Goal: Task Accomplishment & Management: Use online tool/utility

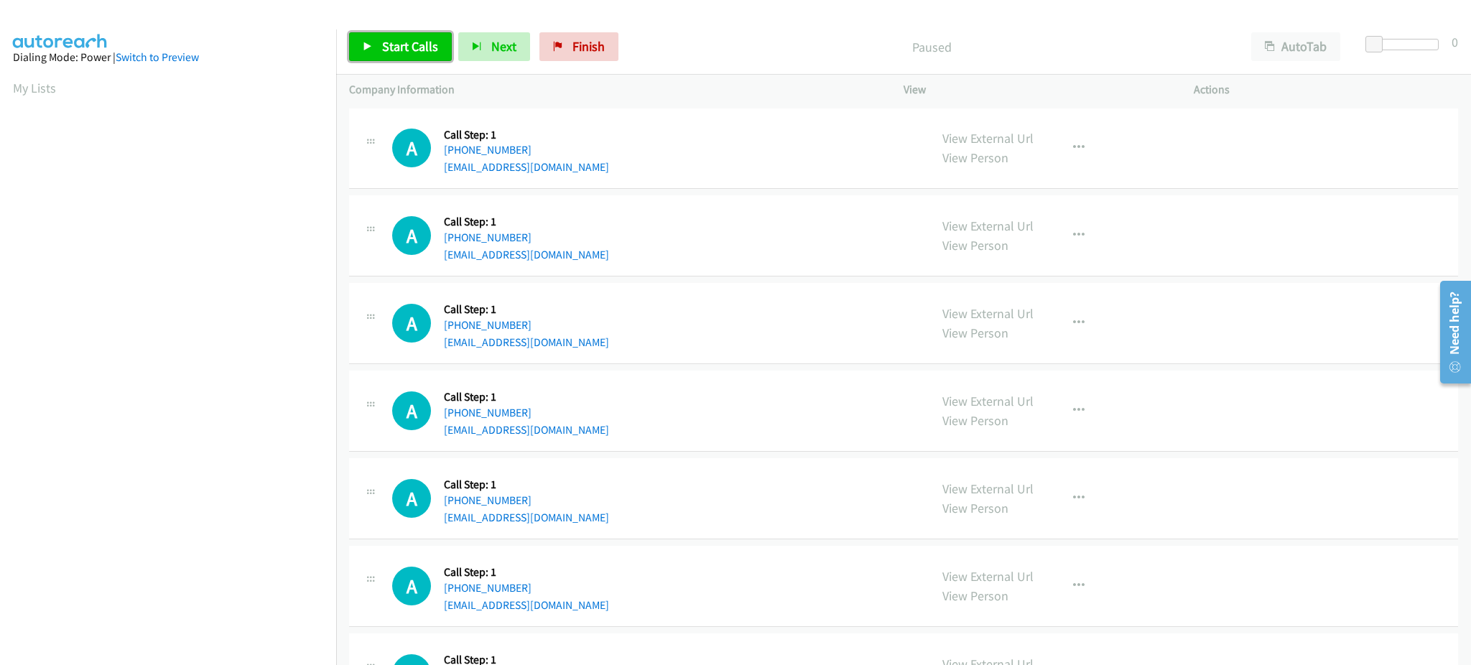
drag, startPoint x: 437, startPoint y: 45, endPoint x: 426, endPoint y: 45, distance: 10.8
click at [434, 45] on link "Start Calls" at bounding box center [400, 46] width 103 height 29
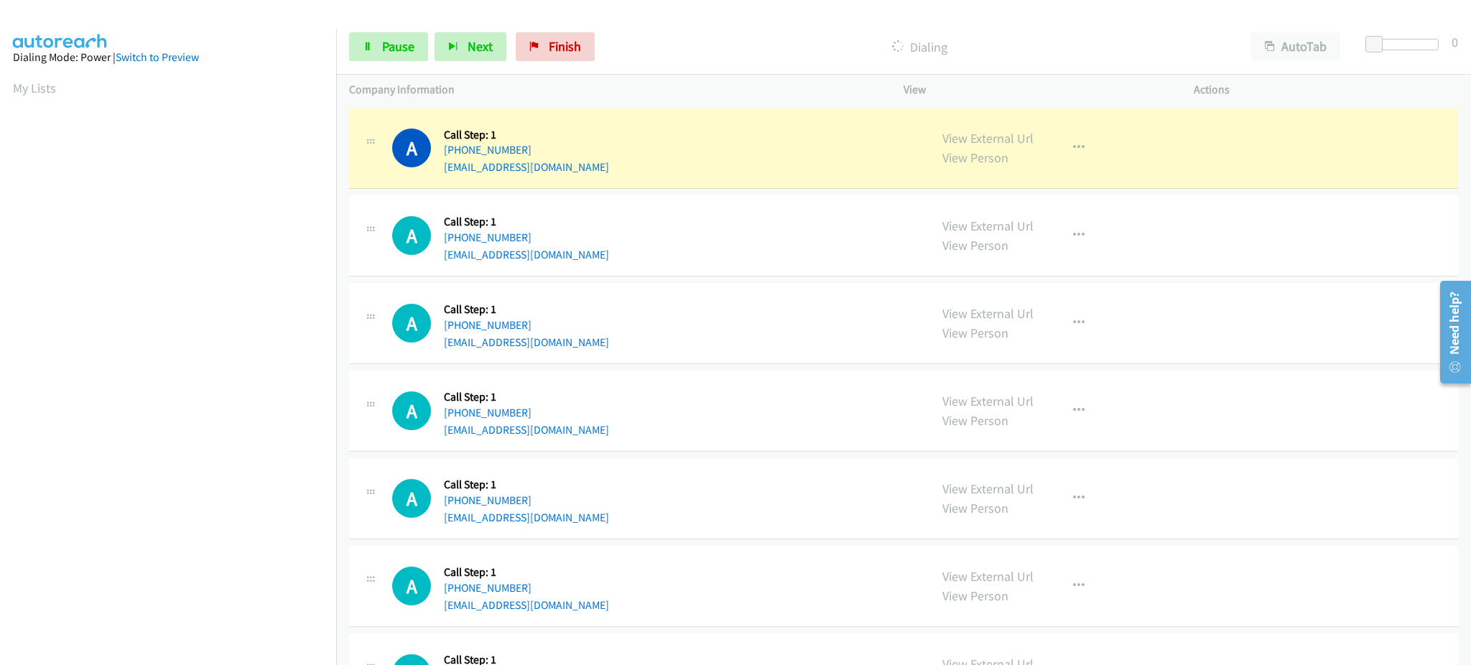
scroll to position [144, 0]
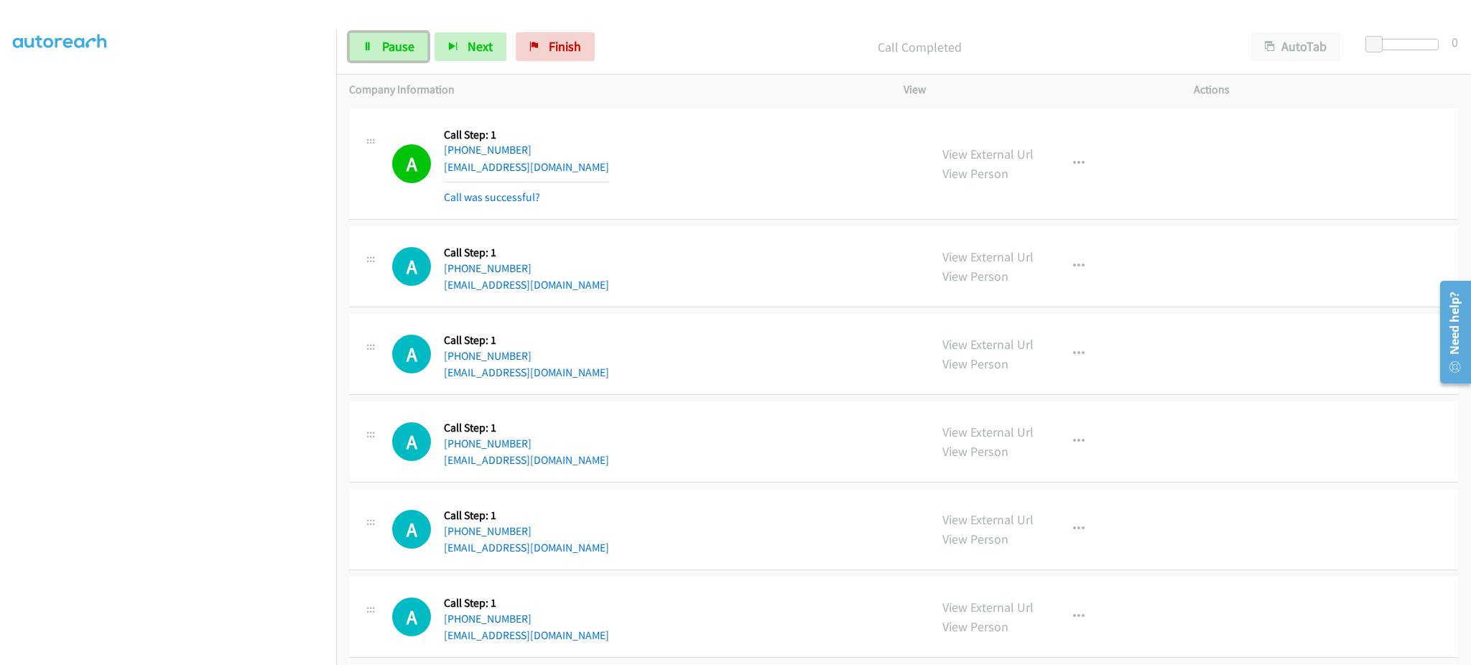
drag, startPoint x: 384, startPoint y: 45, endPoint x: 483, endPoint y: 17, distance: 103.2
click at [384, 45] on span "Pause" at bounding box center [398, 46] width 32 height 17
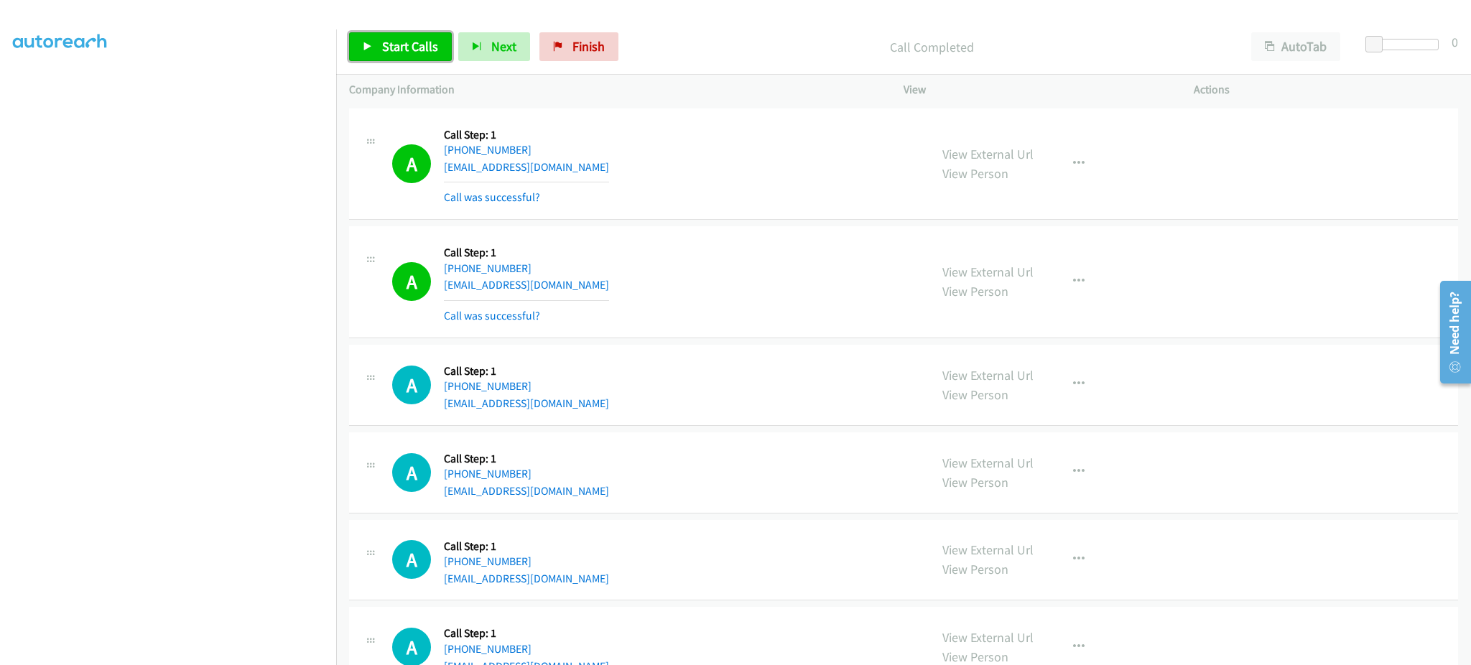
click at [414, 47] on span "Start Calls" at bounding box center [410, 46] width 56 height 17
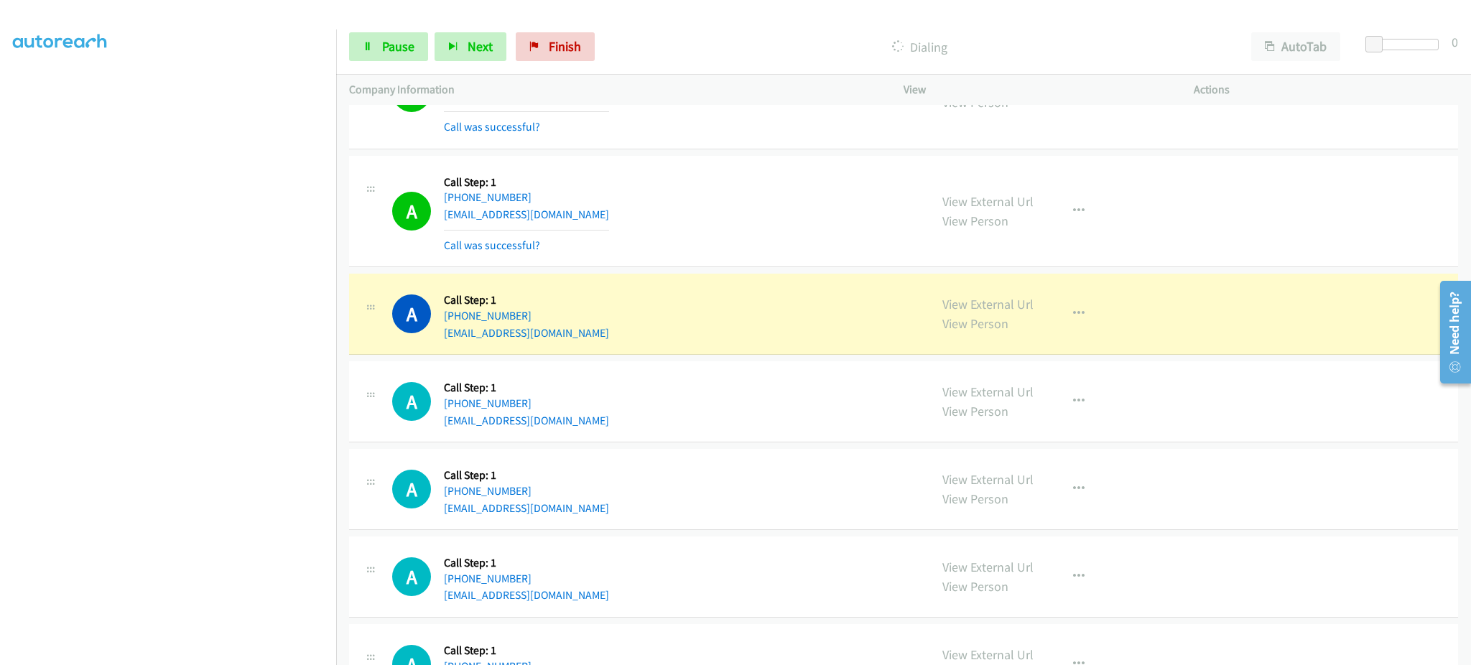
scroll to position [574, 0]
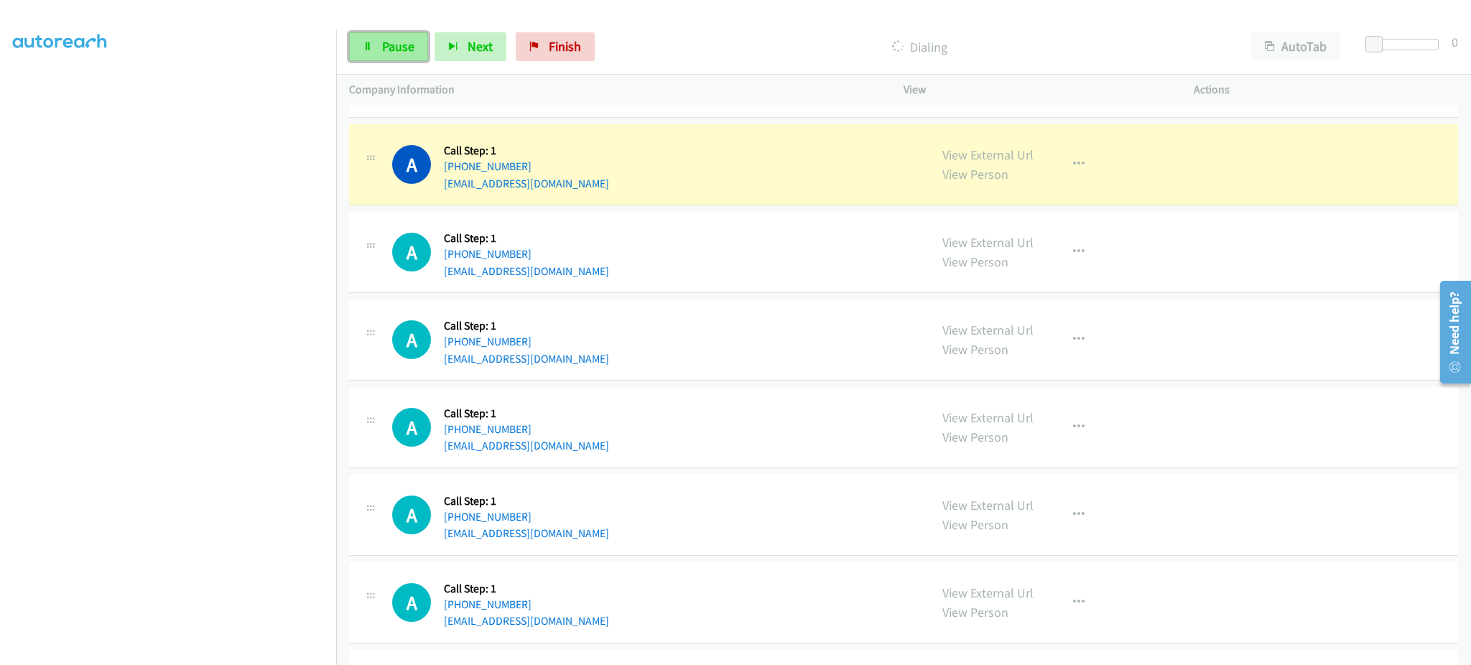
click at [396, 43] on span "Pause" at bounding box center [398, 46] width 32 height 17
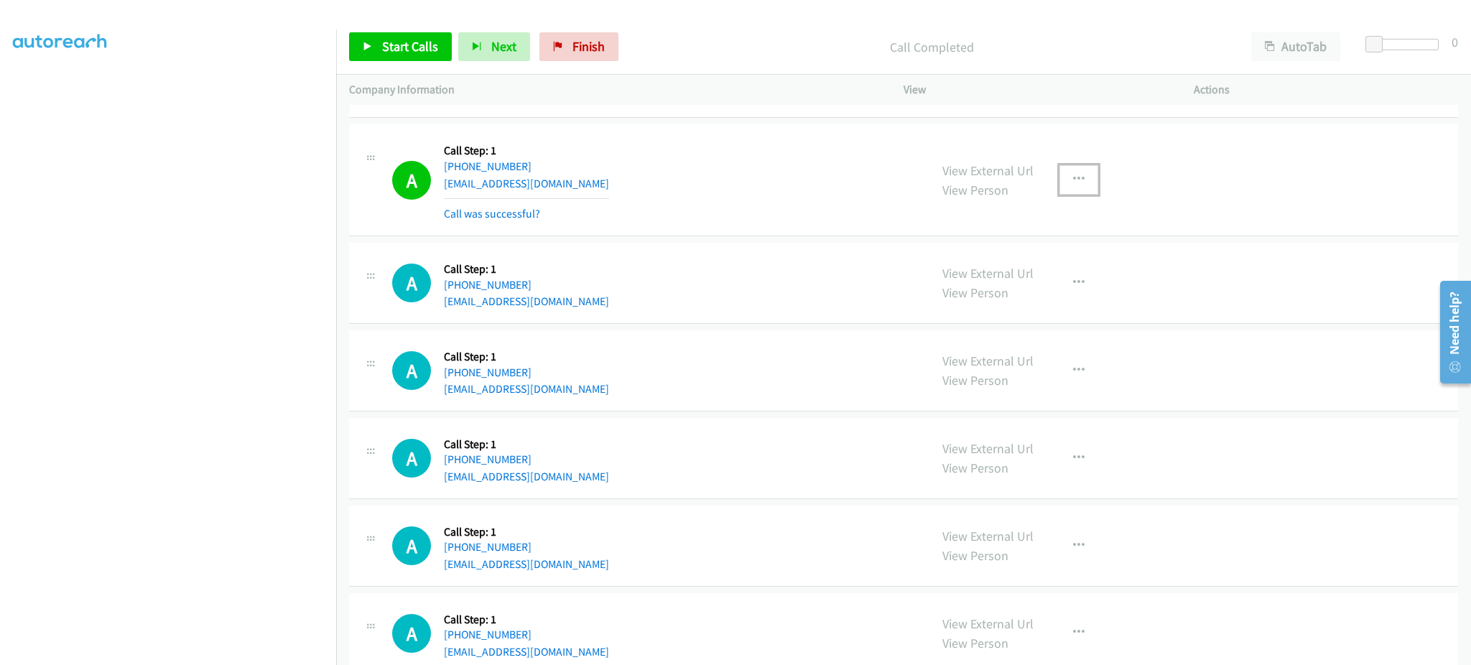
click at [1073, 175] on icon "button" at bounding box center [1078, 179] width 11 height 11
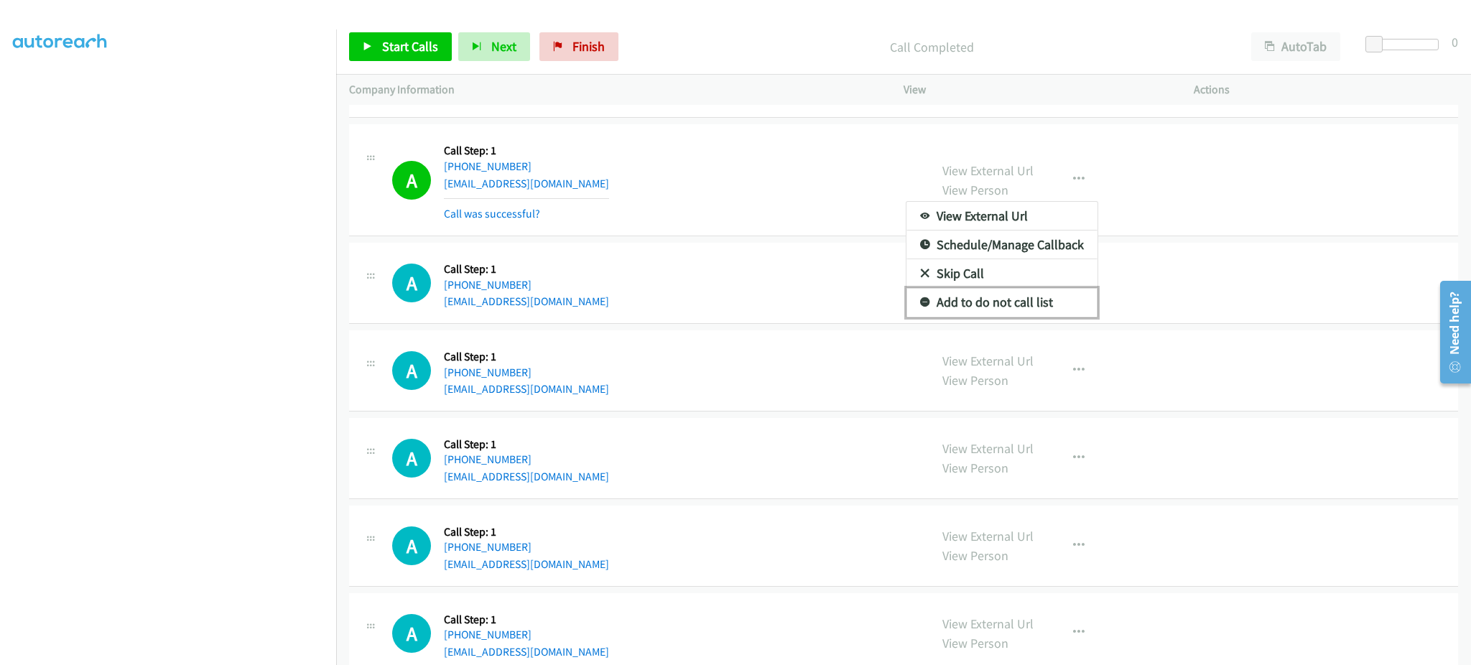
drag, startPoint x: 1065, startPoint y: 308, endPoint x: 958, endPoint y: 121, distance: 215.8
click at [1065, 308] on link "Add to do not call list" at bounding box center [1001, 302] width 191 height 29
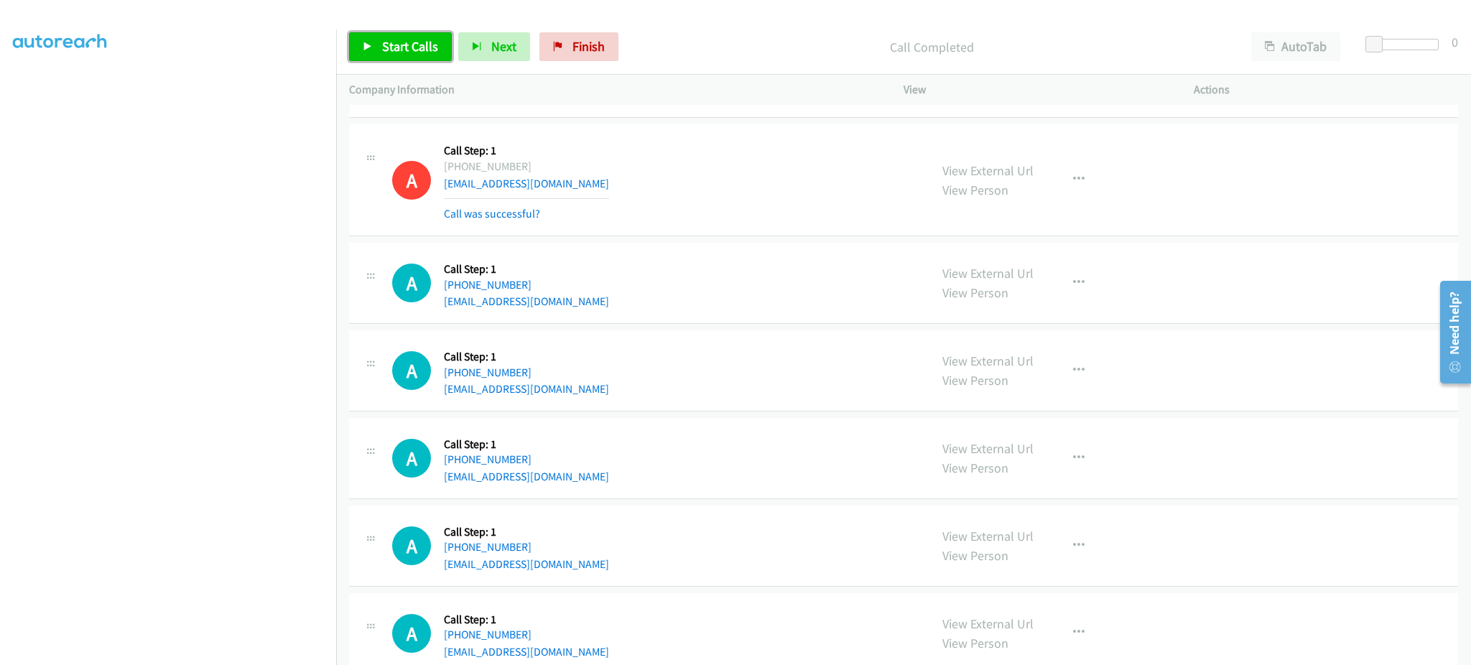
click at [398, 53] on span "Start Calls" at bounding box center [410, 46] width 56 height 17
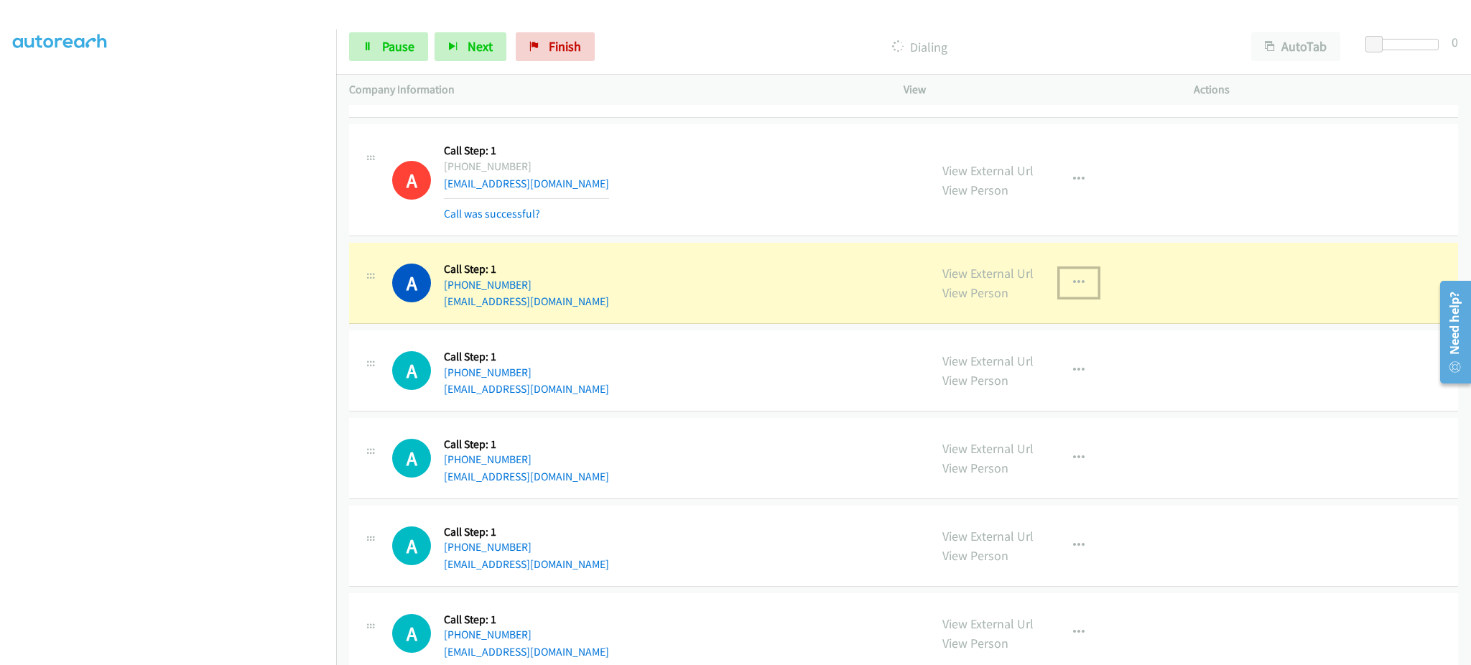
click at [1059, 275] on button "button" at bounding box center [1078, 283] width 39 height 29
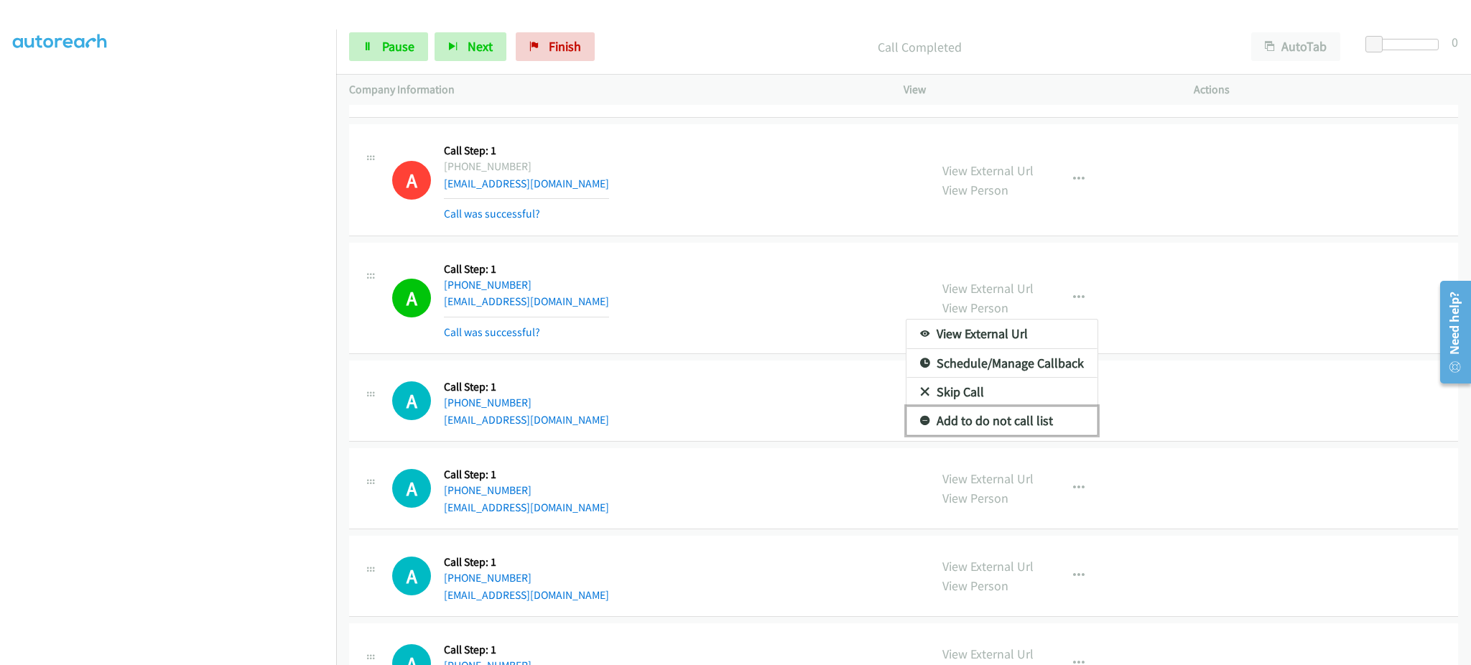
click at [1036, 429] on link "Add to do not call list" at bounding box center [1001, 420] width 191 height 29
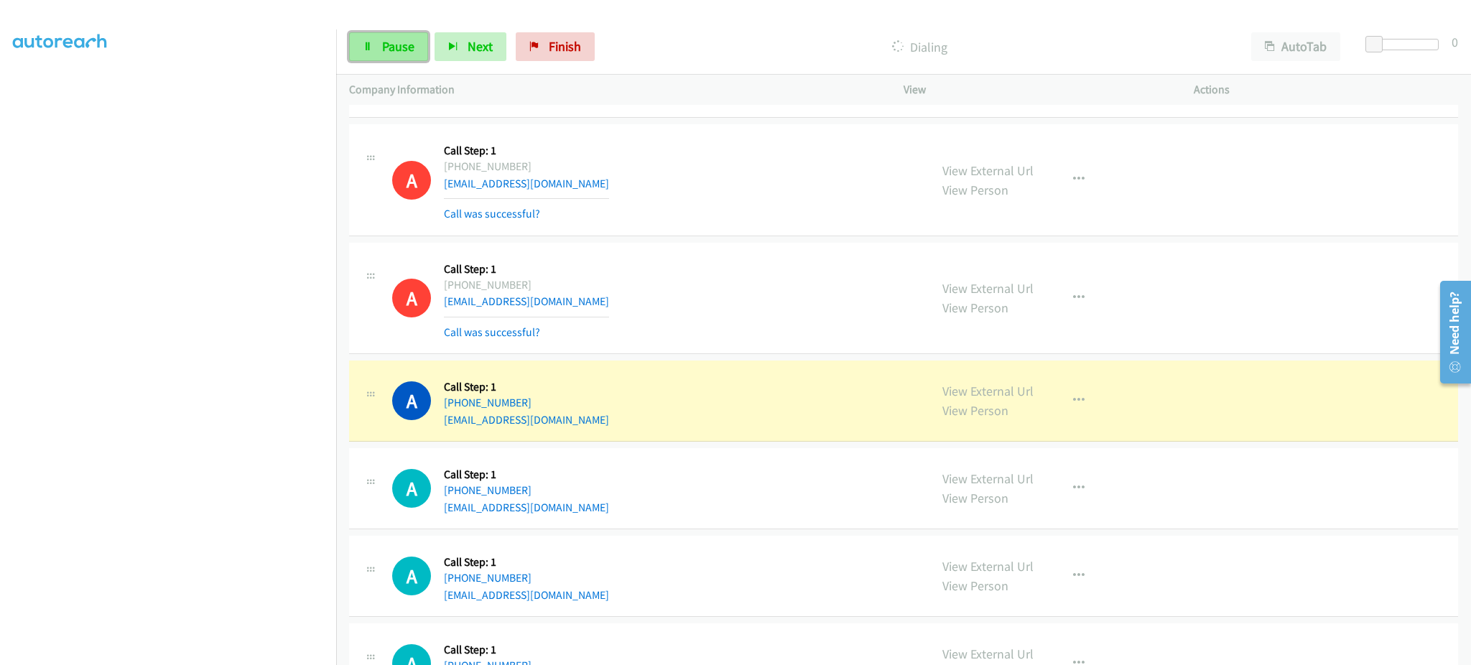
click at [386, 34] on link "Pause" at bounding box center [388, 46] width 79 height 29
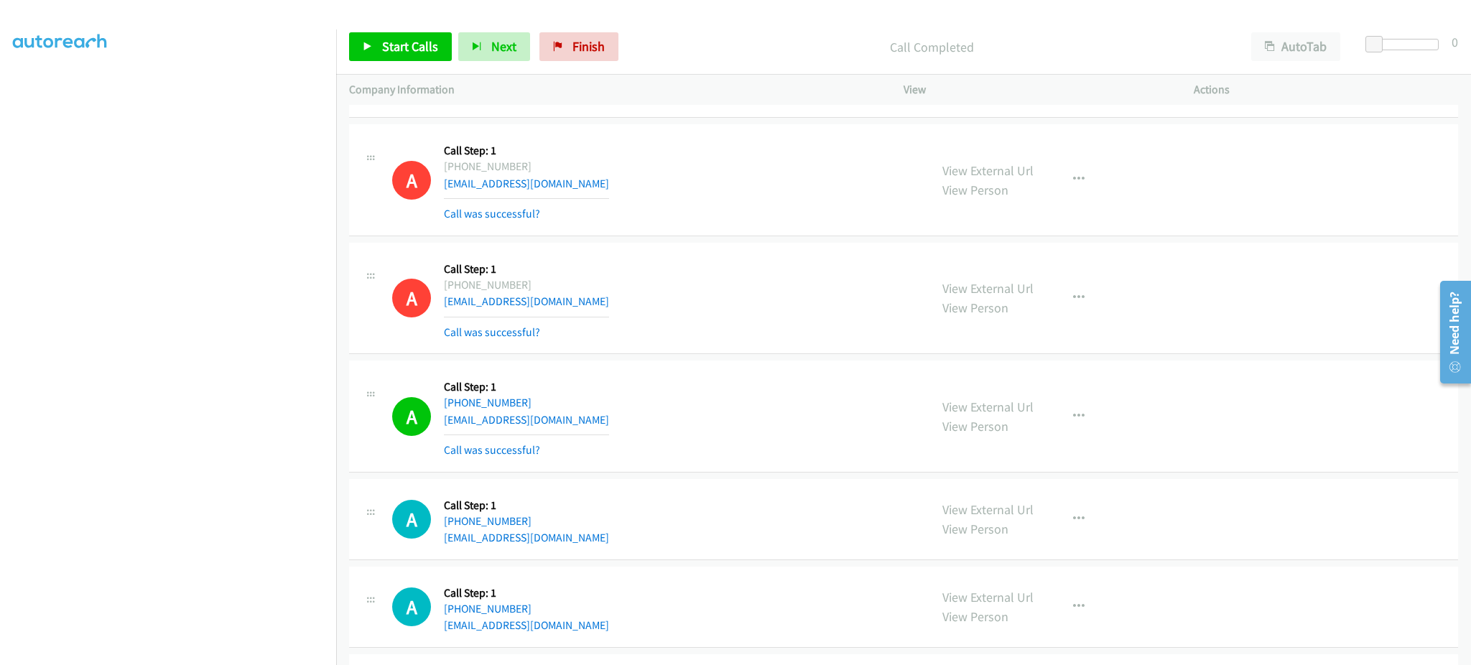
scroll to position [0, 0]
click at [40, 91] on link "My Lists" at bounding box center [34, 88] width 43 height 17
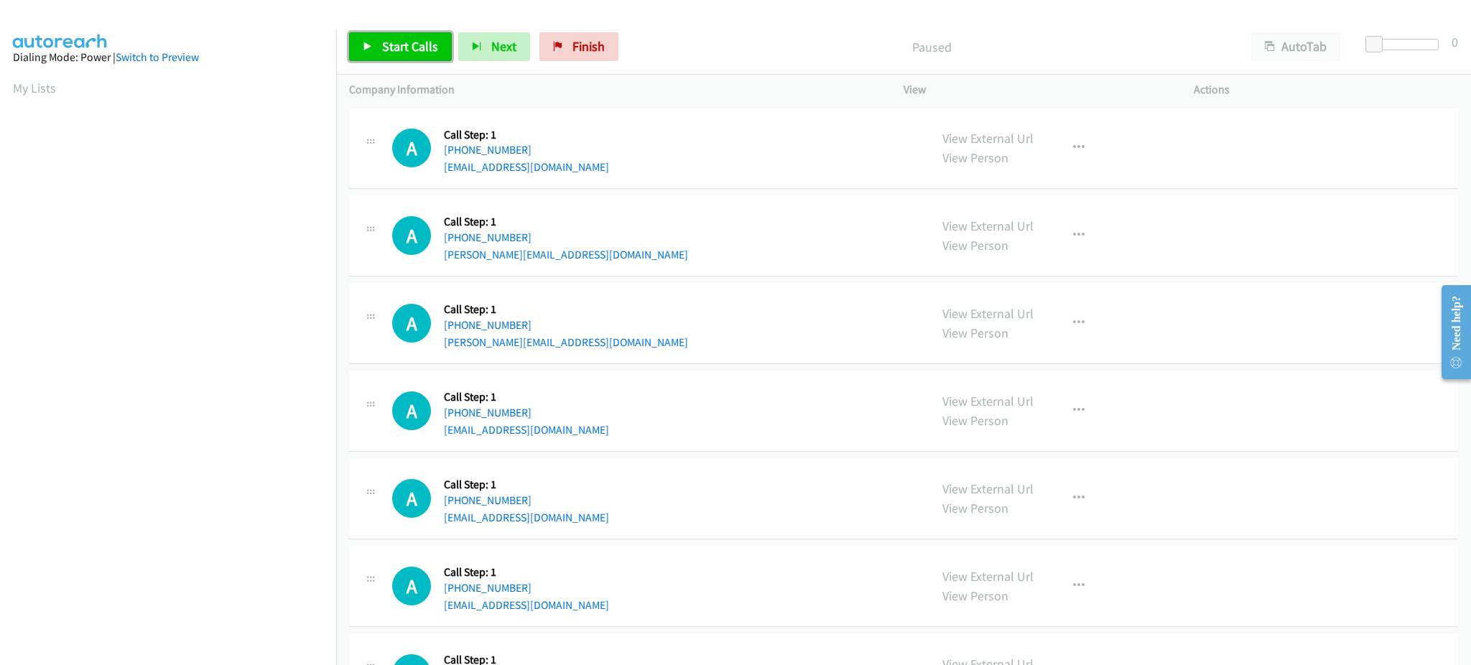
click at [417, 57] on link "Start Calls" at bounding box center [400, 46] width 103 height 29
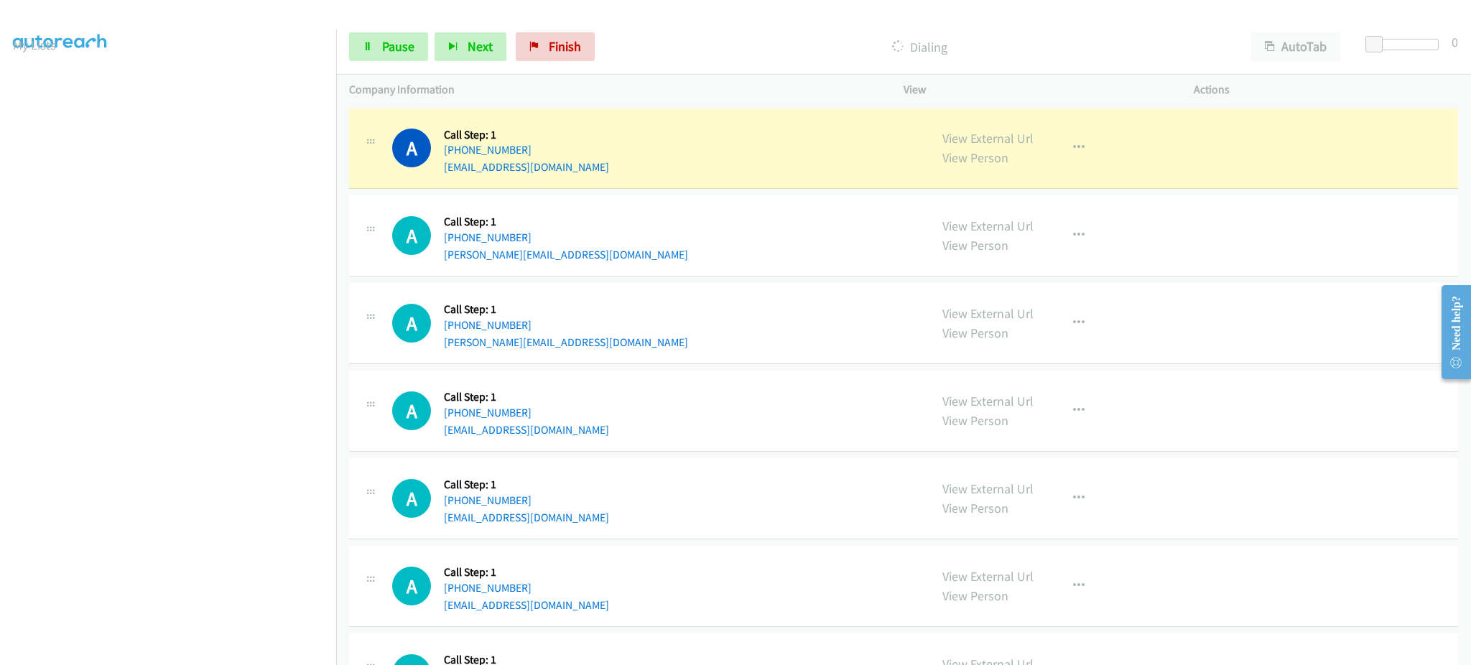
scroll to position [144, 0]
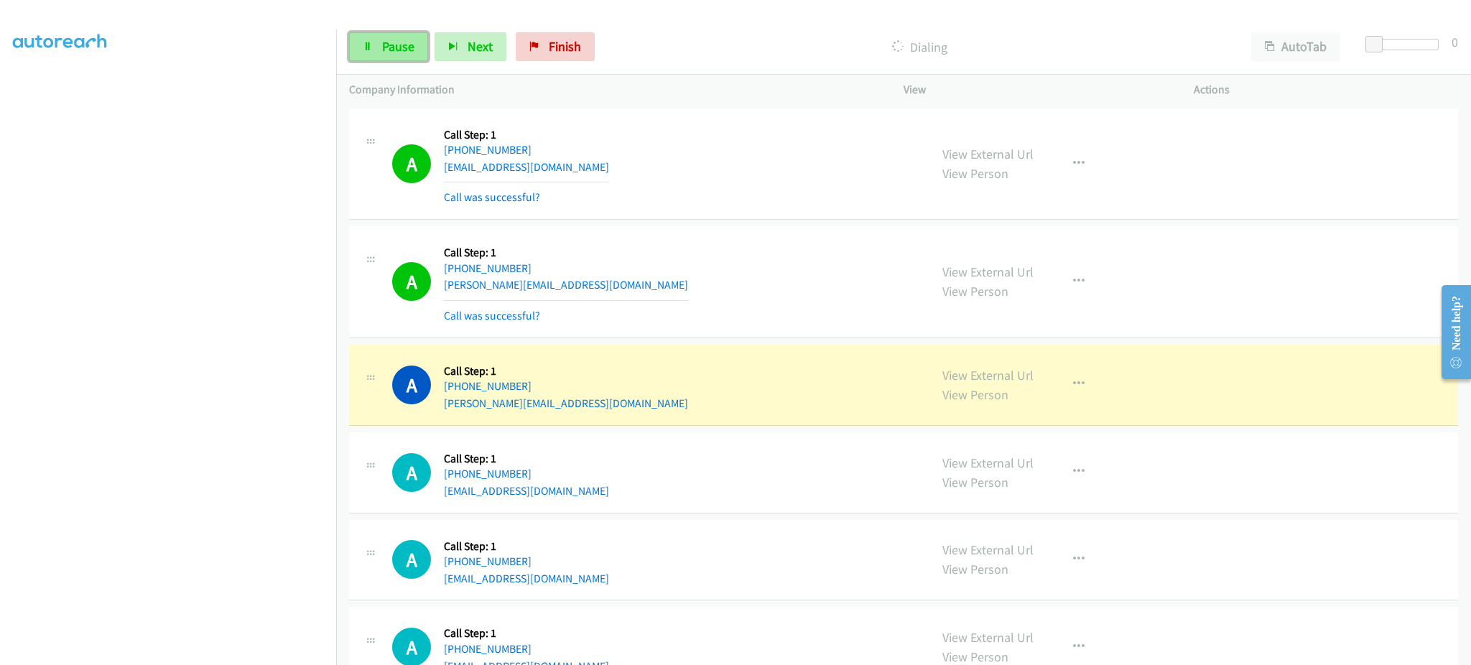
click at [386, 51] on span "Pause" at bounding box center [398, 46] width 32 height 17
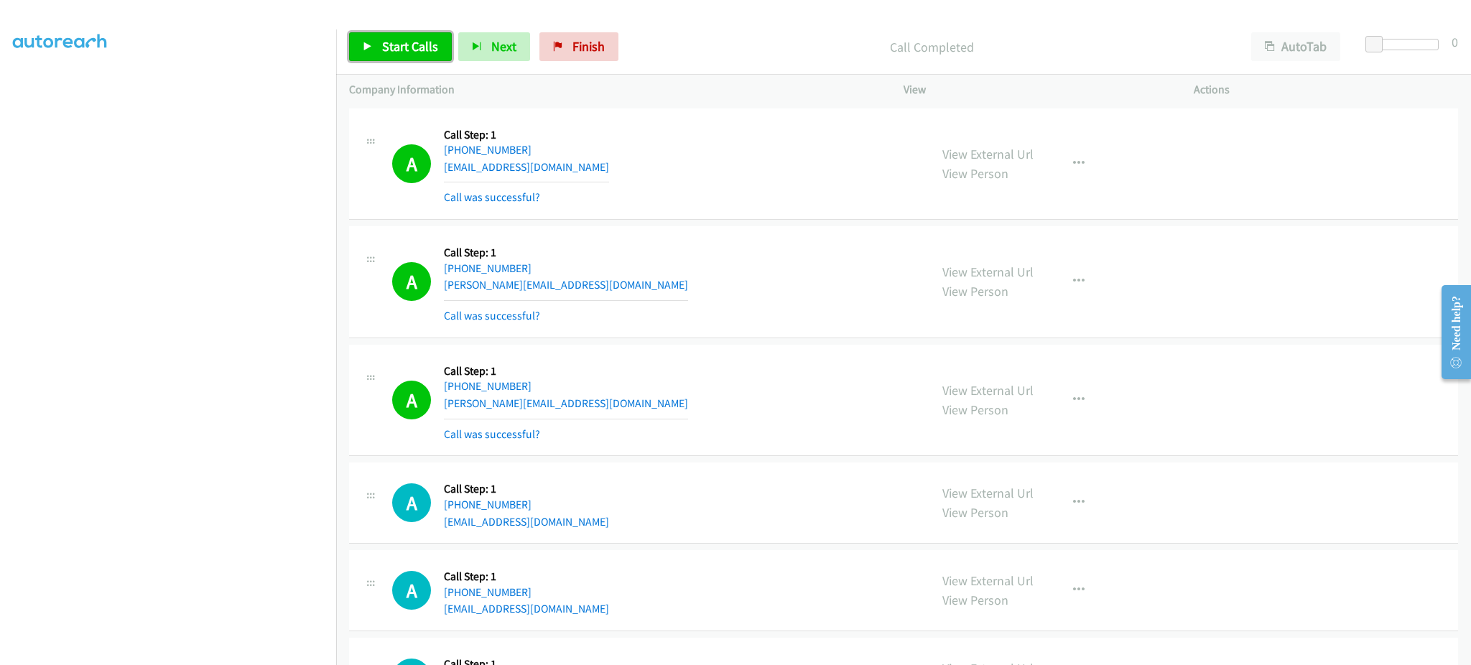
click at [399, 46] on span "Start Calls" at bounding box center [410, 46] width 56 height 17
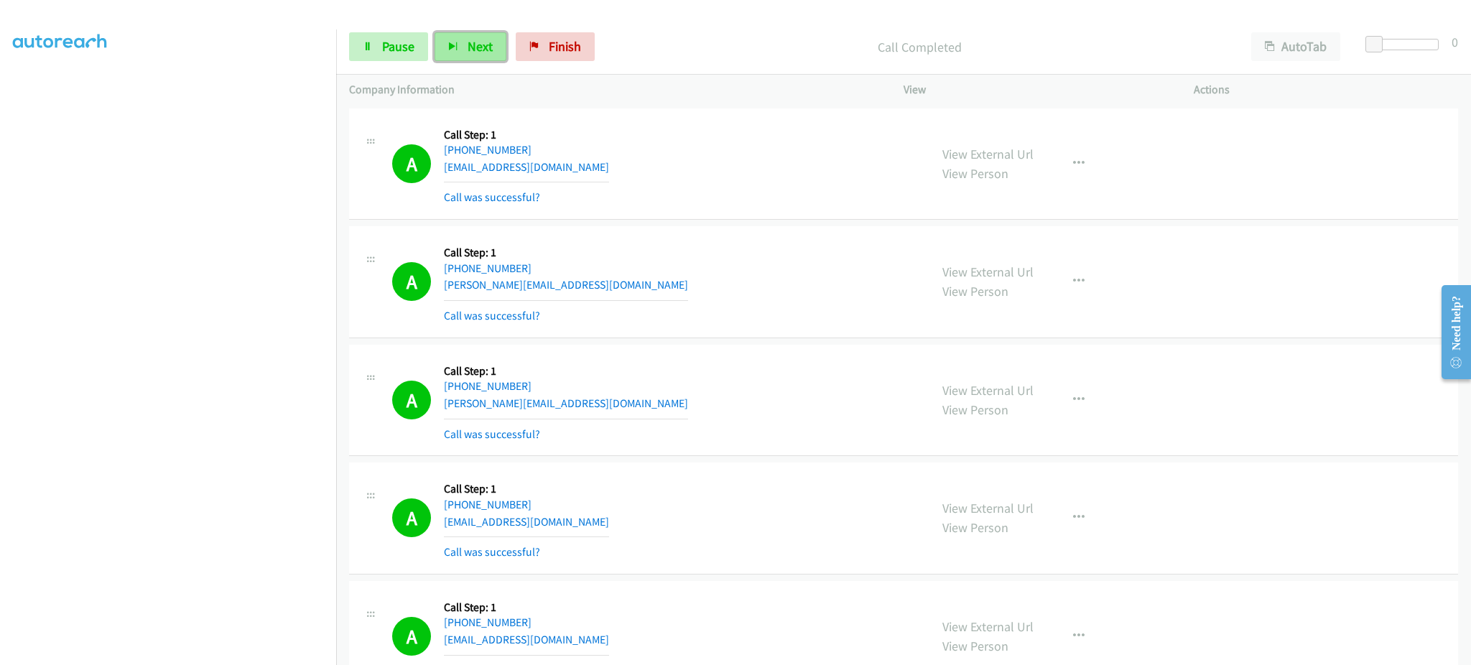
click at [446, 47] on button "Next" at bounding box center [470, 46] width 72 height 29
click at [476, 49] on span "Next" at bounding box center [479, 46] width 25 height 17
click at [376, 51] on link "Pause" at bounding box center [388, 46] width 79 height 29
click at [386, 42] on span "Start Calls" at bounding box center [410, 46] width 56 height 17
drag, startPoint x: 402, startPoint y: 44, endPoint x: 401, endPoint y: 53, distance: 9.4
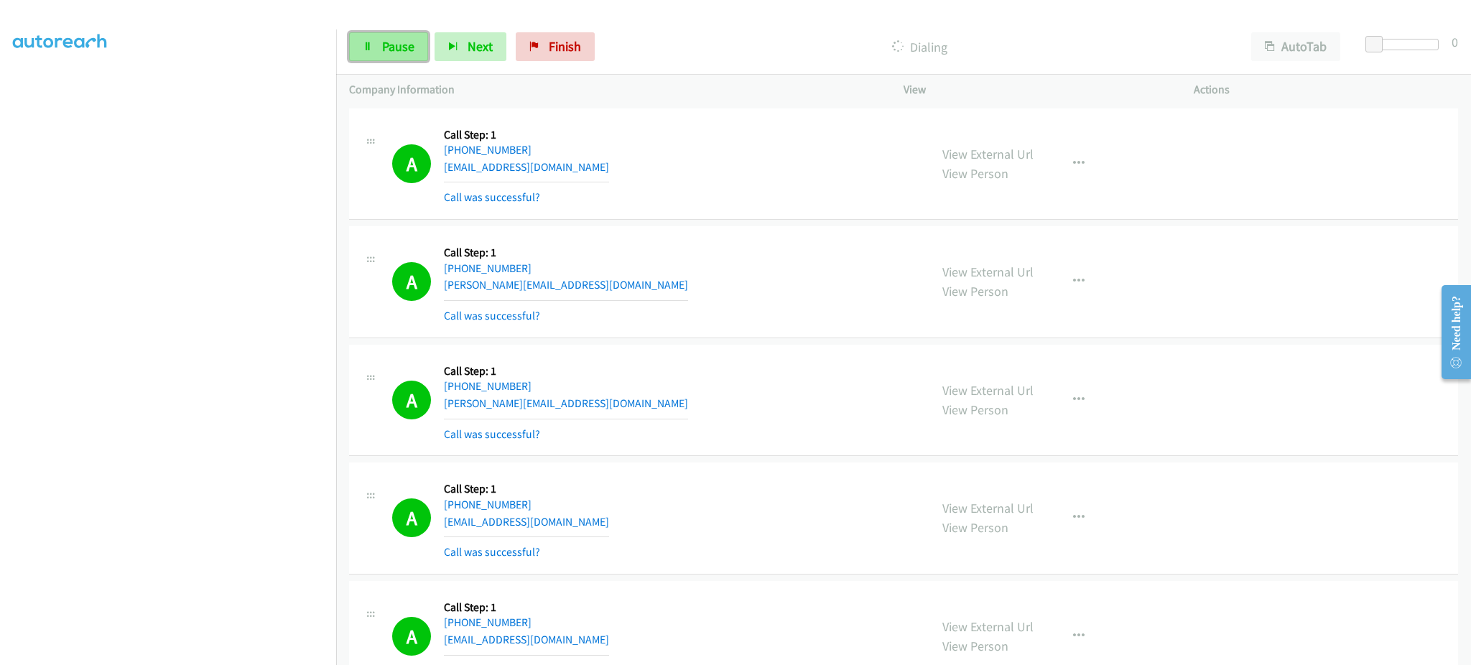
click at [402, 44] on span "Pause" at bounding box center [398, 46] width 32 height 17
drag, startPoint x: 417, startPoint y: 53, endPoint x: 455, endPoint y: 52, distance: 38.8
click at [417, 52] on span "Start Calls" at bounding box center [410, 46] width 56 height 17
click at [373, 44] on link "Pause" at bounding box center [388, 46] width 79 height 29
click at [416, 45] on span "Start Calls" at bounding box center [410, 46] width 56 height 17
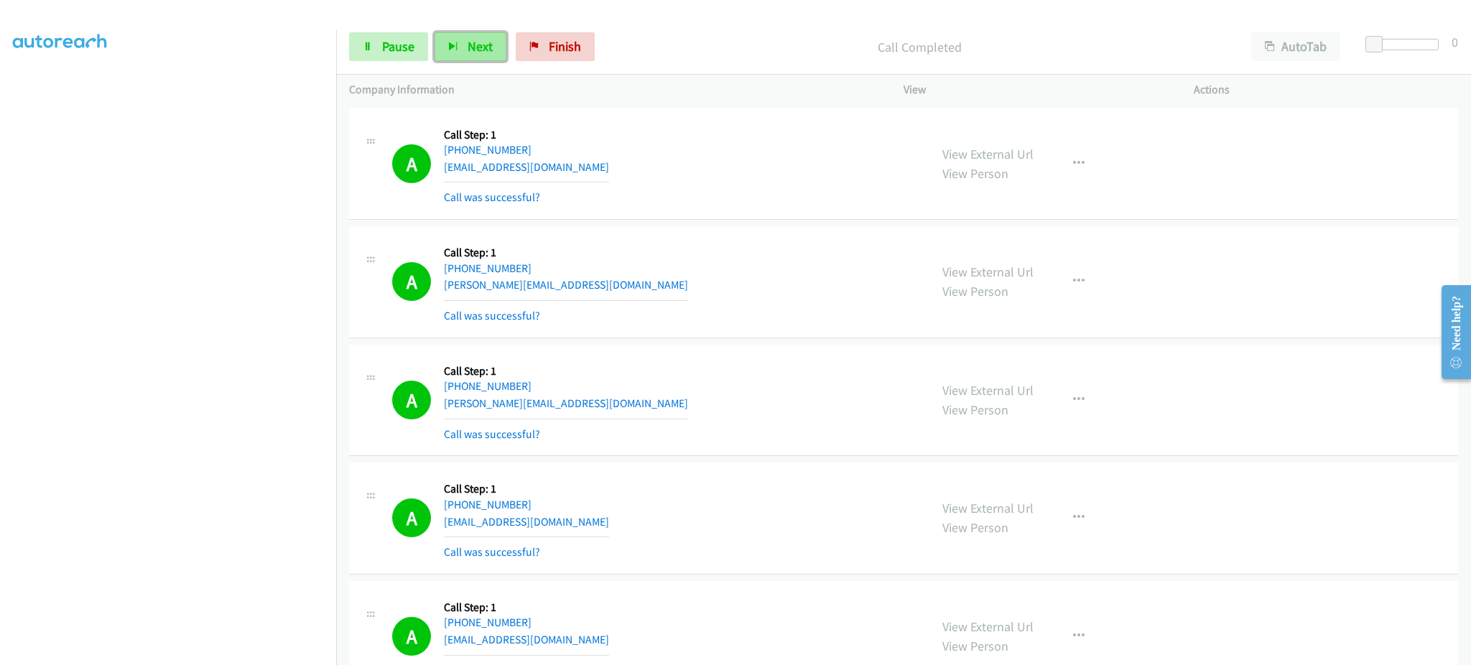
drag, startPoint x: 473, startPoint y: 50, endPoint x: 480, endPoint y: 51, distance: 7.3
click at [473, 50] on span "Next" at bounding box center [479, 46] width 25 height 17
click at [400, 55] on link "Pause" at bounding box center [388, 46] width 79 height 29
click at [404, 51] on span "Start Calls" at bounding box center [410, 46] width 56 height 17
click at [225, 651] on section at bounding box center [168, 324] width 310 height 687
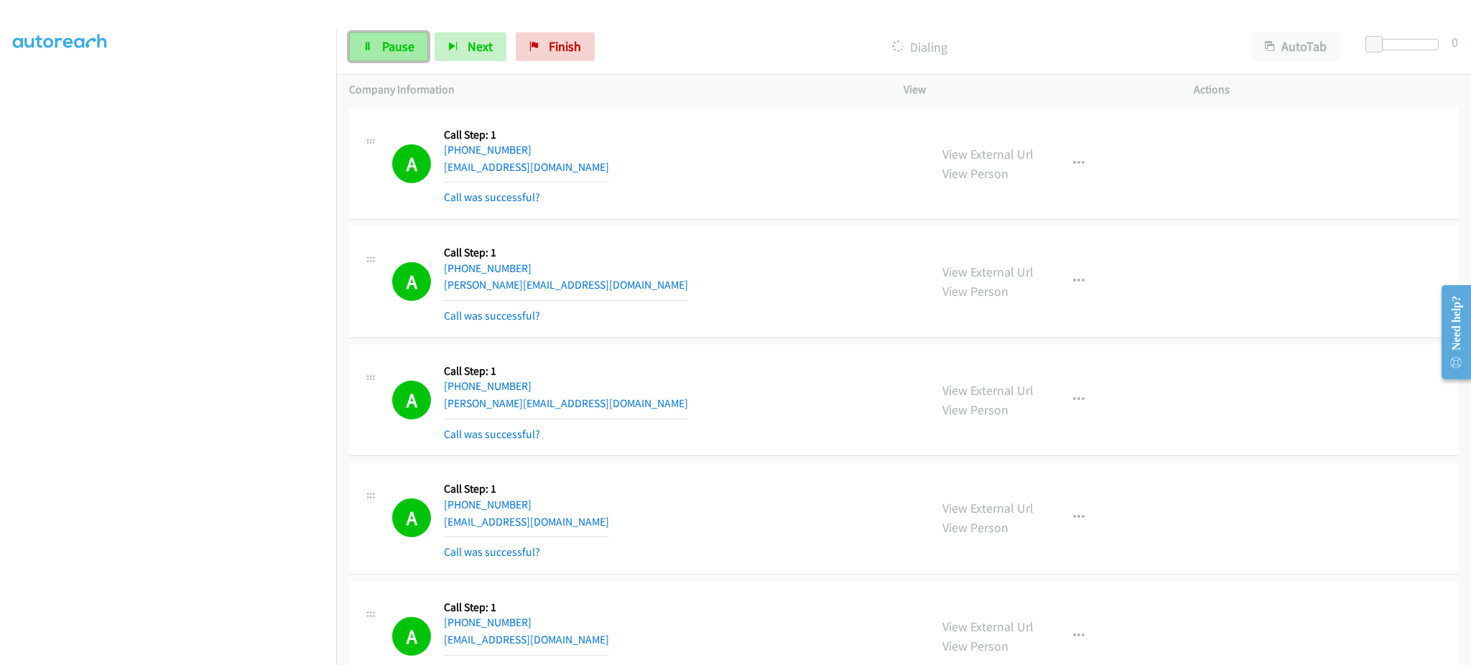
click at [364, 43] on icon at bounding box center [368, 47] width 10 height 10
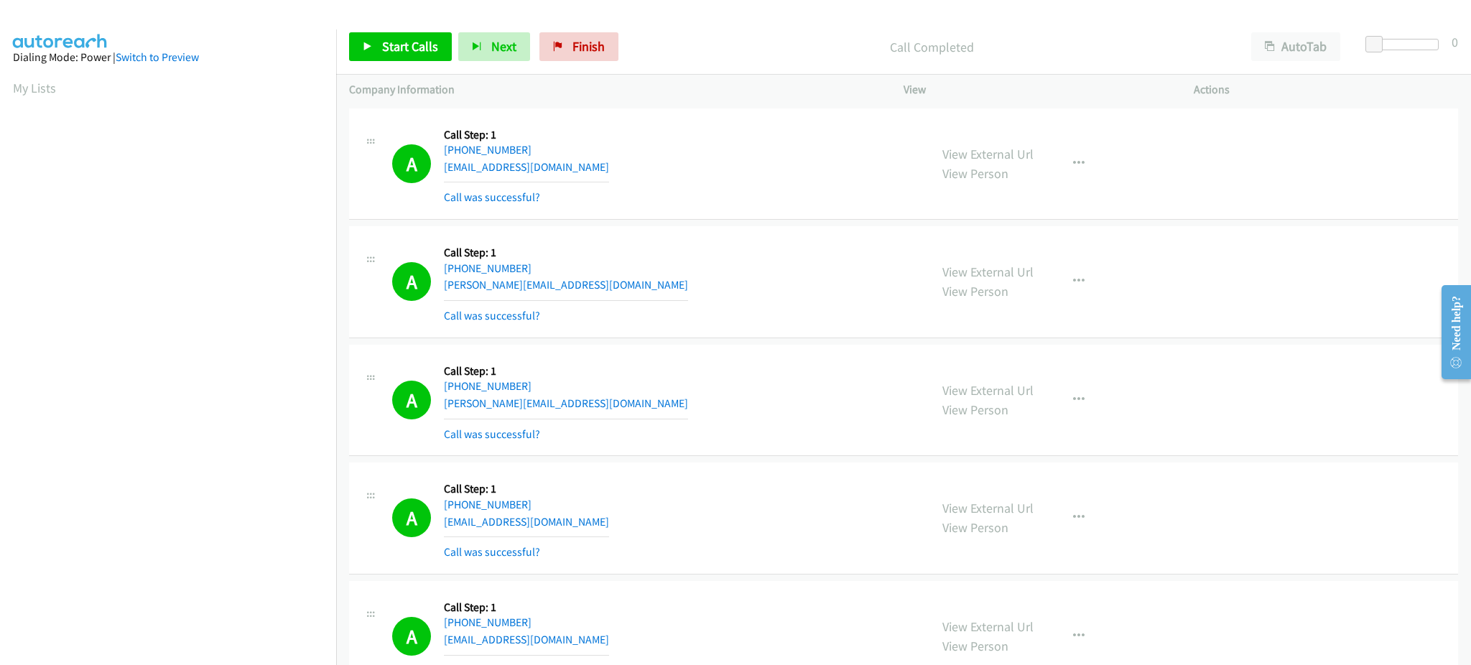
click at [780, 320] on div "A Callback Scheduled Call Step: 1 America/Chicago +1 334-368-4823 john@aol.com …" at bounding box center [654, 281] width 524 height 85
click at [739, 349] on div "A Callback Scheduled Call Step: 1 America/Los_Angeles +1 925-895-1816 e.murad@n…" at bounding box center [903, 401] width 1109 height 112
click at [25, 88] on link "My Lists" at bounding box center [34, 88] width 43 height 17
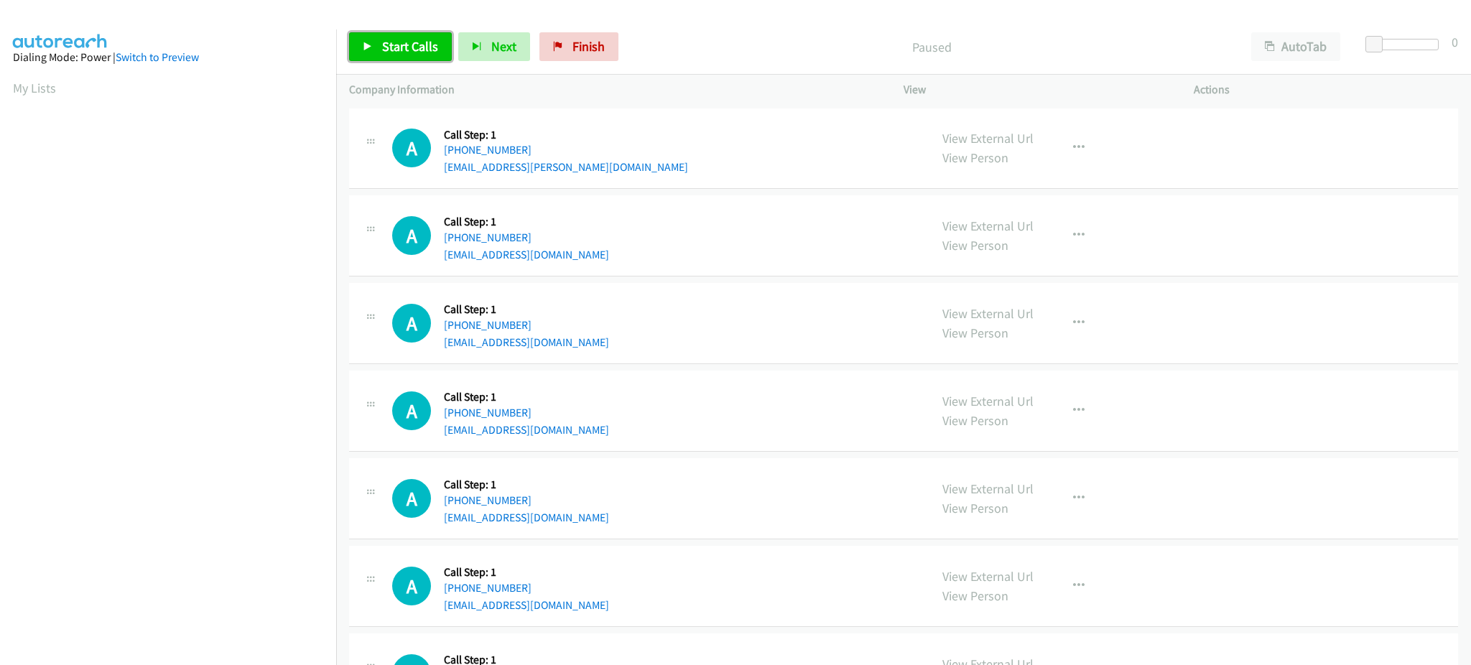
click at [398, 41] on span "Start Calls" at bounding box center [410, 46] width 56 height 17
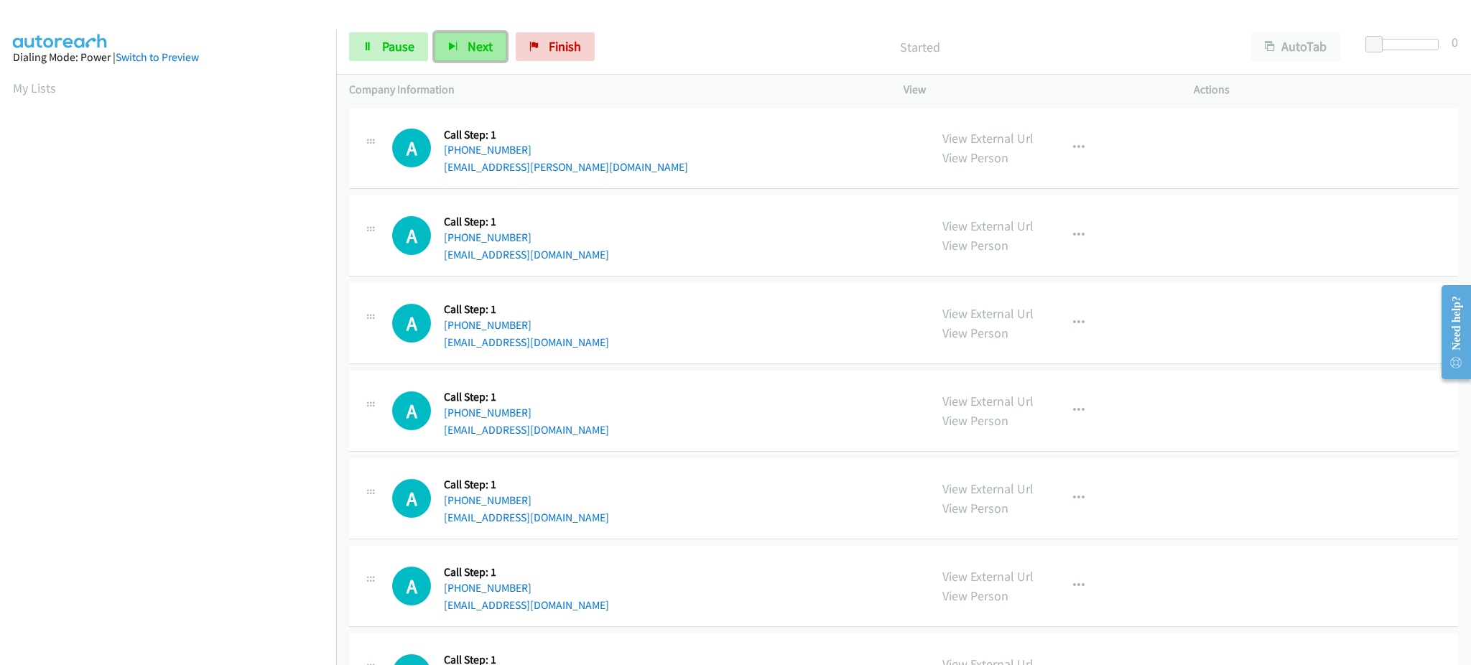
click at [478, 61] on button "Next" at bounding box center [470, 46] width 72 height 29
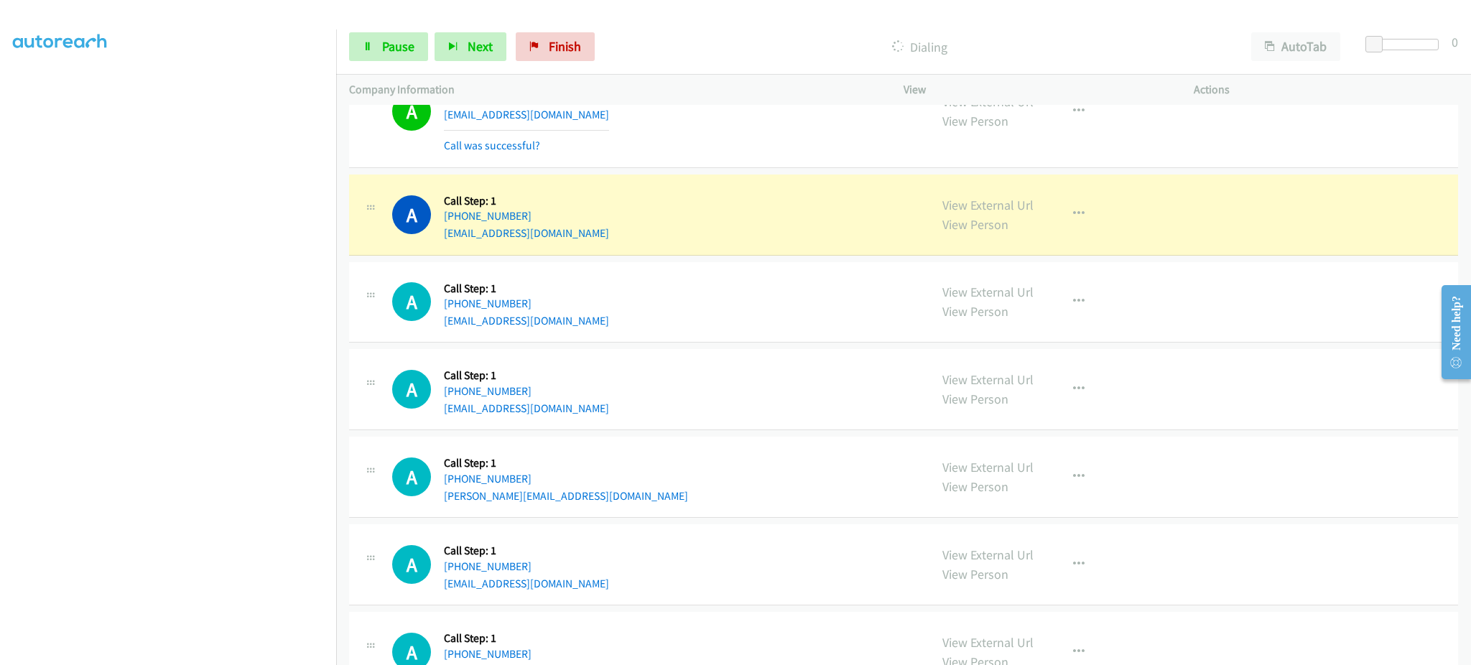
scroll to position [287, 0]
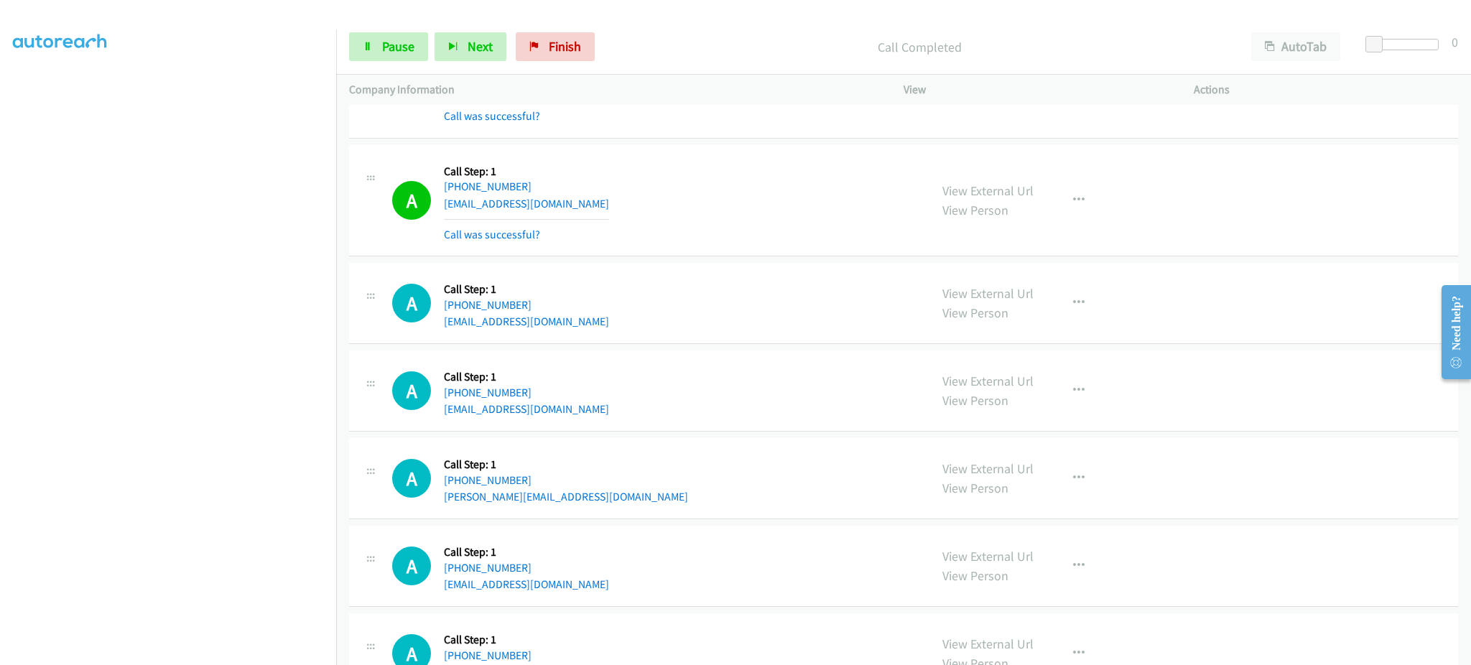
click at [1051, 194] on div "View External Url View Person View External Url Email Schedule/Manage Callback …" at bounding box center [1080, 200] width 303 height 85
click at [1059, 195] on button "button" at bounding box center [1078, 200] width 39 height 29
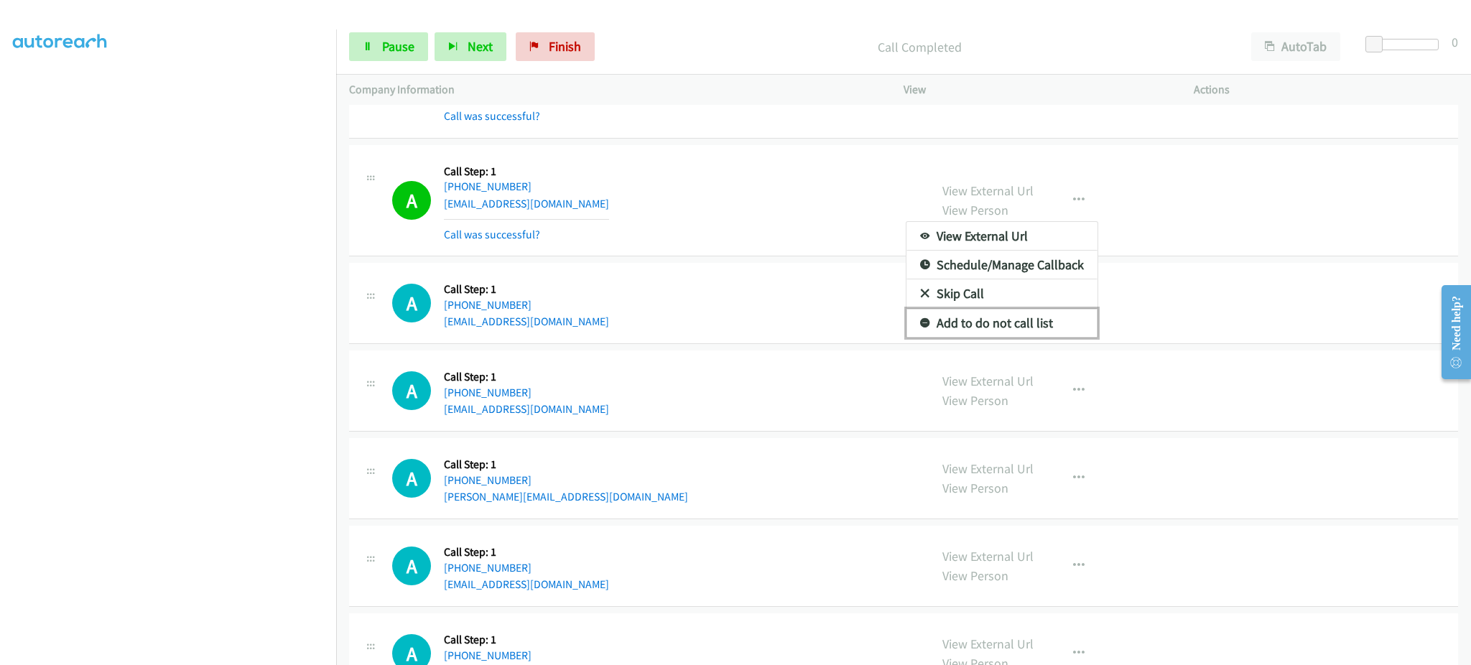
click at [1051, 311] on link "Add to do not call list" at bounding box center [1001, 323] width 191 height 29
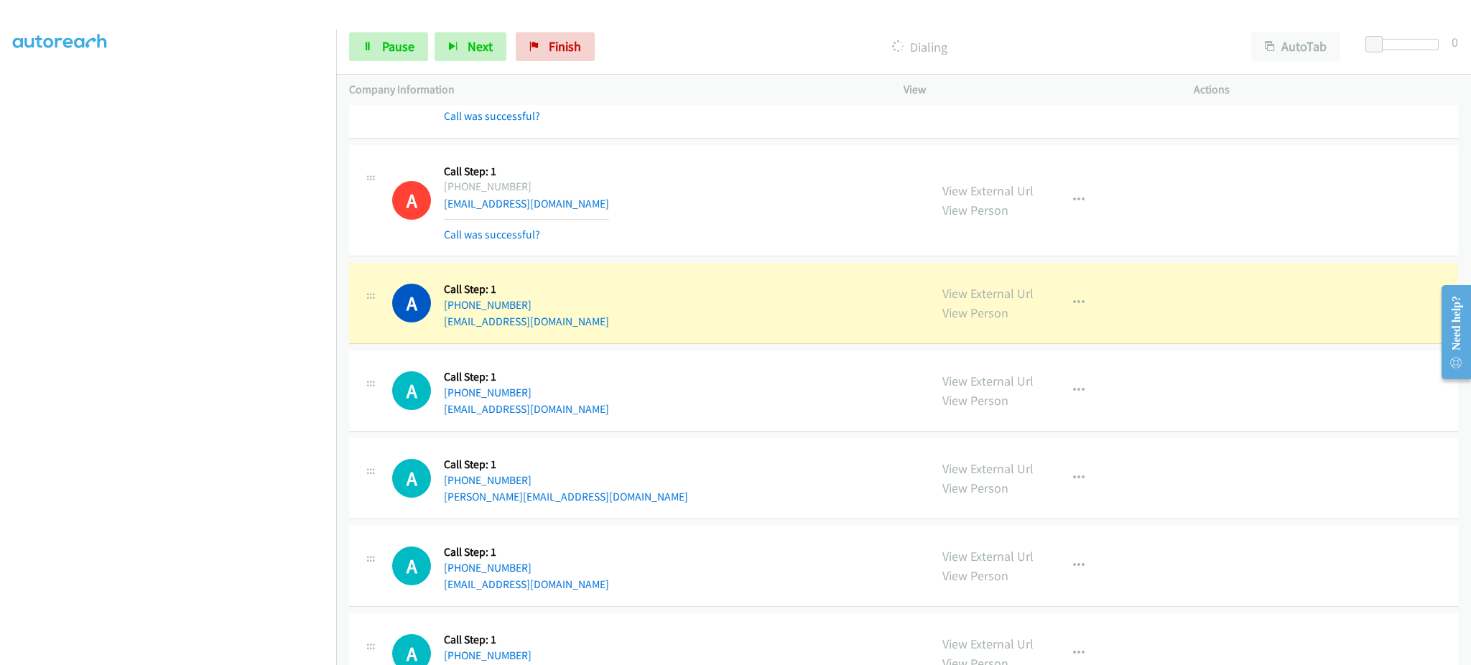
click at [864, 625] on div "A Callback Scheduled Call Step: 1 America/New_York +1 716-665-8680 tammy1320@ho…" at bounding box center [903, 653] width 1109 height 81
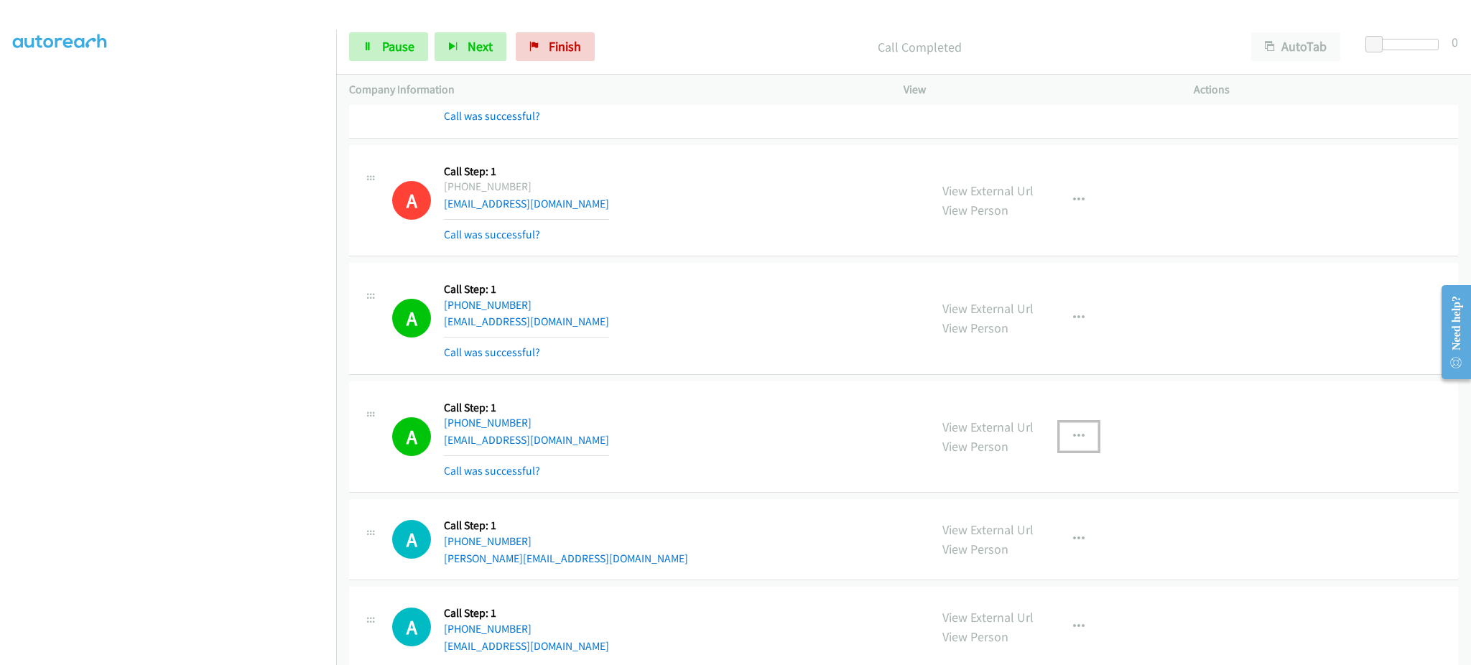
click at [1070, 427] on button "button" at bounding box center [1078, 436] width 39 height 29
click at [1041, 566] on link "Add to do not call list" at bounding box center [1001, 559] width 191 height 29
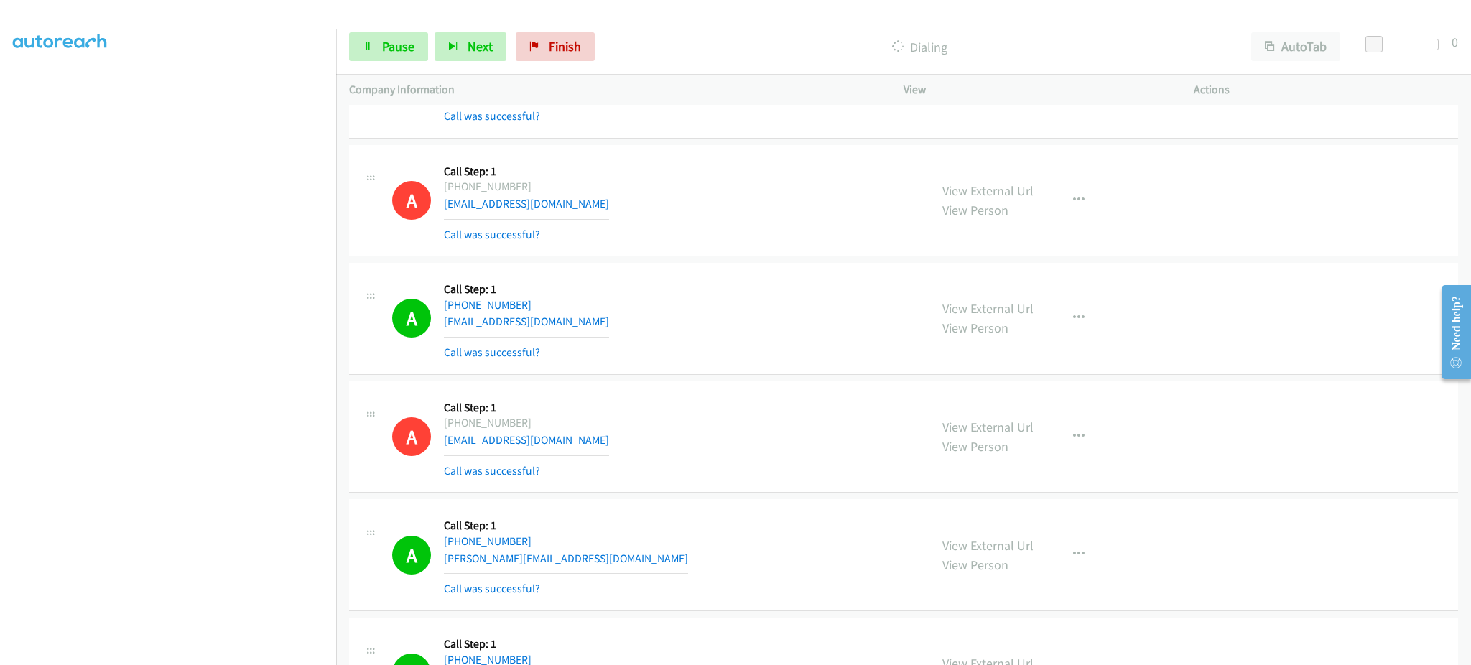
scroll to position [862, 0]
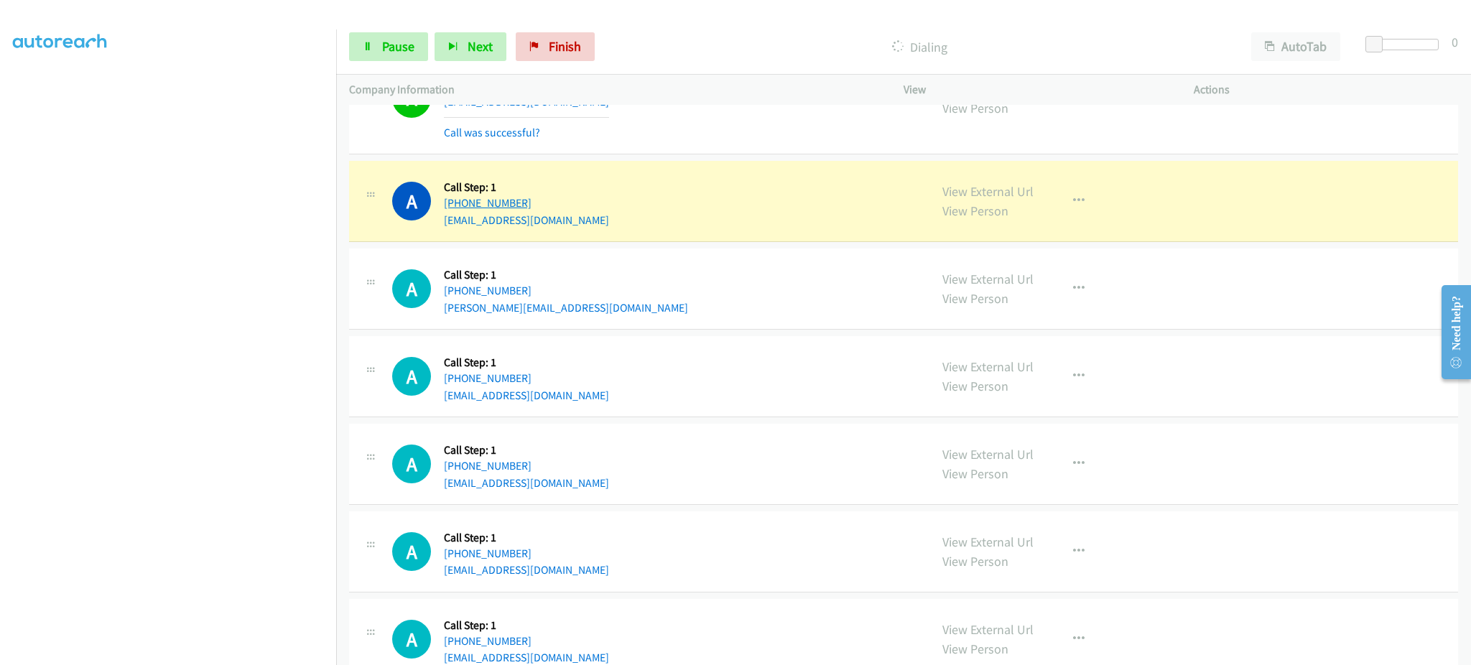
drag, startPoint x: 566, startPoint y: 201, endPoint x: 476, endPoint y: 213, distance: 90.6
click at [451, 204] on div "A Callback Scheduled Call Step: 1 America/New_York +1 716-665-8680 tammy1320@ho…" at bounding box center [654, 201] width 524 height 55
click at [621, 208] on div "A Callback Scheduled Call Step: 1 America/New_York +1 716-665-8680 tammy1320@ho…" at bounding box center [654, 201] width 524 height 55
click at [605, 201] on div "A Callback Scheduled Call Step: 1 America/New_York +1 716-665-8680 tammy1320@ho…" at bounding box center [654, 201] width 524 height 55
click at [613, 198] on div "A Callback Scheduled Call Step: 1 America/New_York +1 716-665-8680 tammy1320@ho…" at bounding box center [654, 201] width 524 height 55
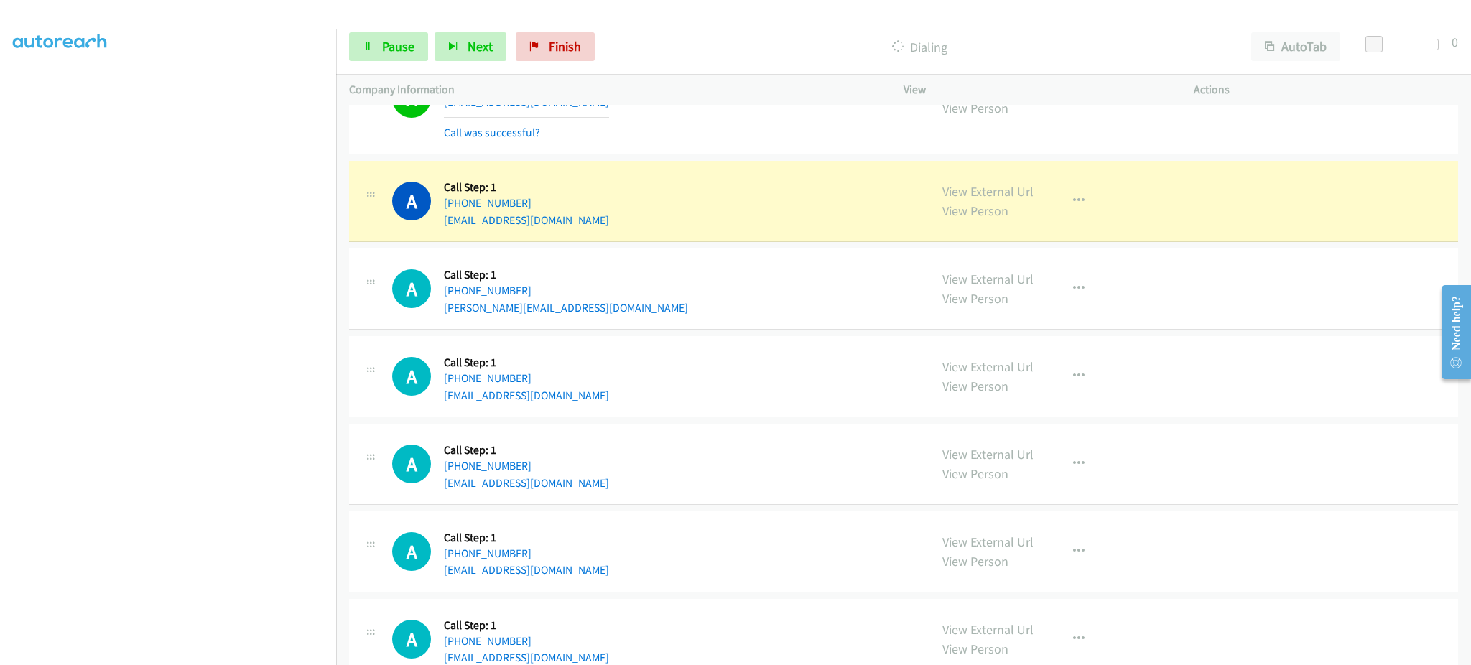
click at [628, 206] on div "A Callback Scheduled Call Step: 1 America/New_York +1 716-665-8680 tammy1320@ho…" at bounding box center [654, 201] width 524 height 55
click at [705, 231] on div "A Callback Scheduled Call Step: 1 America/New_York +1 716-665-8680 tammy1320@ho…" at bounding box center [903, 201] width 1109 height 81
drag, startPoint x: 588, startPoint y: 205, endPoint x: 456, endPoint y: 210, distance: 132.2
click at [456, 210] on div "A Callback Scheduled Call Step: 1 America/New_York +1 716-665-8680 tammy1320@ho…" at bounding box center [654, 201] width 524 height 55
copy link "716-665-8680"
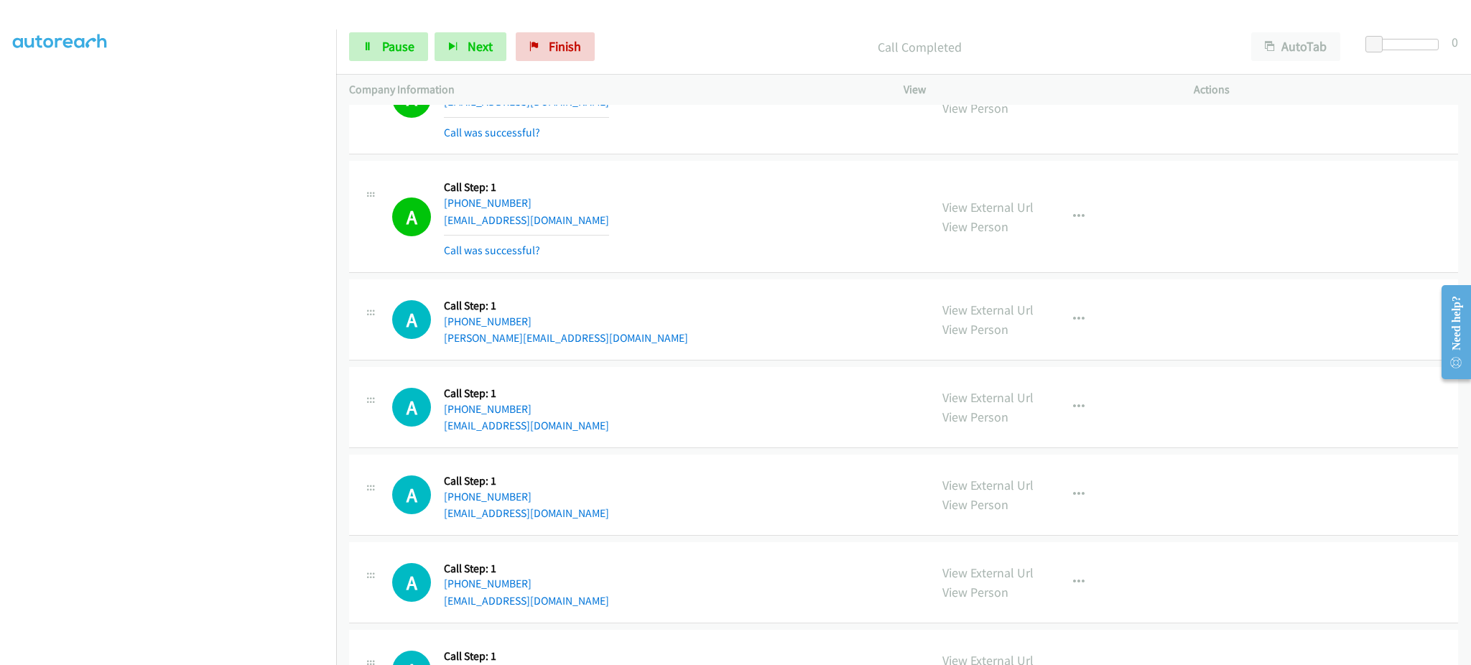
click at [1059, 240] on div "View External Url View Person View External Url Email Schedule/Manage Callback …" at bounding box center [1080, 216] width 303 height 85
click at [1066, 205] on button "button" at bounding box center [1078, 217] width 39 height 29
click at [1051, 328] on link "Add to do not call list" at bounding box center [1001, 339] width 191 height 29
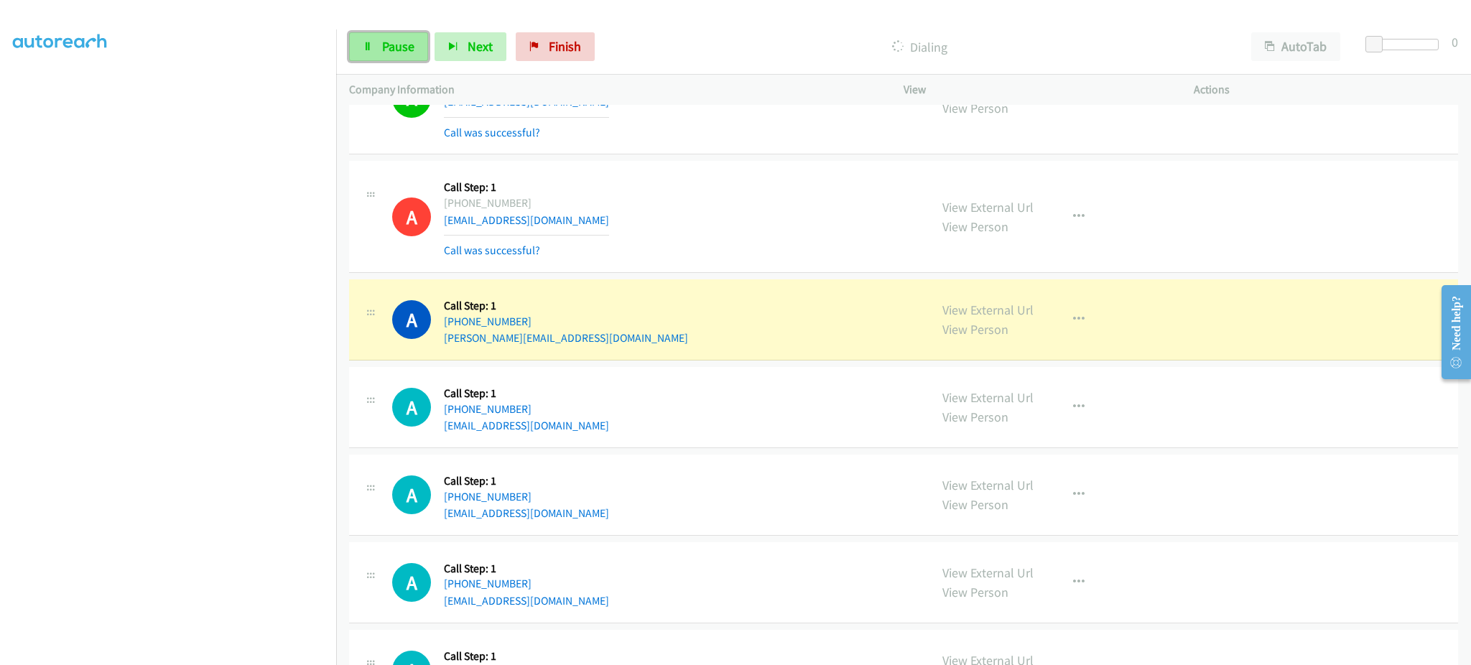
click at [411, 49] on span "Pause" at bounding box center [398, 46] width 32 height 17
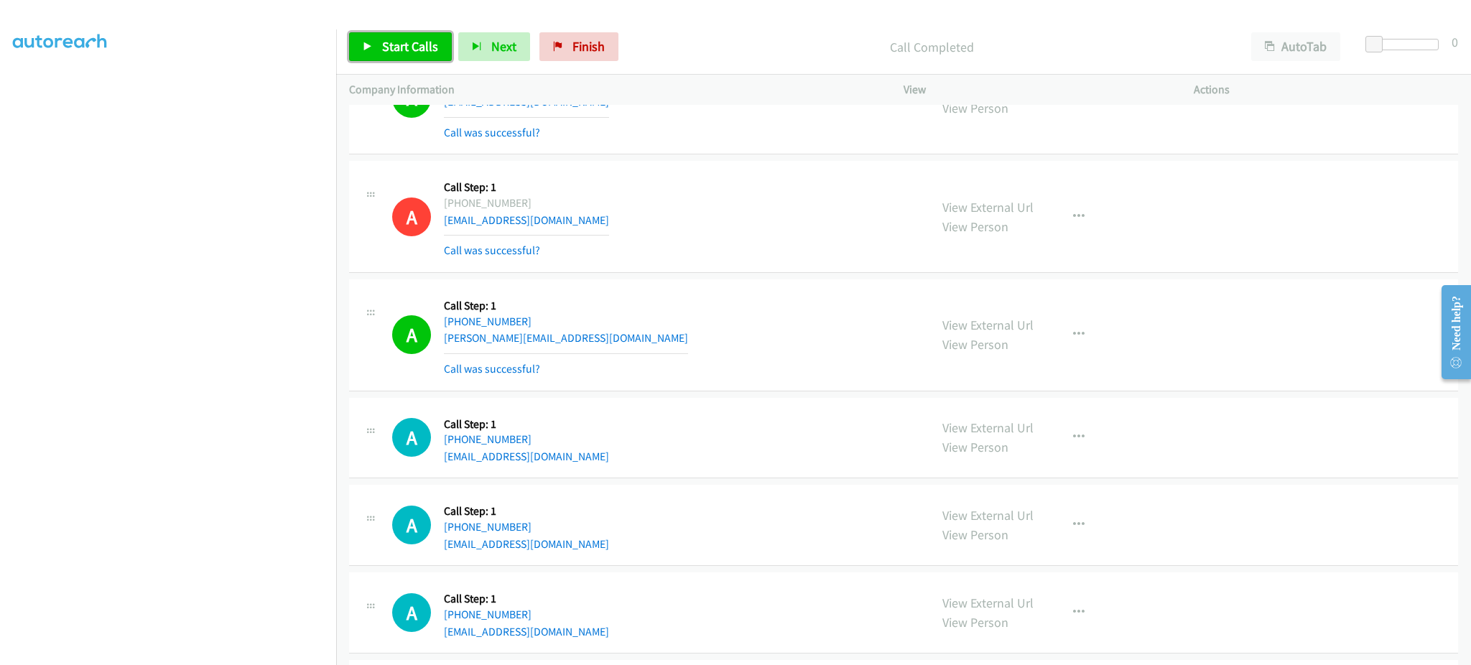
click at [407, 55] on link "Start Calls" at bounding box center [400, 46] width 103 height 29
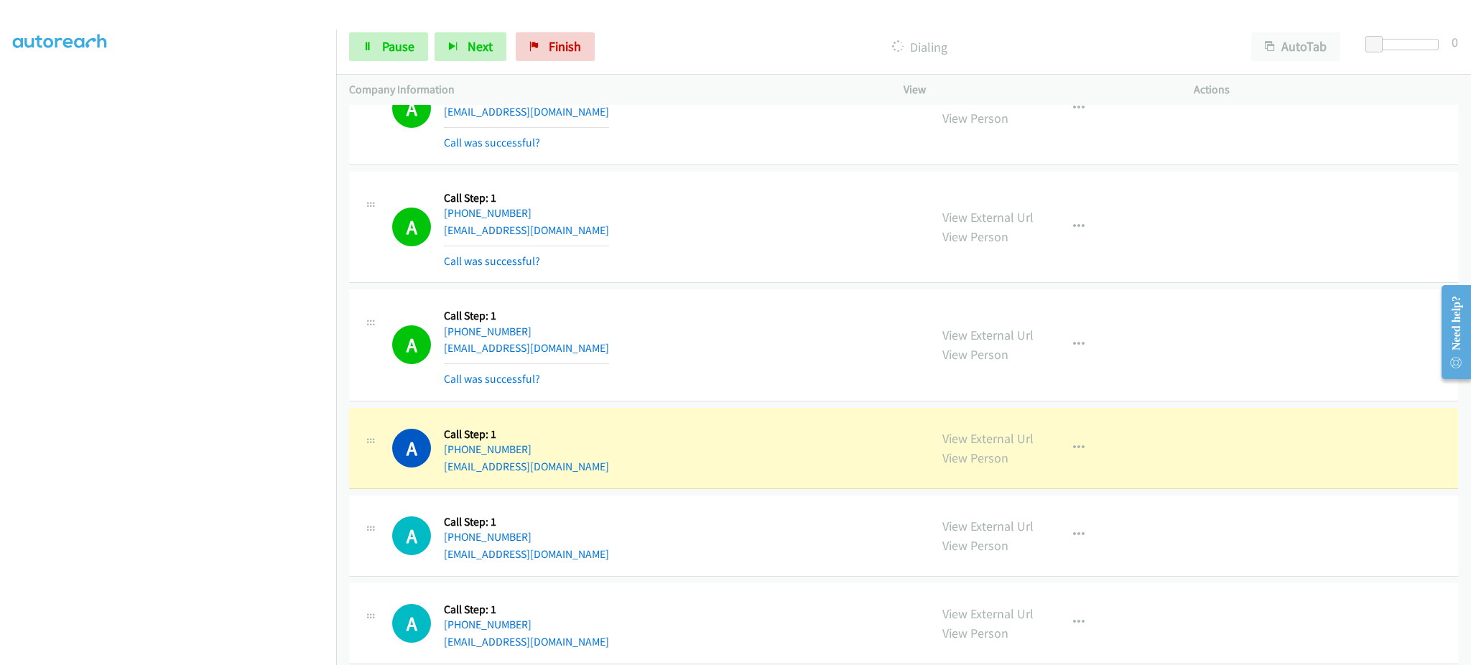
scroll to position [1436, 0]
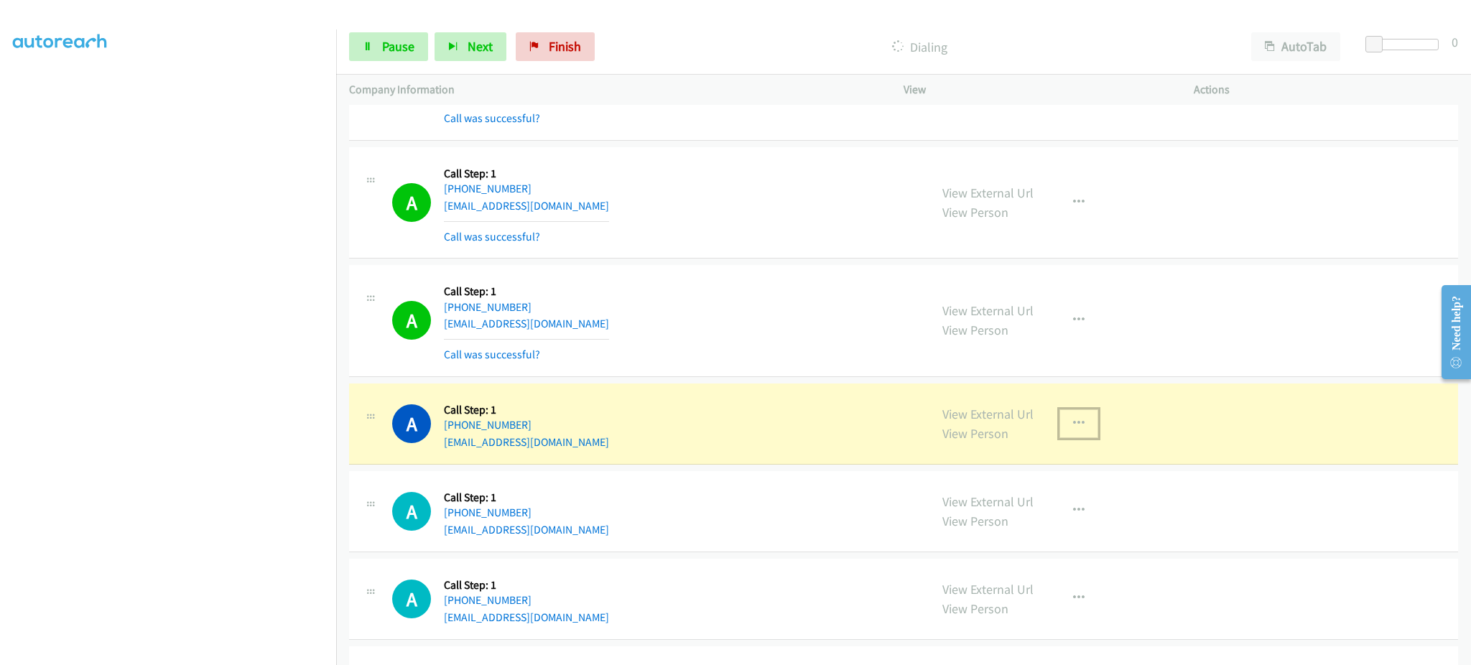
click at [1076, 434] on button "button" at bounding box center [1078, 423] width 39 height 29
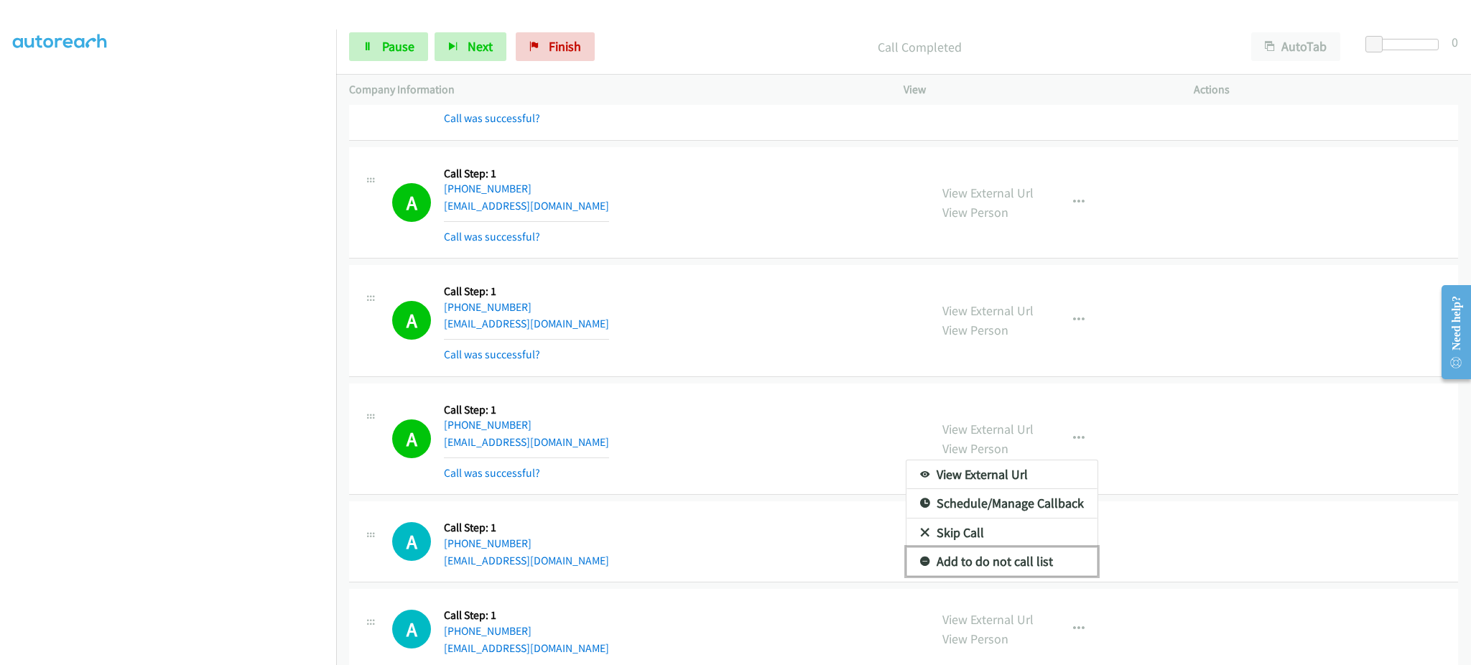
click at [1060, 563] on link "Add to do not call list" at bounding box center [1001, 561] width 191 height 29
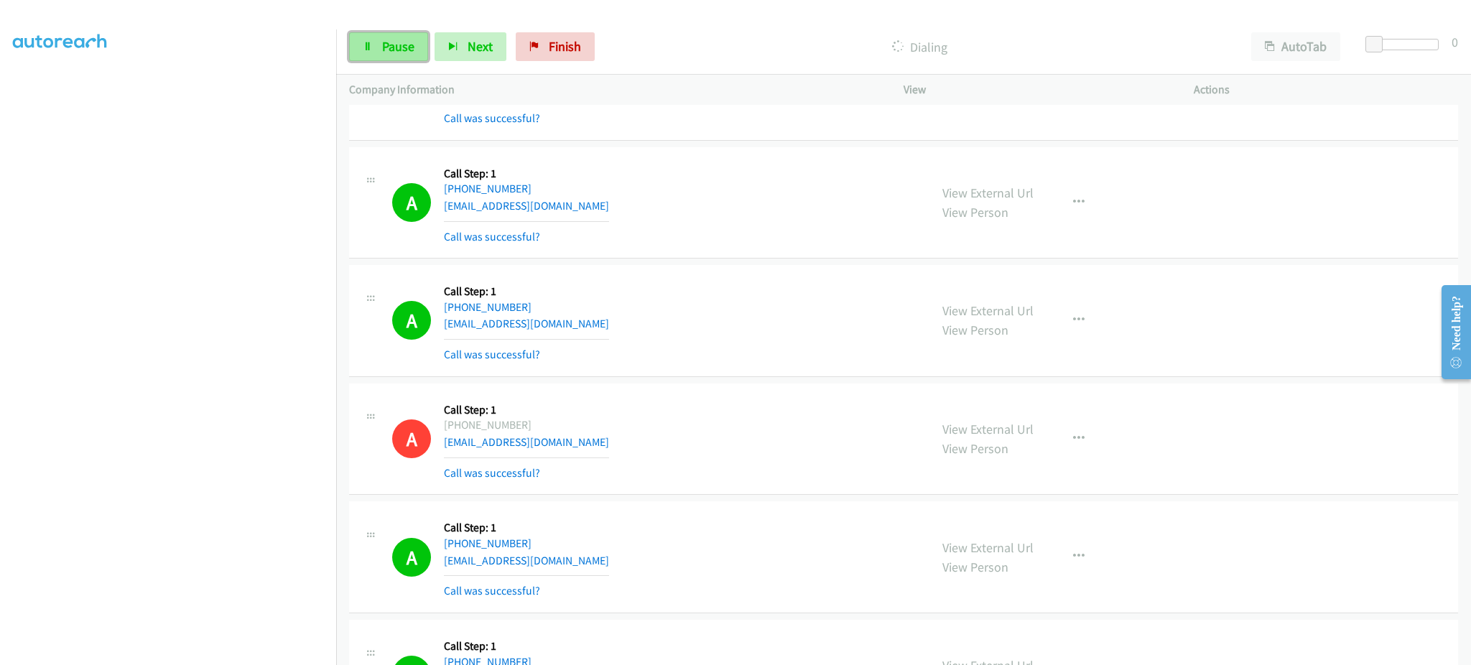
click at [410, 57] on link "Pause" at bounding box center [388, 46] width 79 height 29
click at [427, 52] on span "Start Calls" at bounding box center [410, 46] width 56 height 17
click at [427, 50] on link "Pause" at bounding box center [388, 46] width 79 height 29
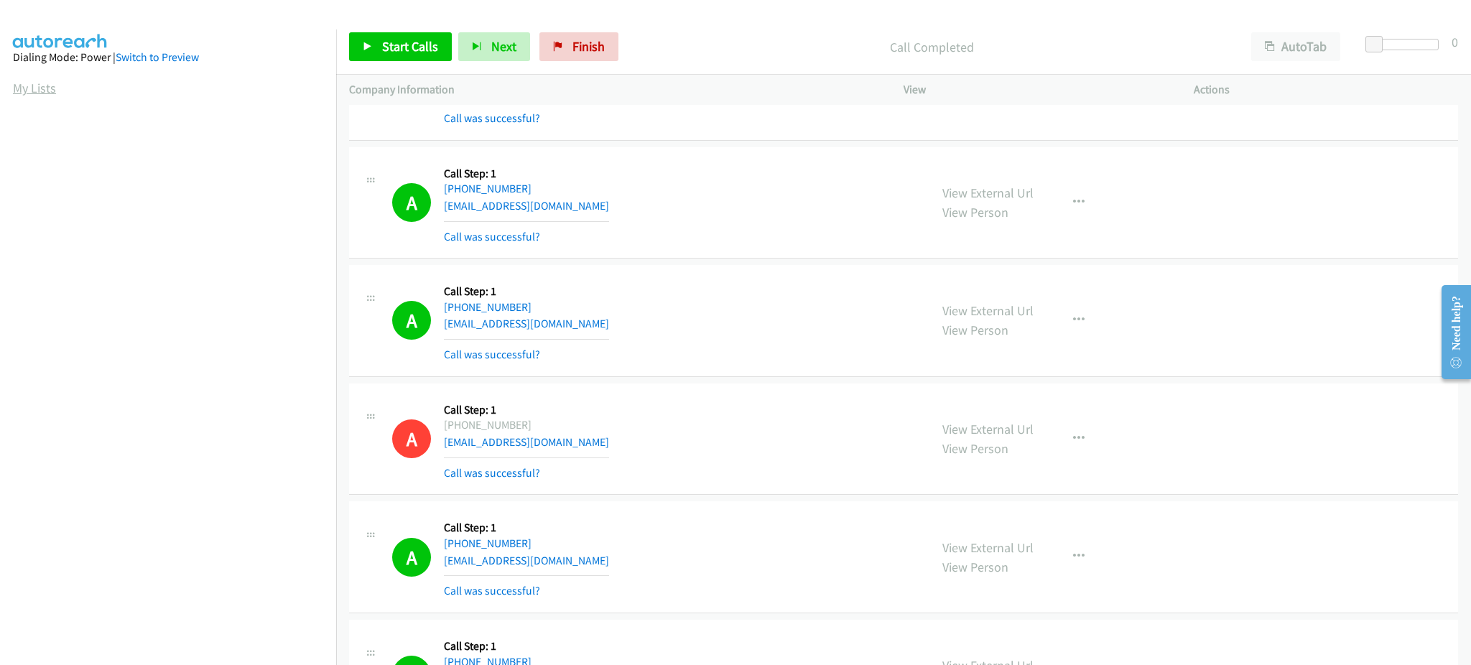
click at [45, 91] on link "My Lists" at bounding box center [34, 88] width 43 height 17
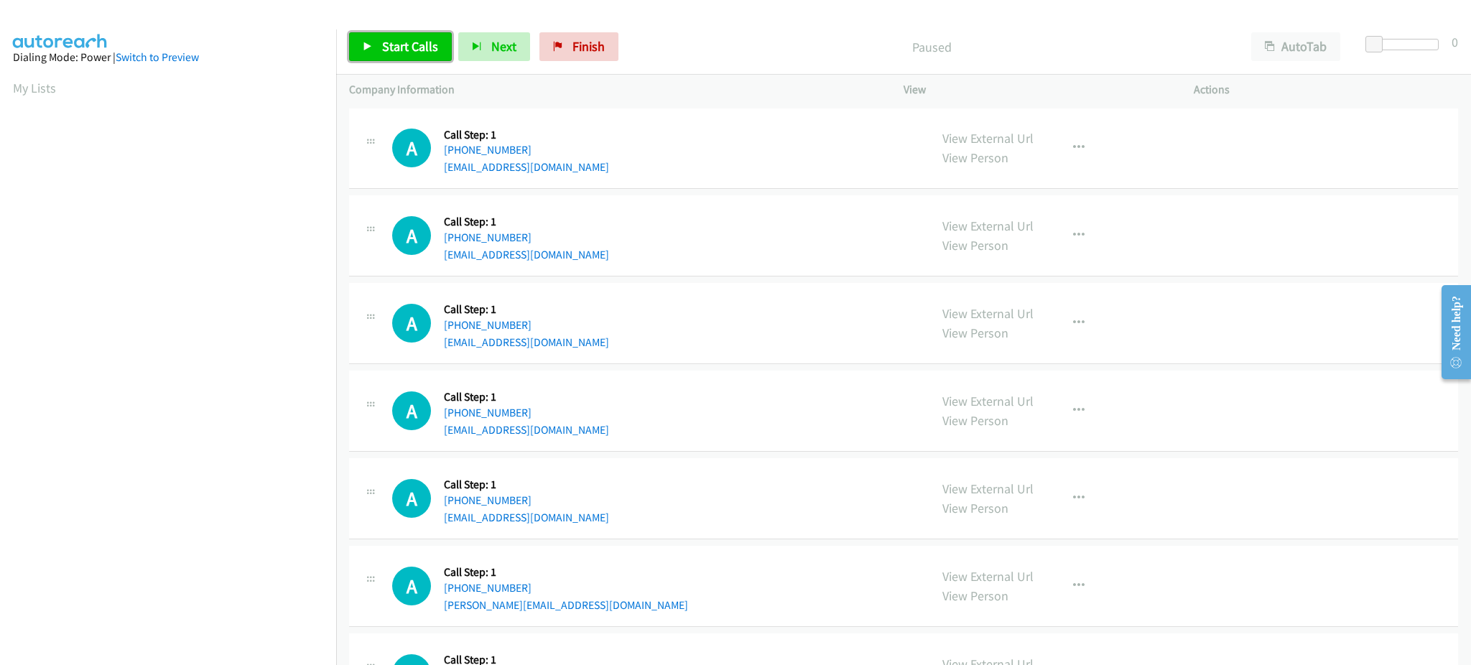
click at [383, 51] on span "Start Calls" at bounding box center [410, 46] width 56 height 17
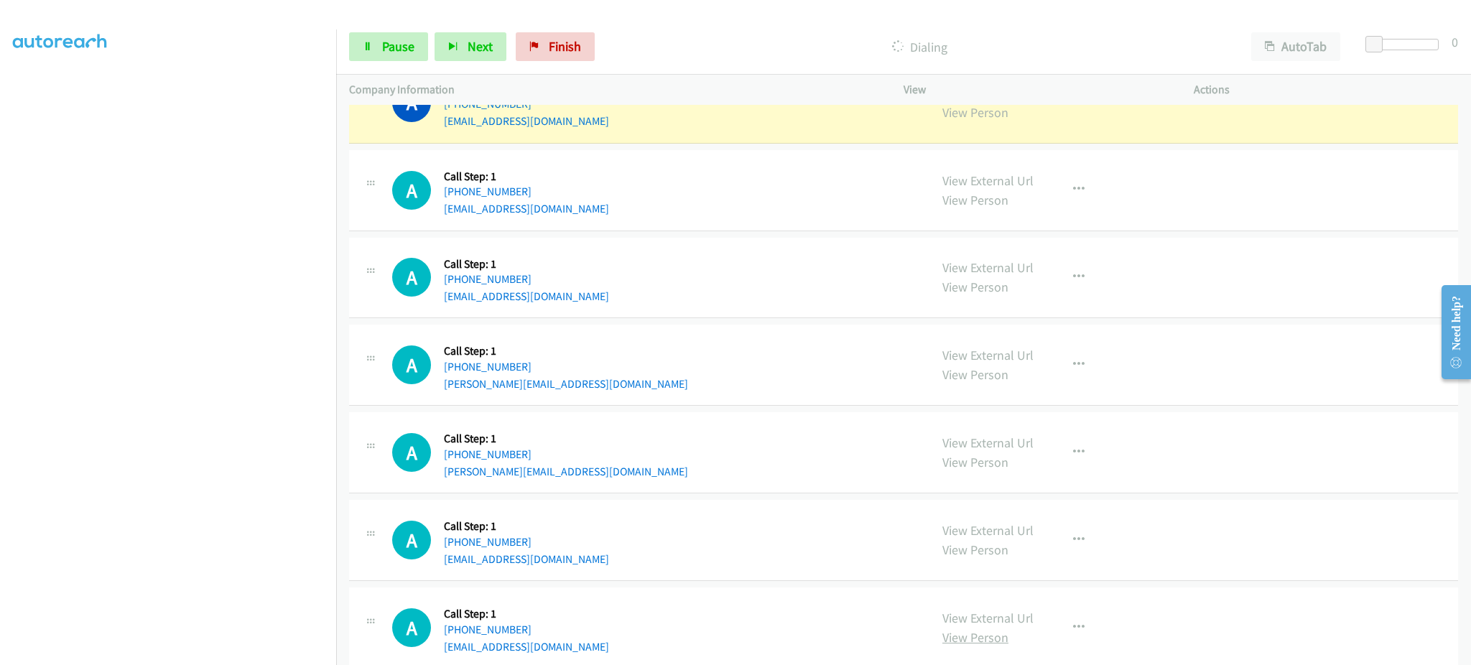
scroll to position [287, 0]
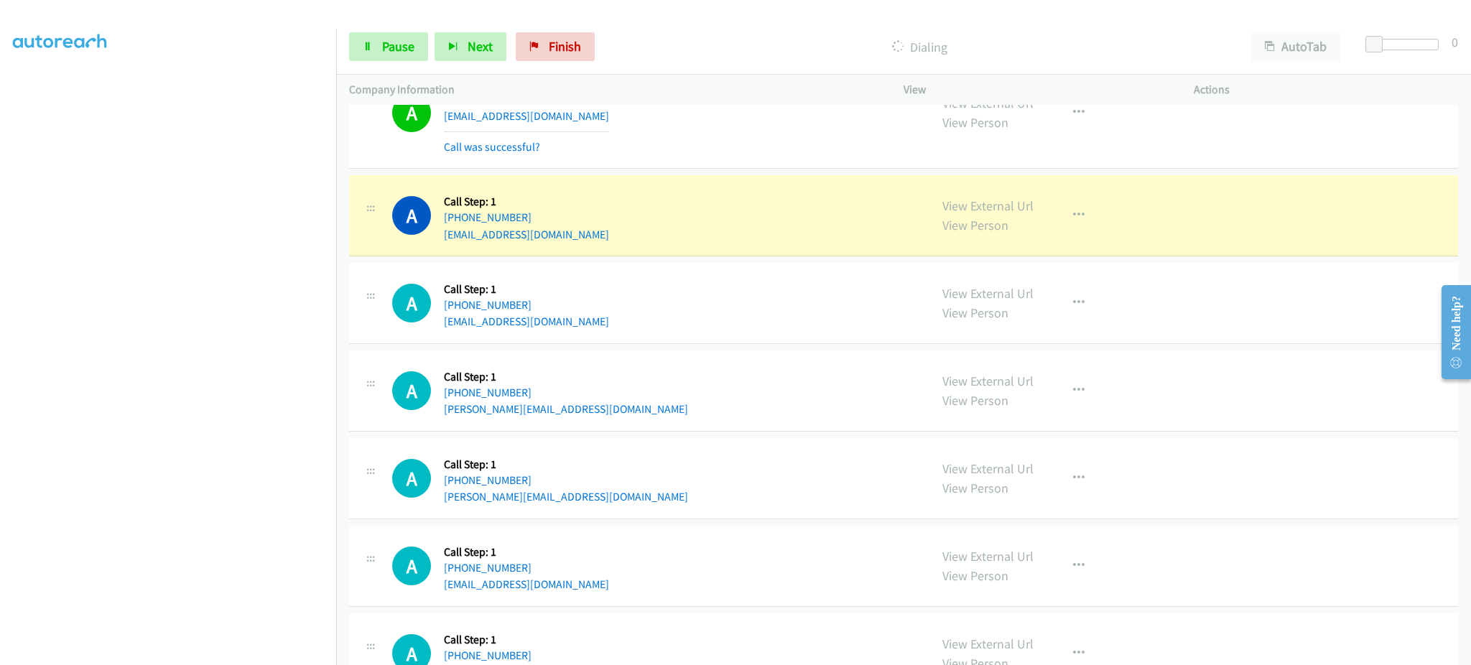
click at [255, 651] on section at bounding box center [168, 324] width 310 height 687
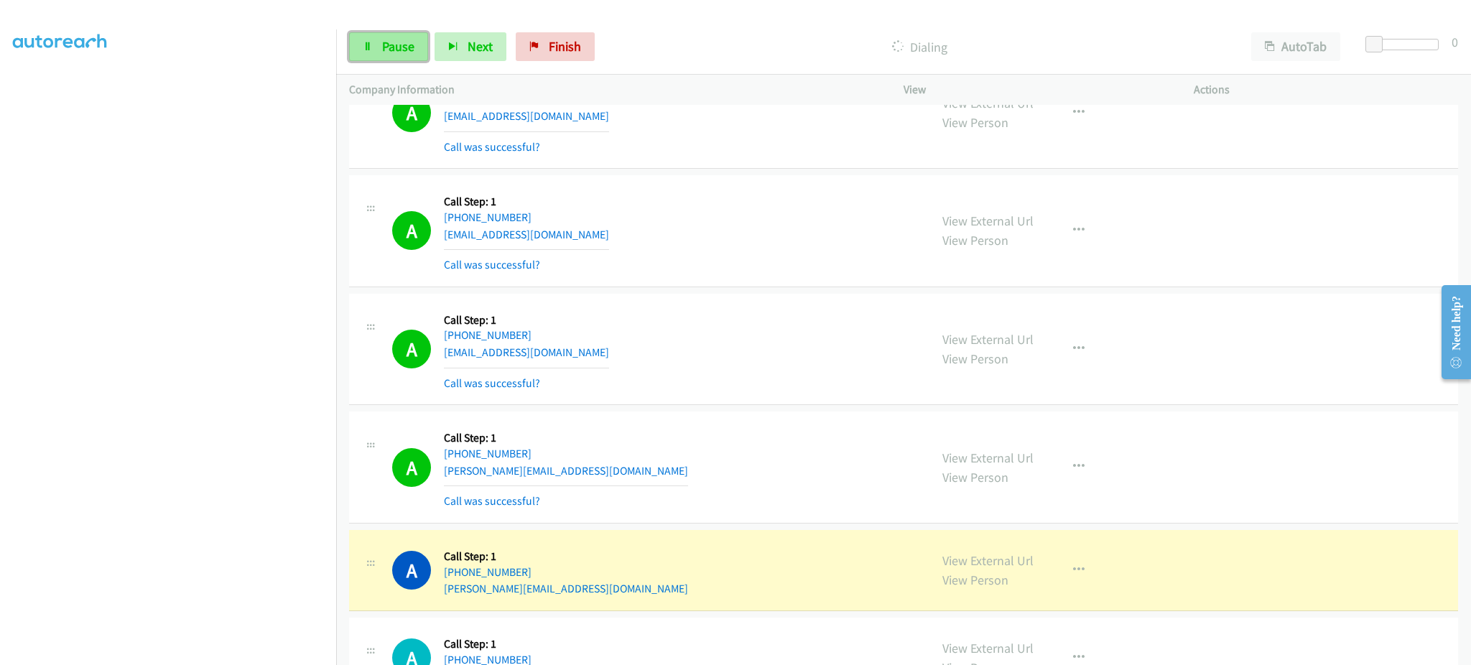
click at [409, 47] on span "Pause" at bounding box center [398, 46] width 32 height 17
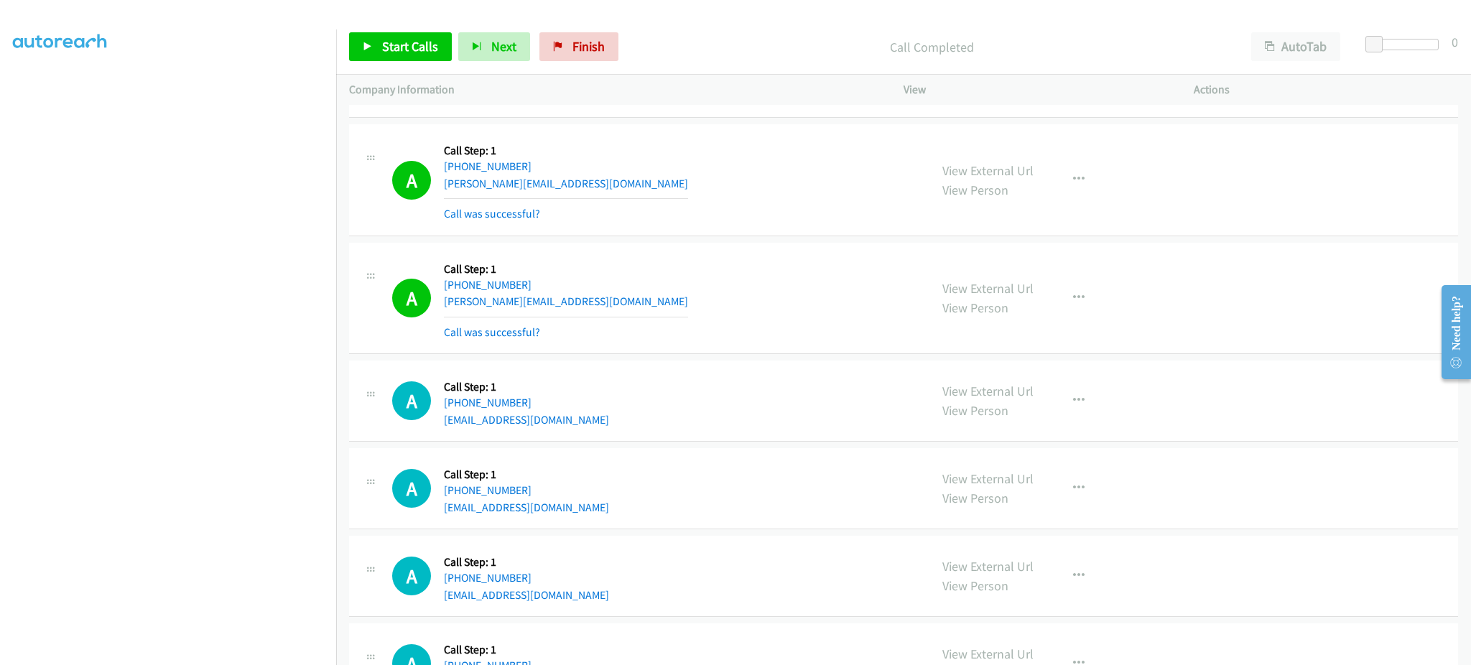
scroll to position [0, 0]
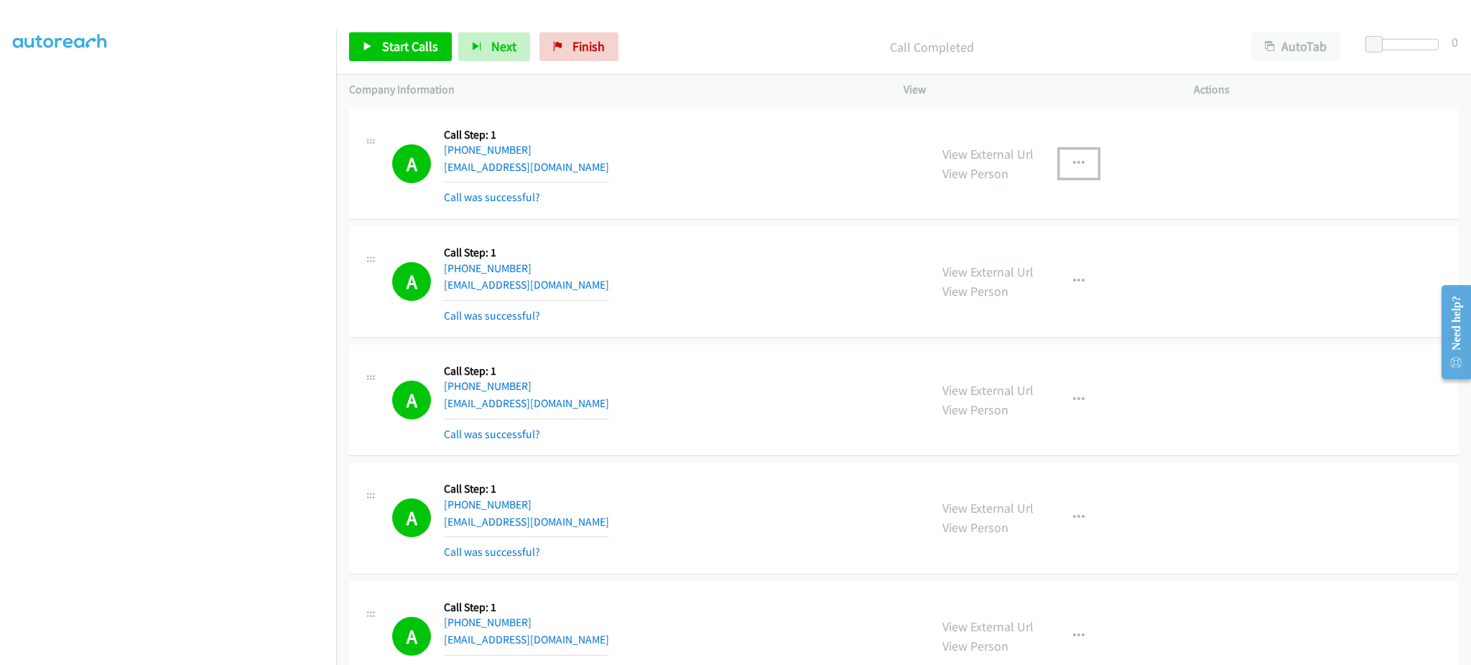
click at [1073, 166] on icon "button" at bounding box center [1078, 163] width 11 height 11
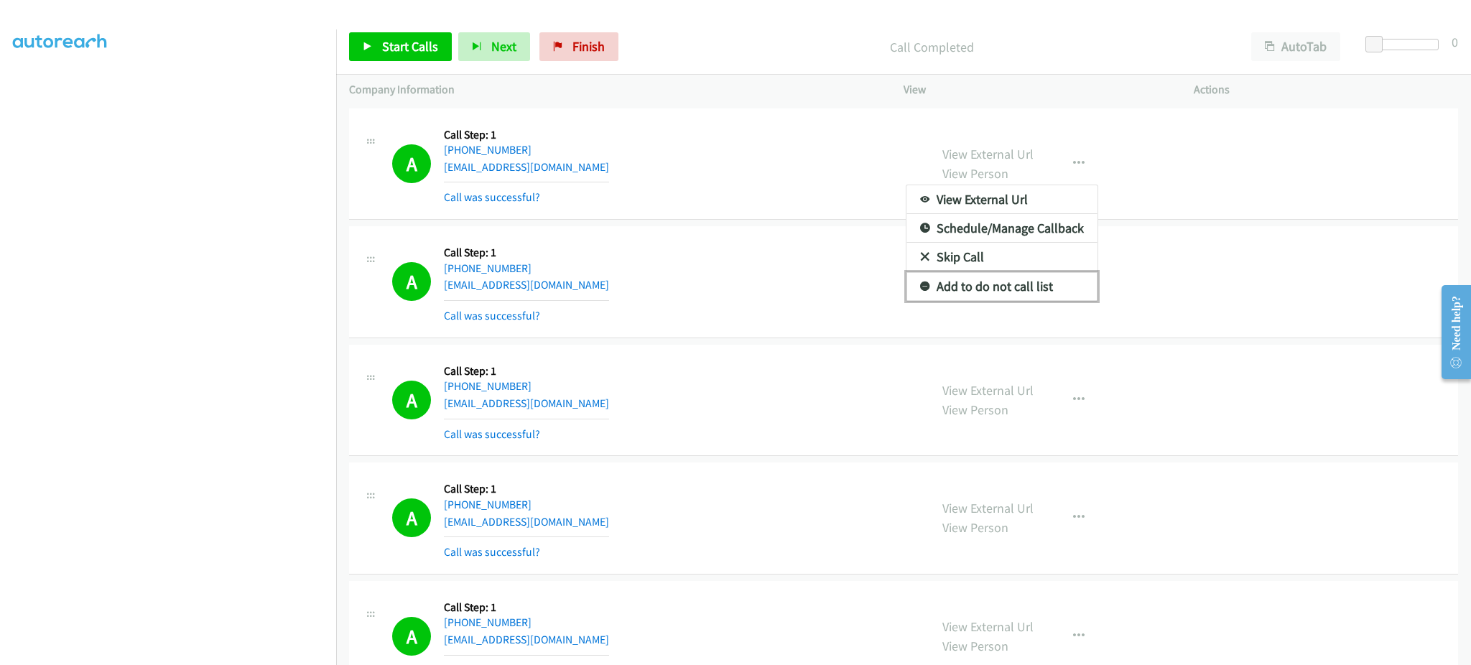
click at [1043, 300] on link "Add to do not call list" at bounding box center [1001, 286] width 191 height 29
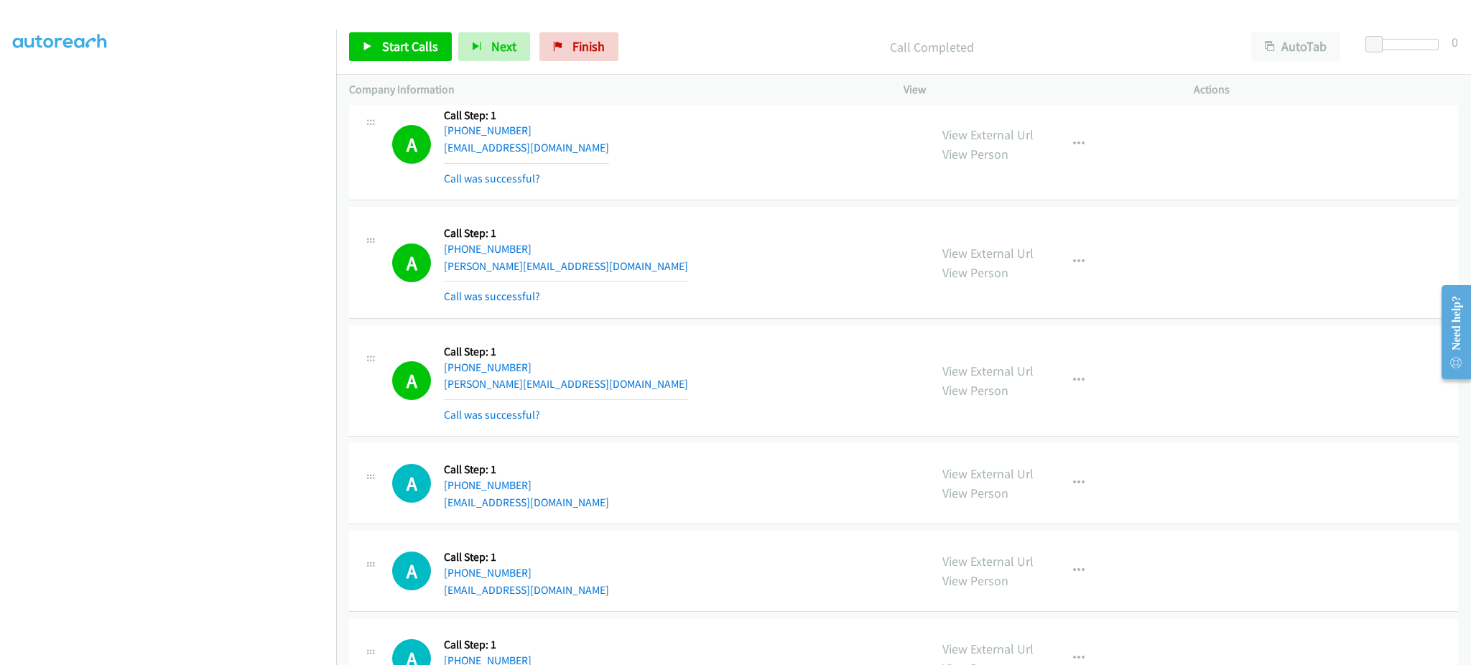
scroll to position [574, 0]
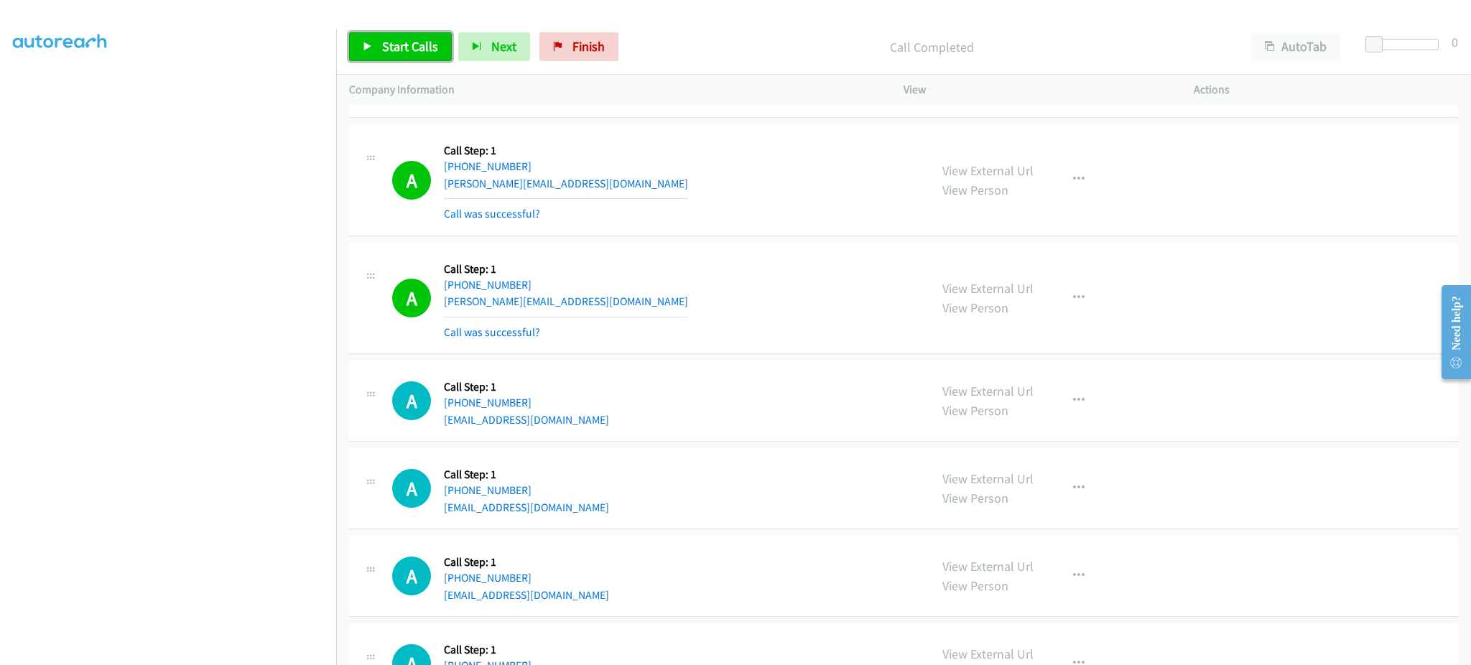
click at [437, 50] on link "Start Calls" at bounding box center [400, 46] width 103 height 29
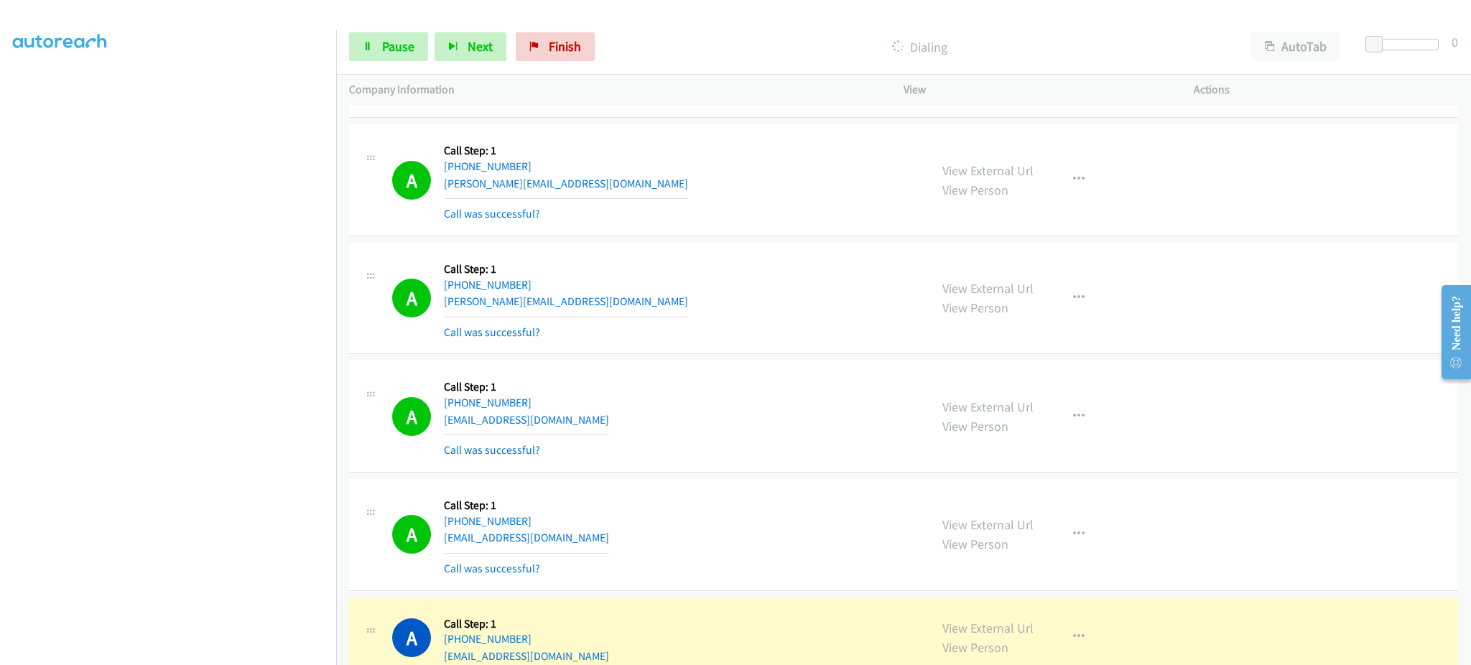
scroll to position [862, 0]
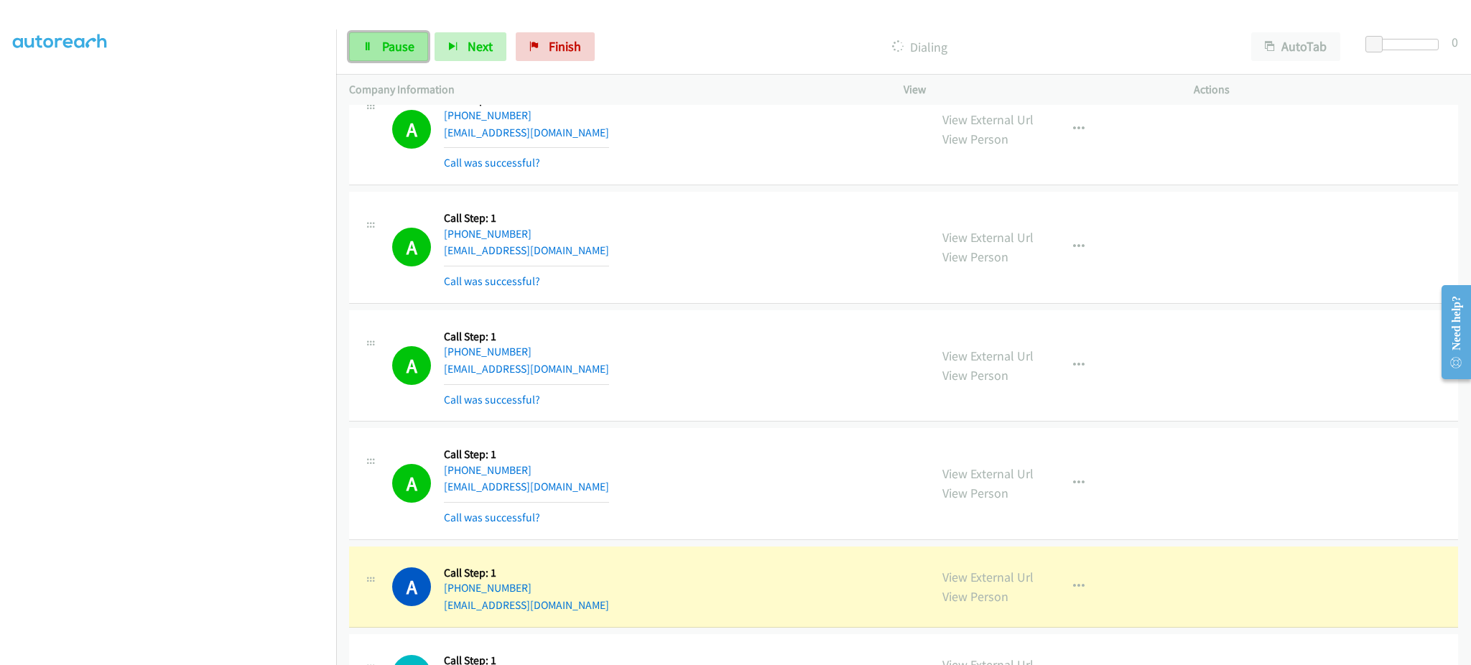
click at [361, 38] on link "Pause" at bounding box center [388, 46] width 79 height 29
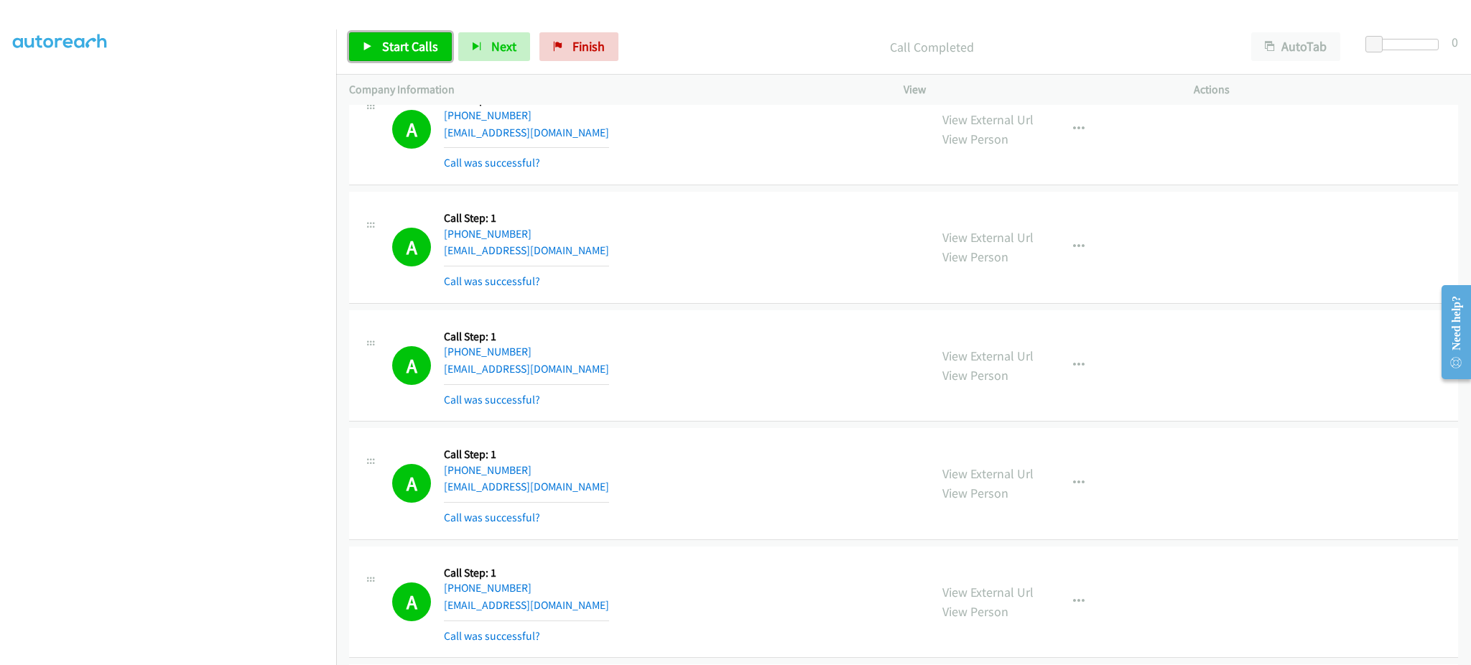
click at [412, 49] on span "Start Calls" at bounding box center [410, 46] width 56 height 17
click at [398, 52] on span "Pause" at bounding box center [398, 46] width 32 height 17
click at [417, 32] on link "Start Calls" at bounding box center [400, 46] width 103 height 29
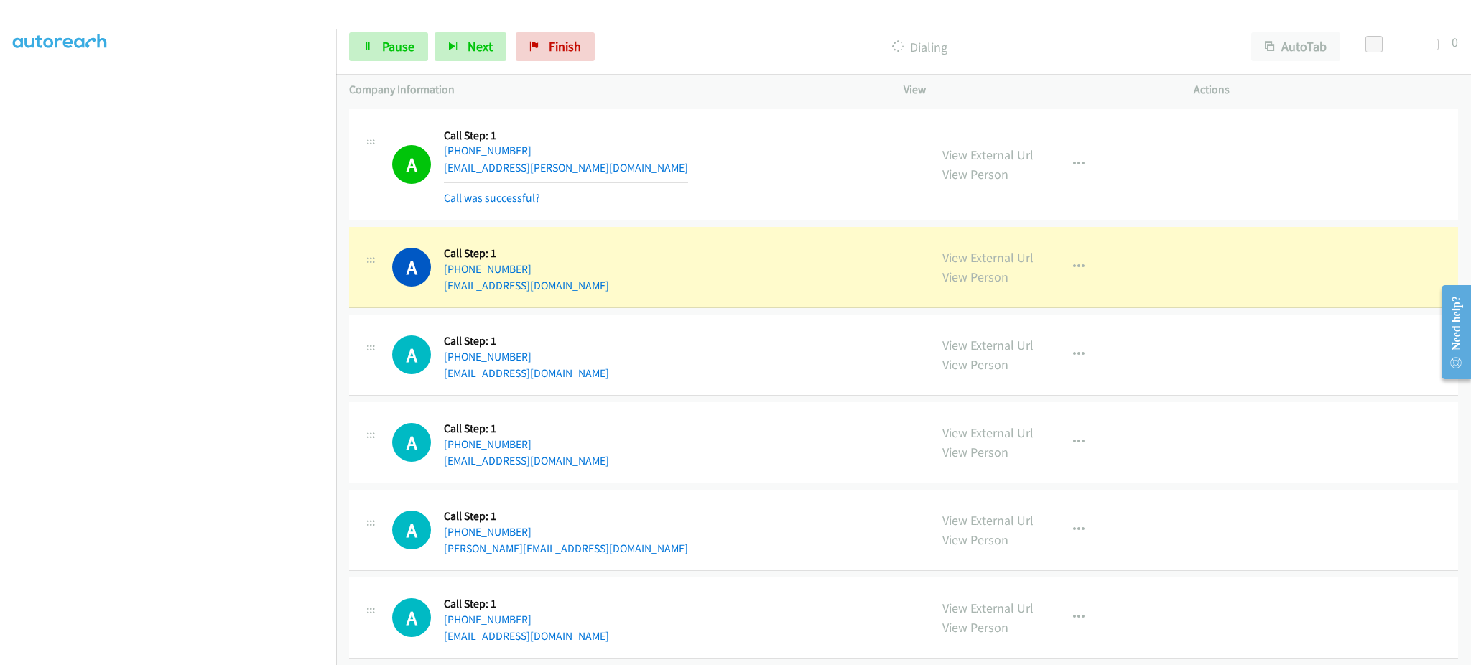
scroll to position [1885, 0]
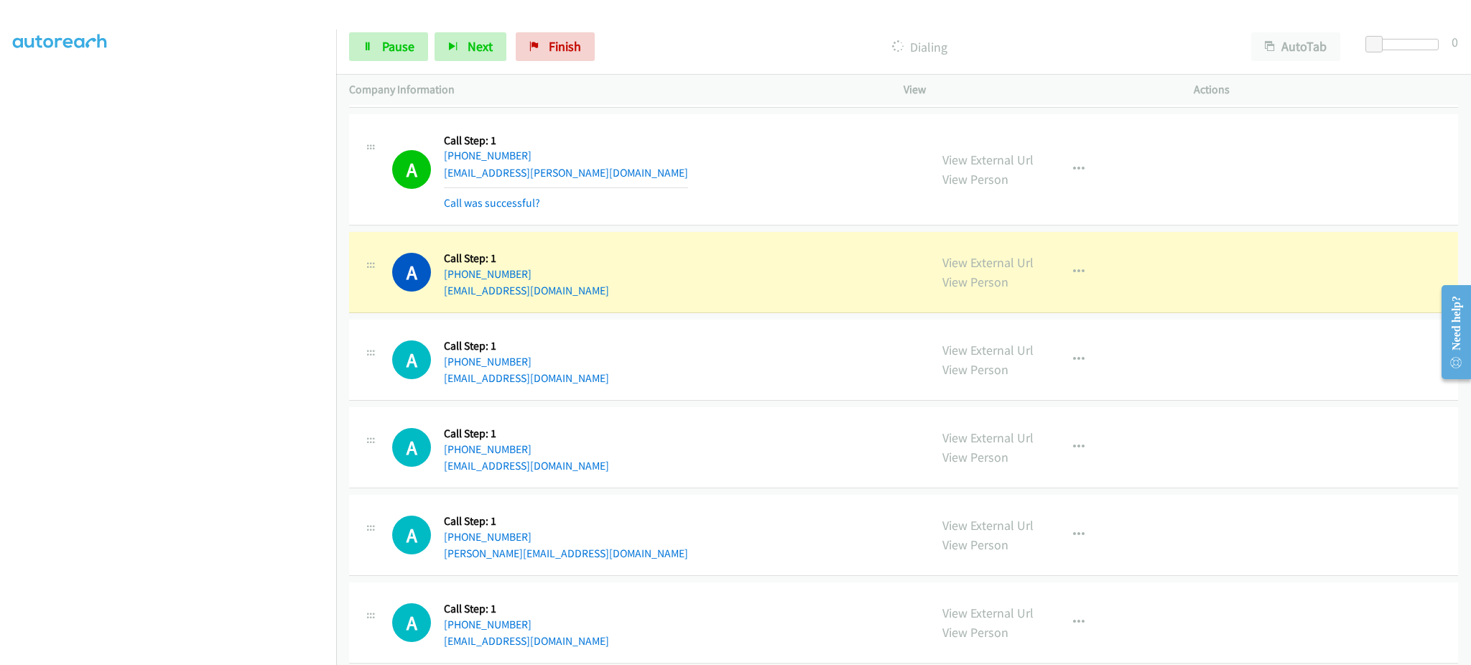
click at [946, 251] on div "View External Url View Person View External Url Email Schedule/Manage Callback …" at bounding box center [1080, 272] width 303 height 55
click at [950, 258] on link "View External Url" at bounding box center [987, 262] width 91 height 17
click at [376, 29] on div "Start Calls Pause Next Finish Dialing AutoTab AutoTab 0" at bounding box center [903, 46] width 1135 height 55
click at [382, 40] on span "Pause" at bounding box center [398, 46] width 32 height 17
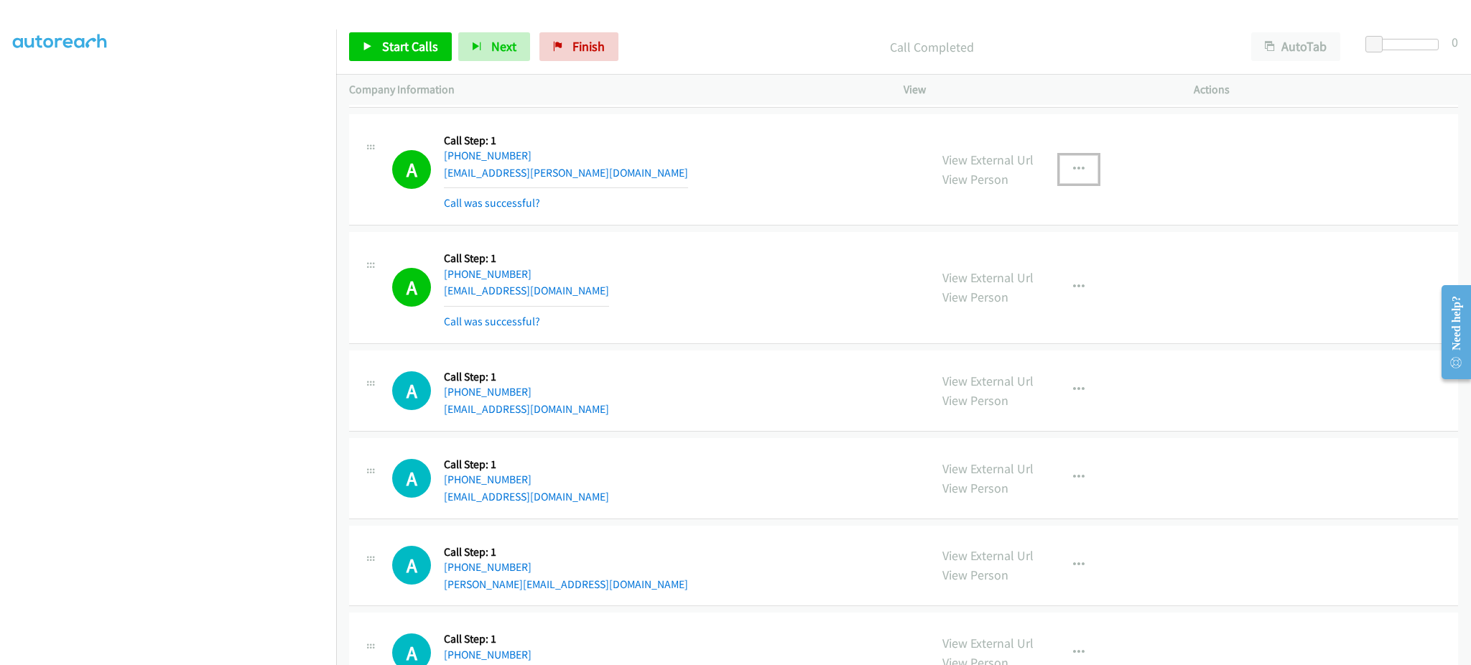
click at [1076, 162] on button "button" at bounding box center [1078, 169] width 39 height 29
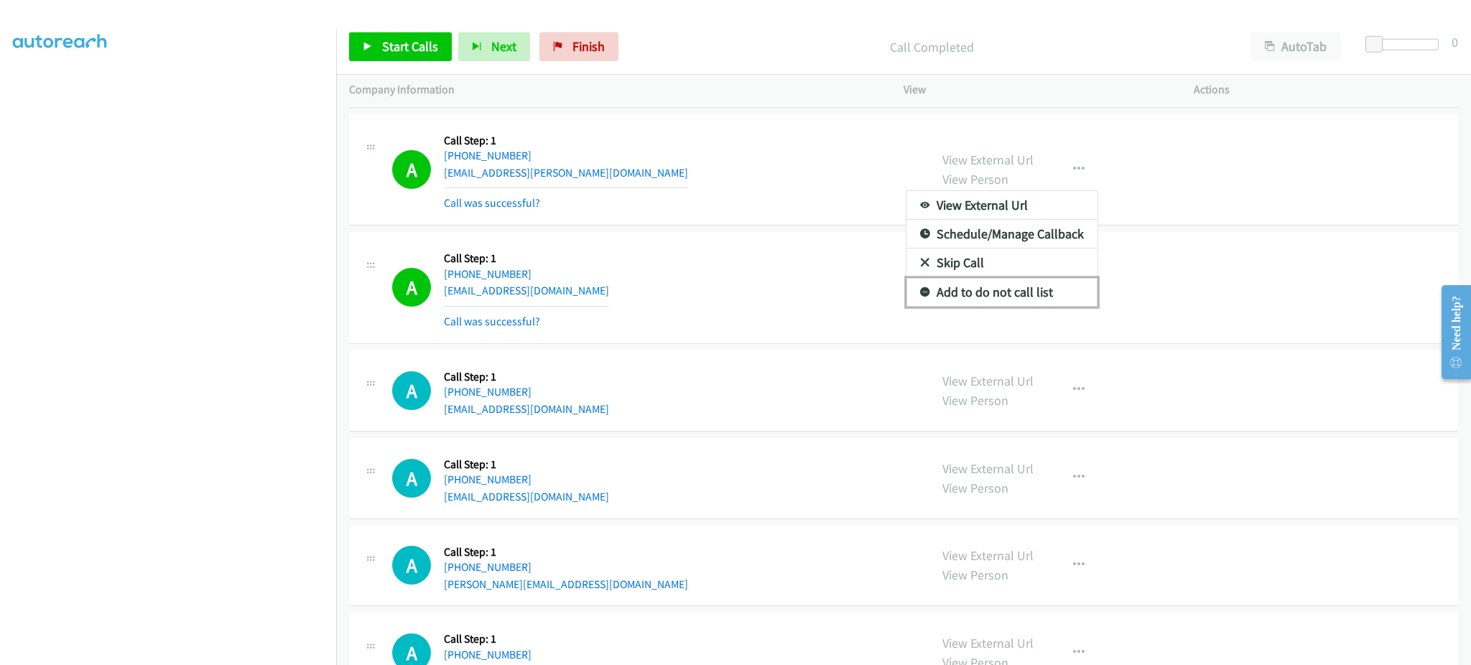
click at [1039, 291] on link "Add to do not call list" at bounding box center [1001, 292] width 191 height 29
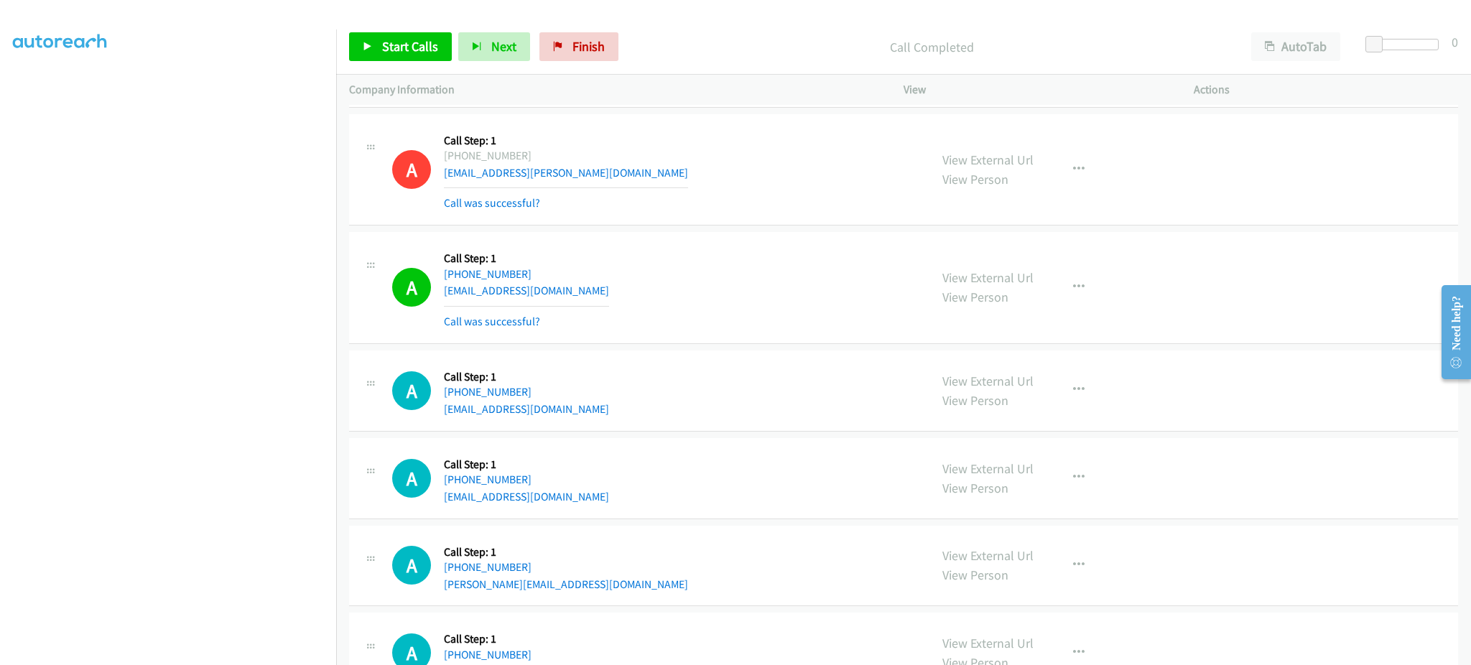
click at [412, 62] on div "Start Calls Pause Next Finish Call Completed AutoTab AutoTab 0" at bounding box center [903, 46] width 1135 height 55
click at [406, 45] on span "Start Calls" at bounding box center [410, 46] width 56 height 17
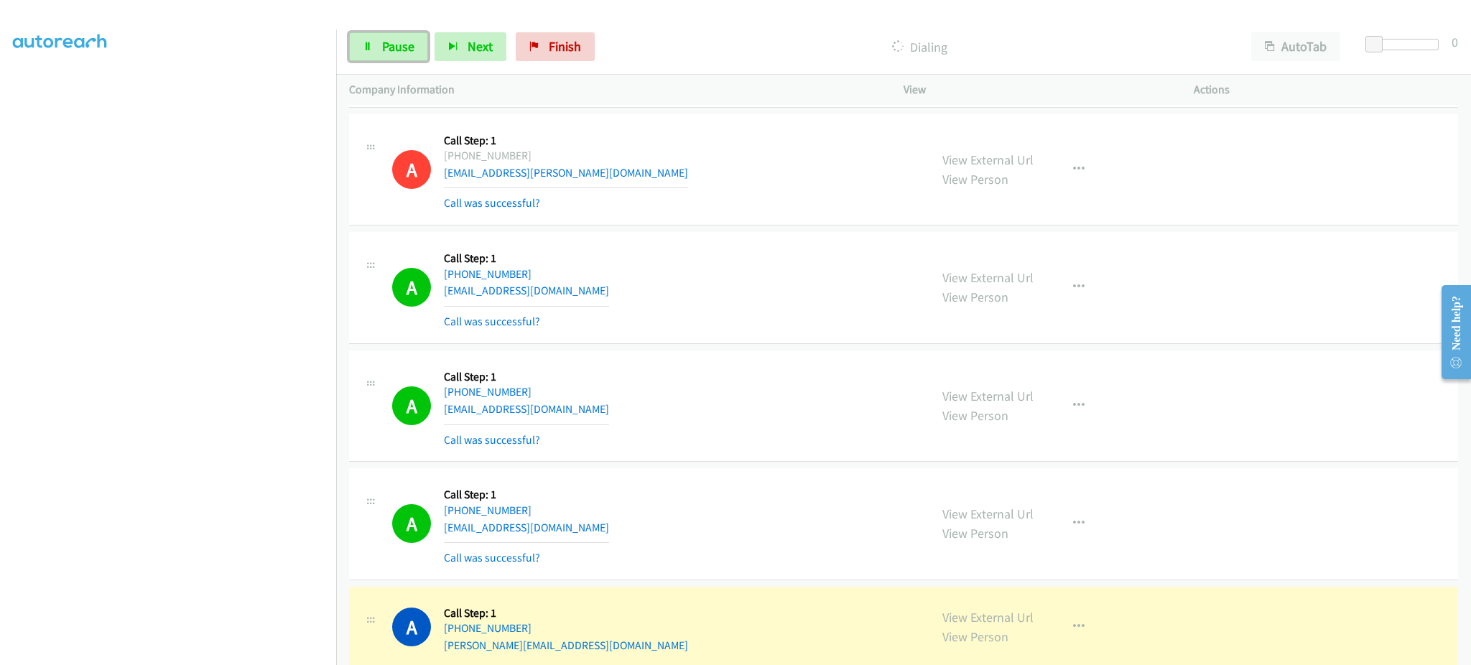
drag, startPoint x: 380, startPoint y: 61, endPoint x: 403, endPoint y: 62, distance: 23.0
click at [380, 61] on link "Pause" at bounding box center [388, 46] width 79 height 29
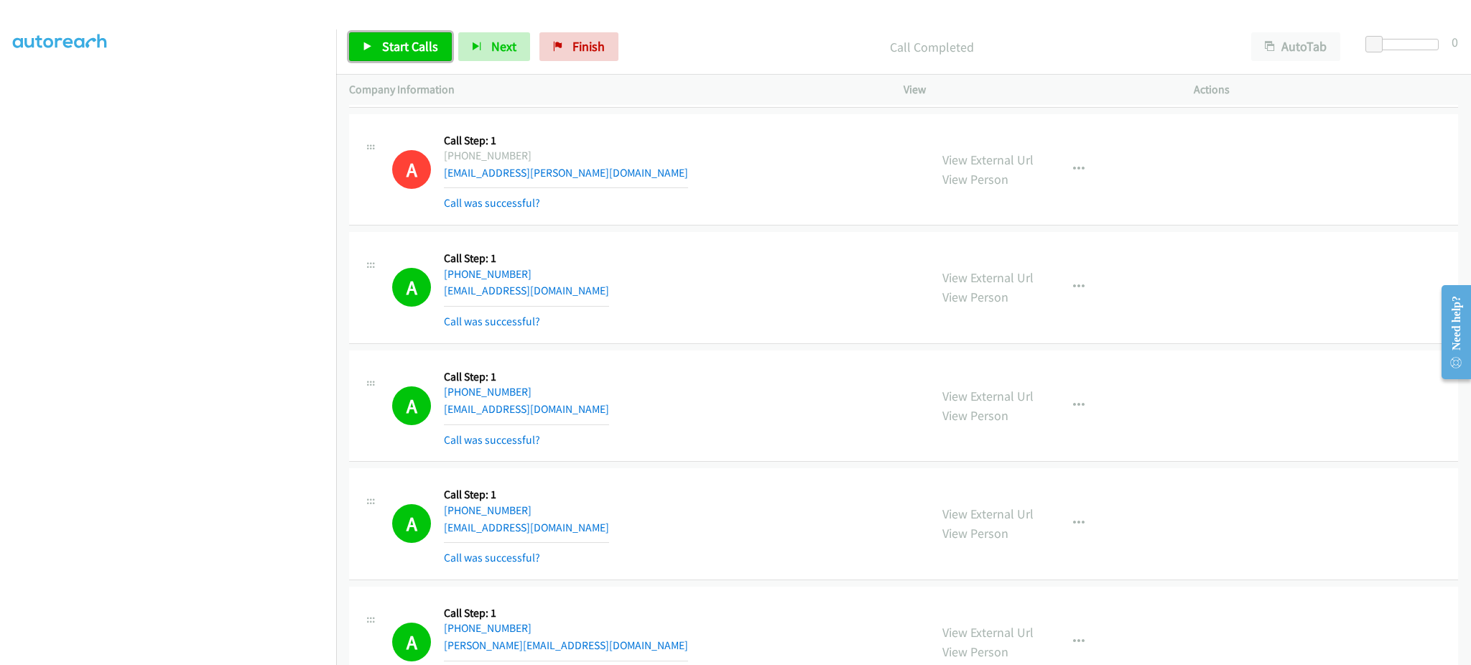
click at [409, 55] on link "Start Calls" at bounding box center [400, 46] width 103 height 29
click at [417, 54] on link "Pause" at bounding box center [388, 46] width 79 height 29
click at [404, 50] on span "Start Calls" at bounding box center [410, 46] width 56 height 17
click at [416, 62] on div "Start Calls Pause Next Finish Dialing AutoTab AutoTab 0" at bounding box center [903, 46] width 1135 height 55
click at [411, 45] on span "Pause" at bounding box center [398, 46] width 32 height 17
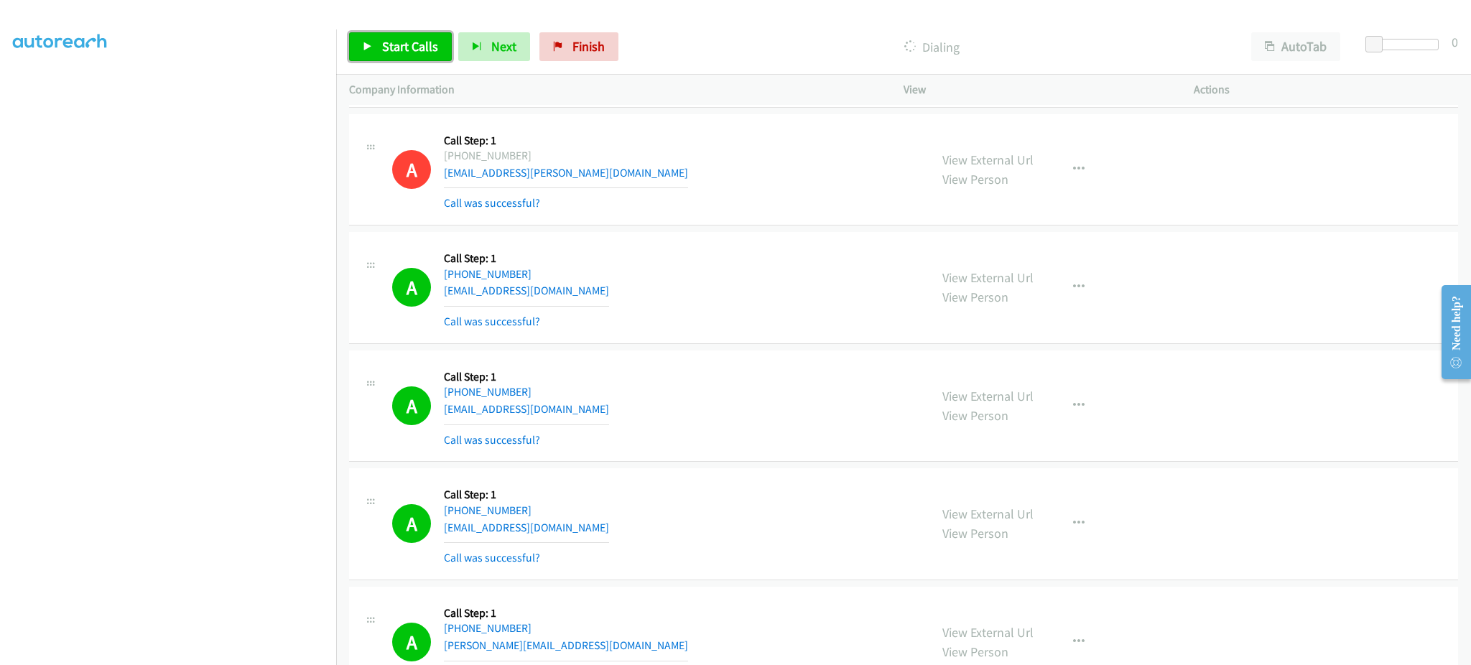
click at [397, 47] on span "Start Calls" at bounding box center [410, 46] width 56 height 17
click at [490, 39] on span "Next" at bounding box center [479, 46] width 25 height 17
click at [371, 35] on link "Pause" at bounding box center [388, 46] width 79 height 29
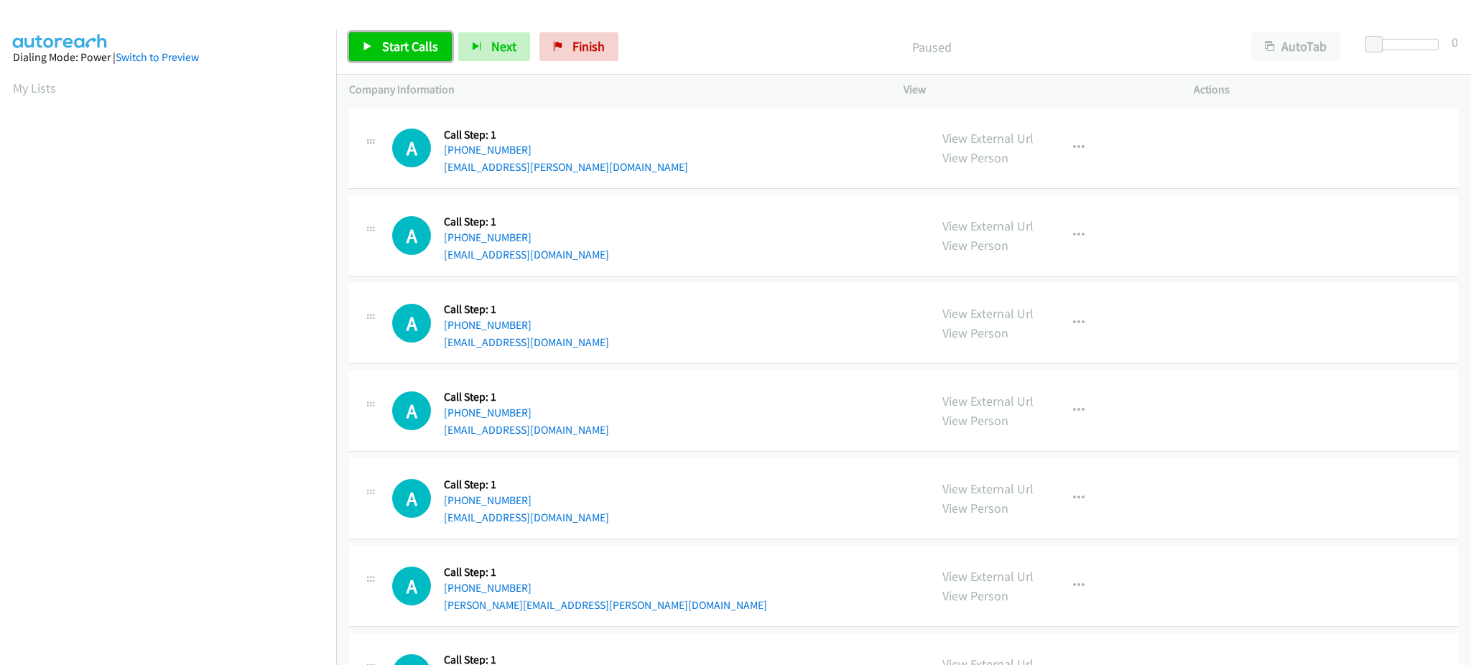
click at [409, 45] on span "Start Calls" at bounding box center [410, 46] width 56 height 17
click at [40, 85] on link "My Lists" at bounding box center [34, 88] width 43 height 17
click at [426, 53] on span "Start Calls" at bounding box center [410, 46] width 56 height 17
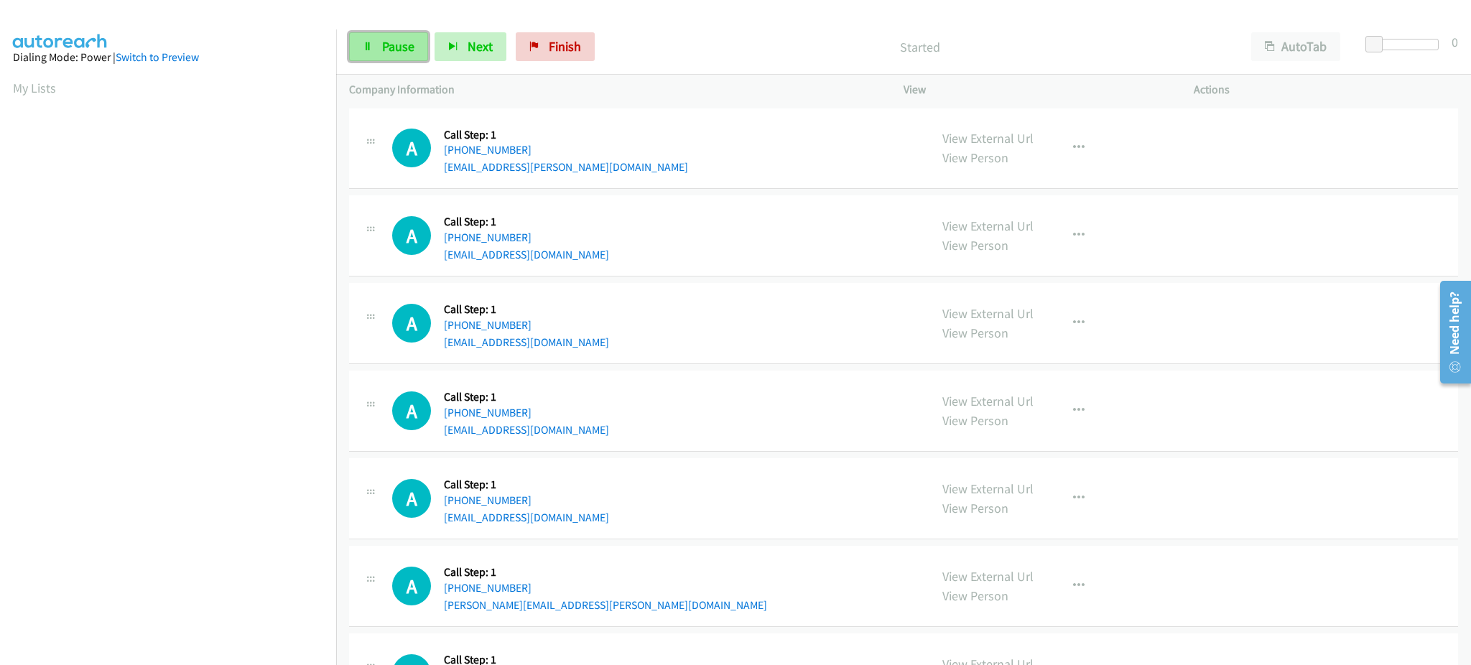
click at [405, 42] on span "Pause" at bounding box center [398, 46] width 32 height 17
click at [376, 39] on link "Start Calls" at bounding box center [400, 46] width 103 height 29
click at [407, 51] on span "Pause" at bounding box center [398, 46] width 32 height 17
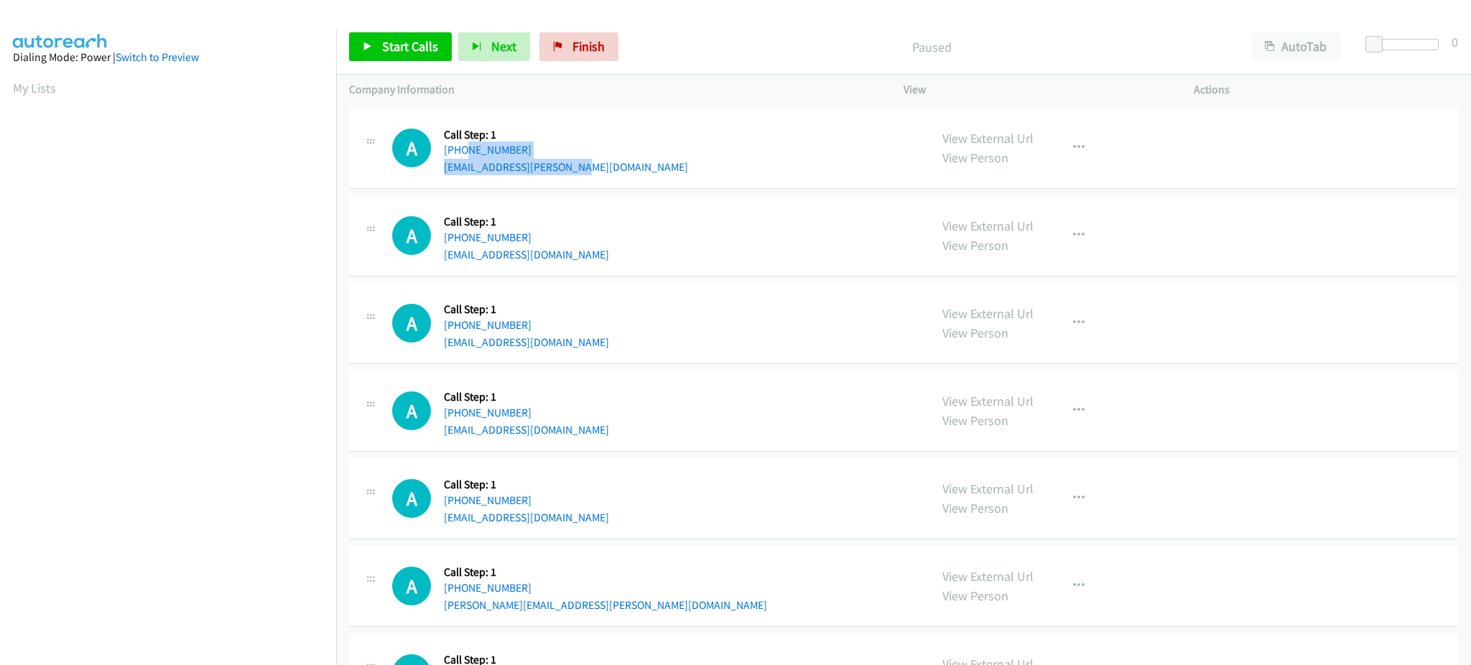
drag, startPoint x: 585, startPoint y: 160, endPoint x: 460, endPoint y: 157, distance: 124.3
click at [460, 157] on div "A Callback Scheduled Call Step: 1 America/Los_Angeles [PHONE_NUMBER] [EMAIL_ADD…" at bounding box center [654, 148] width 524 height 55
click at [670, 269] on div "A Callback Scheduled Call Step: 1 [GEOGRAPHIC_DATA]/[GEOGRAPHIC_DATA] [PHONE_NU…" at bounding box center [903, 235] width 1109 height 81
click at [438, 61] on link "Start Calls" at bounding box center [400, 46] width 103 height 29
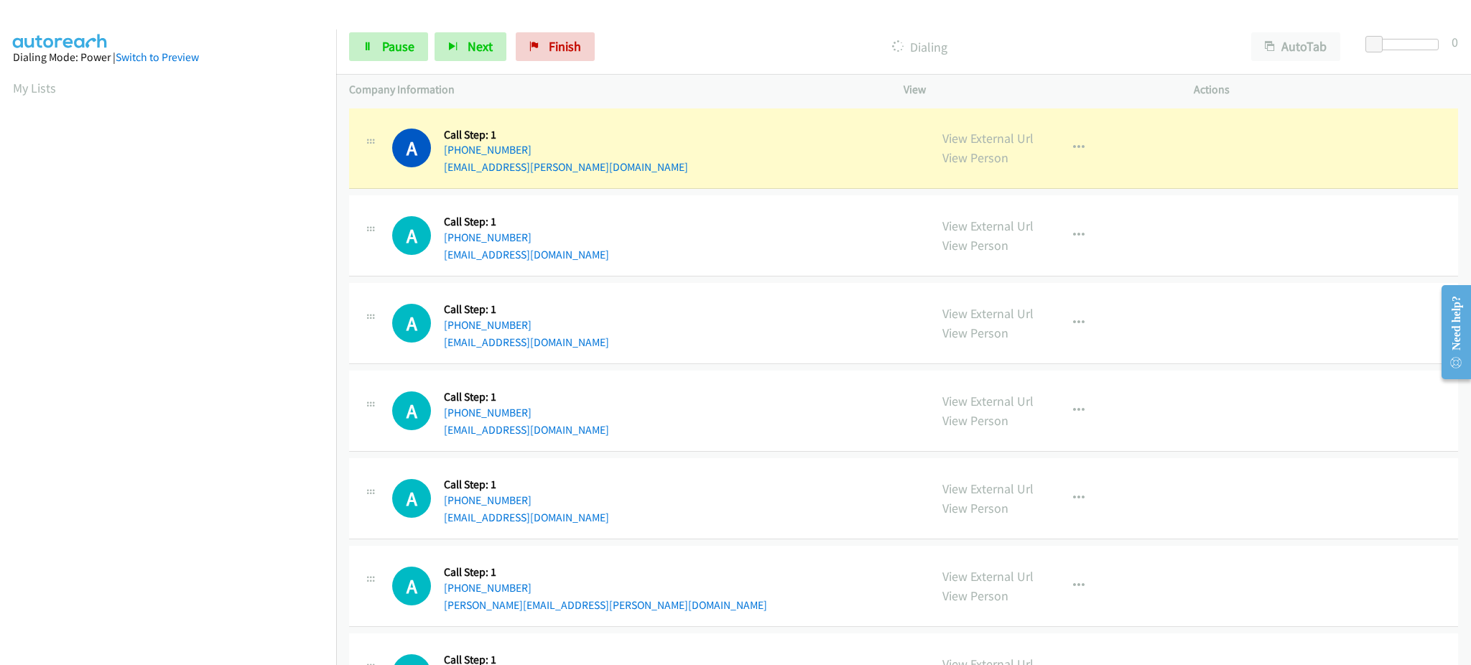
scroll to position [144, 0]
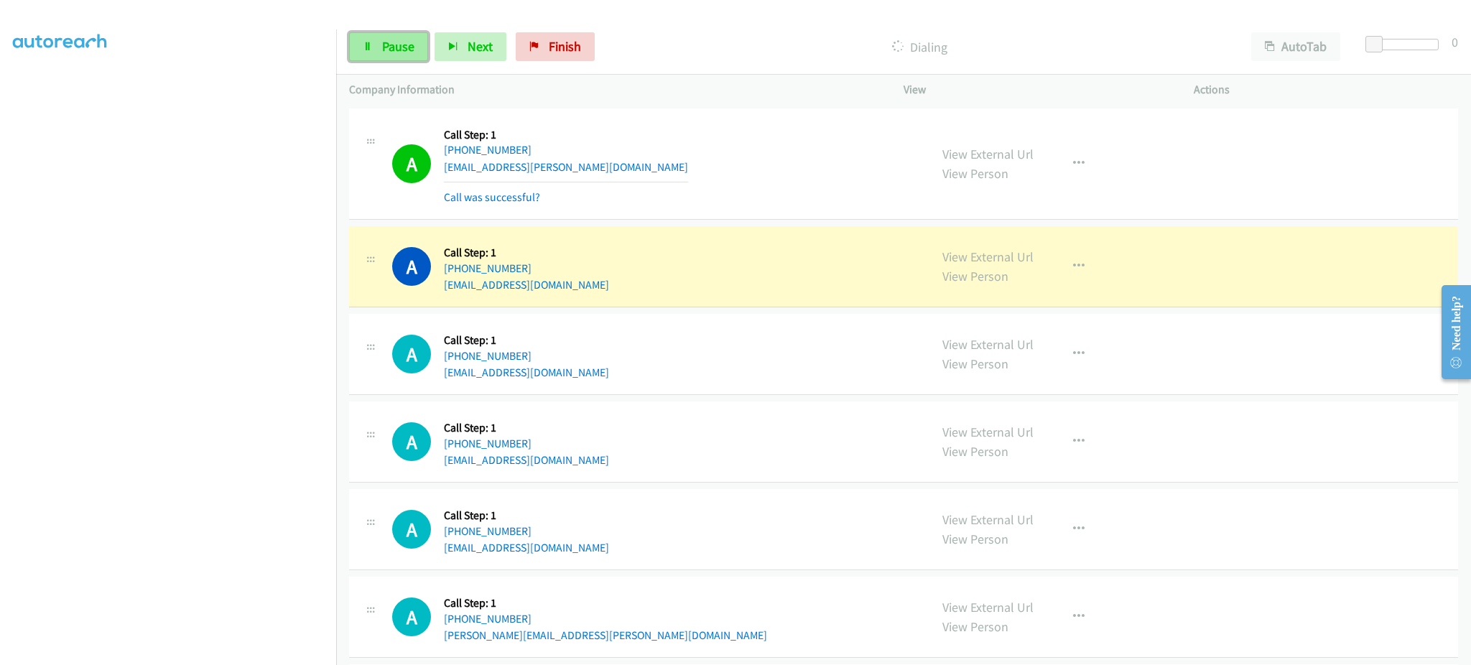
click at [366, 43] on icon at bounding box center [368, 47] width 10 height 10
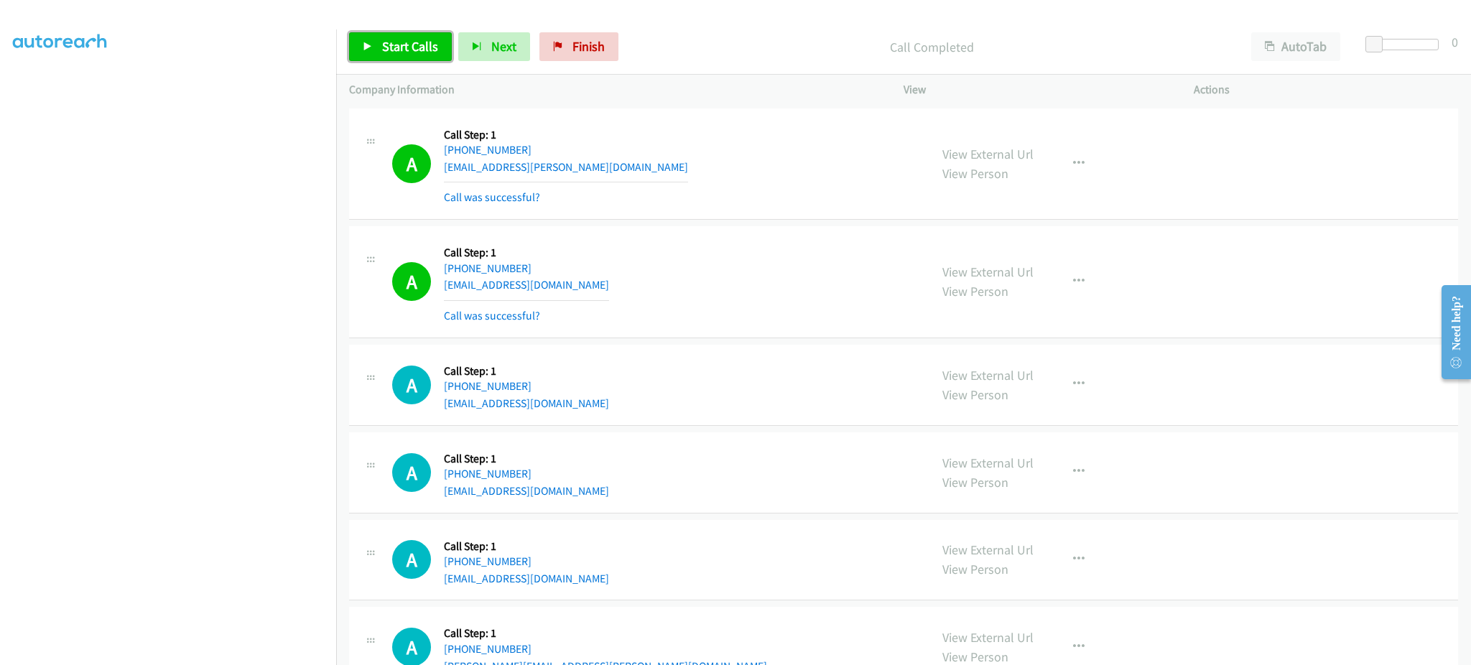
click at [417, 42] on span "Start Calls" at bounding box center [410, 46] width 56 height 17
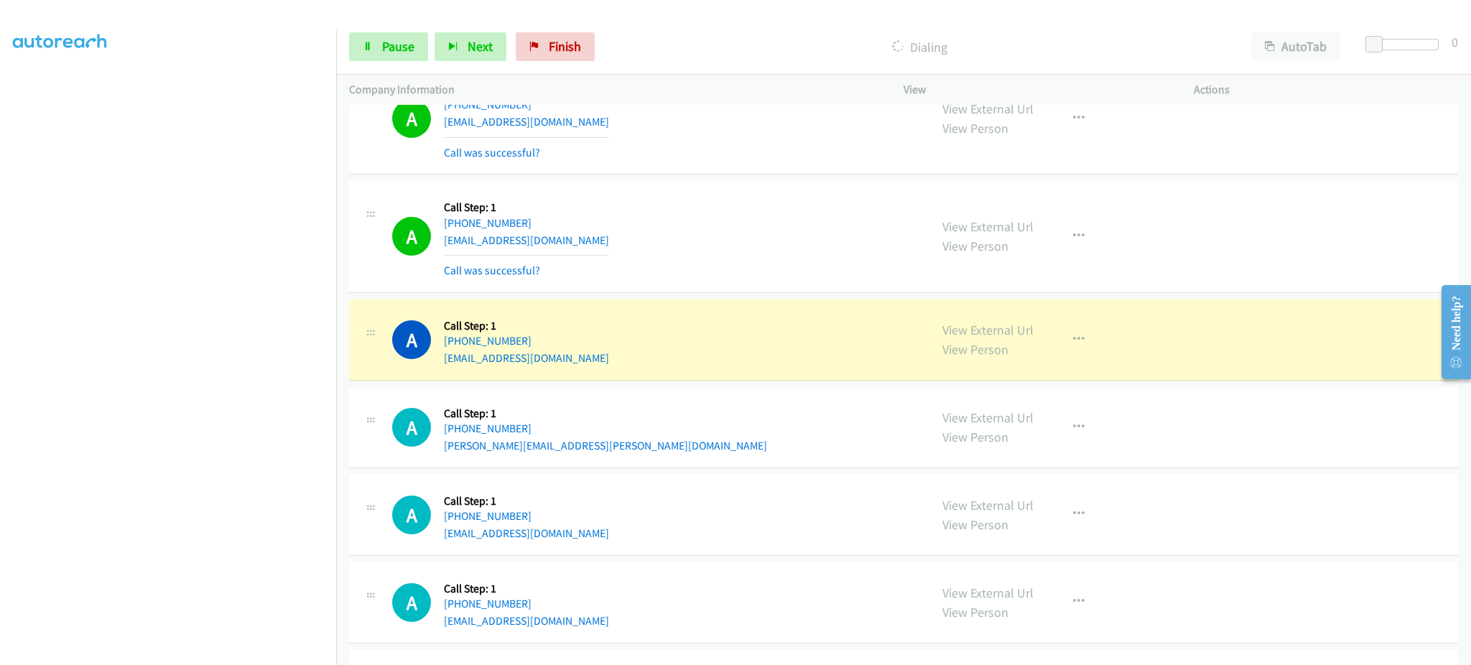
scroll to position [287, 0]
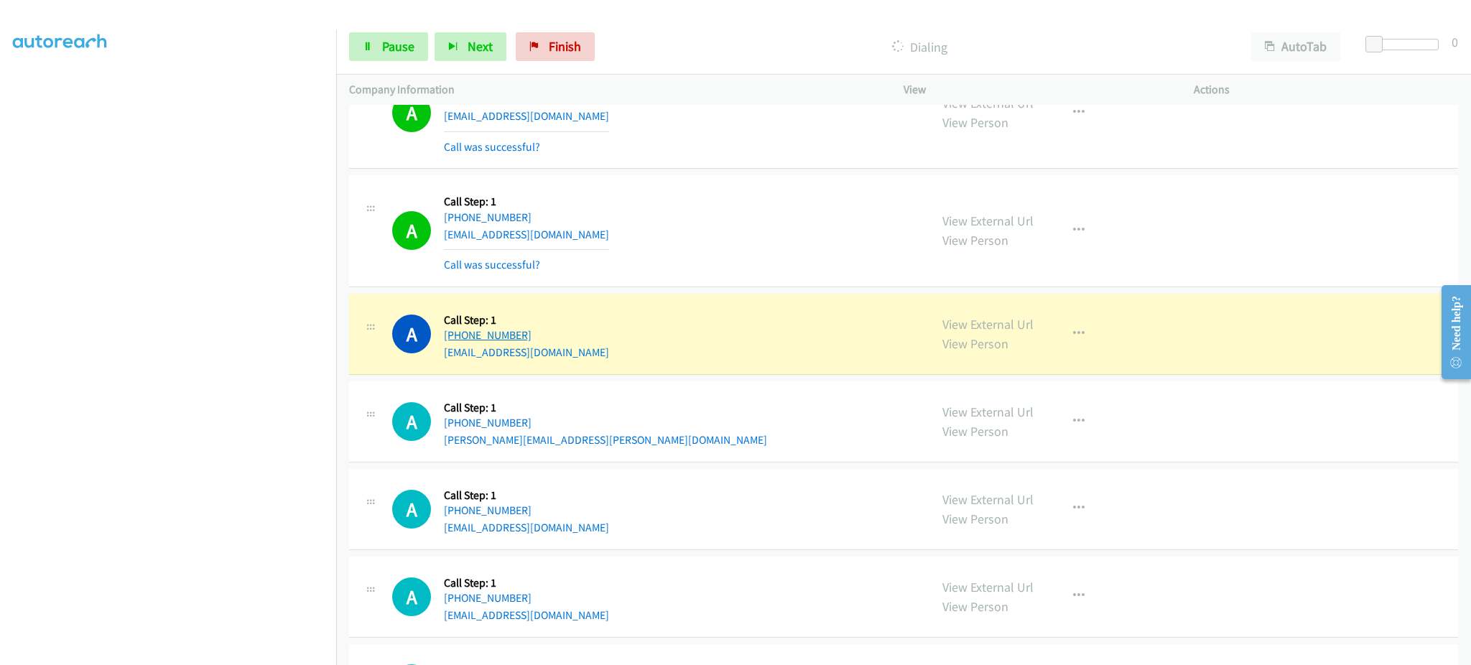
drag, startPoint x: 582, startPoint y: 334, endPoint x: 457, endPoint y: 339, distance: 125.1
click at [457, 339] on div "A Callback Scheduled Call Step: 1 America/New_York +1 617-751-0860 ummuhani96@g…" at bounding box center [654, 334] width 524 height 55
copy link "617-751-0860"
click at [393, 44] on span "Pause" at bounding box center [398, 46] width 32 height 17
click at [1000, 322] on link "View External Url" at bounding box center [987, 324] width 91 height 17
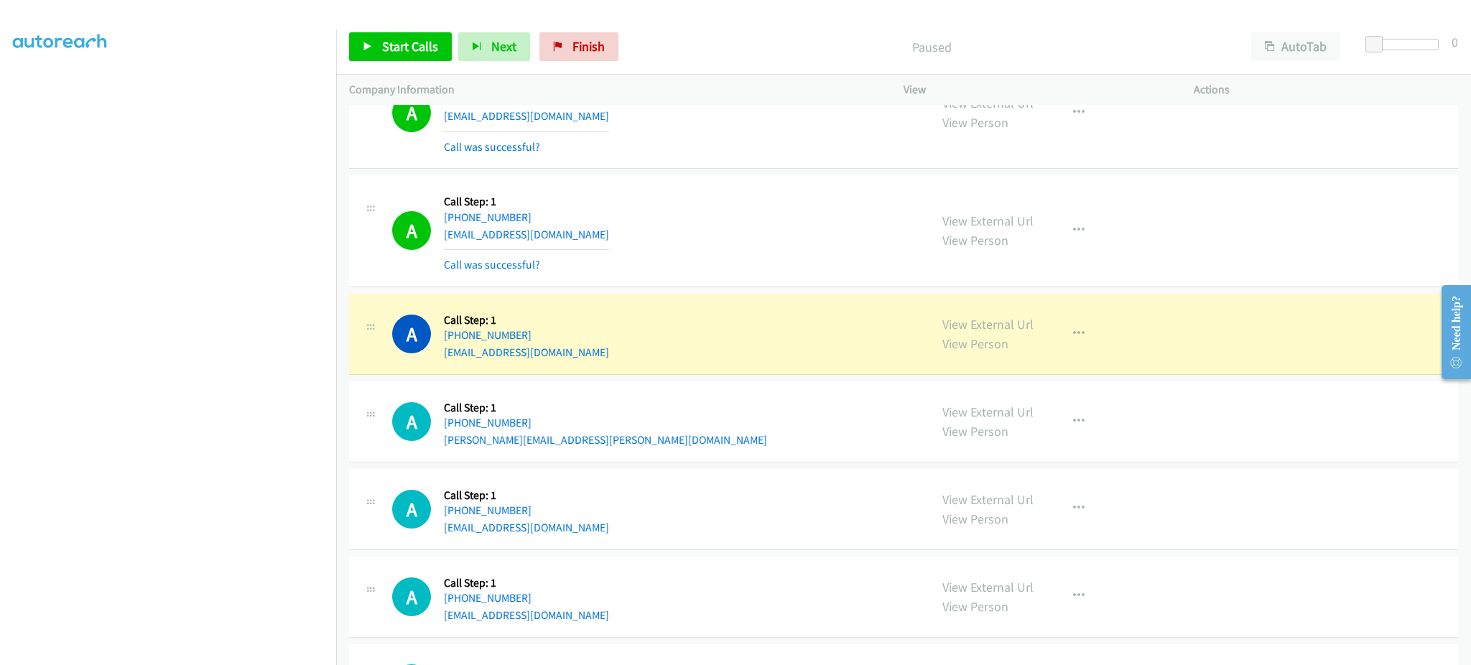
click at [722, 331] on div "A Callback Scheduled Call Step: 1 America/New_York +1 617-751-0860 ummuhani96@g…" at bounding box center [654, 334] width 524 height 55
click at [600, 363] on div "A Callback Scheduled Call Step: 1 America/New_York +1 617-751-0860 ummuhani96@g…" at bounding box center [903, 334] width 1109 height 81
copy div "ummuhani96@gmail.com"
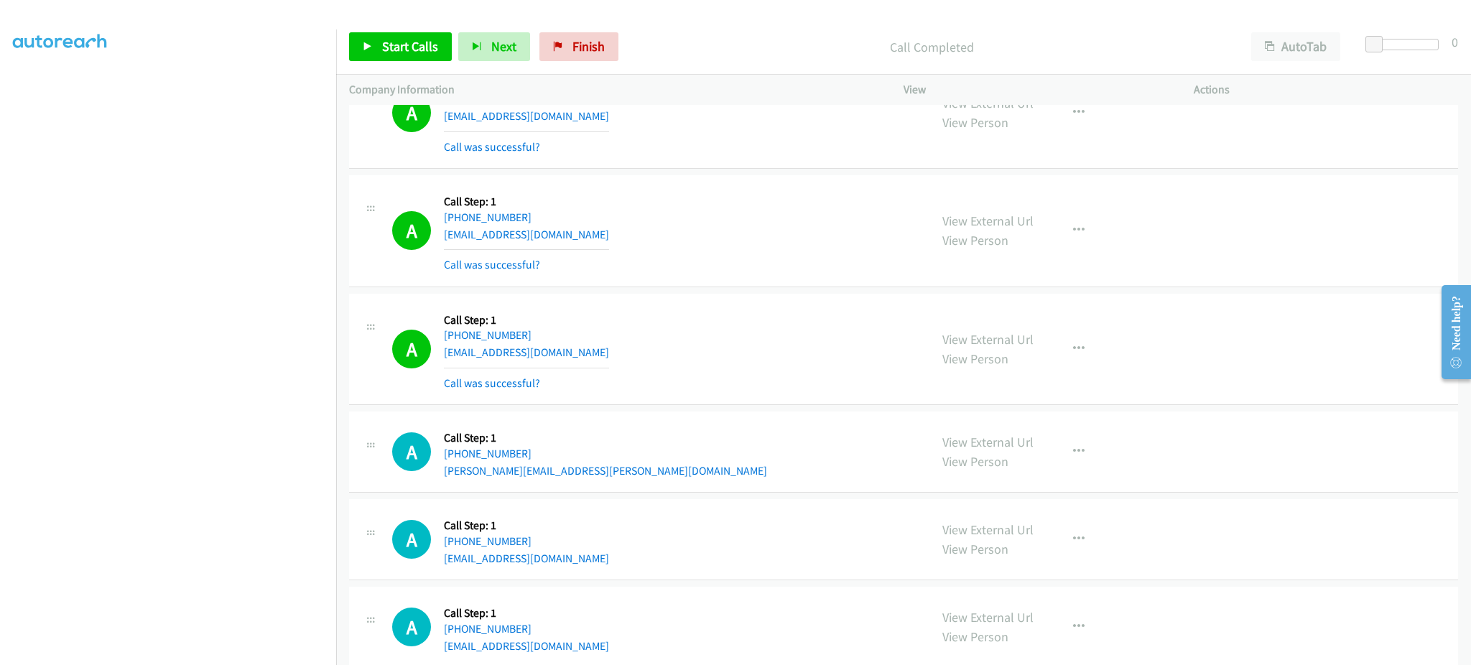
click at [1080, 328] on div "View External Url View Person View External Url Email Schedule/Manage Callback …" at bounding box center [1080, 349] width 303 height 85
click at [1076, 336] on button "button" at bounding box center [1078, 349] width 39 height 29
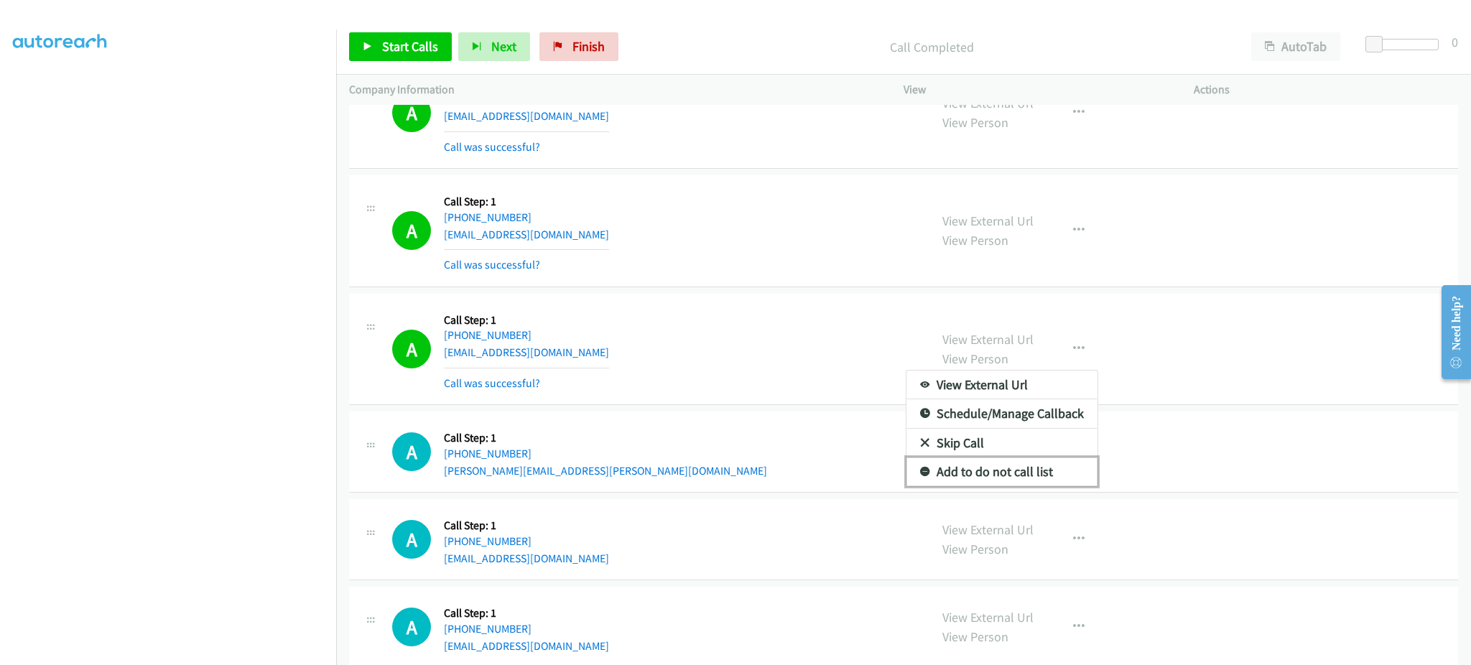
click at [1020, 483] on link "Add to do not call list" at bounding box center [1001, 471] width 191 height 29
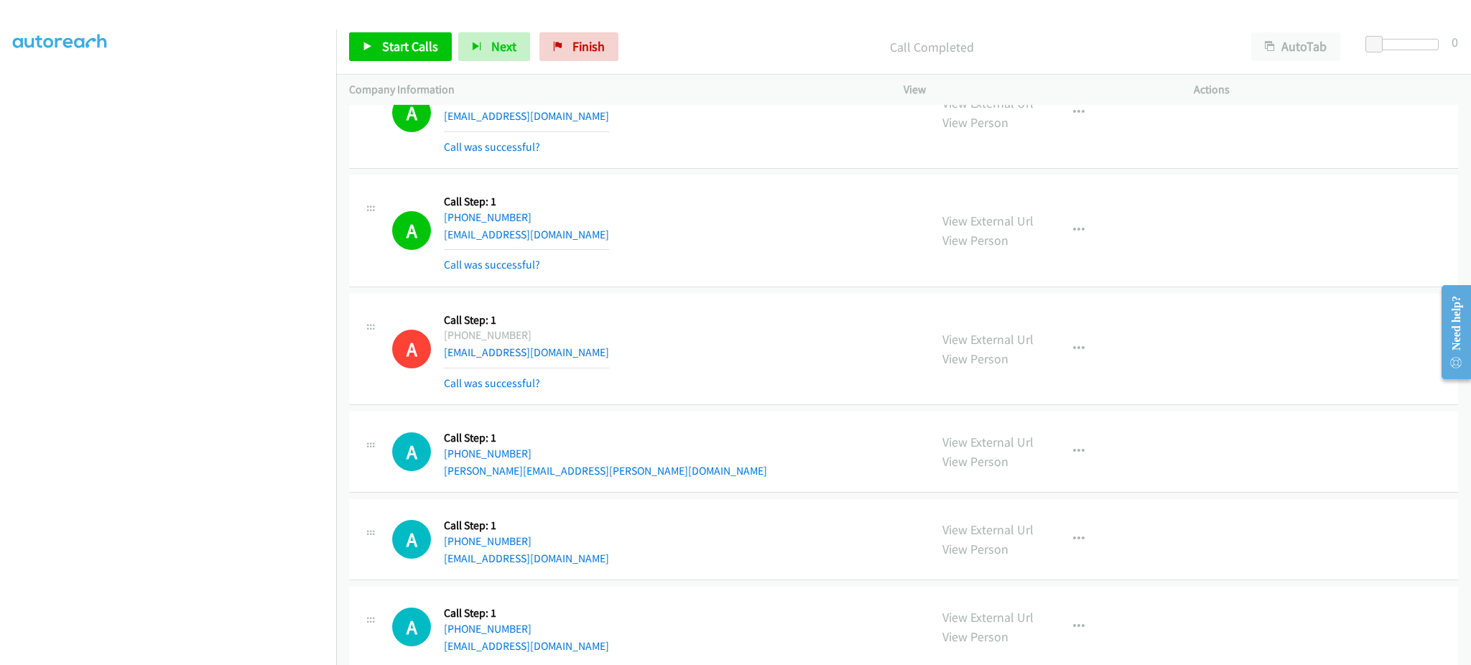
click at [397, 31] on div "Start Calls Pause Next Finish Call Completed AutoTab AutoTab 0" at bounding box center [903, 46] width 1135 height 55
click at [397, 34] on link "Start Calls" at bounding box center [400, 46] width 103 height 29
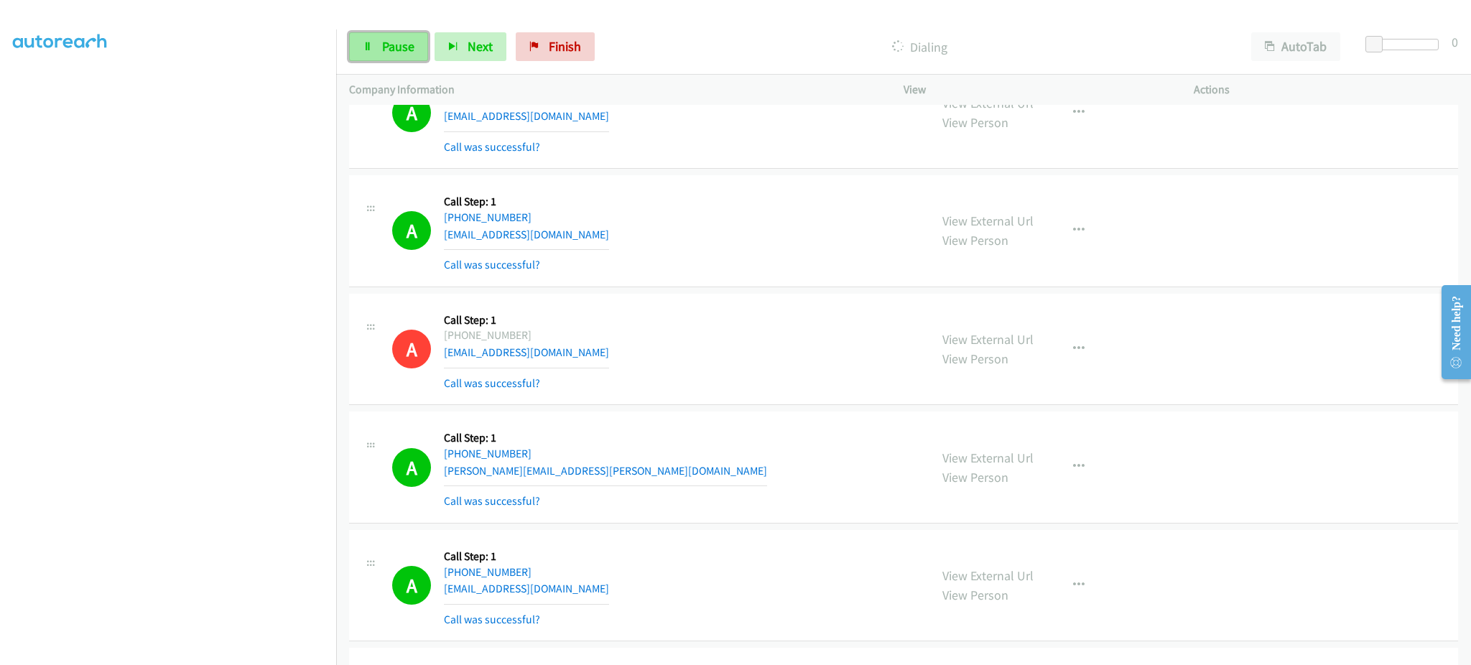
click at [375, 45] on link "Pause" at bounding box center [388, 46] width 79 height 29
click at [431, 62] on div "Start Calls Pause Next Finish Call Completed AutoTab AutoTab 0" at bounding box center [903, 46] width 1135 height 55
click at [406, 54] on span "Start Calls" at bounding box center [410, 46] width 56 height 17
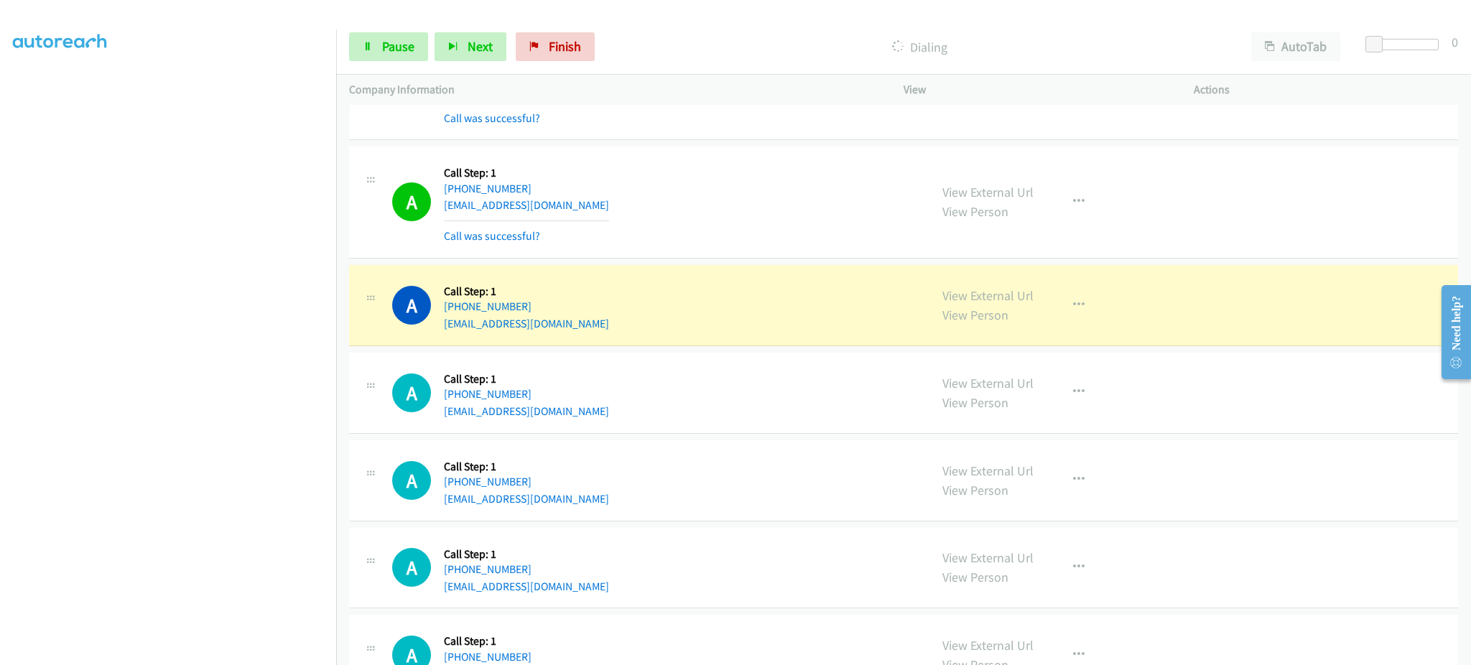
scroll to position [1149, 0]
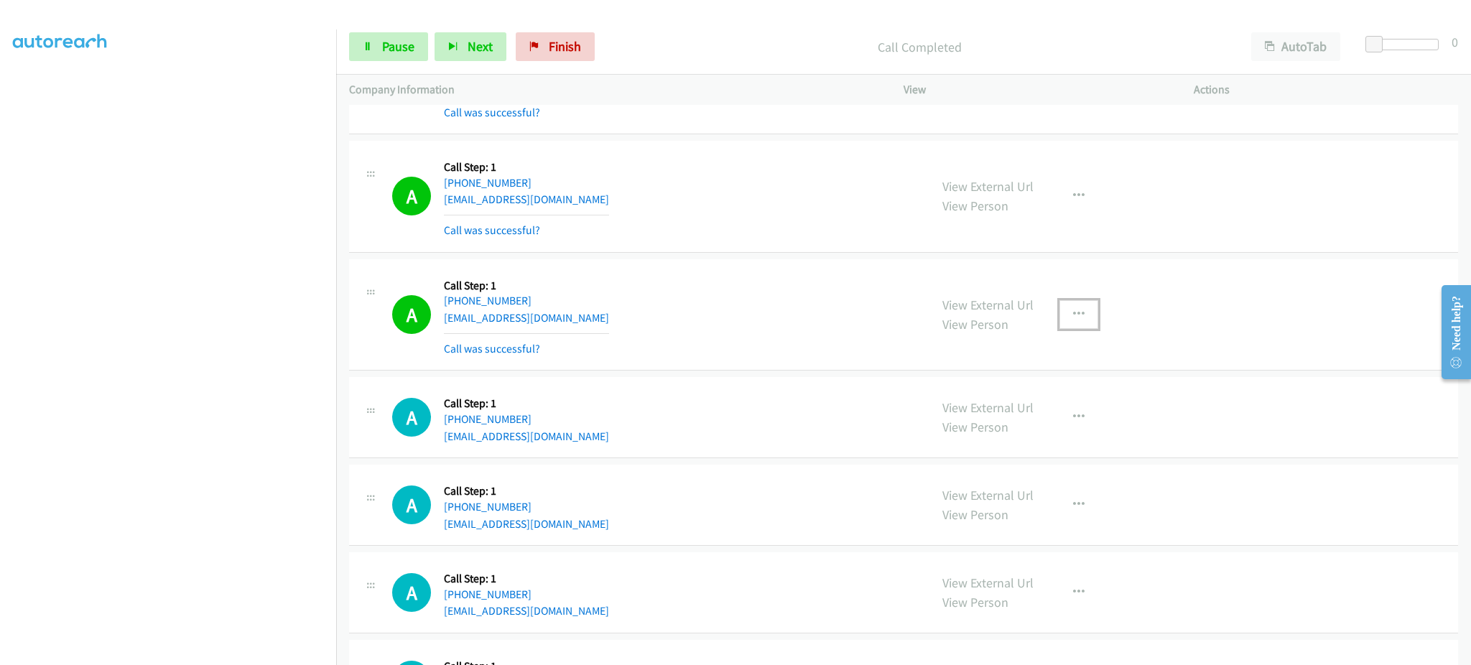
click at [1073, 309] on icon "button" at bounding box center [1078, 314] width 11 height 11
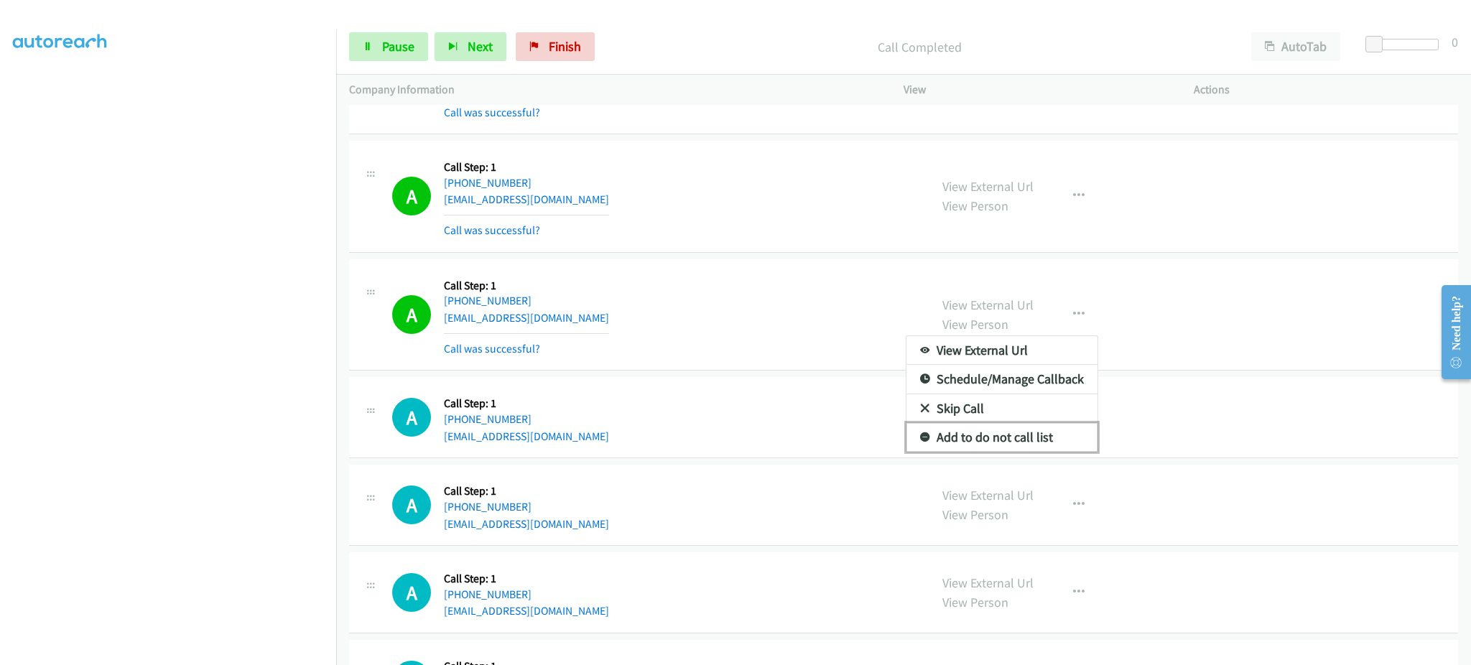
click at [1031, 440] on link "Add to do not call list" at bounding box center [1001, 437] width 191 height 29
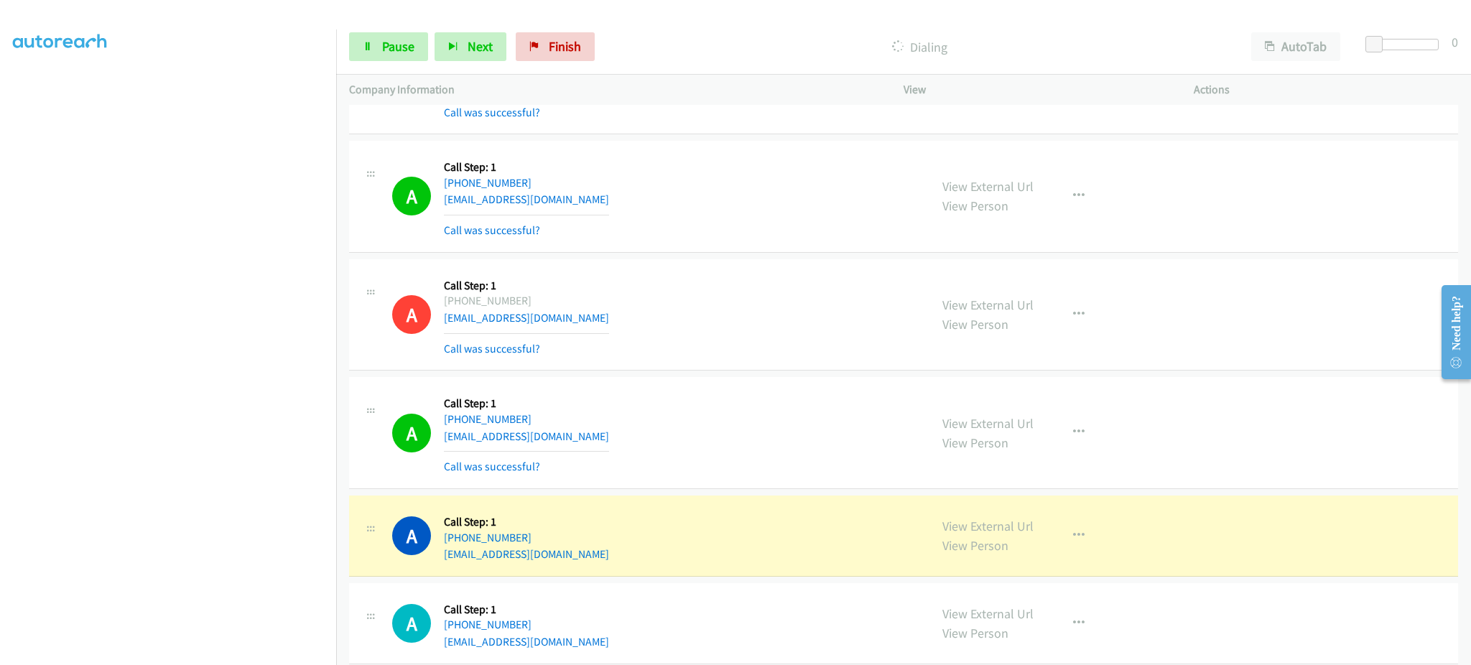
click at [363, 29] on div "Start Calls Pause Next Finish Dialing AutoTab AutoTab 0" at bounding box center [903, 46] width 1135 height 55
click at [391, 40] on span "Pause" at bounding box center [398, 46] width 32 height 17
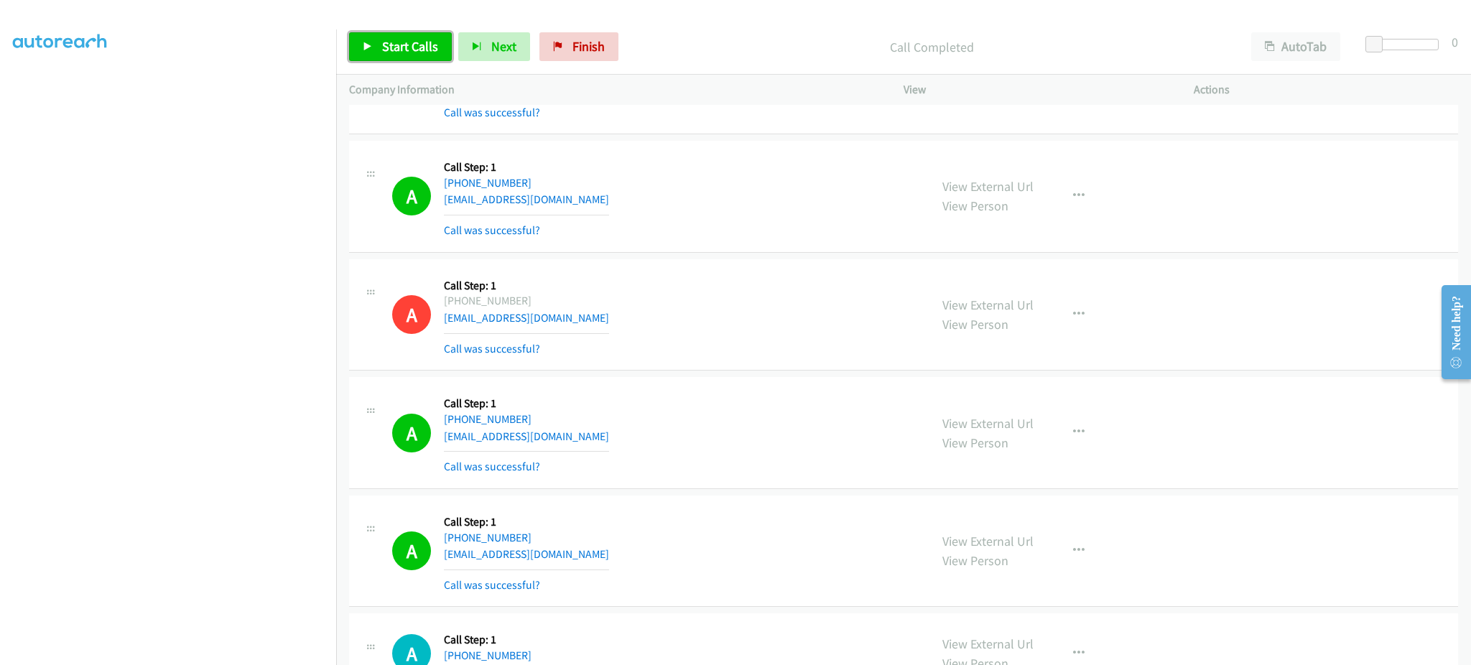
click at [444, 54] on link "Start Calls" at bounding box center [400, 46] width 103 height 29
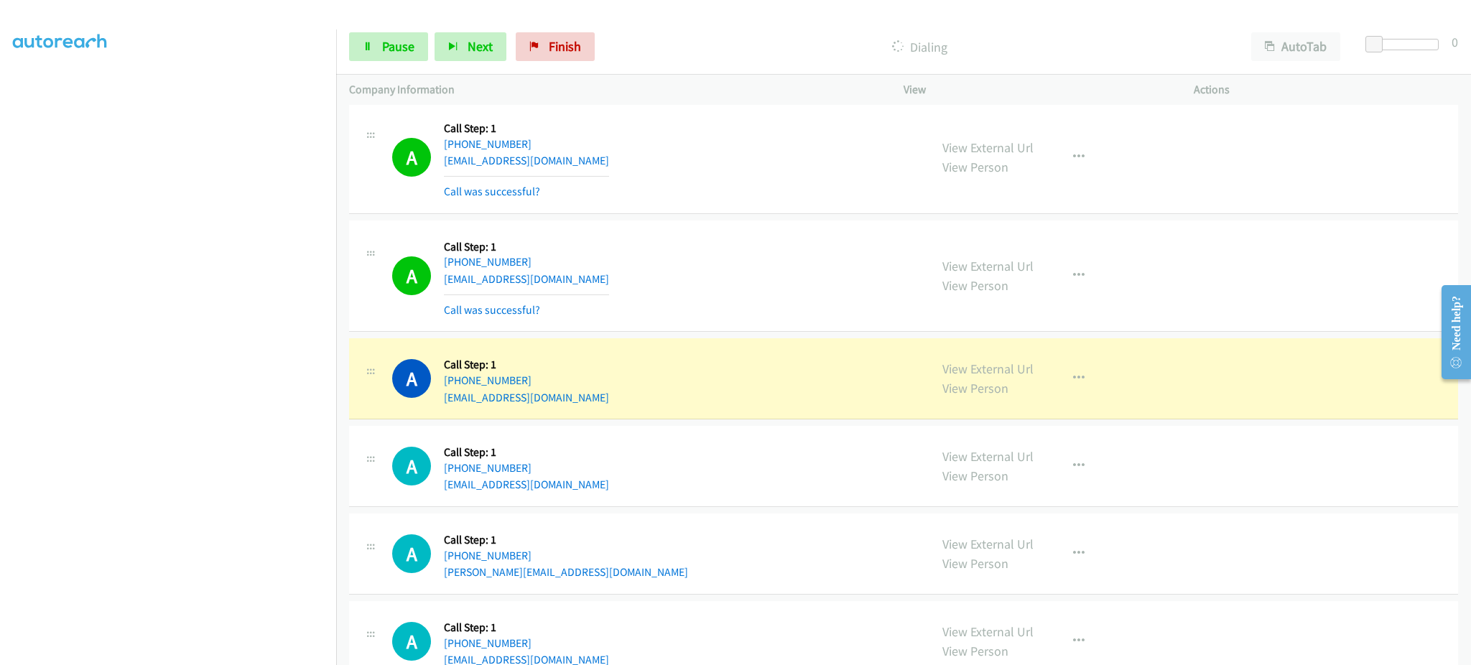
scroll to position [2011, 0]
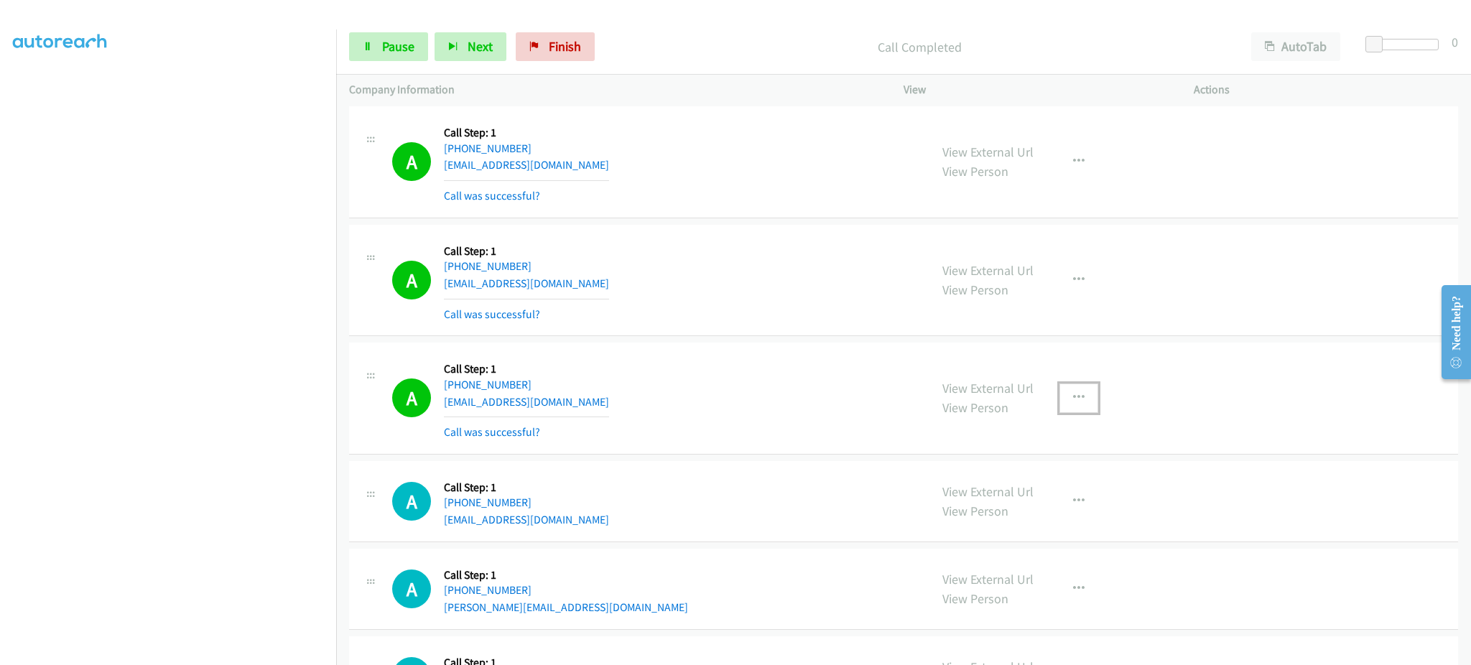
click at [1059, 400] on button "button" at bounding box center [1078, 397] width 39 height 29
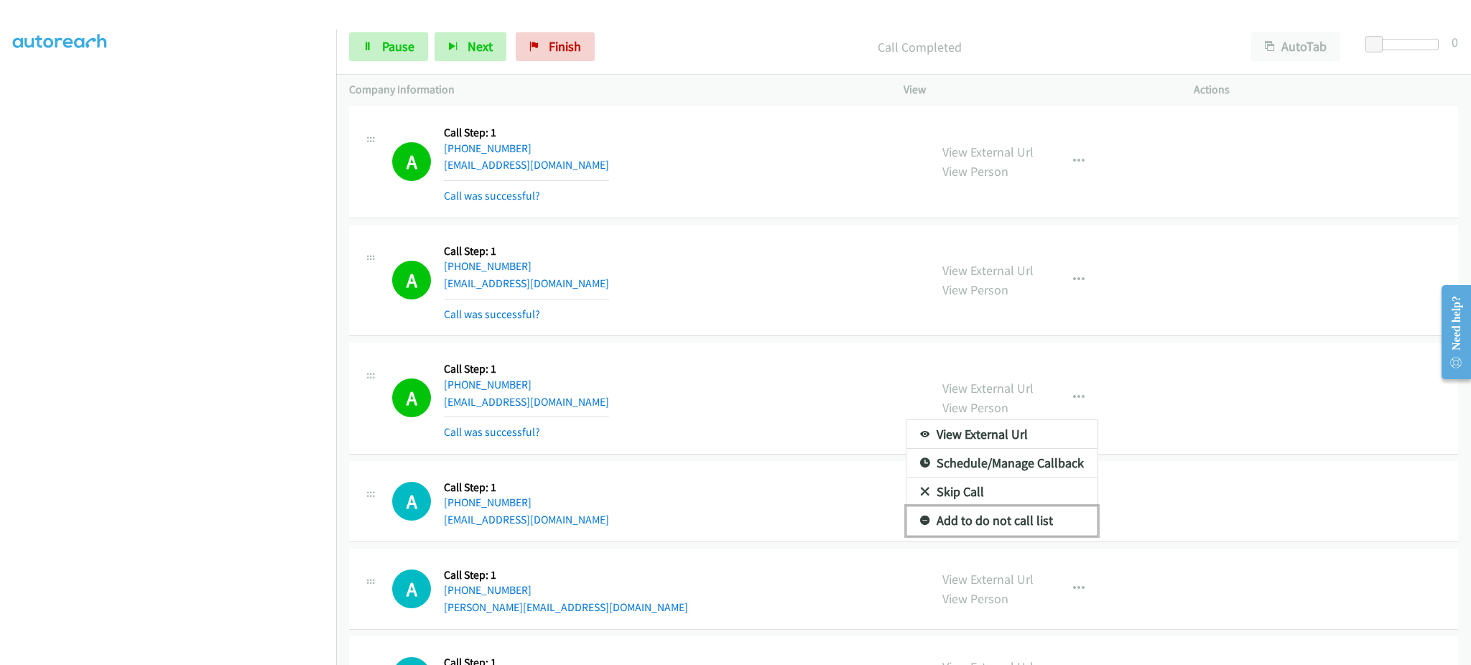
click at [1013, 522] on link "Add to do not call list" at bounding box center [1001, 520] width 191 height 29
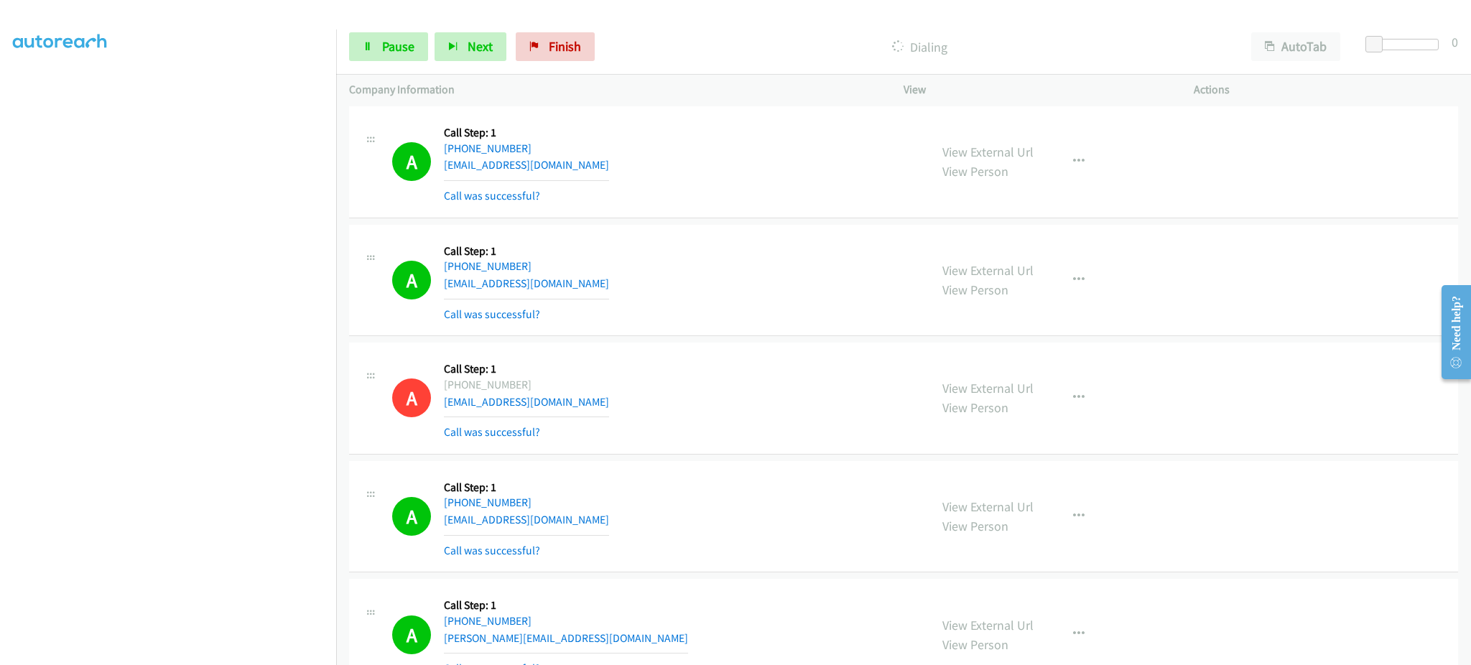
click at [422, 26] on div "Start Calls Pause Next Finish Dialing AutoTab AutoTab 0" at bounding box center [903, 46] width 1135 height 55
click at [401, 55] on link "Pause" at bounding box center [388, 46] width 79 height 29
click at [418, 52] on span "Start Calls" at bounding box center [410, 46] width 56 height 17
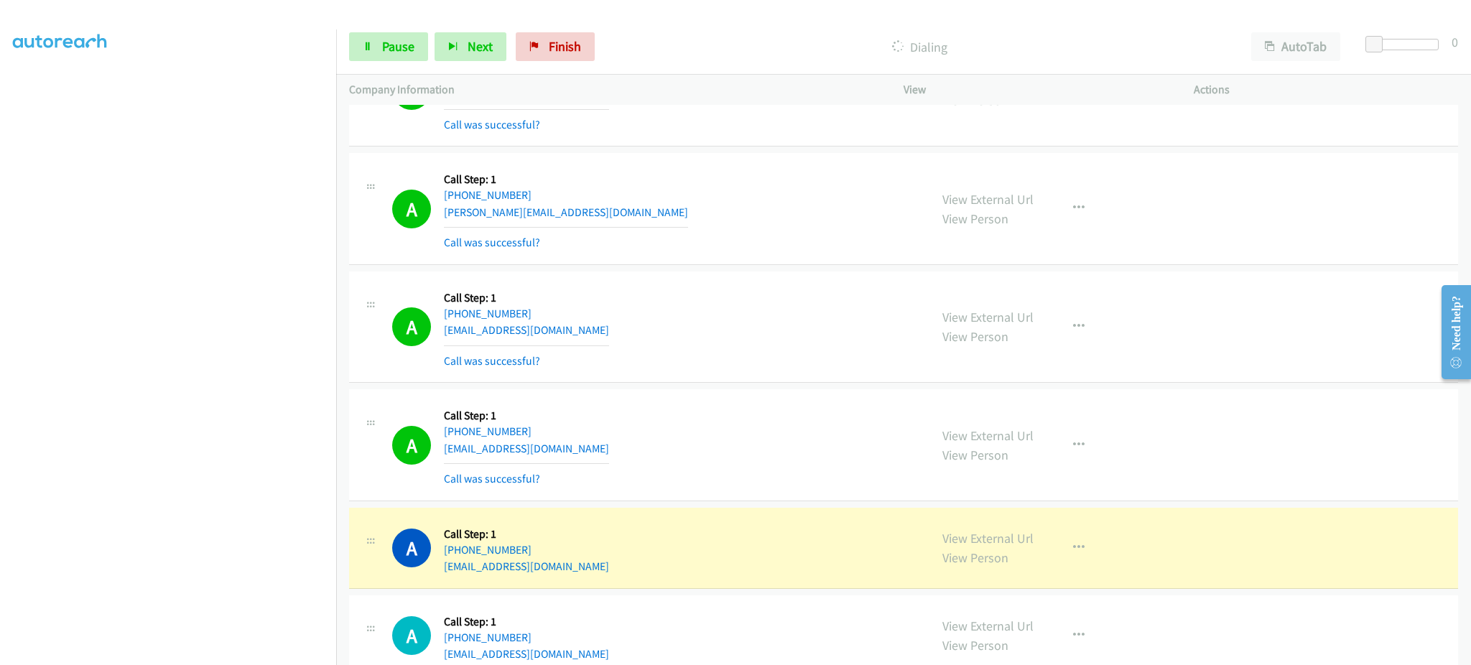
scroll to position [2585, 0]
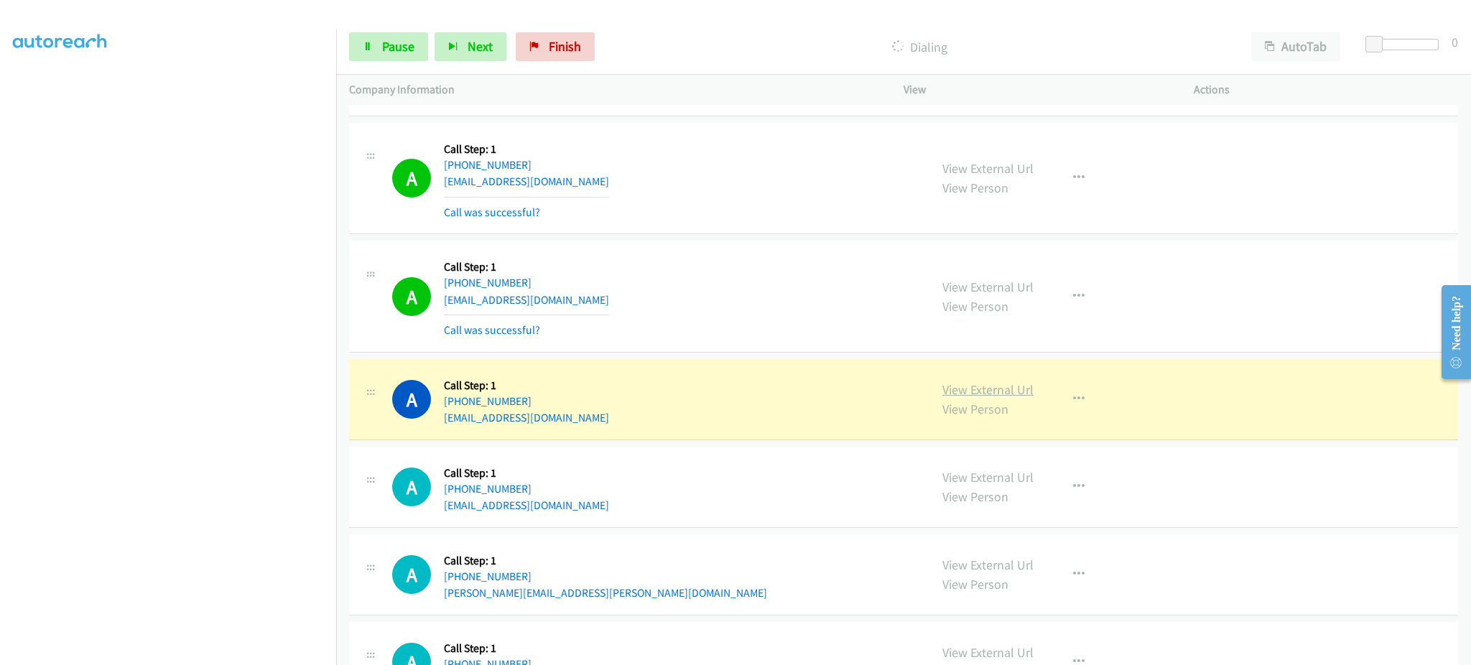
click at [947, 386] on link "View External Url" at bounding box center [987, 389] width 91 height 17
click at [391, 57] on link "Pause" at bounding box center [388, 46] width 79 height 29
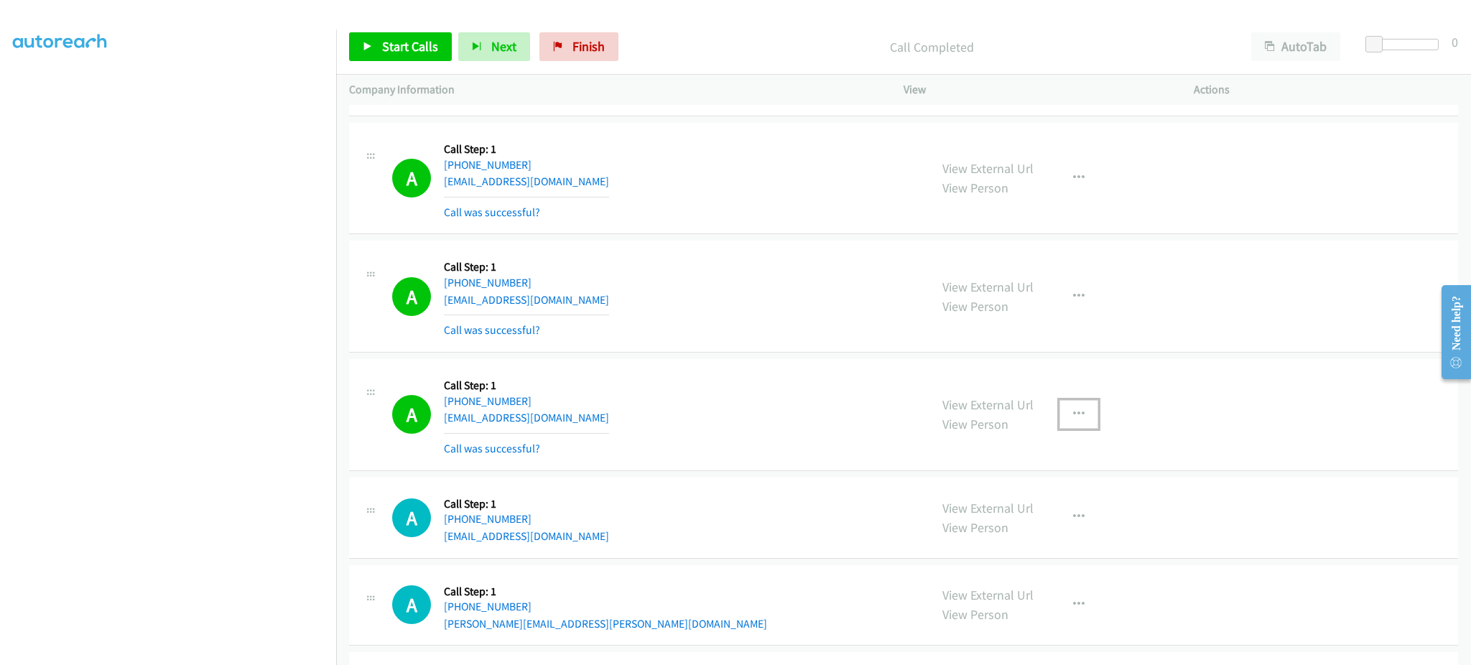
click at [1073, 413] on icon "button" at bounding box center [1078, 414] width 11 height 11
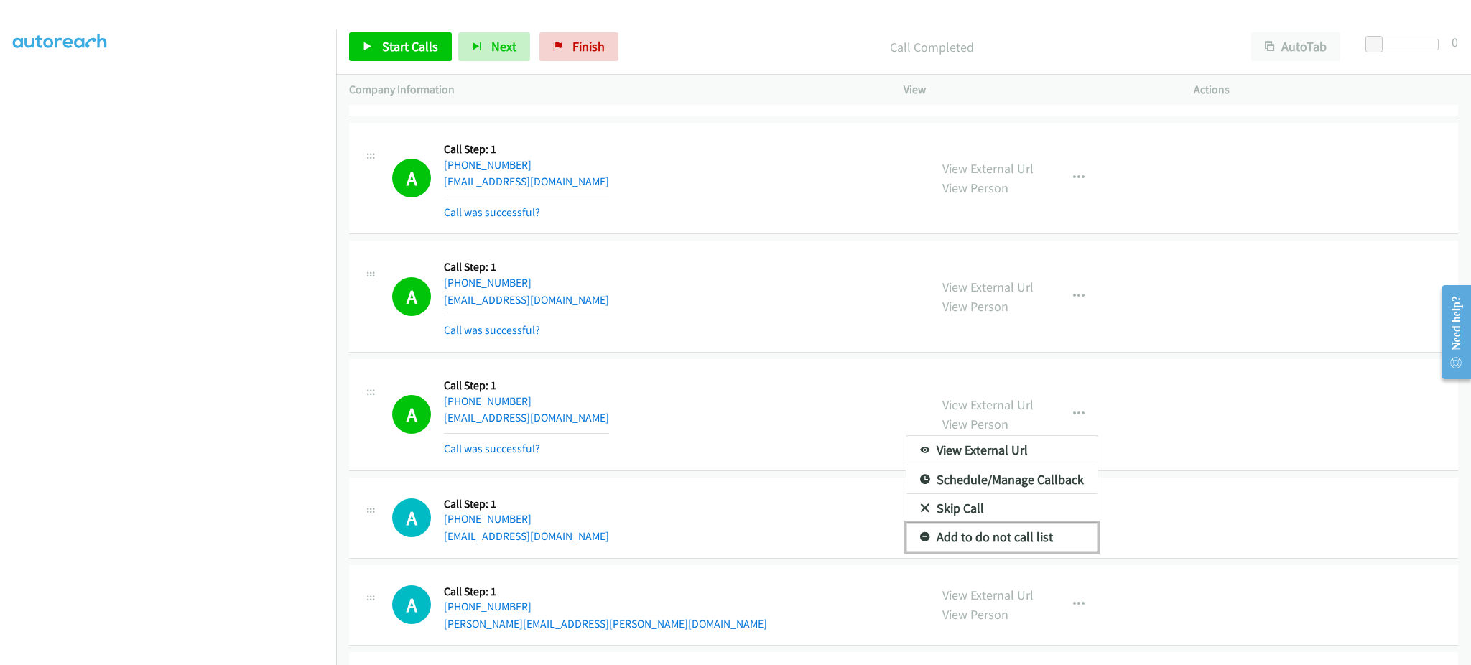
click at [1040, 536] on link "Add to do not call list" at bounding box center [1001, 537] width 191 height 29
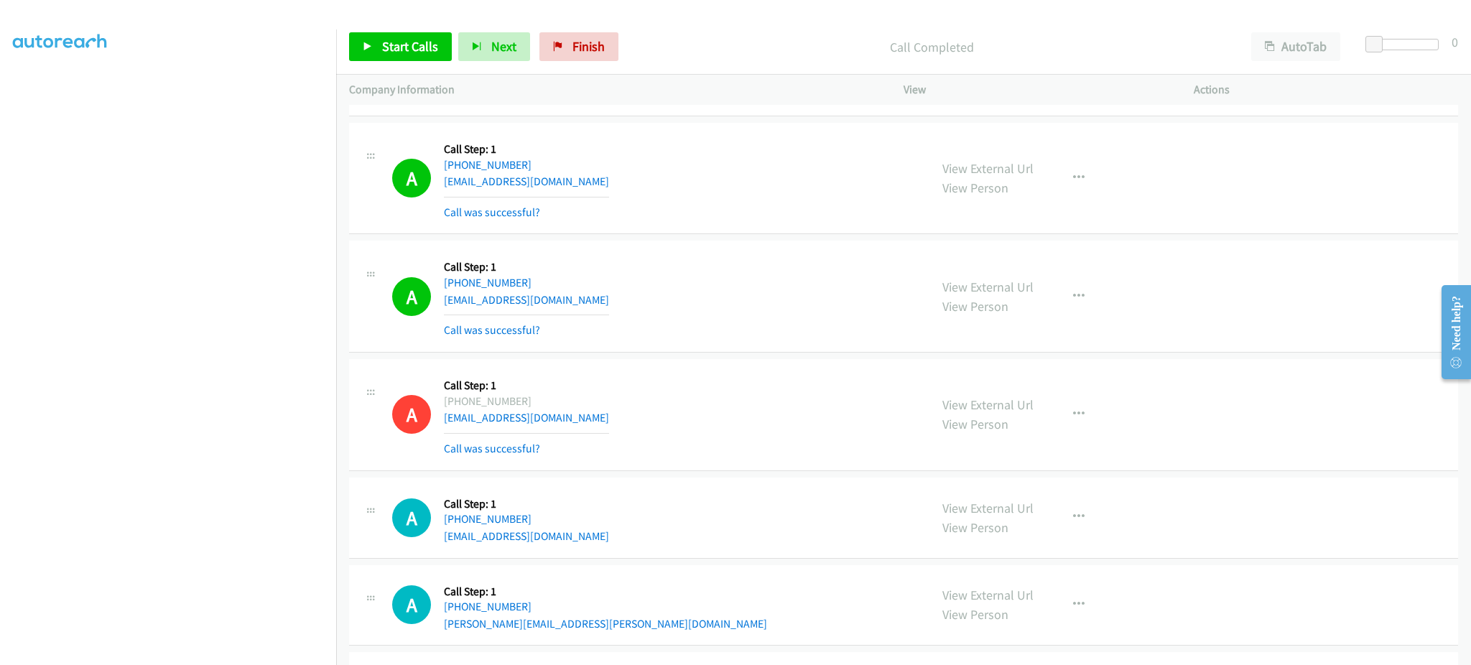
click at [410, 27] on div "Start Calls Pause Next Finish Call Completed AutoTab AutoTab 0" at bounding box center [903, 46] width 1135 height 55
click at [409, 40] on span "Start Calls" at bounding box center [410, 46] width 56 height 17
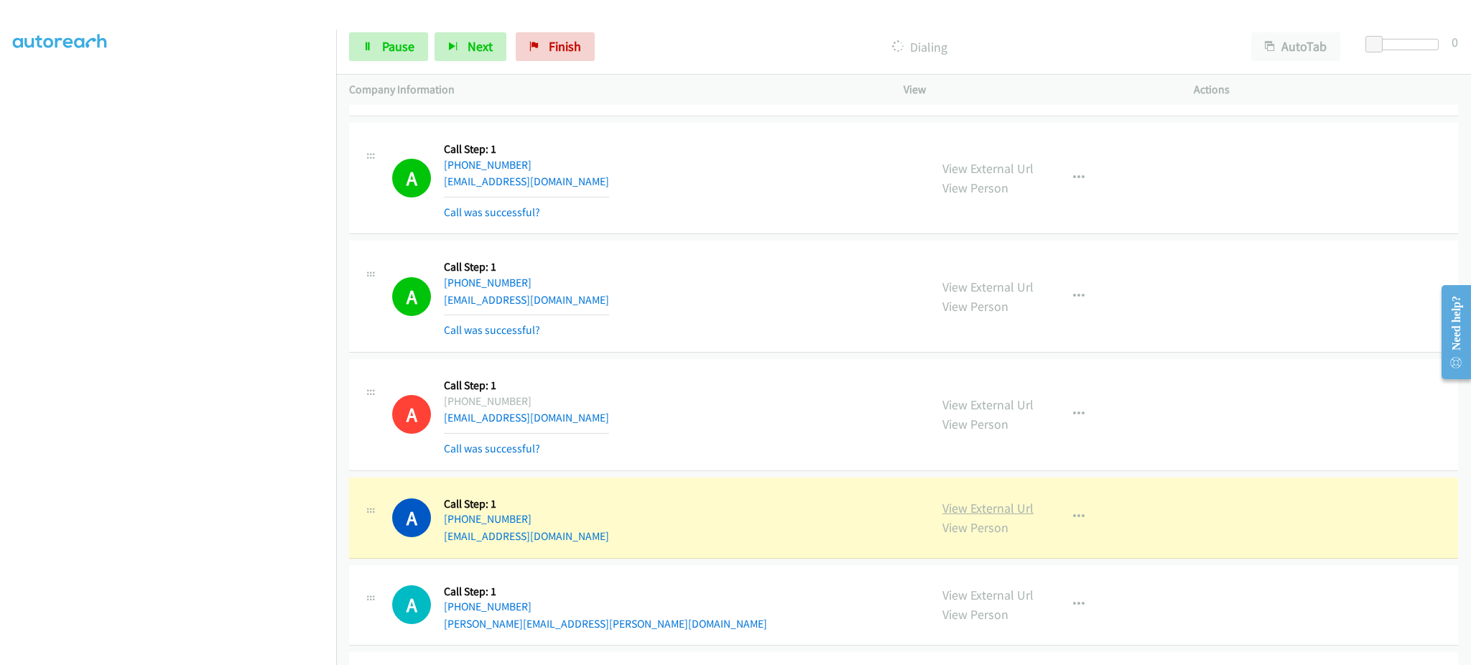
click at [997, 513] on link "View External Url" at bounding box center [987, 508] width 91 height 17
click at [382, 62] on div "Start Calls Pause Next Finish Dialing AutoTab AutoTab 0" at bounding box center [903, 46] width 1135 height 55
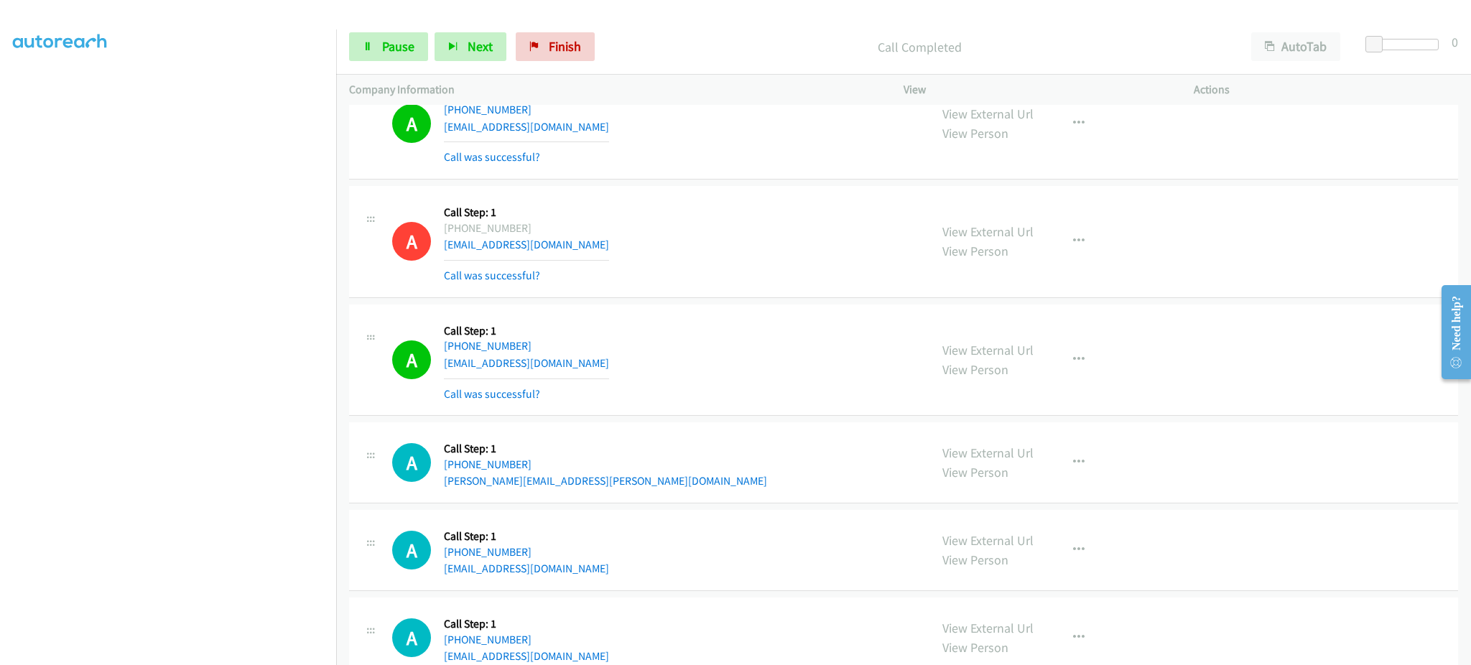
scroll to position [2872, 0]
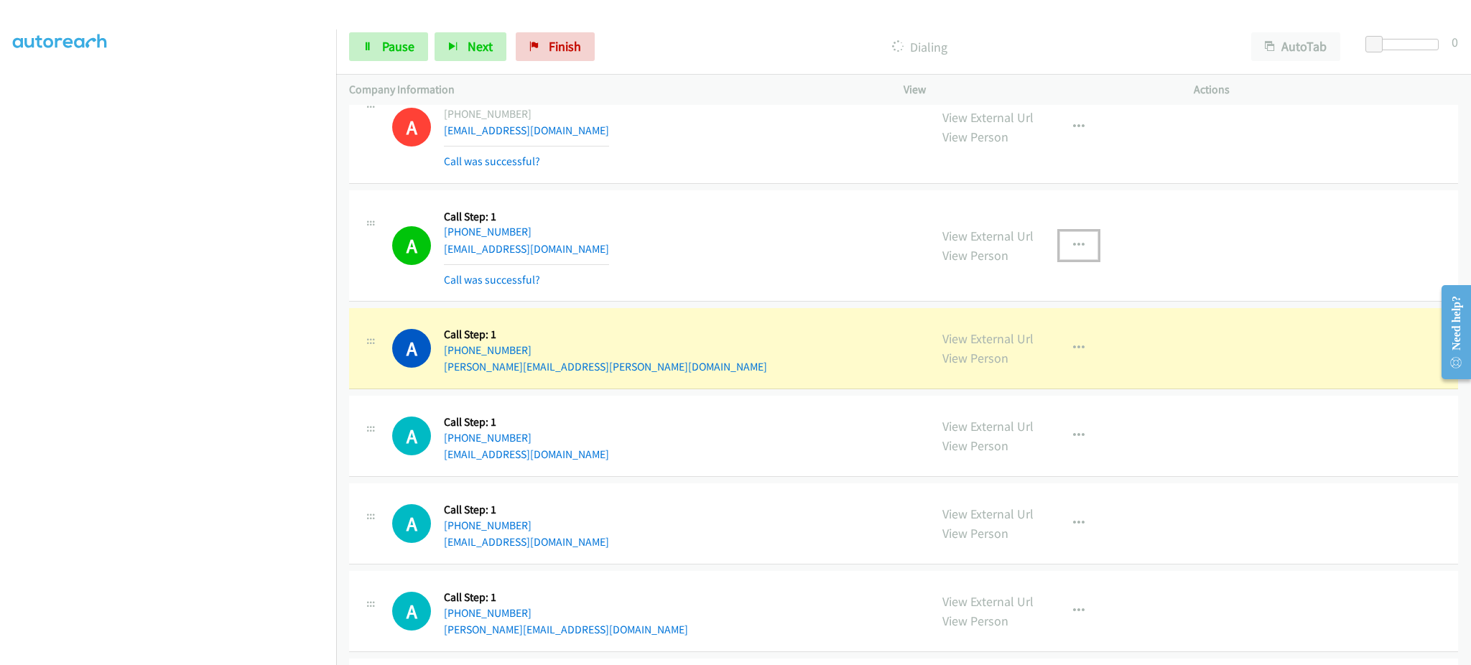
click at [1078, 259] on button "button" at bounding box center [1078, 245] width 39 height 29
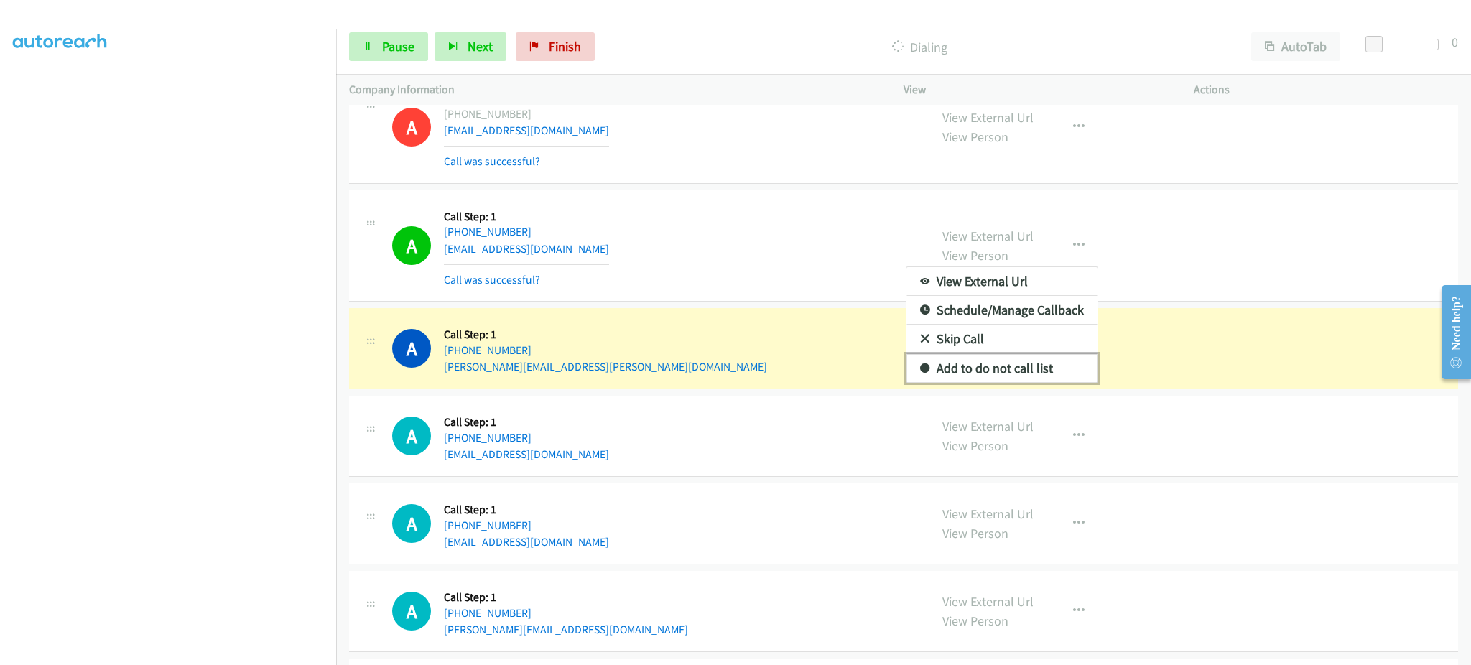
drag, startPoint x: 1016, startPoint y: 377, endPoint x: 1005, endPoint y: 388, distance: 15.2
click at [1016, 377] on link "Add to do not call list" at bounding box center [1001, 368] width 191 height 29
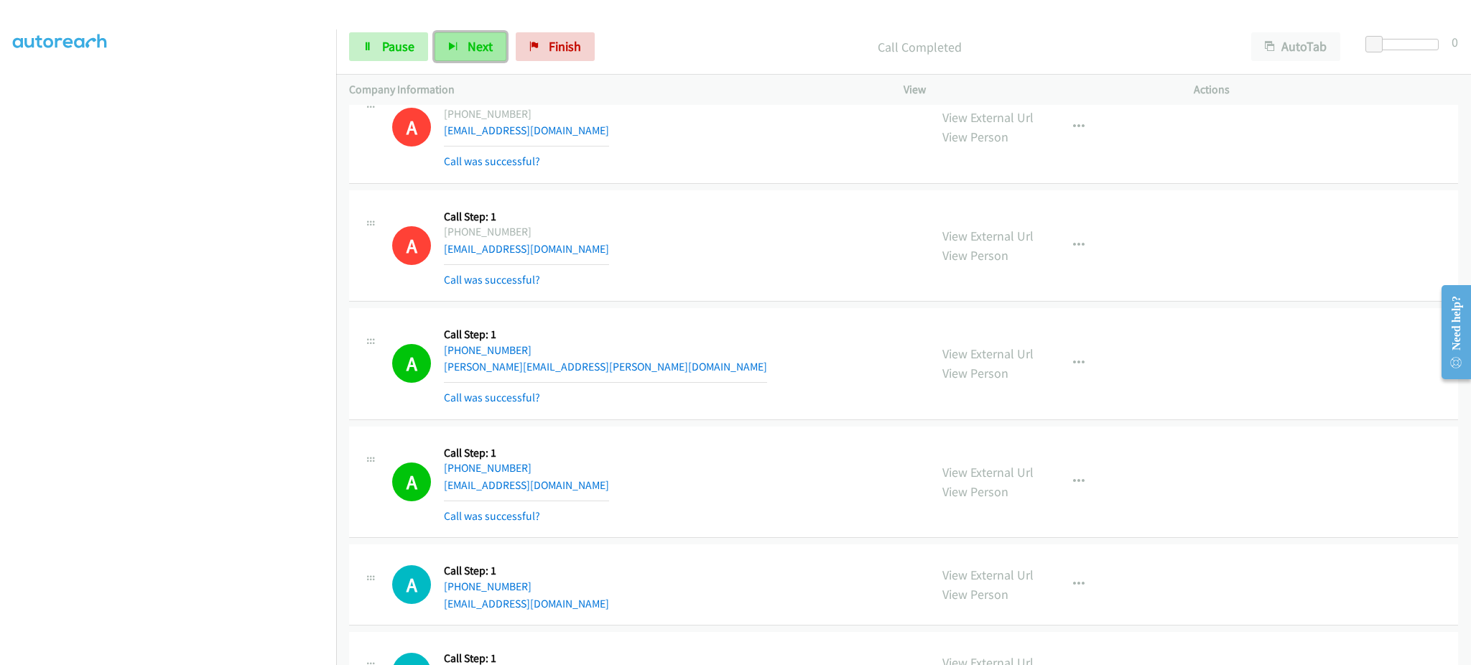
click at [470, 57] on button "Next" at bounding box center [470, 46] width 72 height 29
click at [402, 61] on link "Pause" at bounding box center [388, 46] width 79 height 29
drag, startPoint x: 414, startPoint y: 46, endPoint x: 412, endPoint y: 62, distance: 16.6
click at [414, 47] on span "Start Calls" at bounding box center [410, 46] width 56 height 17
click at [401, 28] on div "Start Calls Pause Next Finish Dialing AutoTab AutoTab 0" at bounding box center [903, 46] width 1135 height 55
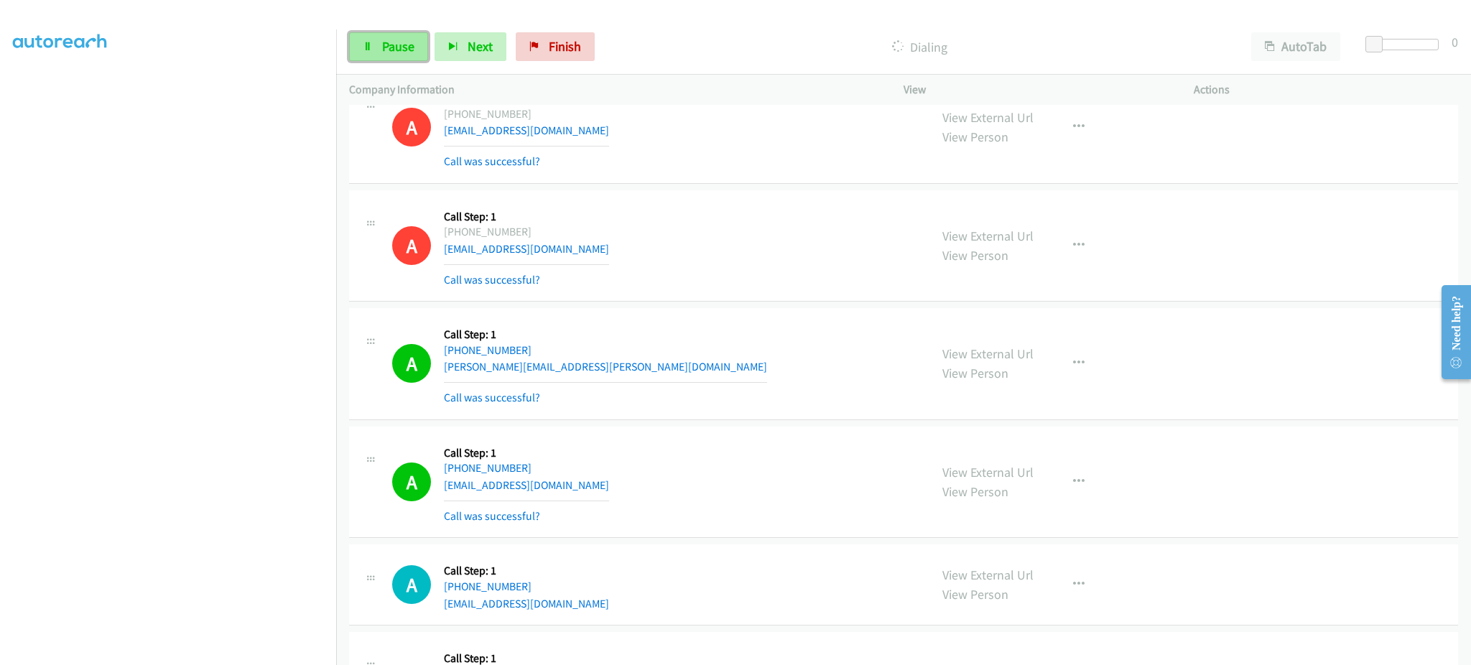
click at [406, 52] on span "Pause" at bounding box center [398, 46] width 32 height 17
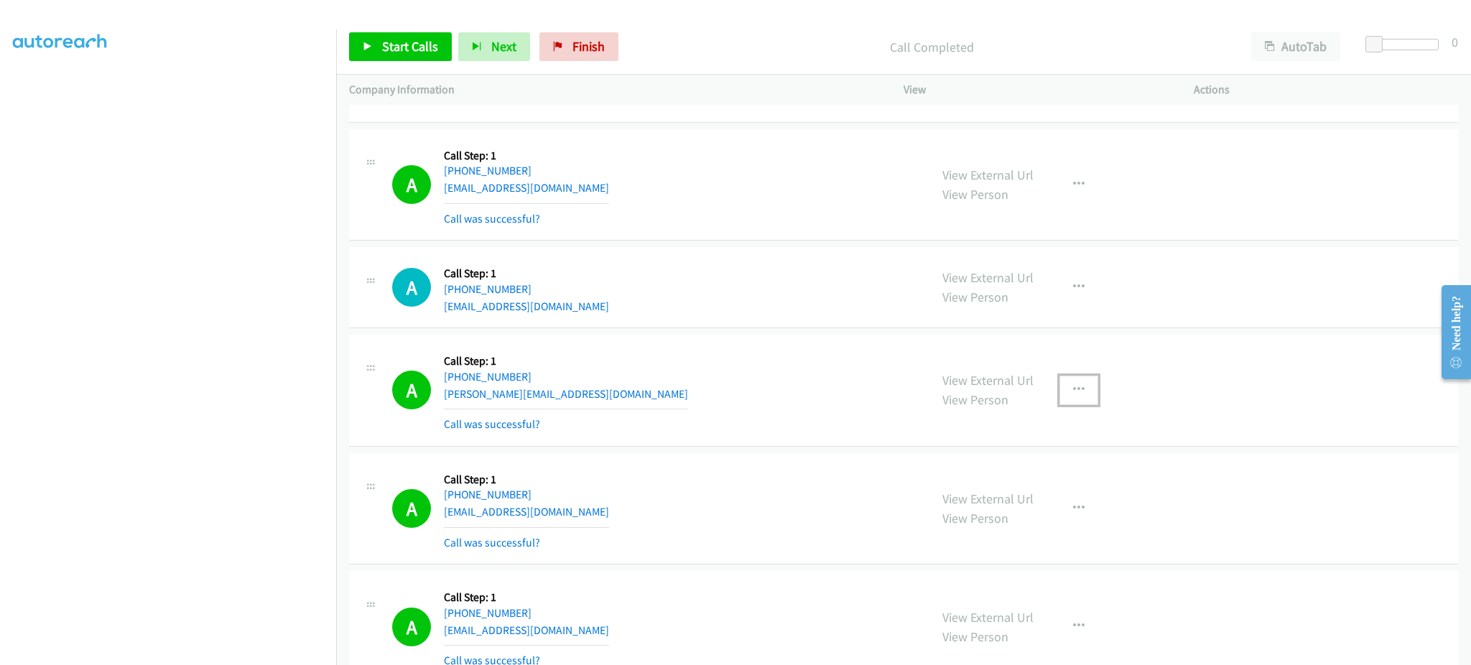
click at [1059, 394] on button "button" at bounding box center [1078, 390] width 39 height 29
click at [1055, 518] on link "Add to do not call list" at bounding box center [1001, 512] width 191 height 29
drag, startPoint x: 397, startPoint y: 42, endPoint x: 397, endPoint y: 50, distance: 8.6
click at [397, 42] on span "Start Calls" at bounding box center [410, 46] width 56 height 17
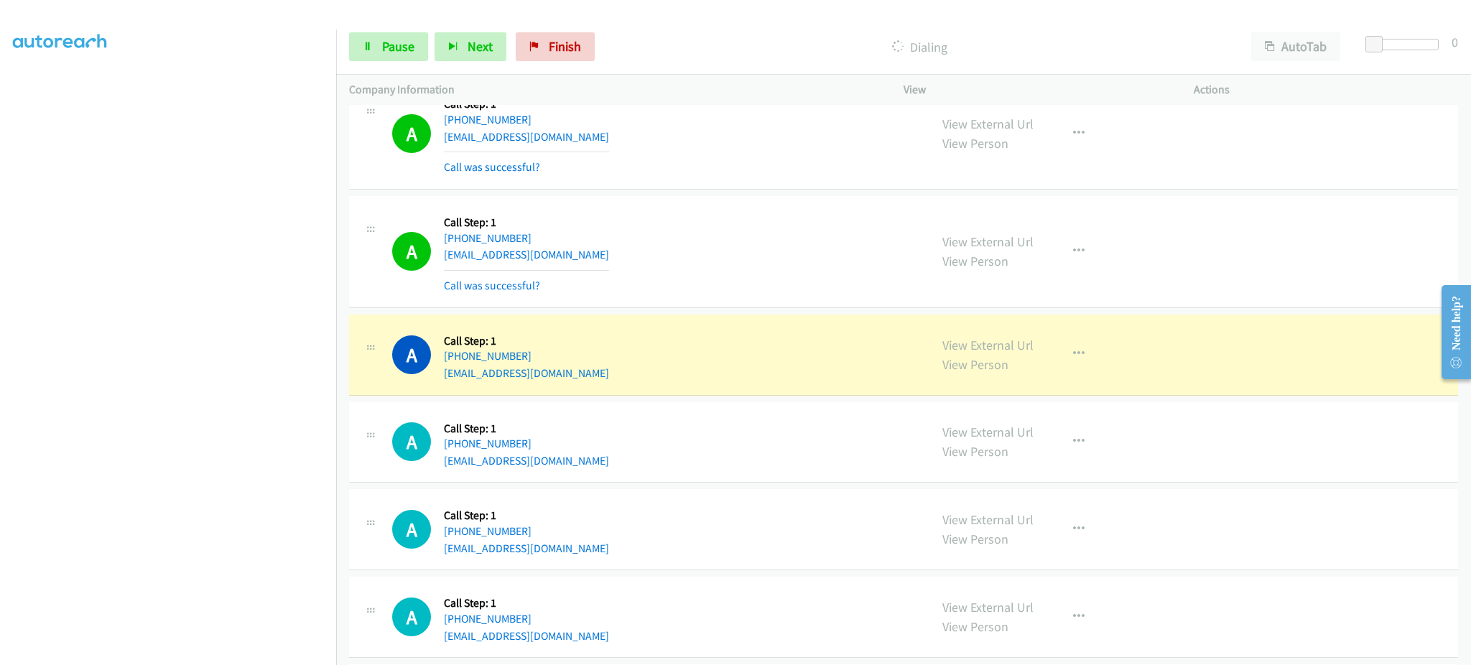
scroll to position [3895, 0]
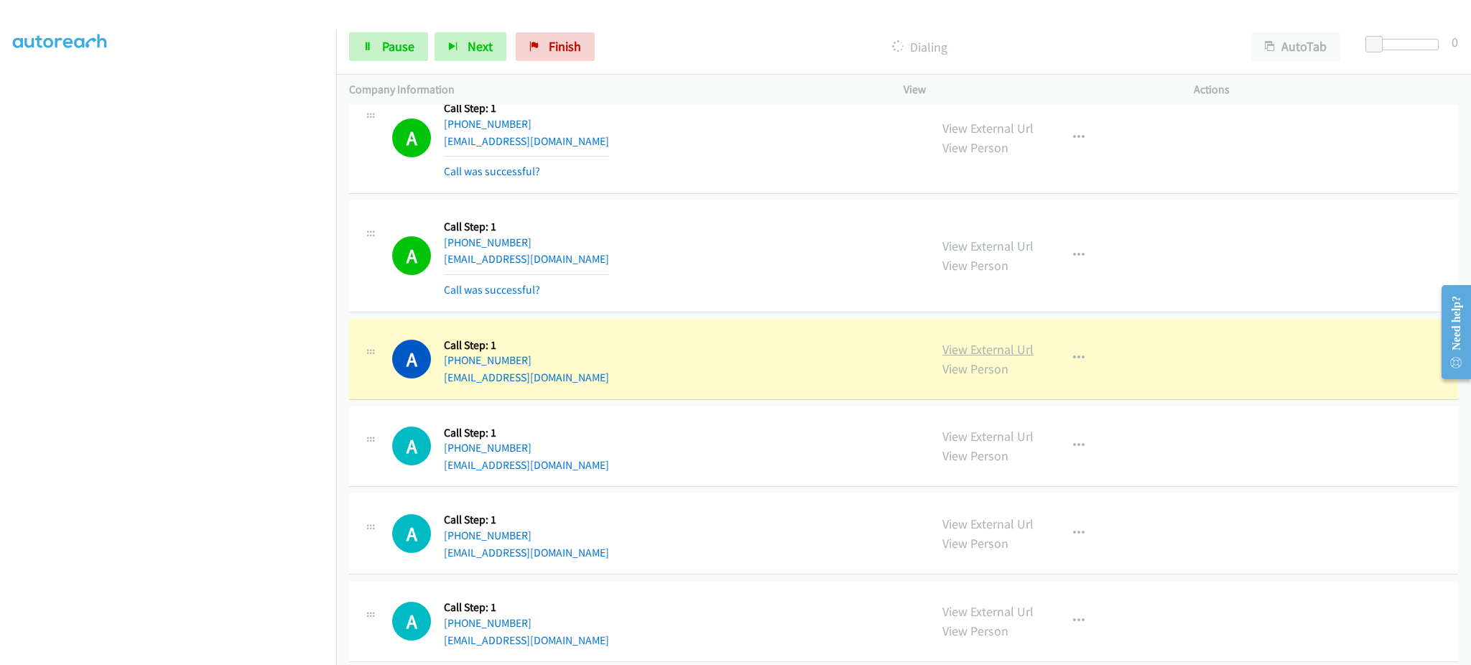
click at [951, 343] on link "View External Url" at bounding box center [987, 349] width 91 height 17
click at [1059, 356] on button "button" at bounding box center [1078, 358] width 39 height 29
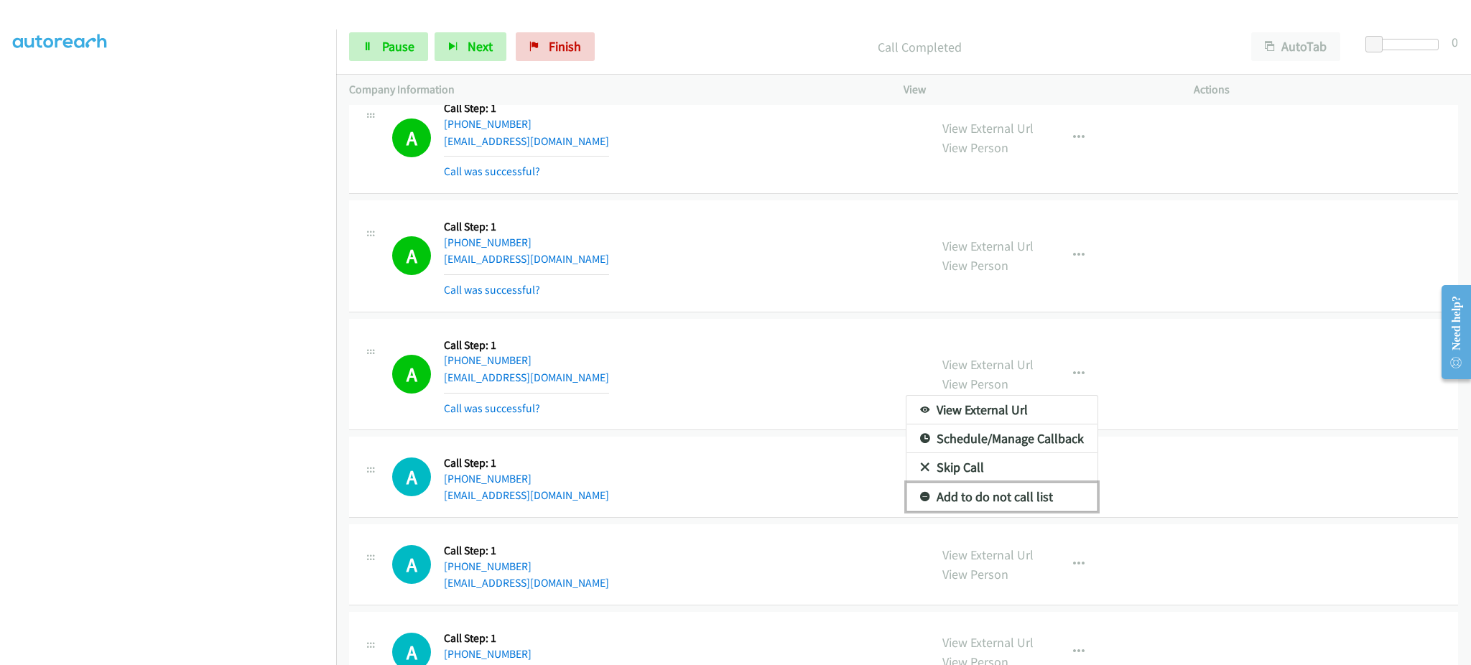
click at [1046, 501] on link "Add to do not call list" at bounding box center [1001, 497] width 191 height 29
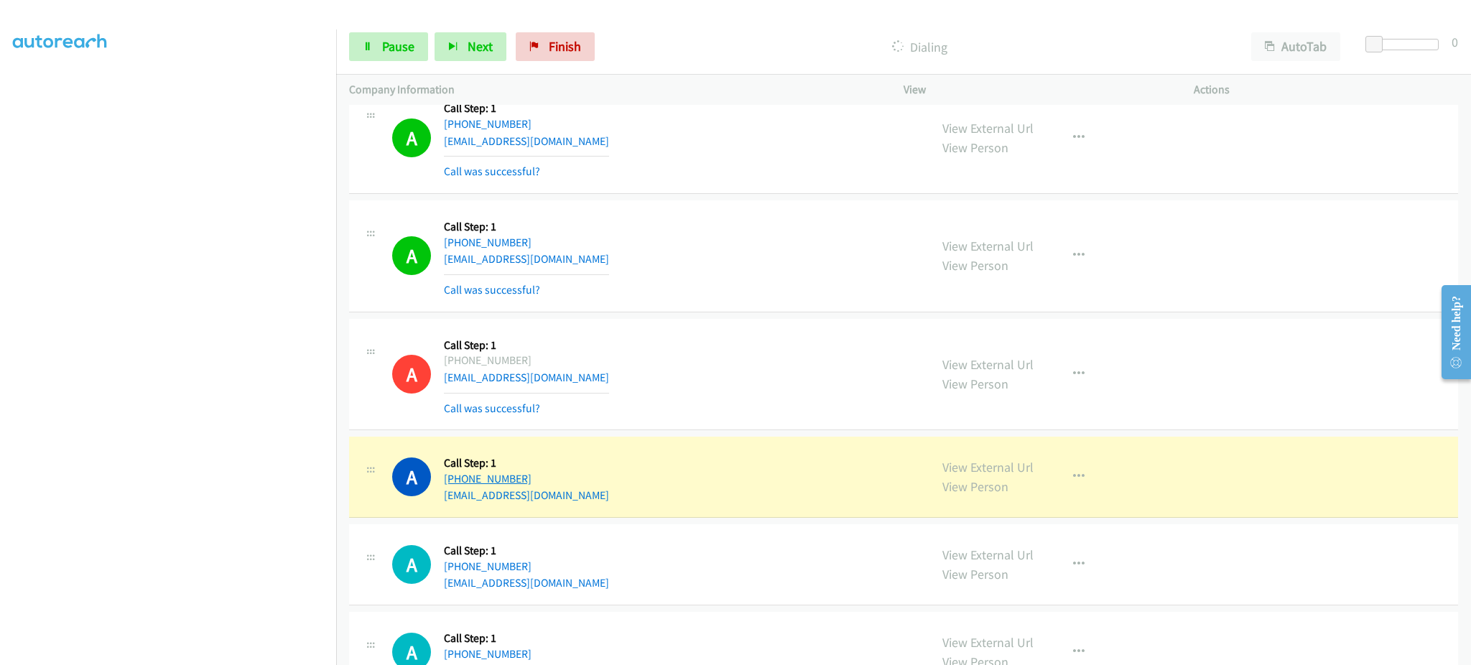
drag, startPoint x: 561, startPoint y: 487, endPoint x: 457, endPoint y: 487, distance: 104.1
click at [457, 487] on div "+1 318-418-2673" at bounding box center [526, 478] width 165 height 17
copy link "318-418-2673"
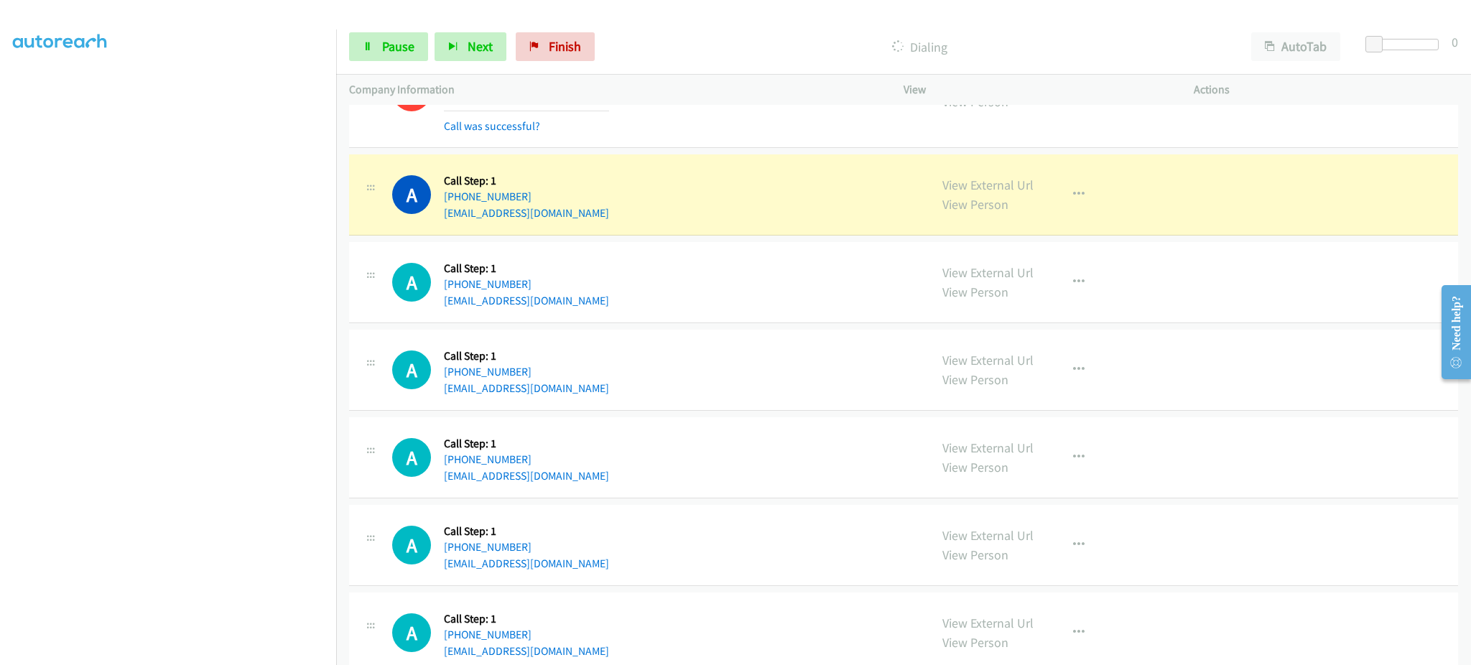
scroll to position [4182, 0]
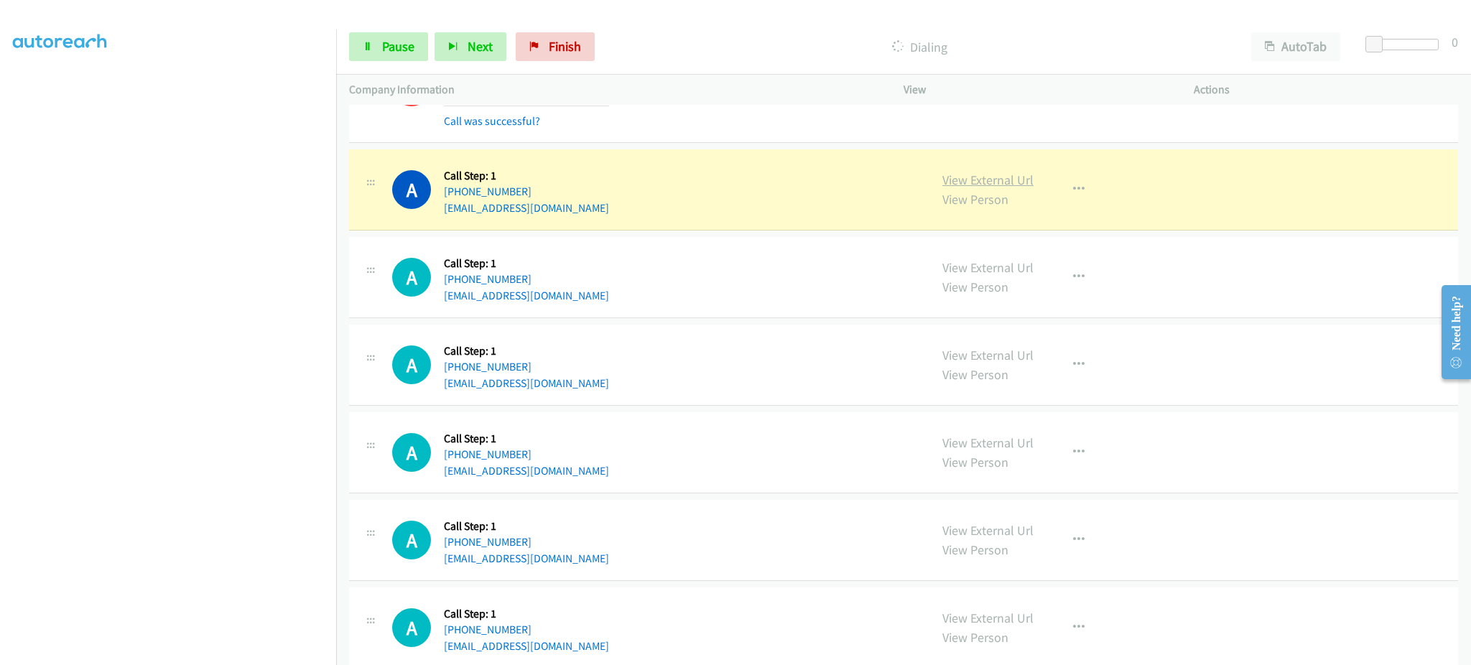
click at [1014, 187] on link "View External Url" at bounding box center [987, 180] width 91 height 17
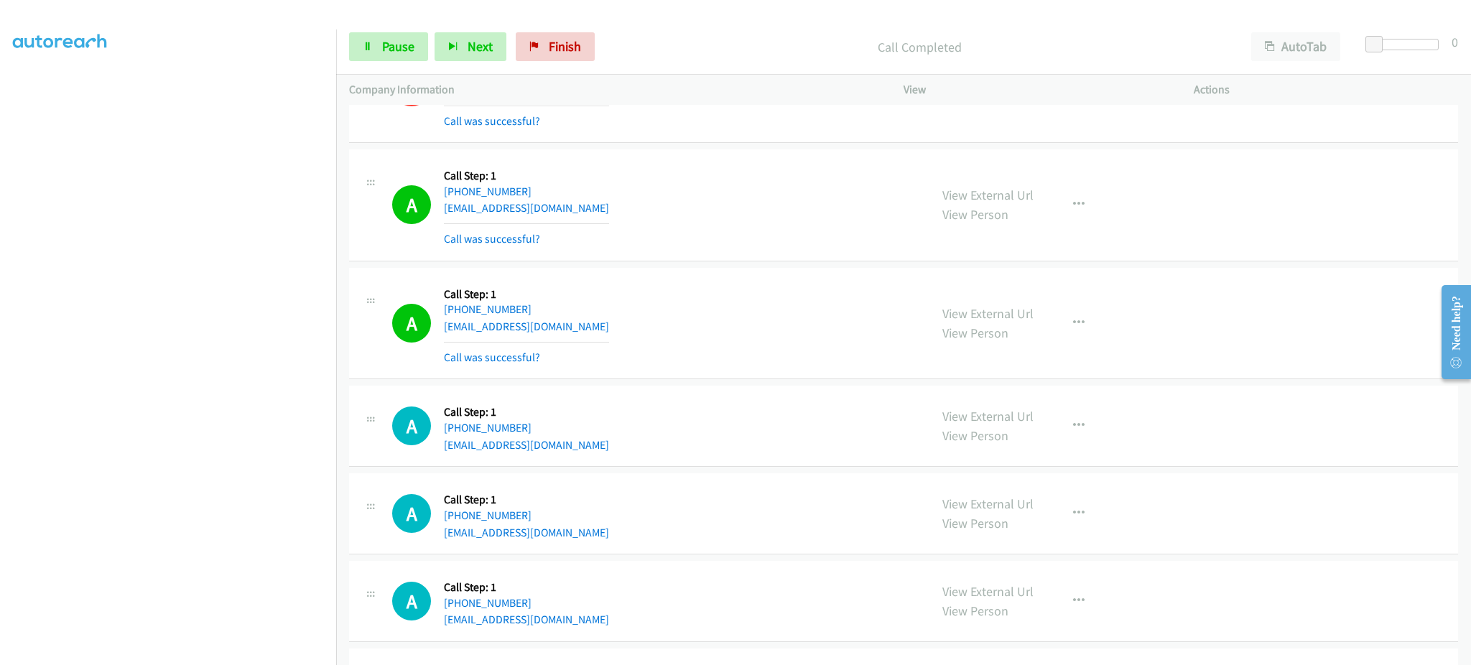
click at [1109, 328] on div "View External Url View Person View External Url Email Schedule/Manage Callback …" at bounding box center [1080, 323] width 303 height 85
click at [1084, 323] on button "button" at bounding box center [1078, 323] width 39 height 29
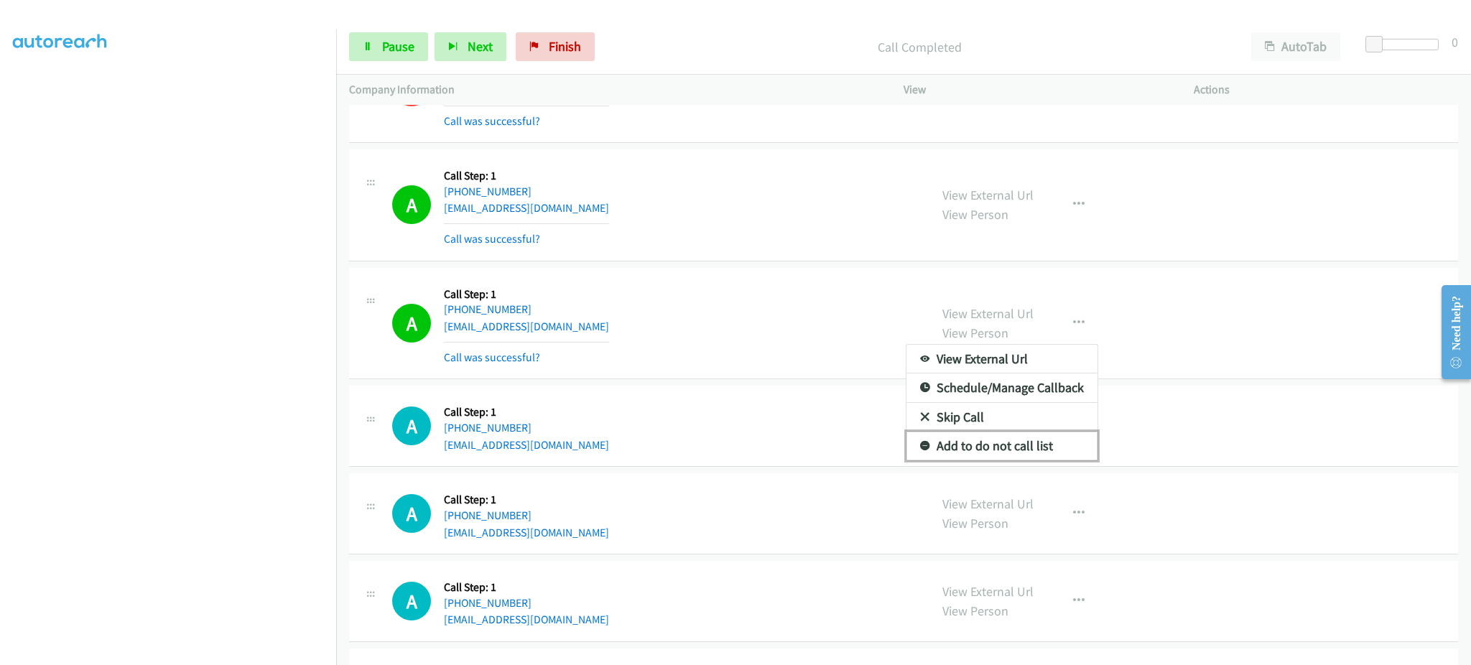
click at [1039, 460] on link "Add to do not call list" at bounding box center [1001, 446] width 191 height 29
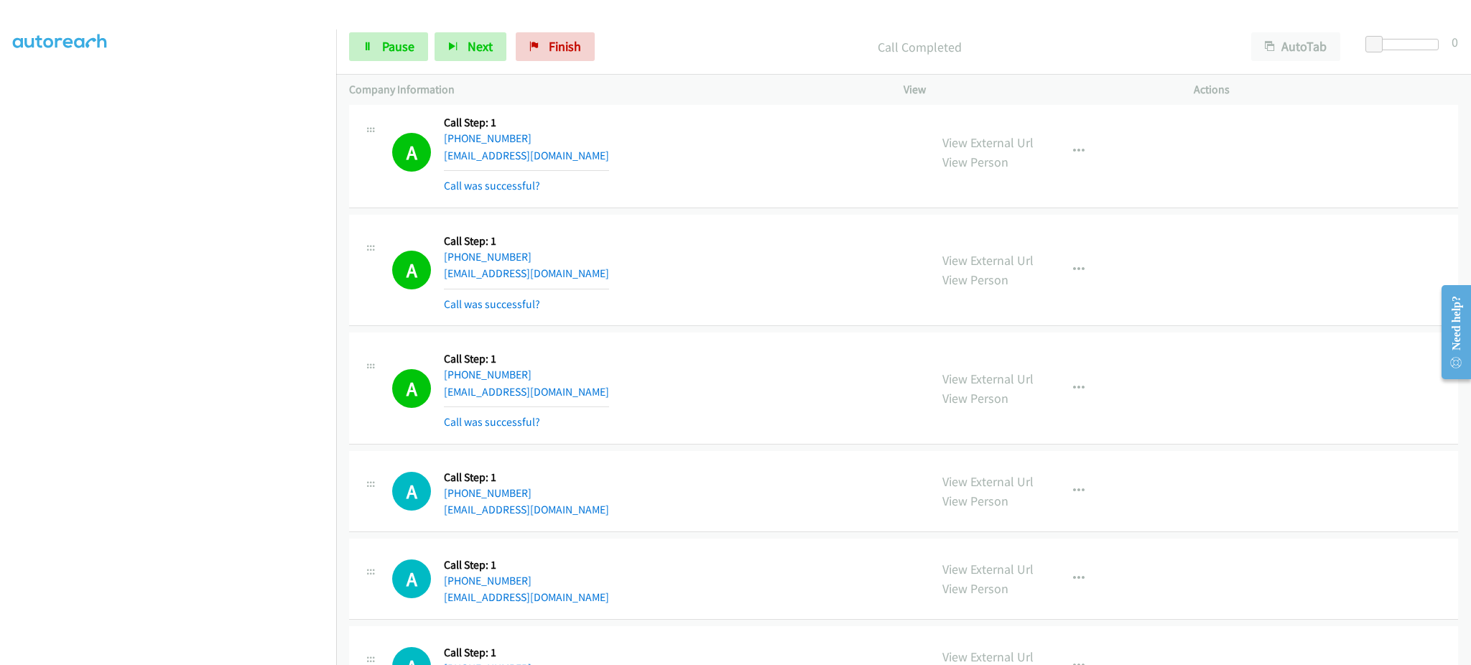
scroll to position [4470, 0]
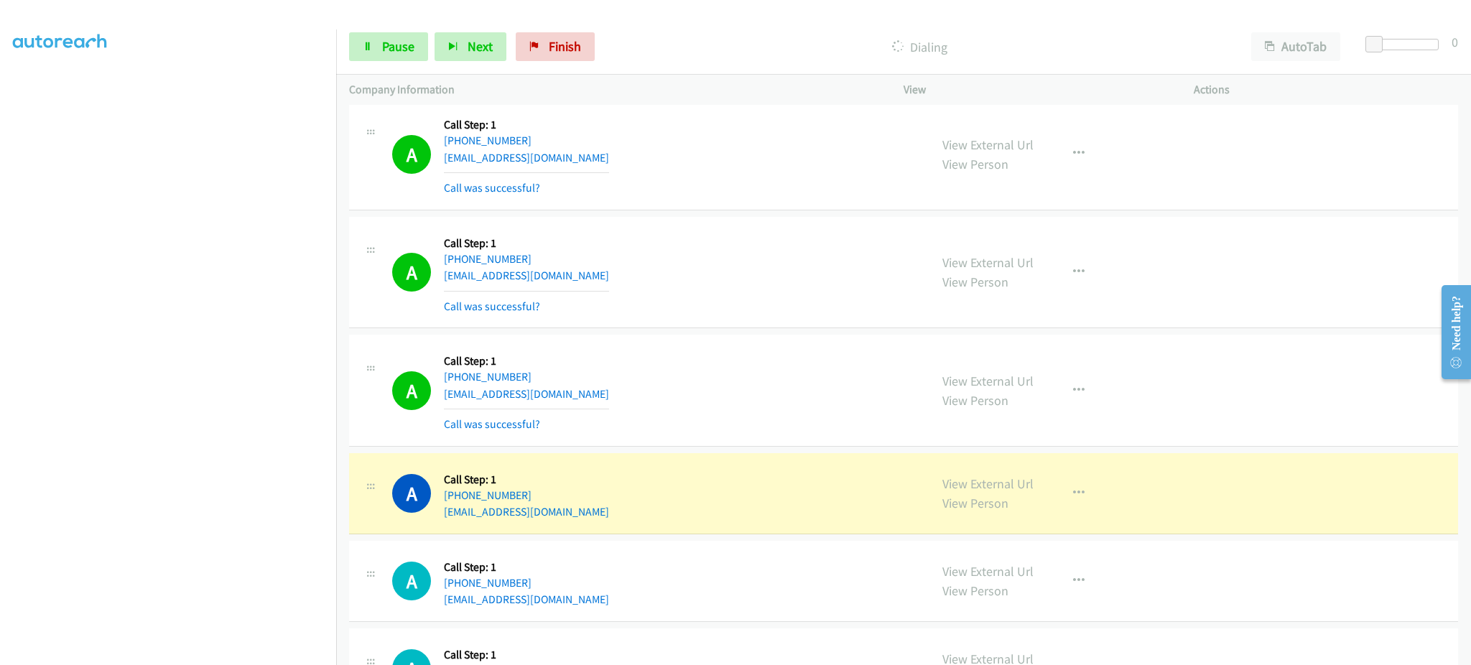
click at [1098, 396] on div "View External Url View Person View External Url Email Schedule/Manage Callback …" at bounding box center [1080, 390] width 303 height 85
click at [1082, 398] on button "button" at bounding box center [1078, 390] width 39 height 29
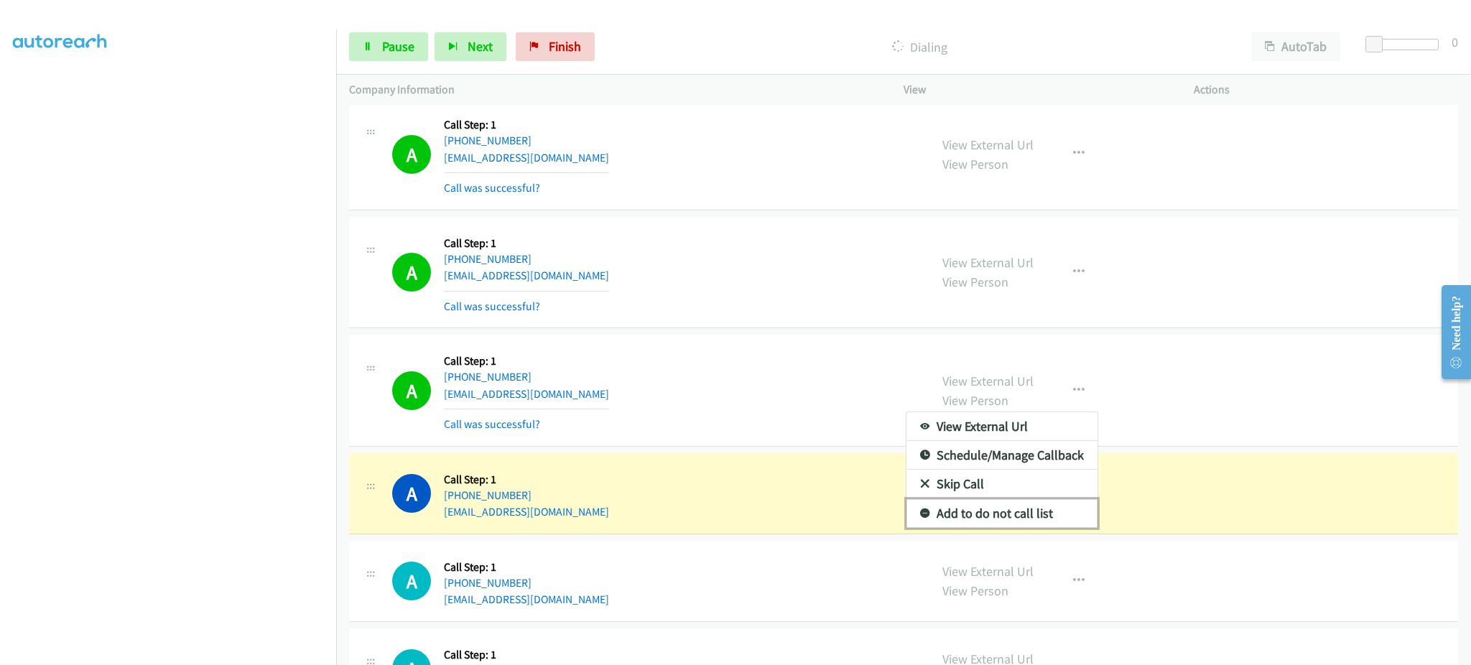
click at [1028, 513] on link "Add to do not call list" at bounding box center [1001, 513] width 191 height 29
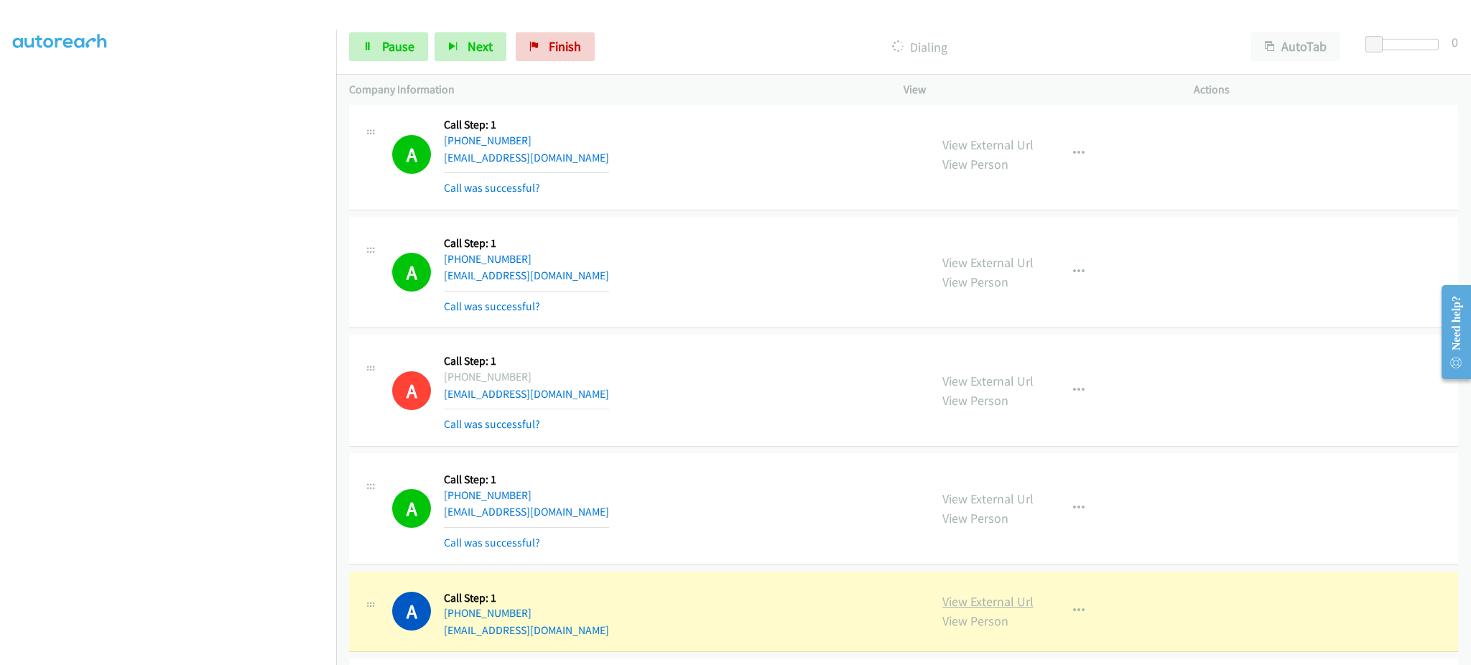
click at [952, 596] on link "View External Url" at bounding box center [987, 601] width 91 height 17
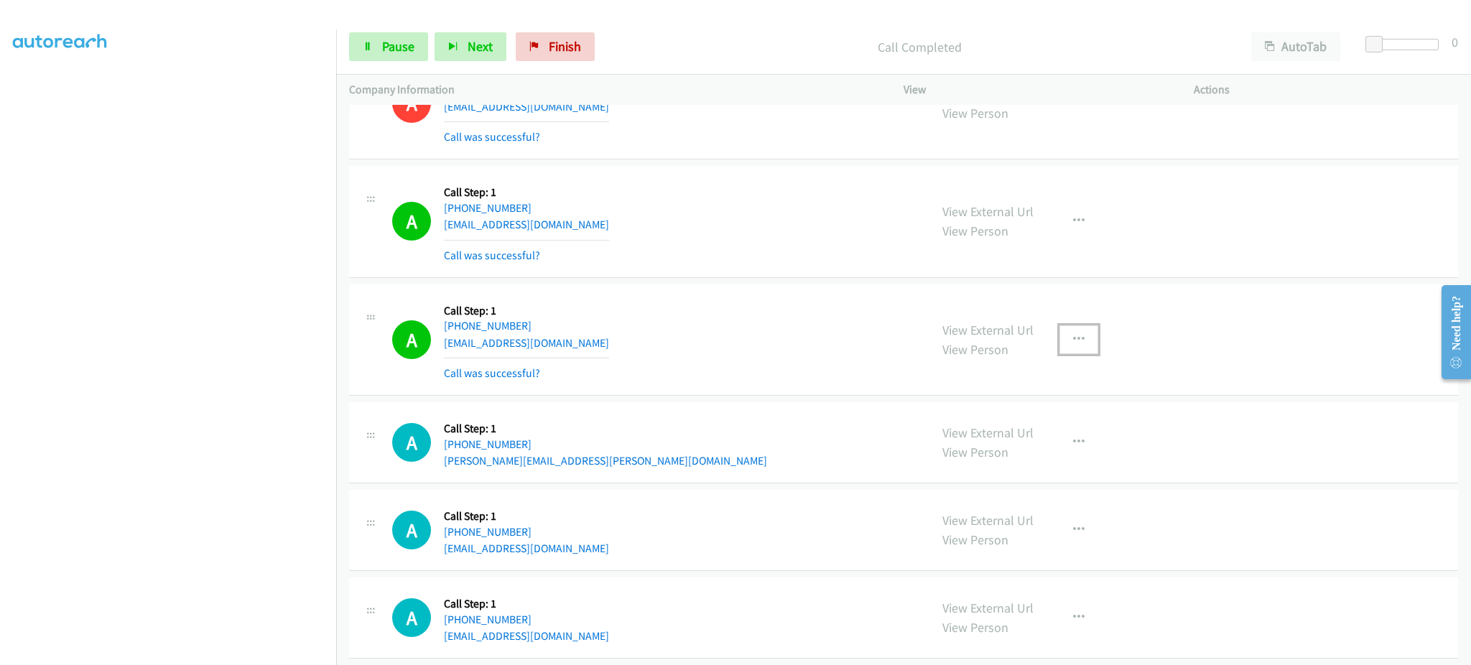
click at [1085, 340] on button "button" at bounding box center [1078, 339] width 39 height 29
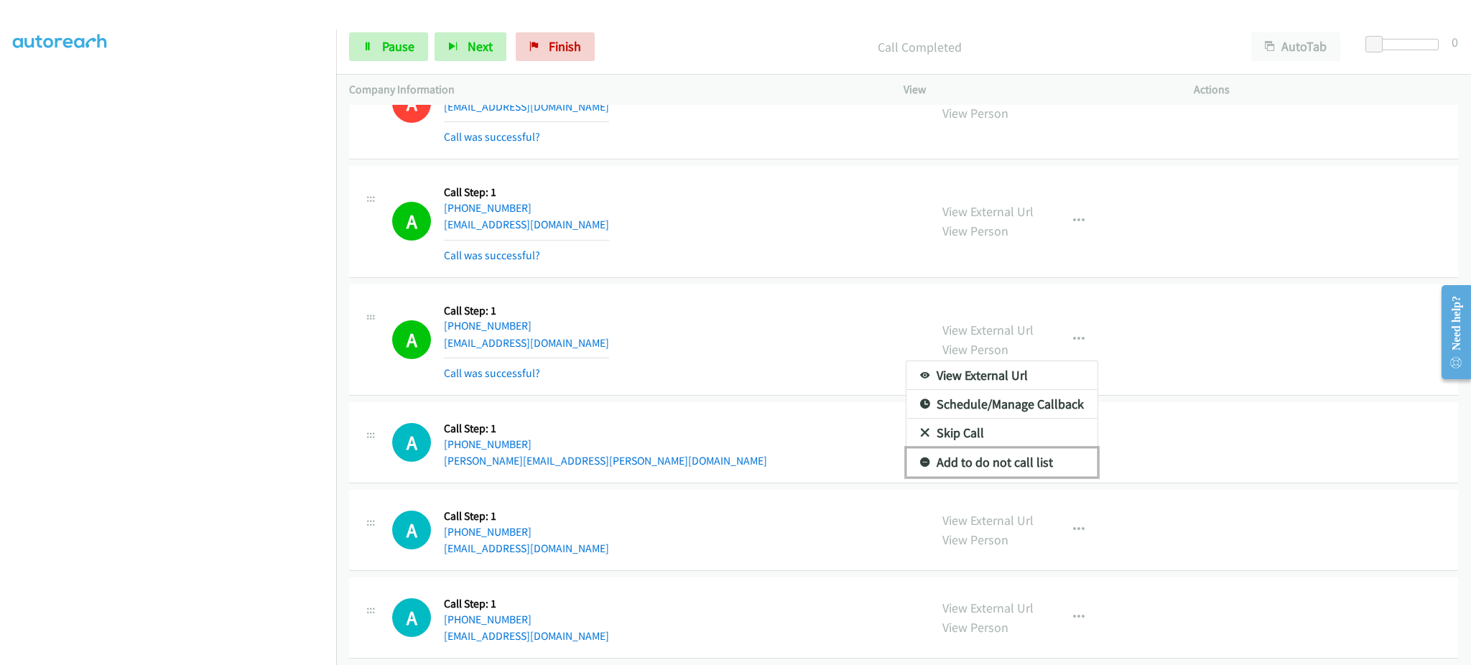
click at [1023, 467] on link "Add to do not call list" at bounding box center [1001, 462] width 191 height 29
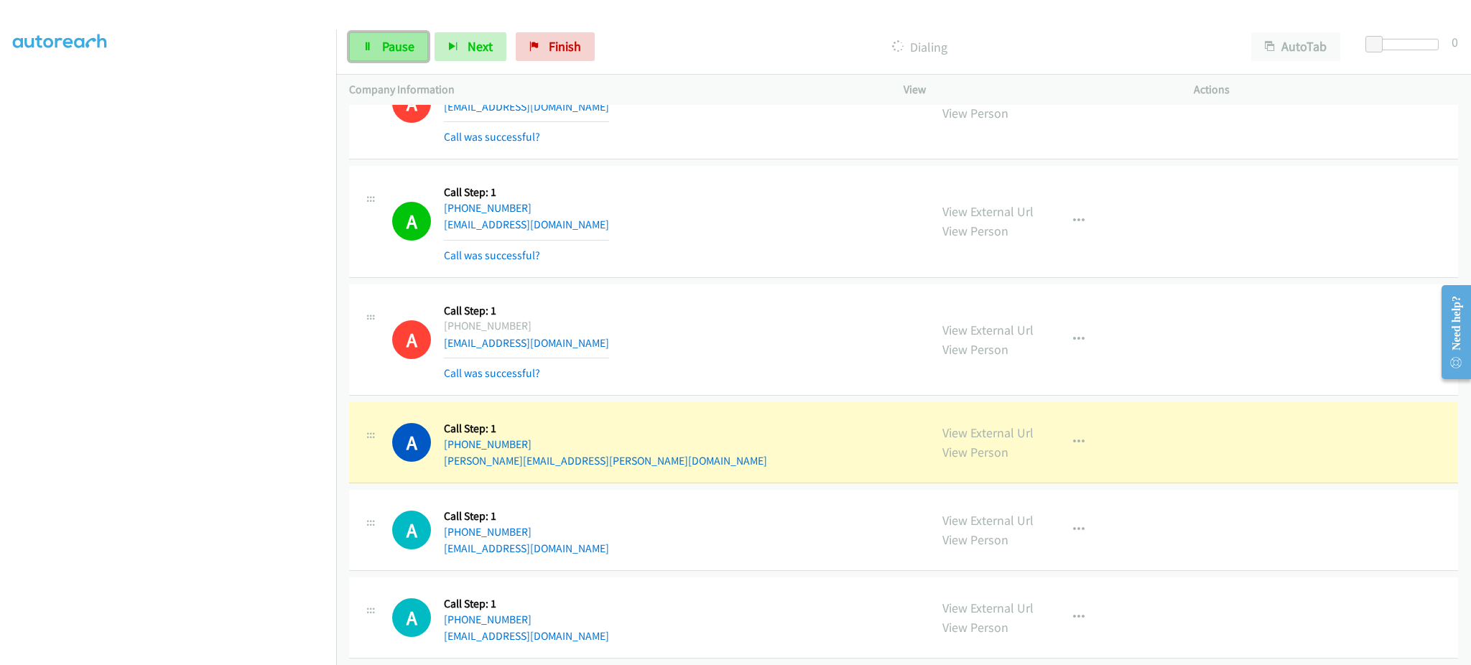
click at [389, 51] on span "Pause" at bounding box center [398, 46] width 32 height 17
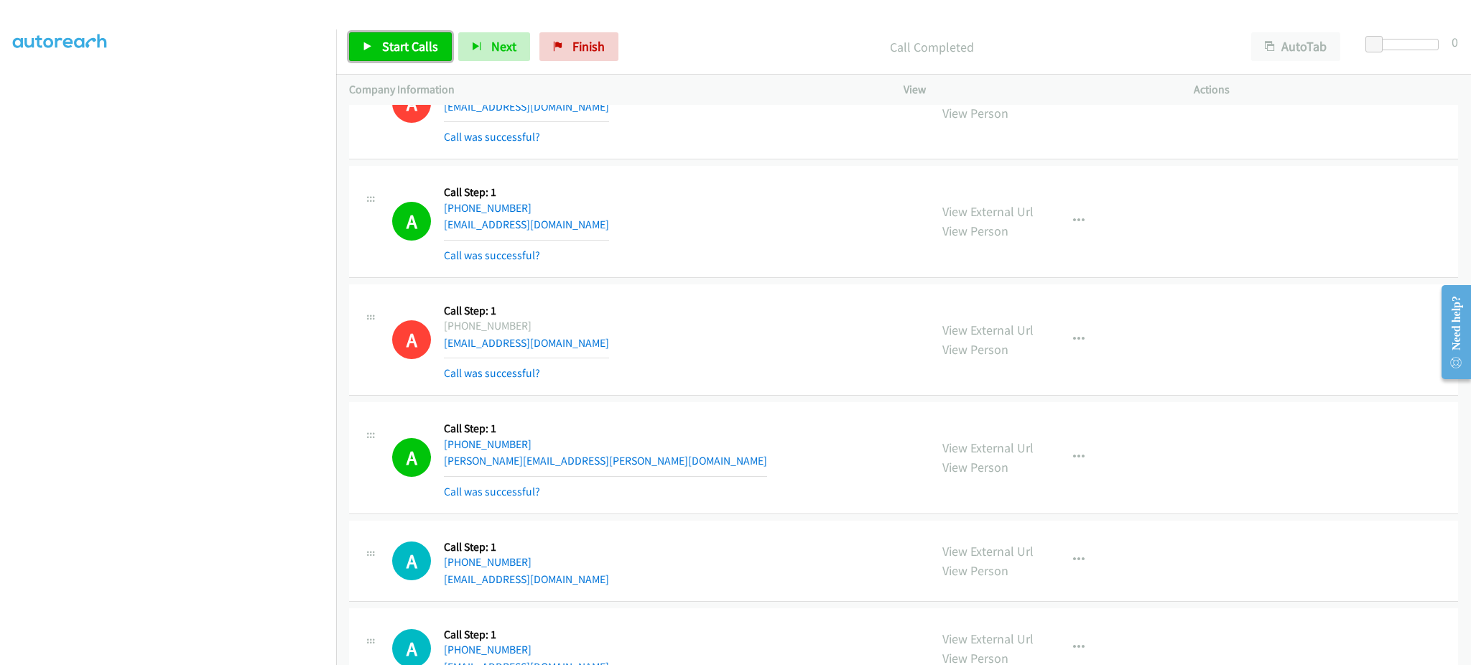
drag, startPoint x: 406, startPoint y: 45, endPoint x: 401, endPoint y: 50, distance: 7.6
click at [405, 45] on span "Start Calls" at bounding box center [410, 46] width 56 height 17
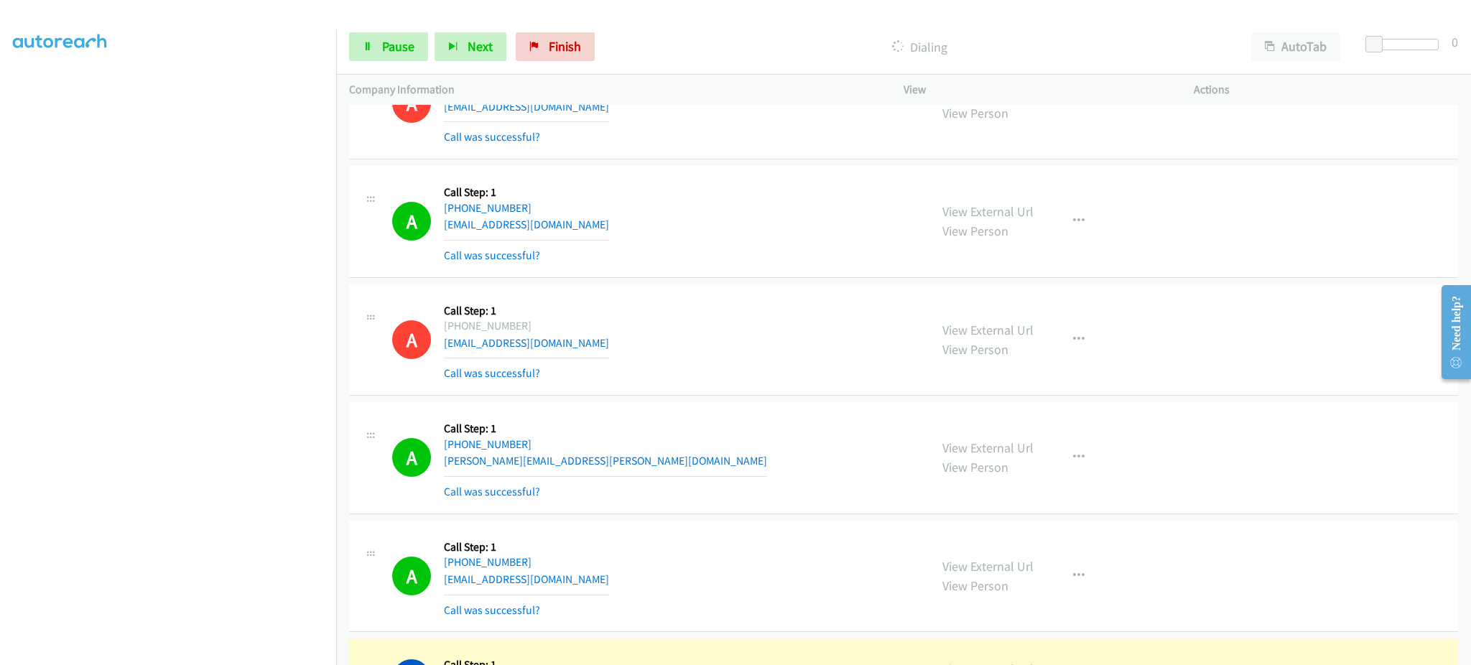
drag, startPoint x: 1145, startPoint y: 469, endPoint x: 1119, endPoint y: 470, distance: 26.6
click at [1145, 470] on div "View External Url View Person View External Url Email Schedule/Manage Callback …" at bounding box center [1080, 457] width 303 height 85
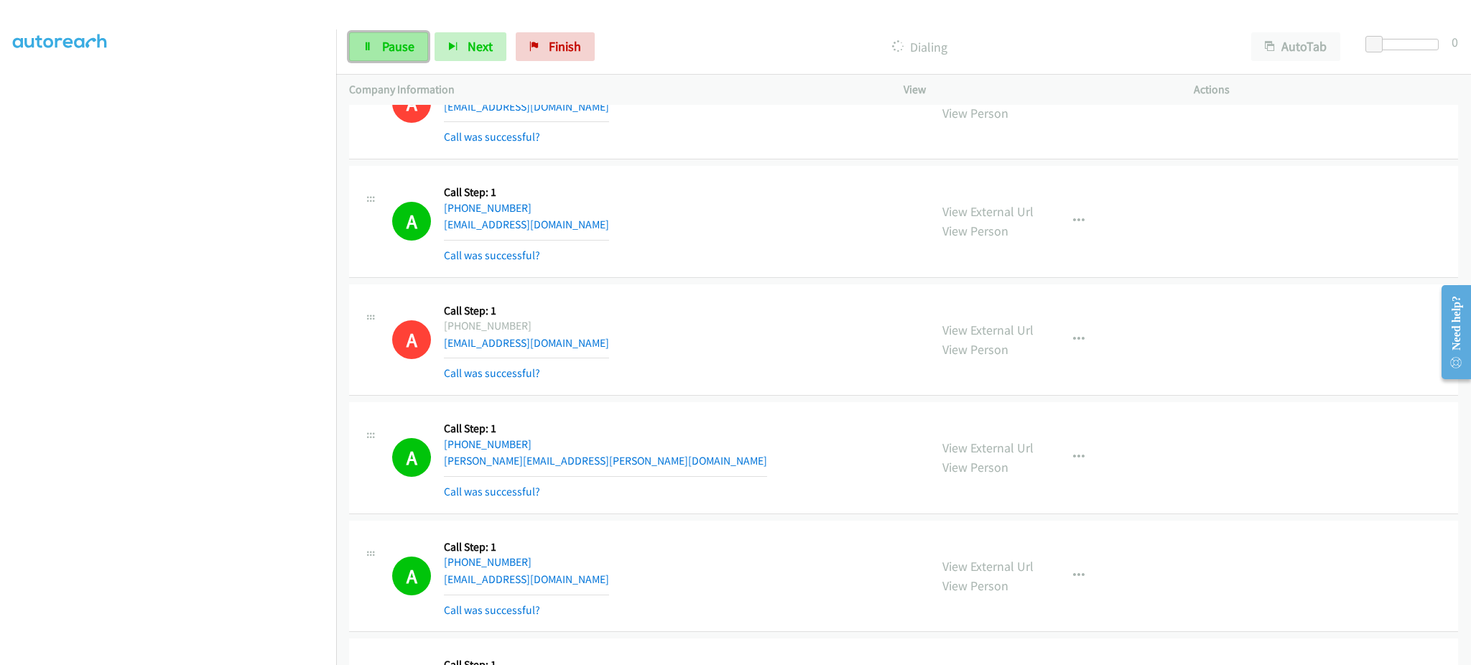
click at [378, 37] on link "Pause" at bounding box center [388, 46] width 79 height 29
click at [400, 57] on link "Start Calls" at bounding box center [400, 46] width 103 height 29
click at [407, 39] on span "Pause" at bounding box center [398, 46] width 32 height 17
click at [422, 50] on span "Start Calls" at bounding box center [410, 46] width 56 height 17
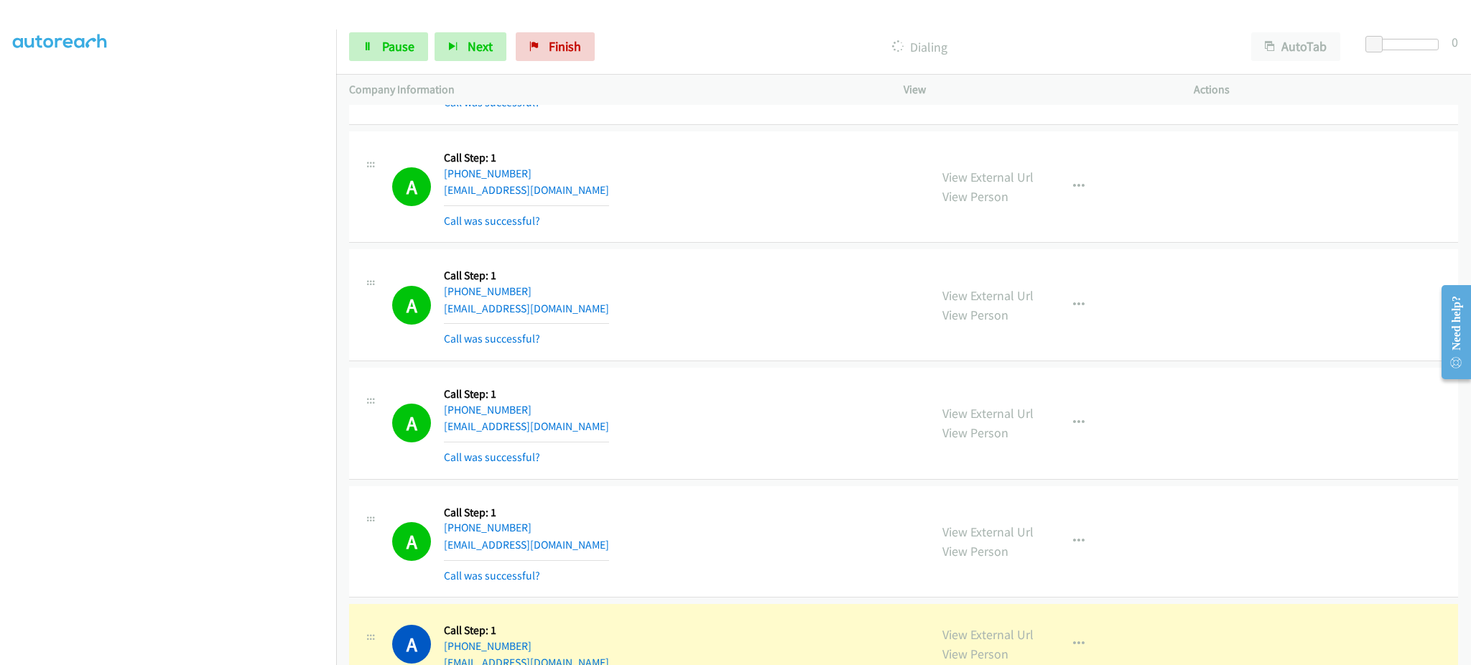
scroll to position [5906, 0]
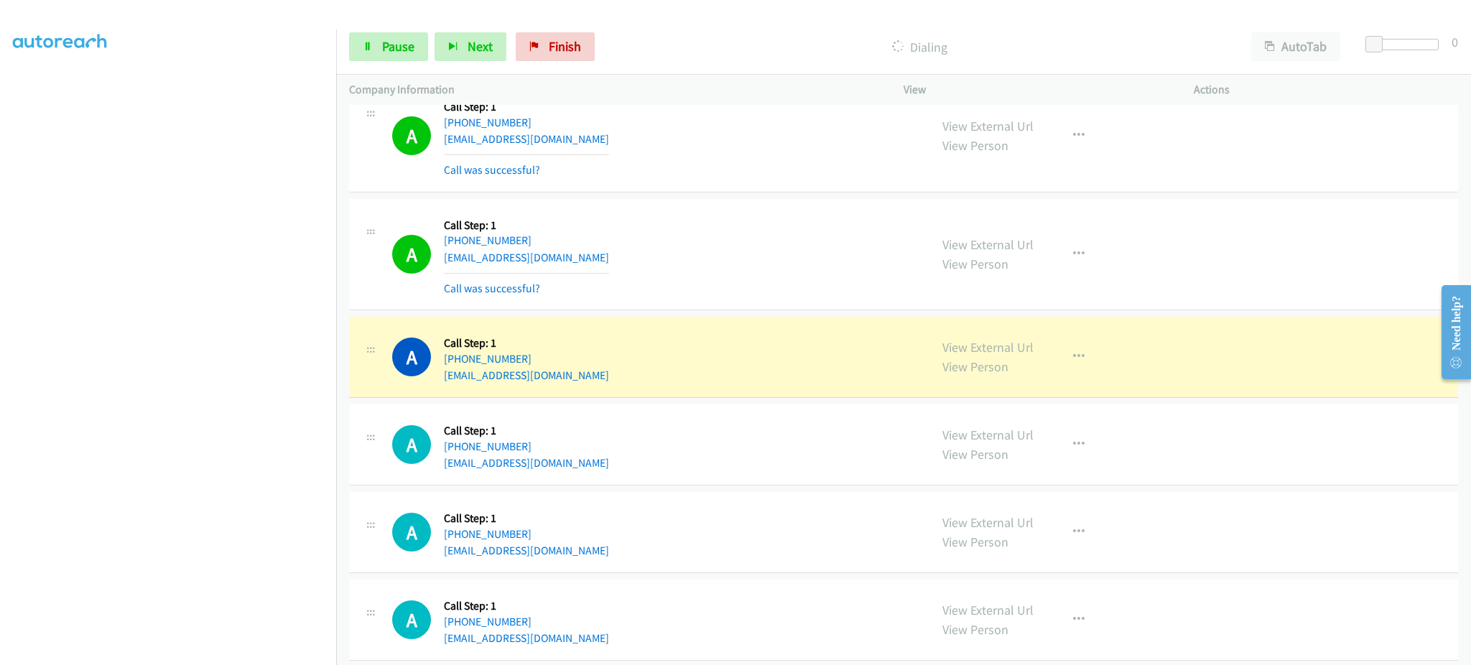
click at [1046, 364] on div "View External Url View Person View External Url Email Schedule/Manage Callback …" at bounding box center [1080, 357] width 303 height 55
click at [1076, 362] on button "button" at bounding box center [1078, 357] width 39 height 29
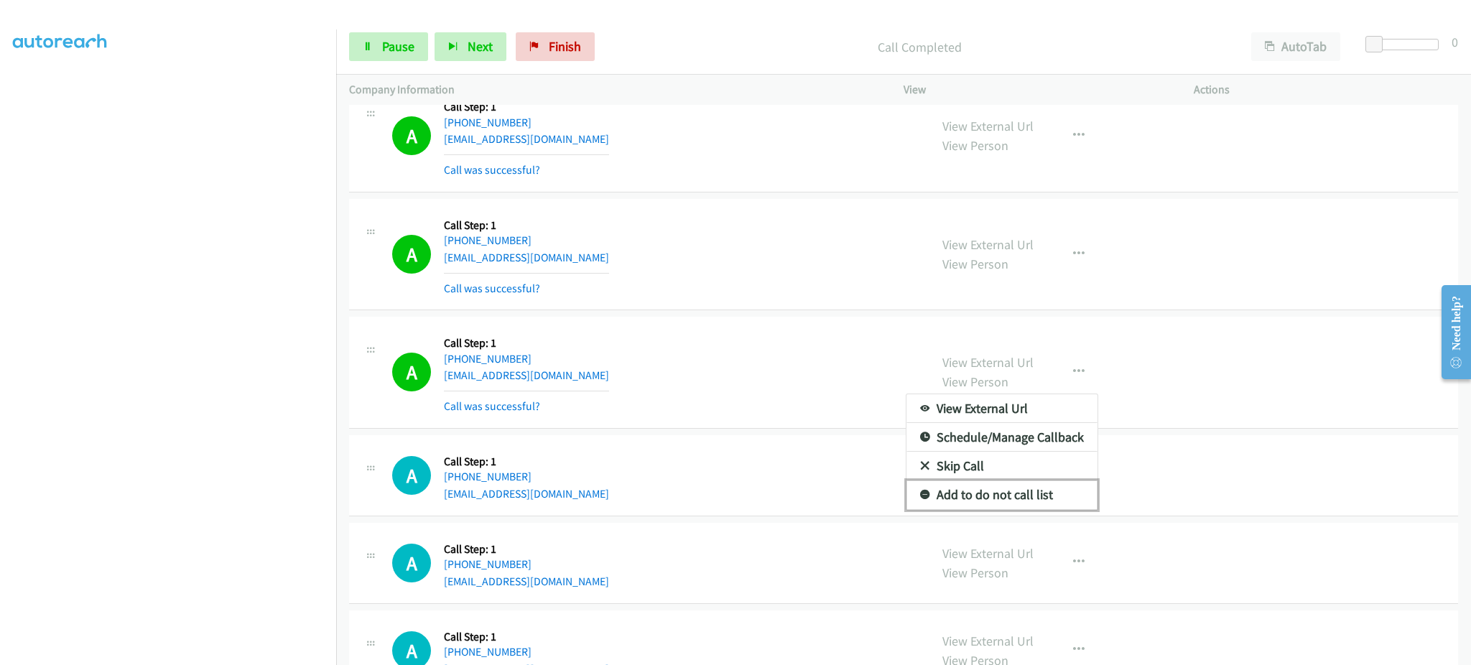
click at [1057, 488] on link "Add to do not call list" at bounding box center [1001, 494] width 191 height 29
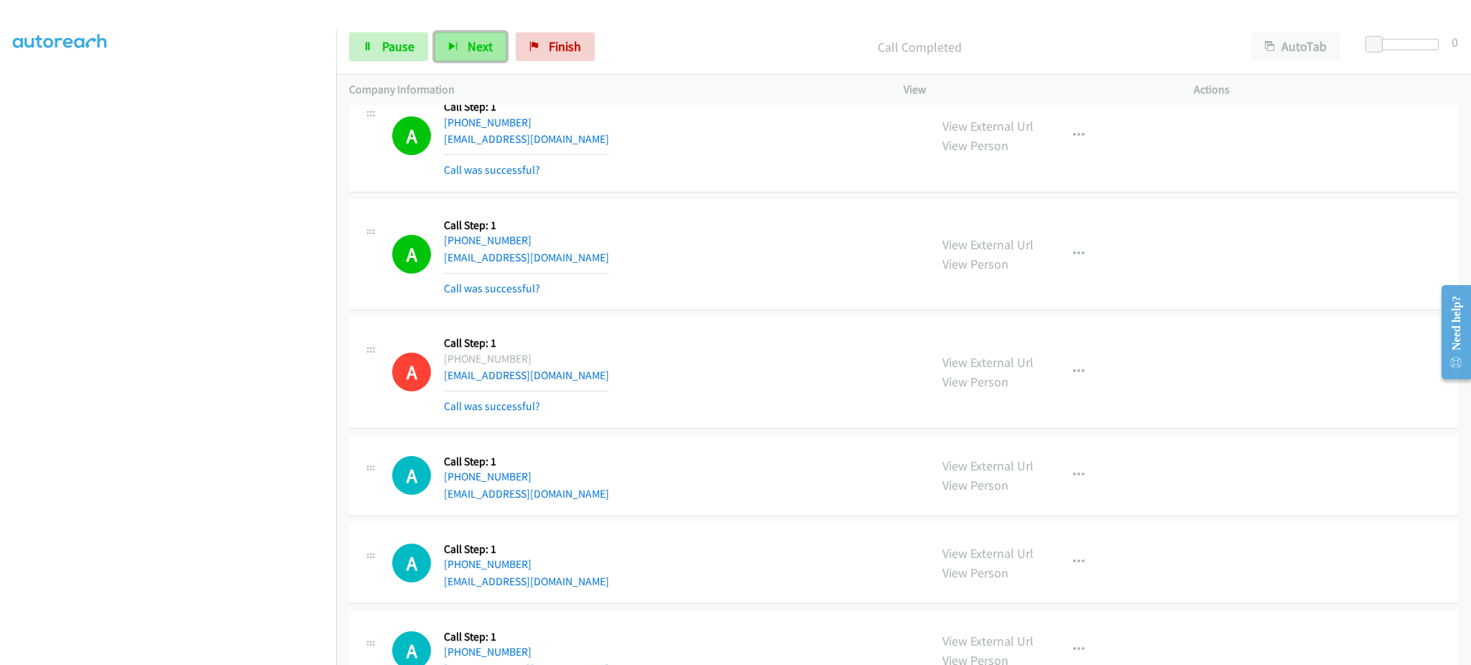
click at [485, 36] on button "Next" at bounding box center [470, 46] width 72 height 29
click at [358, 37] on link "Pause" at bounding box center [388, 46] width 79 height 29
click at [362, 38] on link "Start Calls" at bounding box center [400, 46] width 103 height 29
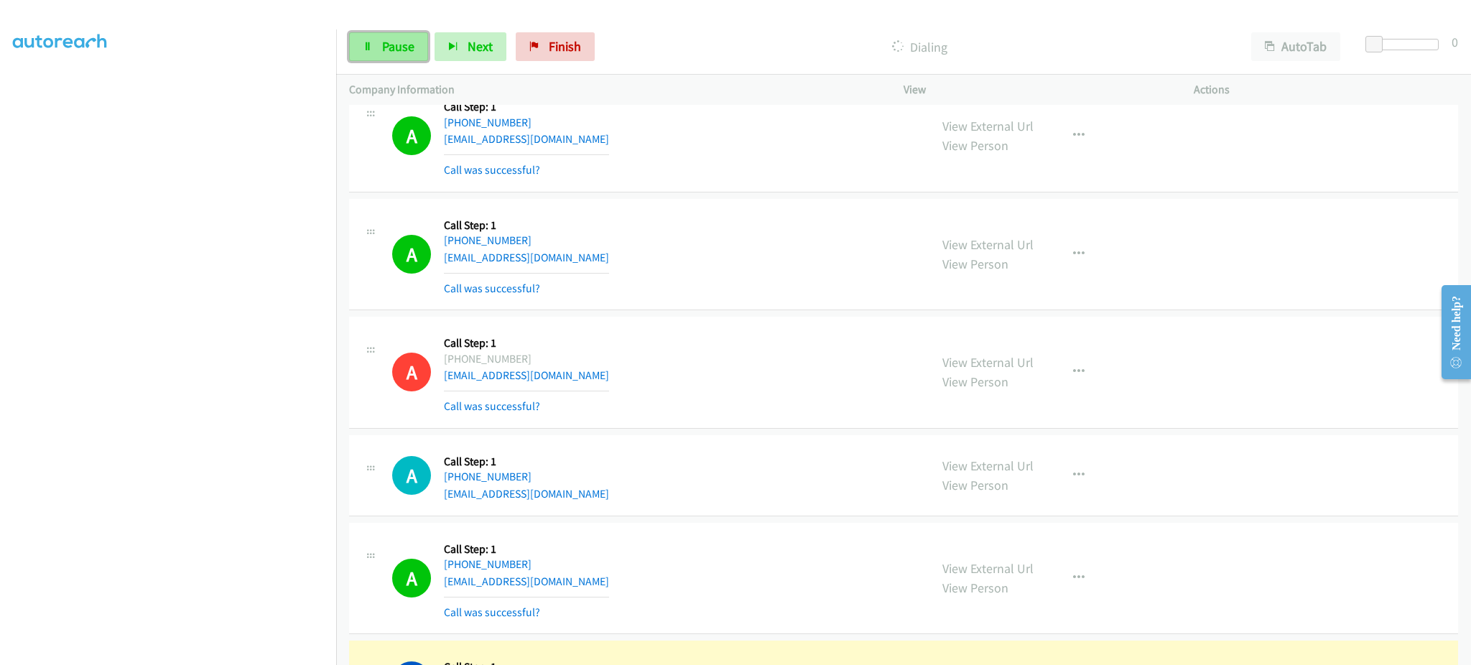
click at [387, 61] on link "Pause" at bounding box center [388, 46] width 79 height 29
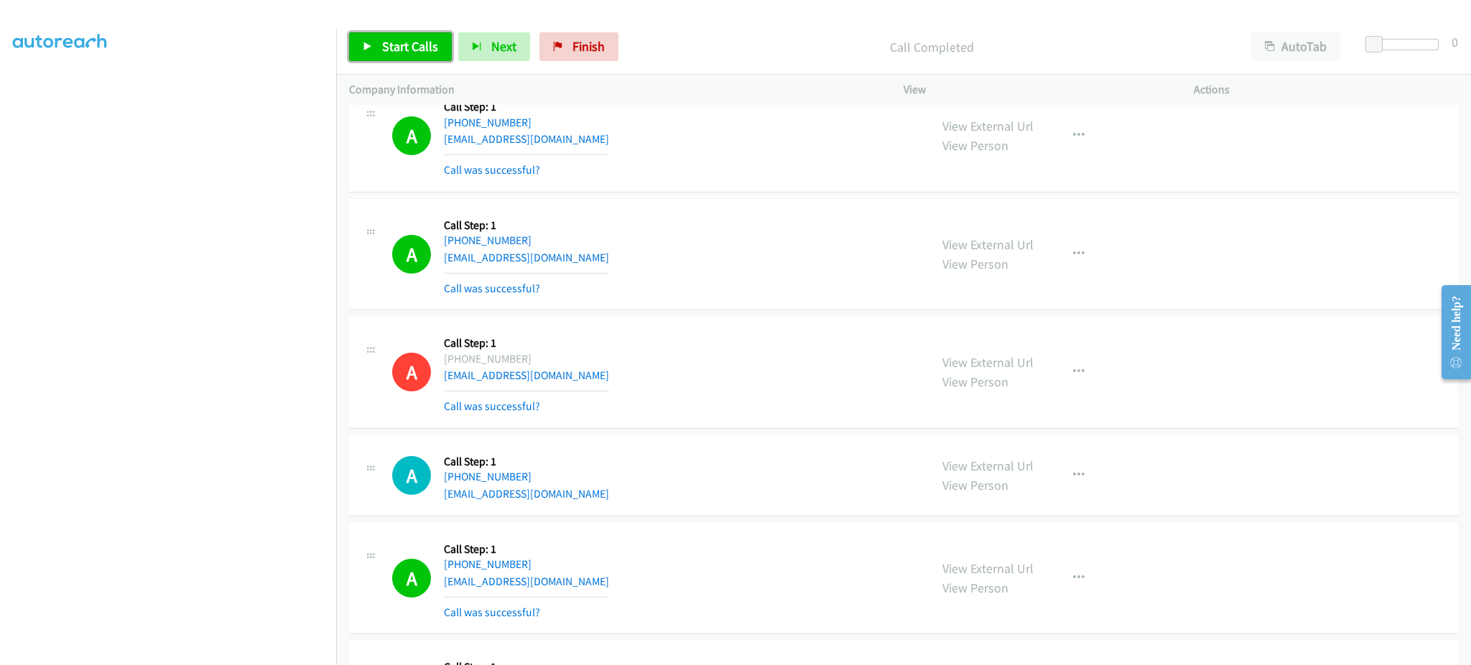
click at [387, 60] on link "Start Calls" at bounding box center [400, 46] width 103 height 29
click at [417, 44] on link "Pause" at bounding box center [388, 46] width 79 height 29
click at [372, 42] on icon at bounding box center [368, 47] width 10 height 10
click at [401, 31] on div "Start Calls Pause Next Finish Dialing AutoTab AutoTab 0" at bounding box center [903, 46] width 1135 height 55
click at [399, 45] on span "Pause" at bounding box center [398, 46] width 32 height 17
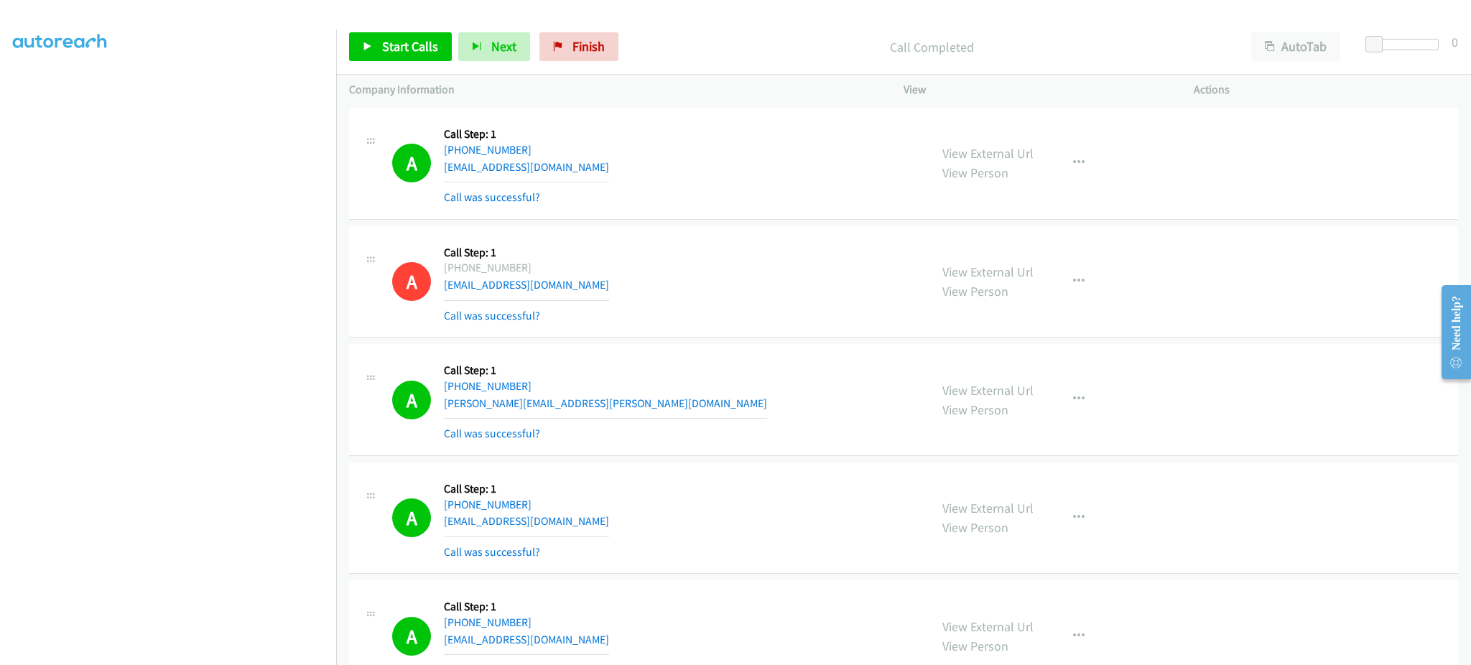
scroll to position [0, 0]
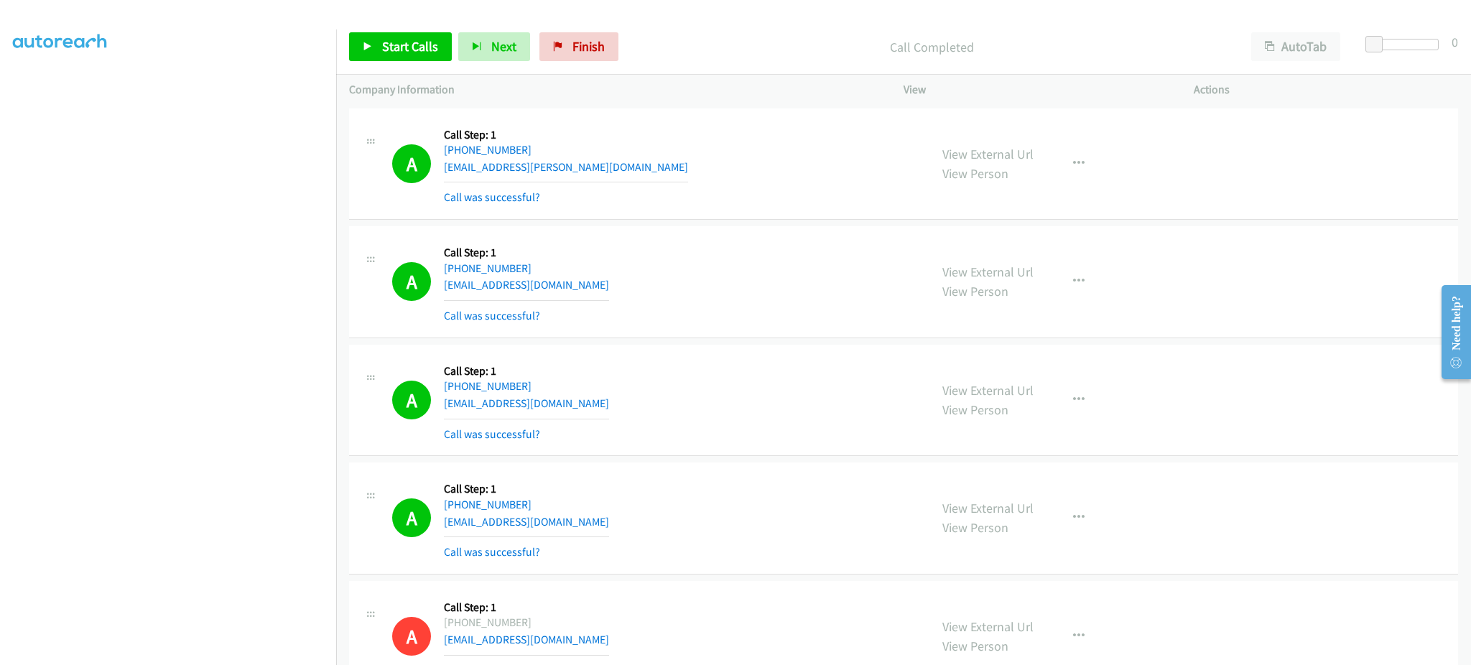
click at [620, 181] on div "A Callback Scheduled Call Step: 1 America/Los_Angeles +1 310-597-5836 yan.lefor…" at bounding box center [654, 163] width 524 height 85
click at [618, 164] on div "A Callback Scheduled Call Step: 1 America/Los_Angeles +1 310-597-5836 yan.lefor…" at bounding box center [654, 163] width 524 height 85
copy div "yan.lefort@rotortrade.com"
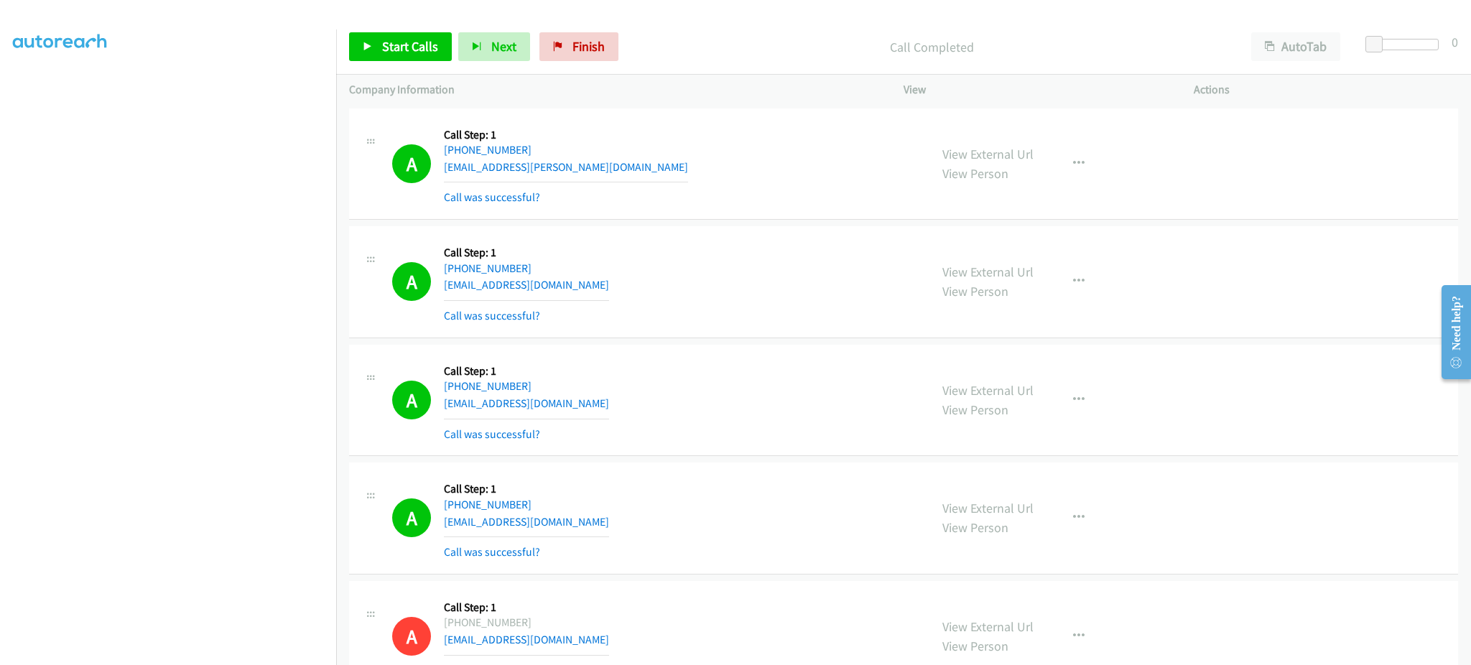
click at [624, 285] on div "A Callback Scheduled Call Step: 1 America/Denver +1 915-328-9526 marianapalacio…" at bounding box center [654, 281] width 524 height 85
copy div "marianapalacios66@gmail.com"
click at [582, 408] on div "A Callback Scheduled Call Step: 1 America/New_York +1 828-490-6251 pereirajason…" at bounding box center [654, 400] width 524 height 85
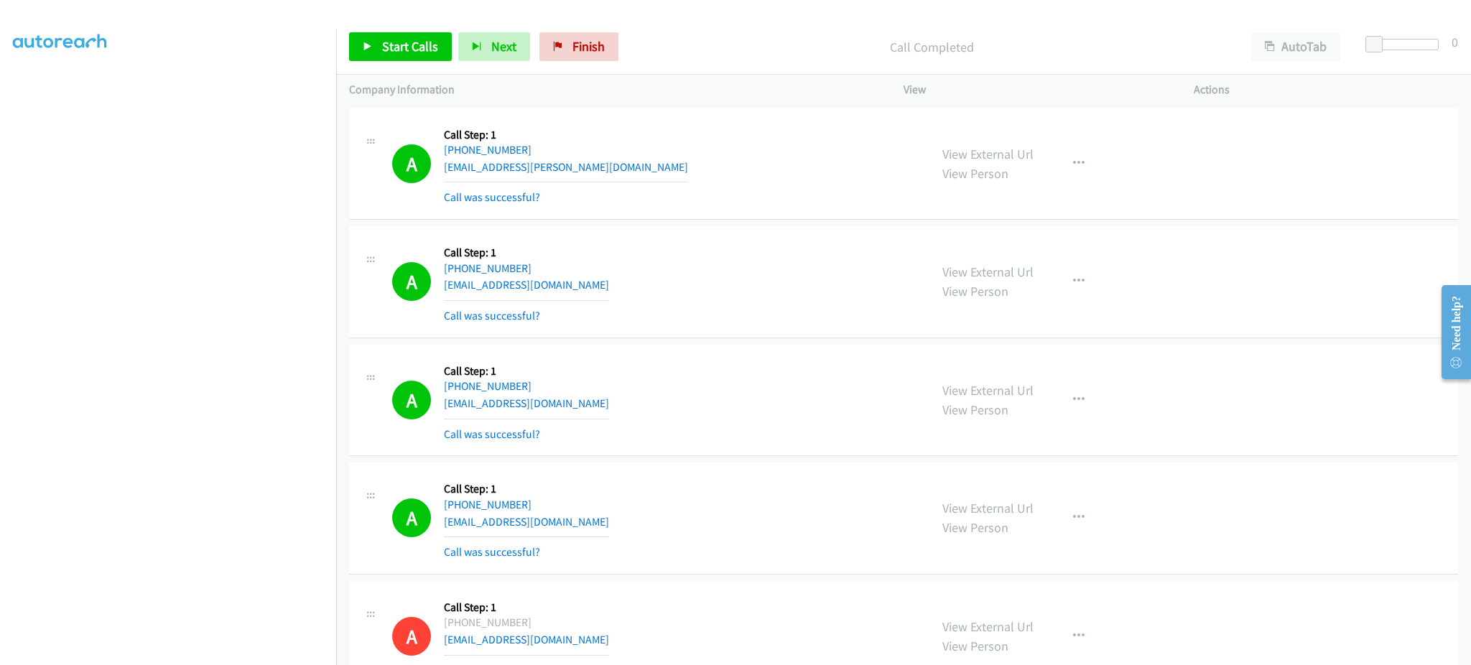
click at [582, 408] on div "A Callback Scheduled Call Step: 1 America/New_York +1 828-490-6251 pereirajason…" at bounding box center [654, 400] width 524 height 85
copy div "pereirajason47@gmail.com"
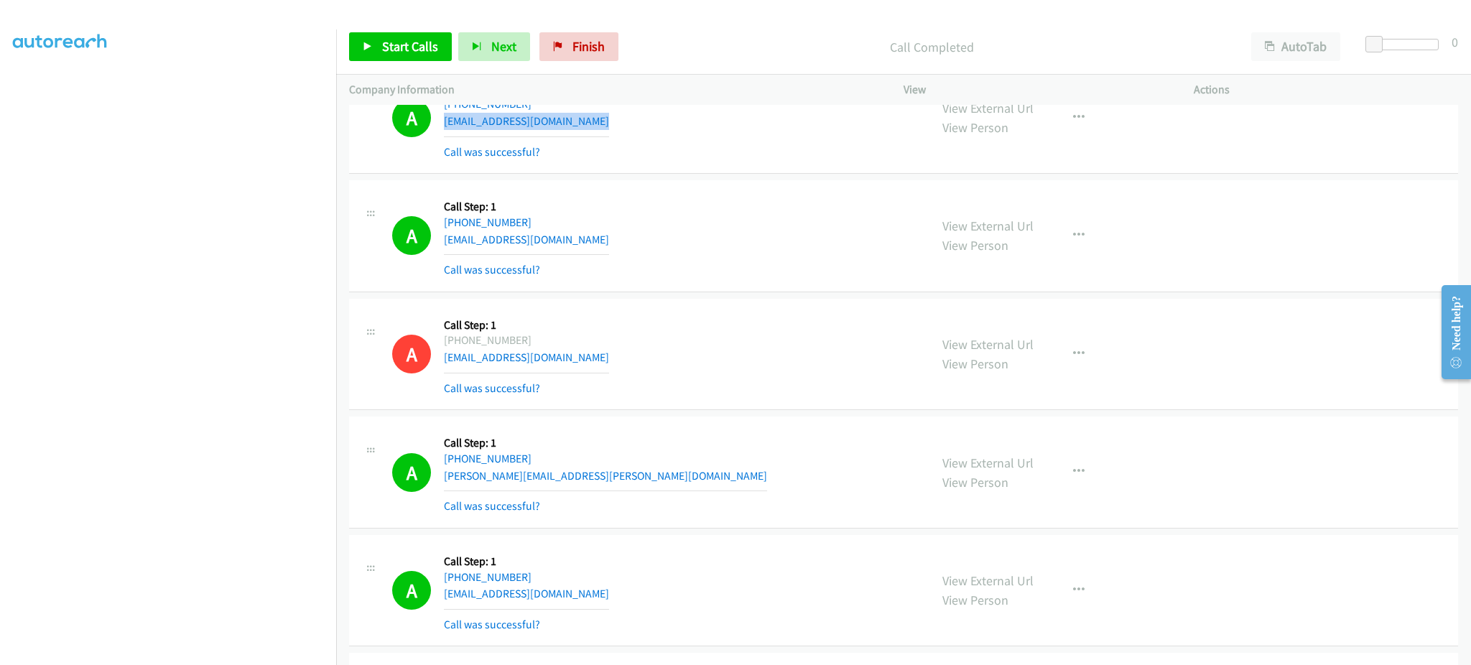
scroll to position [287, 0]
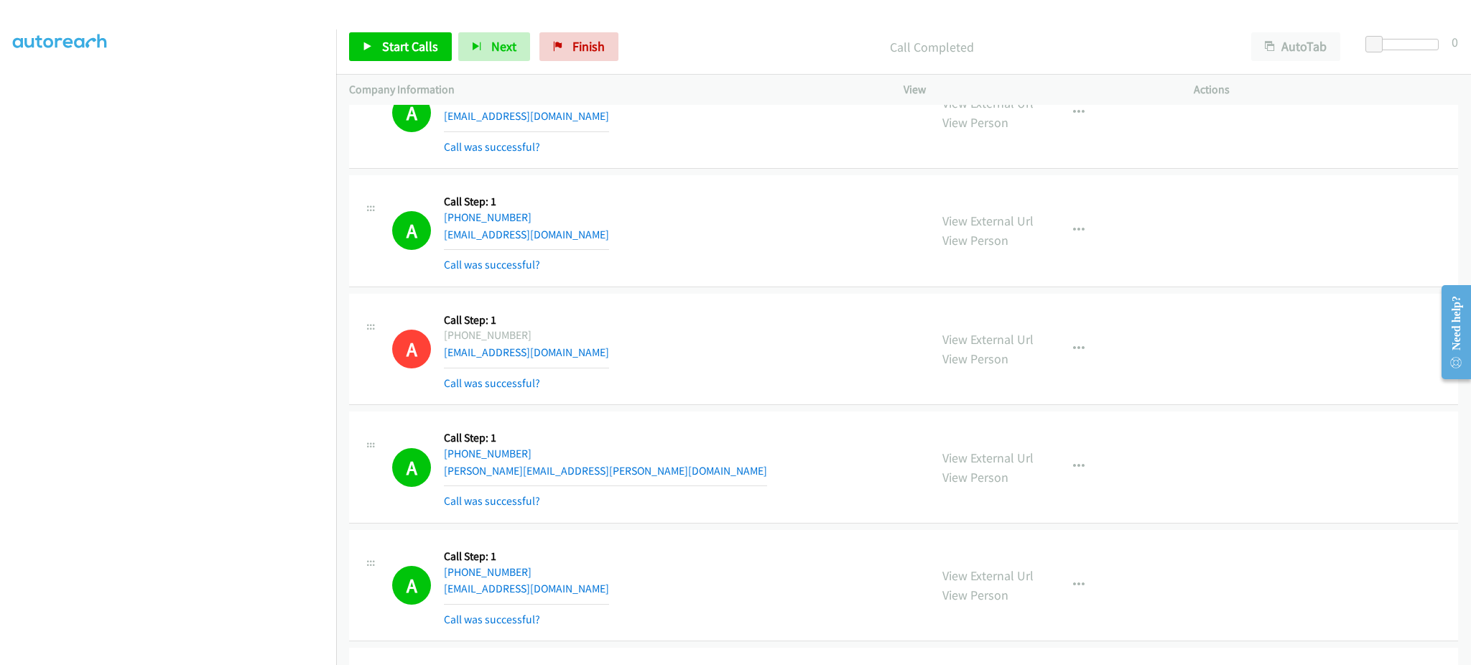
click at [626, 235] on div "A Callback Scheduled Call Step: 1 America/Chicago +1 630-788-1228 joncsommers@g…" at bounding box center [654, 230] width 524 height 85
click at [626, 234] on div "A Callback Scheduled Call Step: 1 America/Chicago +1 630-788-1228 joncsommers@g…" at bounding box center [654, 230] width 524 height 85
copy div "joncsommers@gmail.com"
click at [602, 480] on div "A Callback Scheduled Call Step: 1 America/Anchorage +1 907-782-7251 palmer.wetz…" at bounding box center [654, 466] width 524 height 85
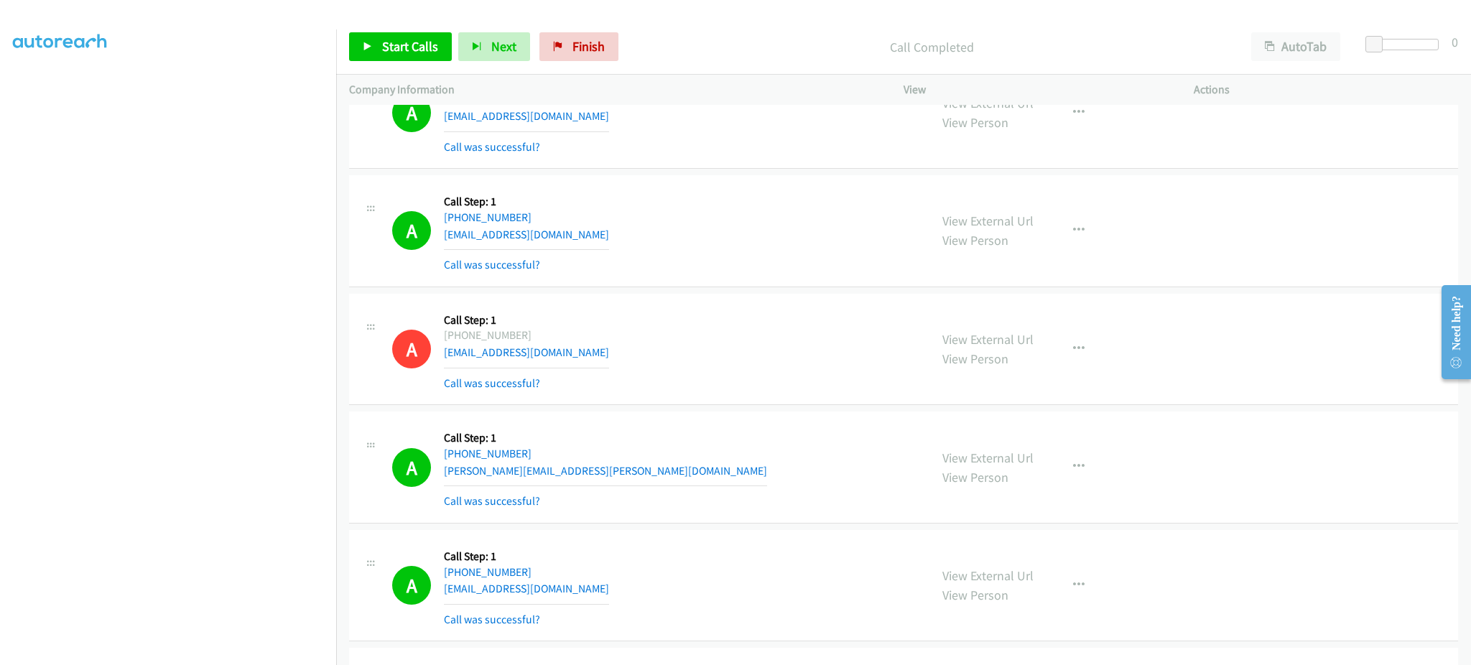
click at [602, 480] on div "A Callback Scheduled Call Step: 1 America/Anchorage +1 907-782-7251 palmer.wetz…" at bounding box center [654, 466] width 524 height 85
click at [600, 460] on div "A Callback Scheduled Call Step: 1 America/Anchorage +1 907-782-7251 palmer.wetz…" at bounding box center [654, 466] width 524 height 85
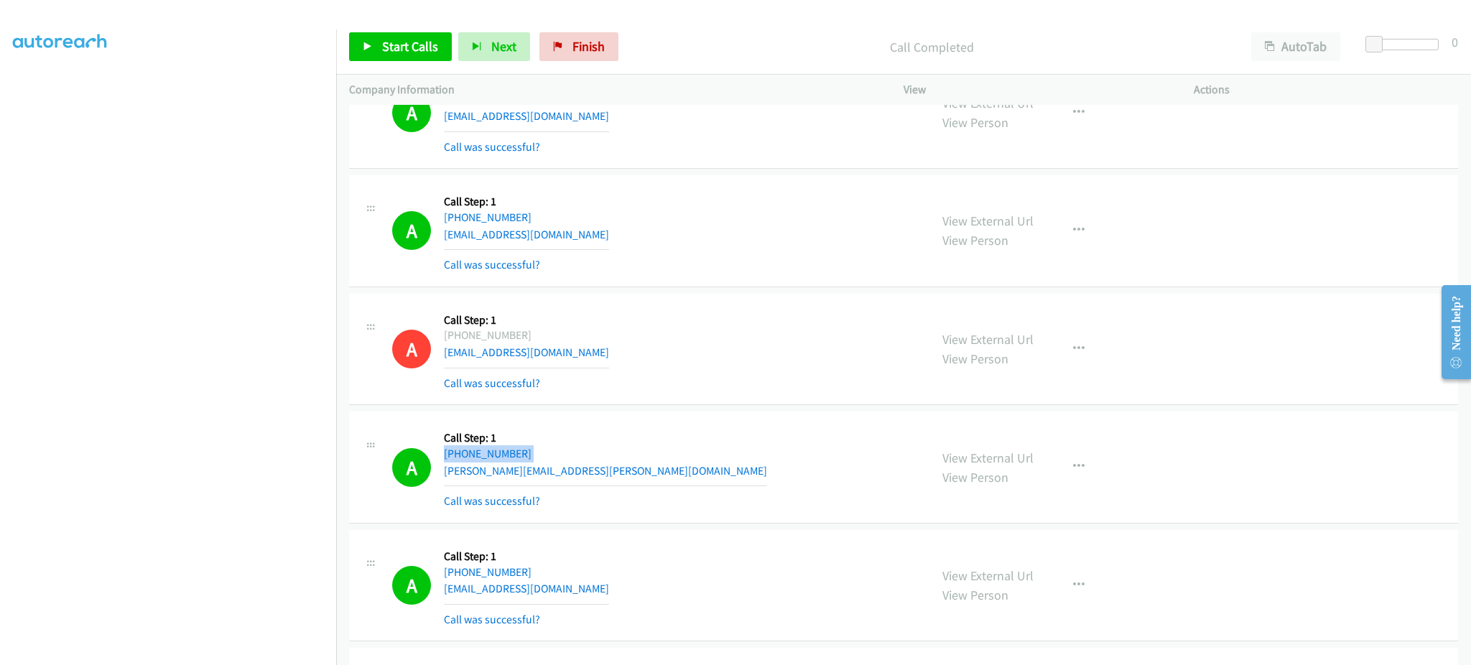
click at [591, 461] on div "A Callback Scheduled Call Step: 1 America/Anchorage +1 907-782-7251 palmer.wetz…" at bounding box center [654, 466] width 524 height 85
click at [590, 465] on div "A Callback Scheduled Call Step: 1 America/Anchorage +1 907-782-7251 palmer.wetz…" at bounding box center [654, 466] width 524 height 85
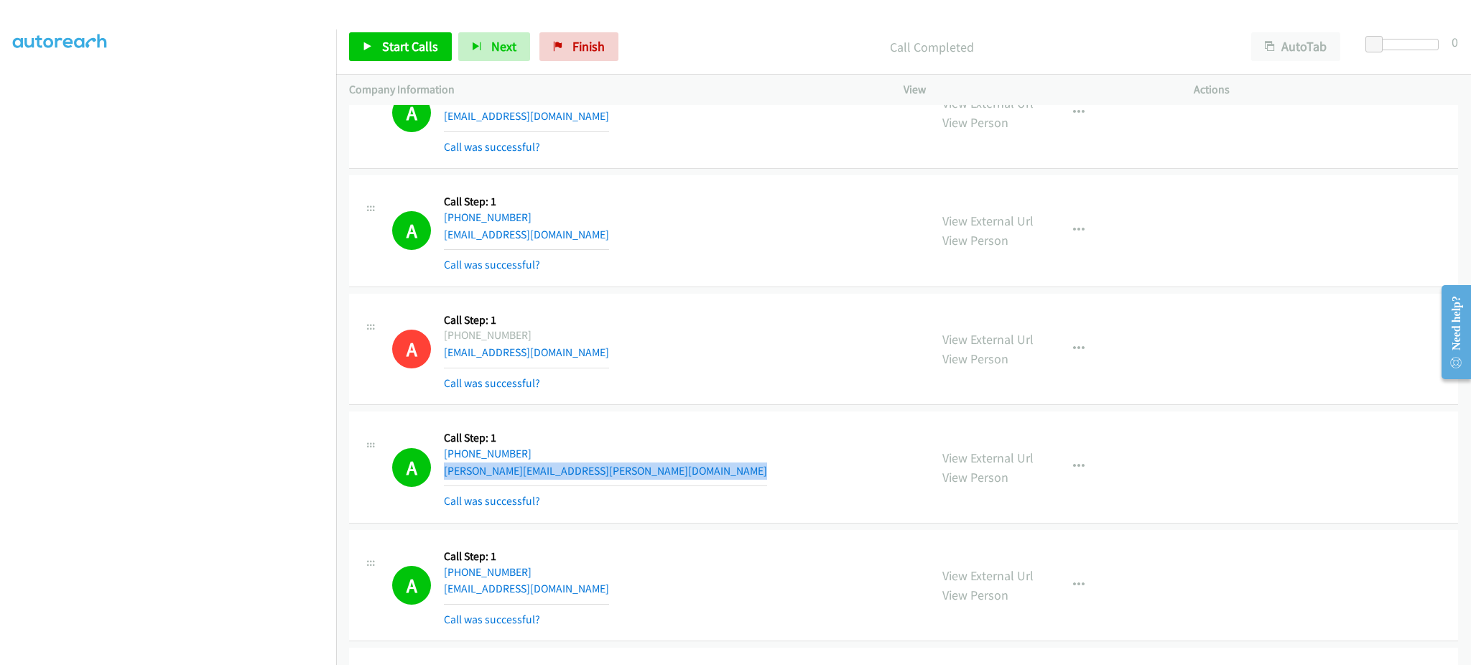
click at [590, 465] on div "A Callback Scheduled Call Step: 1 America/Anchorage +1 907-782-7251 palmer.wetz…" at bounding box center [654, 466] width 524 height 85
copy div "palmer.wetzel@live.com"
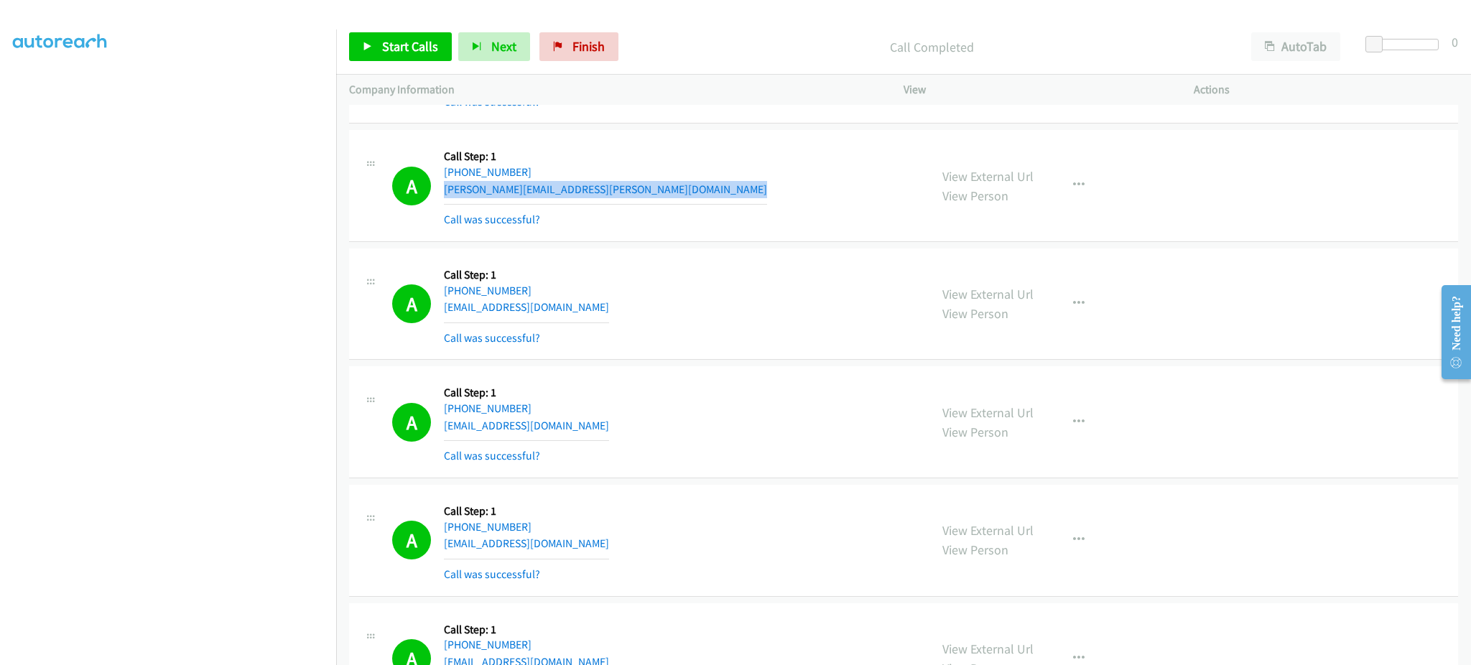
scroll to position [574, 0]
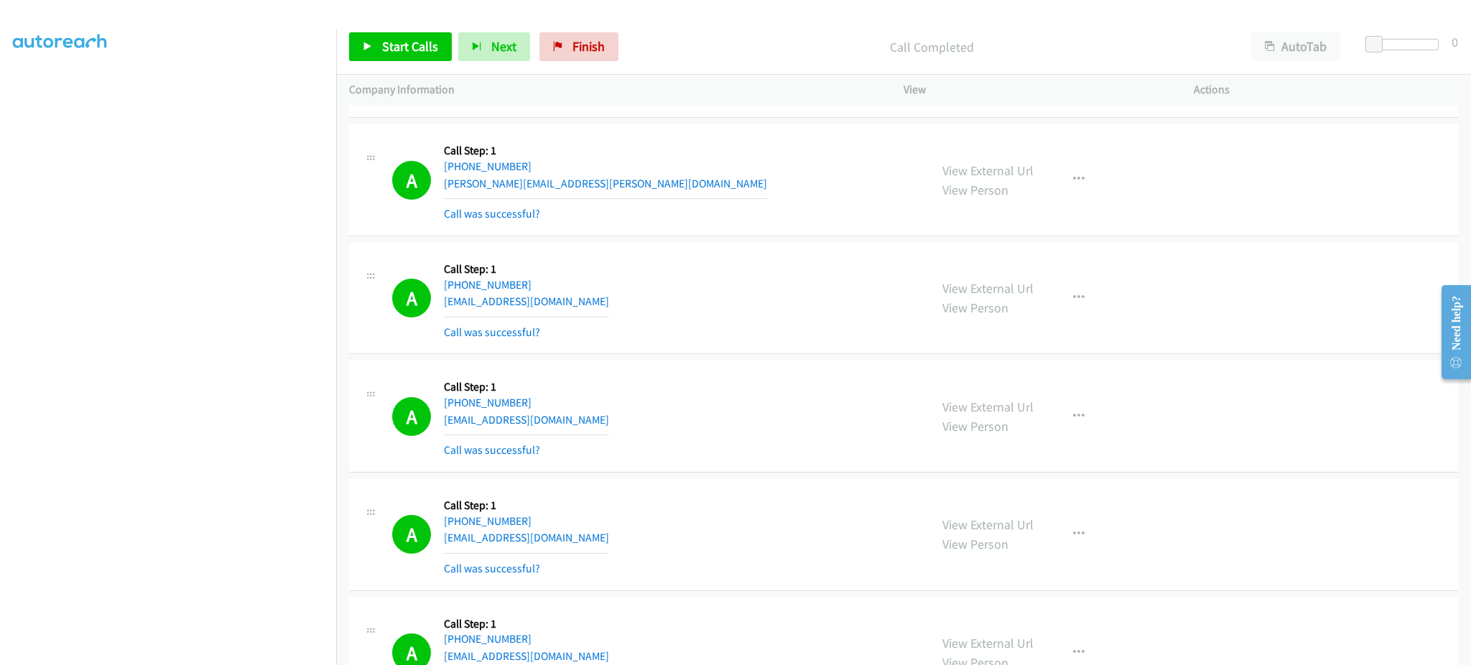
click at [586, 309] on div "A Callback Scheduled Call Step: 1 America/Denver +1 505-554-0196 maryguerrero@m…" at bounding box center [654, 298] width 524 height 85
copy div "maryguerrero@mac.com"
click at [625, 417] on div "A Callback Scheduled Call Step: 1 America/Chicago +1 708-516-7018 danifer3218@h…" at bounding box center [654, 415] width 524 height 85
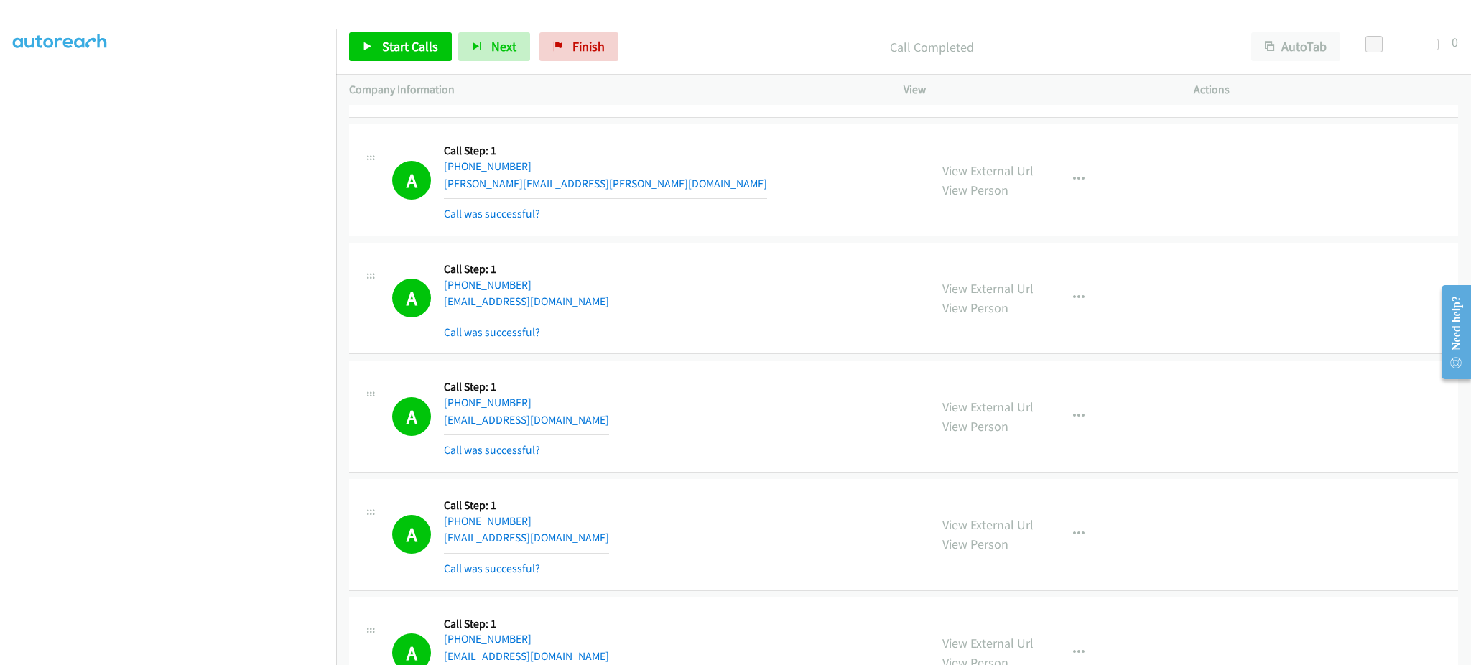
click at [625, 417] on div "A Callback Scheduled Call Step: 1 America/Chicago +1 708-516-7018 danifer3218@h…" at bounding box center [654, 415] width 524 height 85
copy div "danifer3218@hotmail.com"
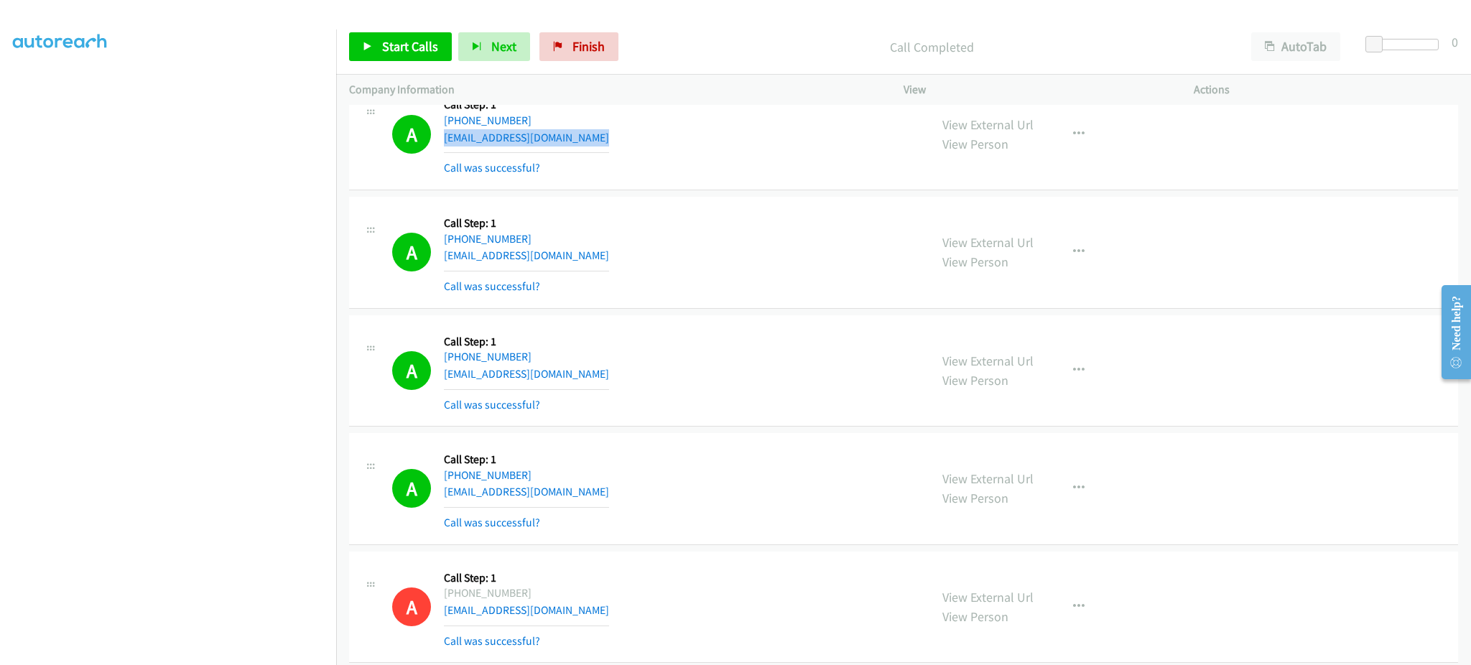
scroll to position [862, 0]
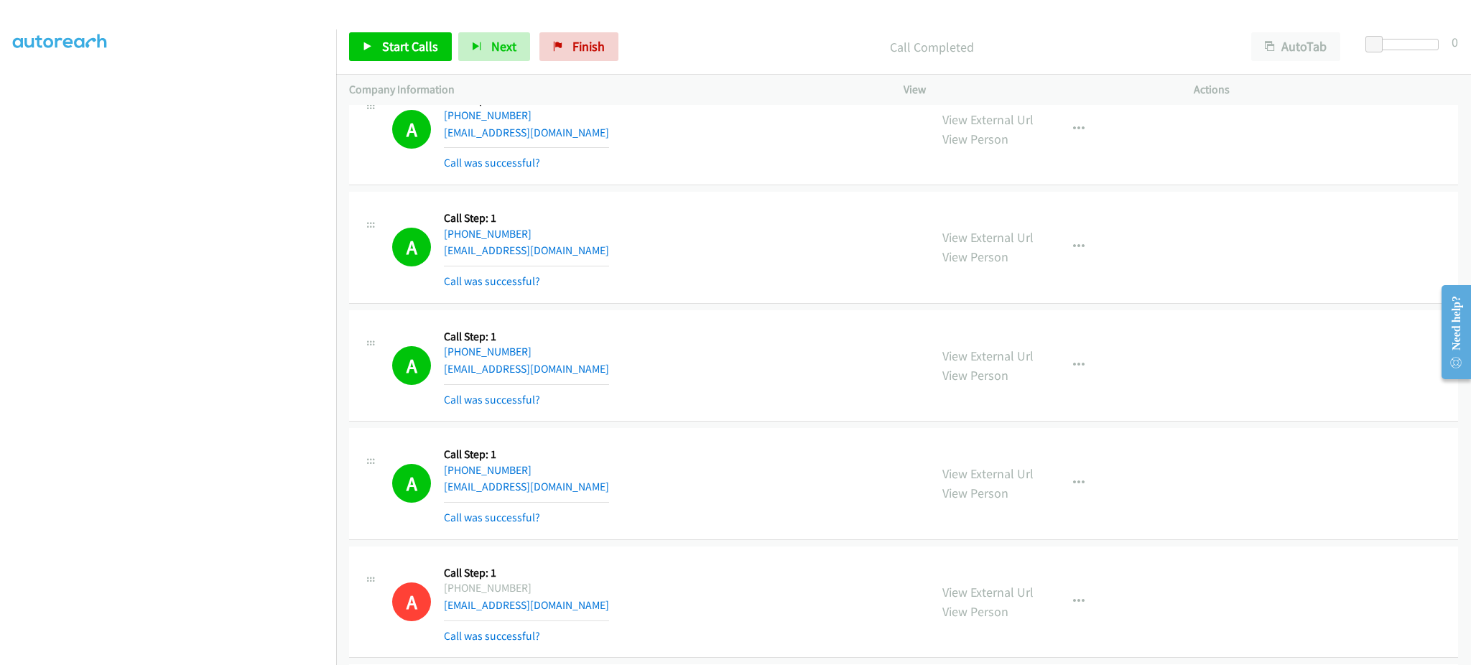
click at [628, 252] on div "A Callback Scheduled Call Step: 1 America/New_York +1 724-697-5198 drmoffatt51@…" at bounding box center [654, 247] width 524 height 85
click at [589, 371] on div "A Callback Scheduled Call Step: 1 America/Los_Angeles +1 951-491-9808 lguendjo@…" at bounding box center [654, 365] width 524 height 85
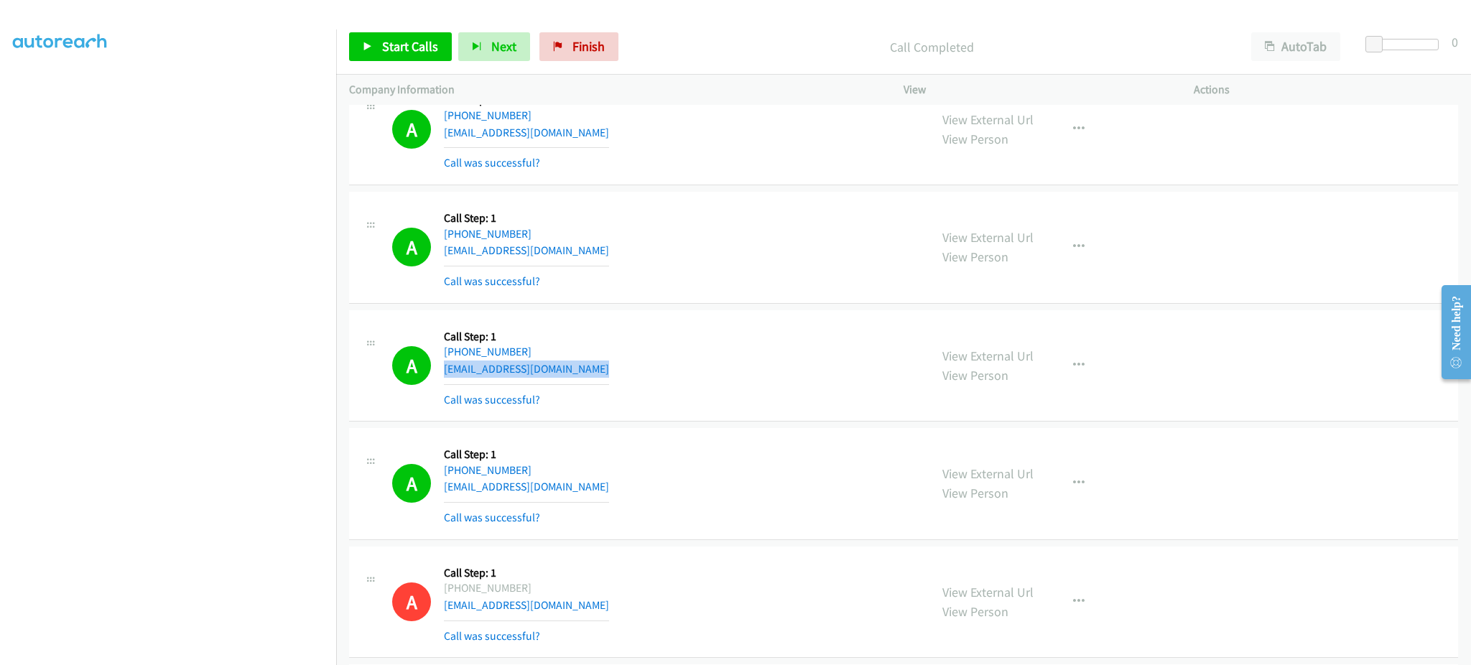
click at [589, 371] on div "A Callback Scheduled Call Step: 1 America/Los_Angeles +1 951-491-9808 lguendjo@…" at bounding box center [654, 365] width 524 height 85
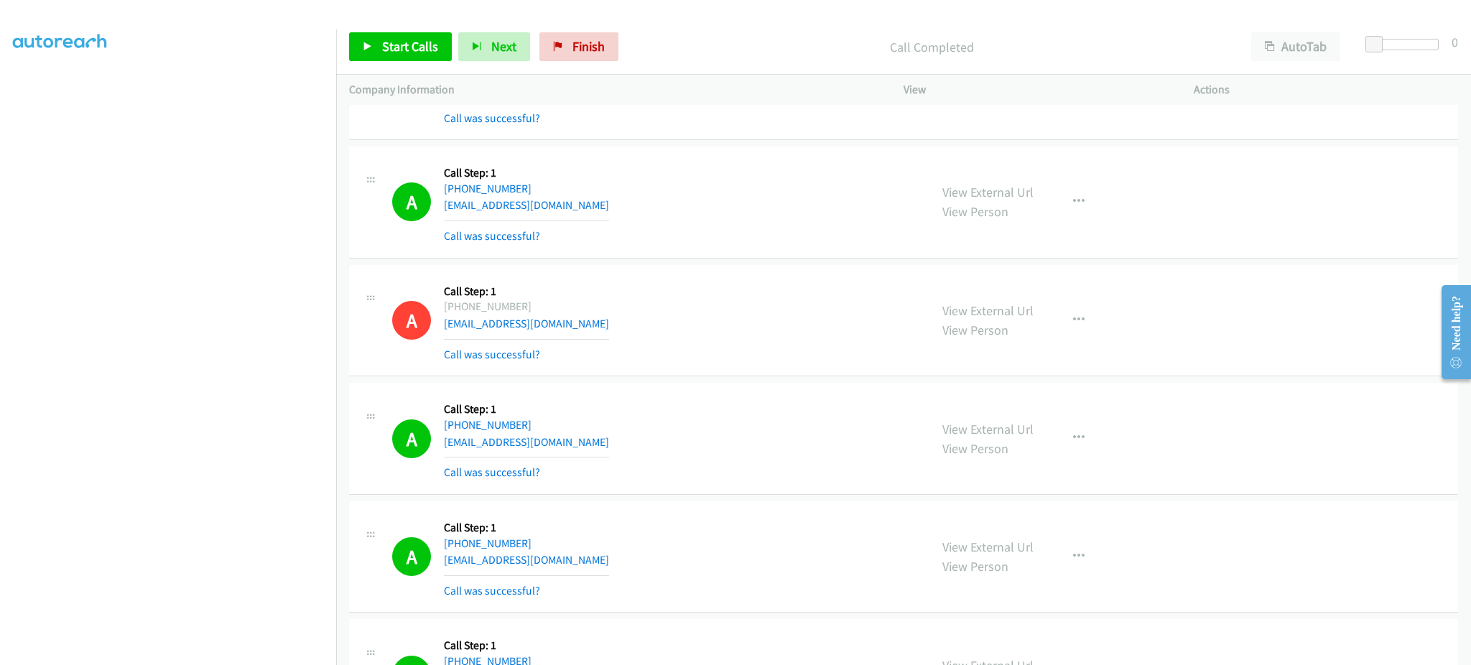
scroll to position [1149, 0]
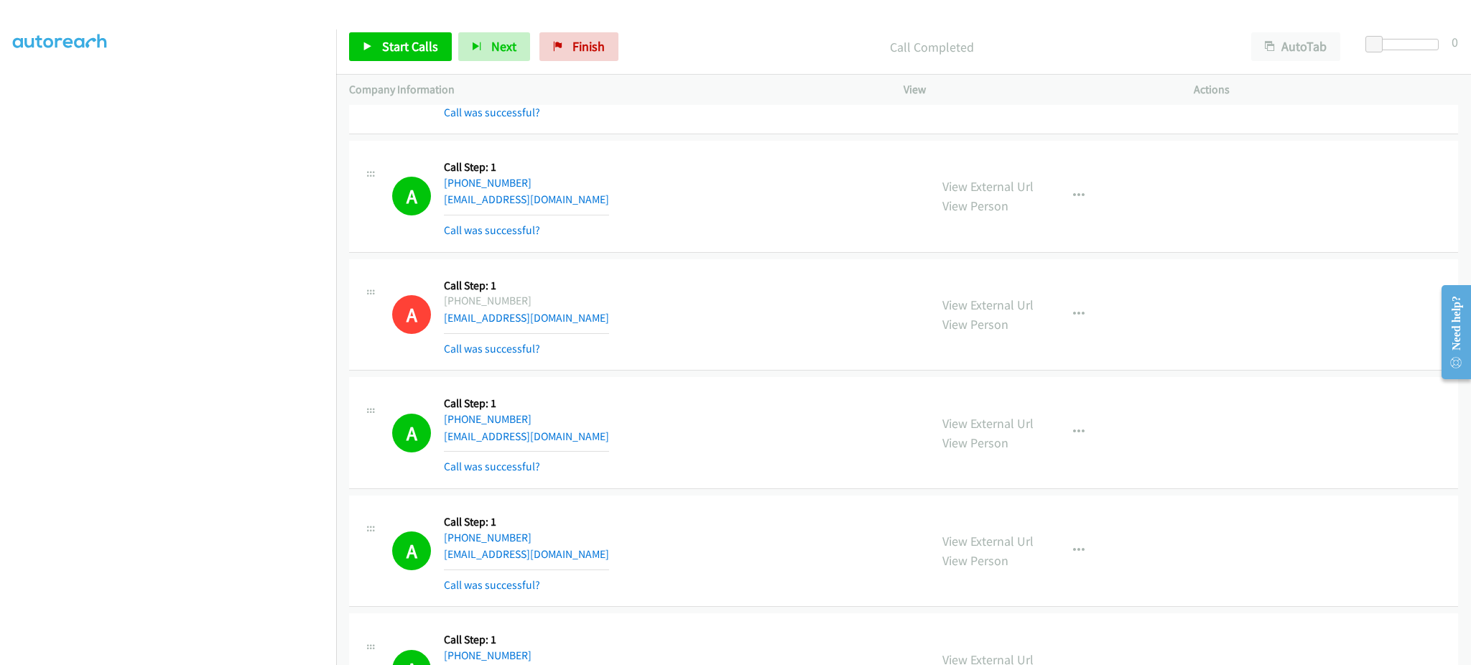
click at [606, 212] on div "A Callback Scheduled Call Step: 1 America/Los_Angeles +1 760-617-7974 blueguard…" at bounding box center [654, 196] width 524 height 85
click at [605, 204] on div "A Callback Scheduled Call Step: 1 America/Los_Angeles +1 760-617-7974 blueguard…" at bounding box center [654, 196] width 524 height 85
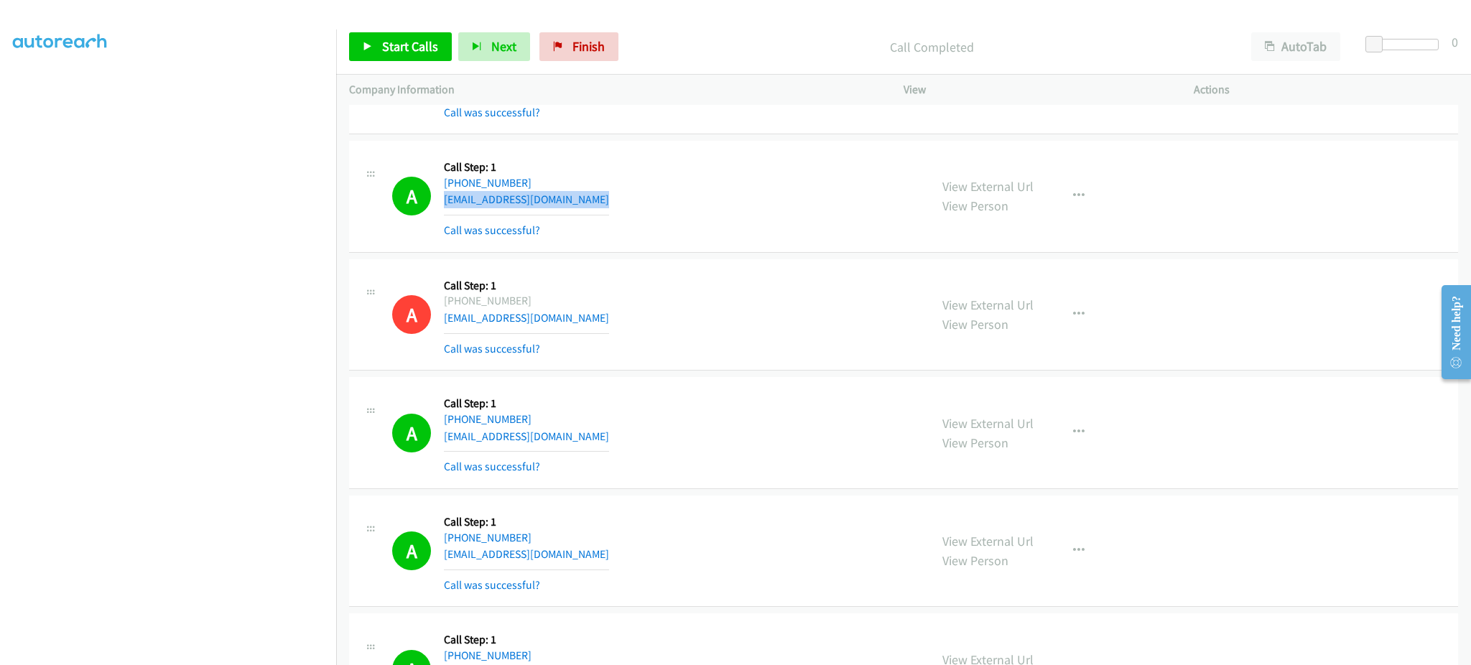
click at [605, 204] on div "A Callback Scheduled Call Step: 1 America/Los_Angeles +1 760-617-7974 blueguard…" at bounding box center [654, 196] width 524 height 85
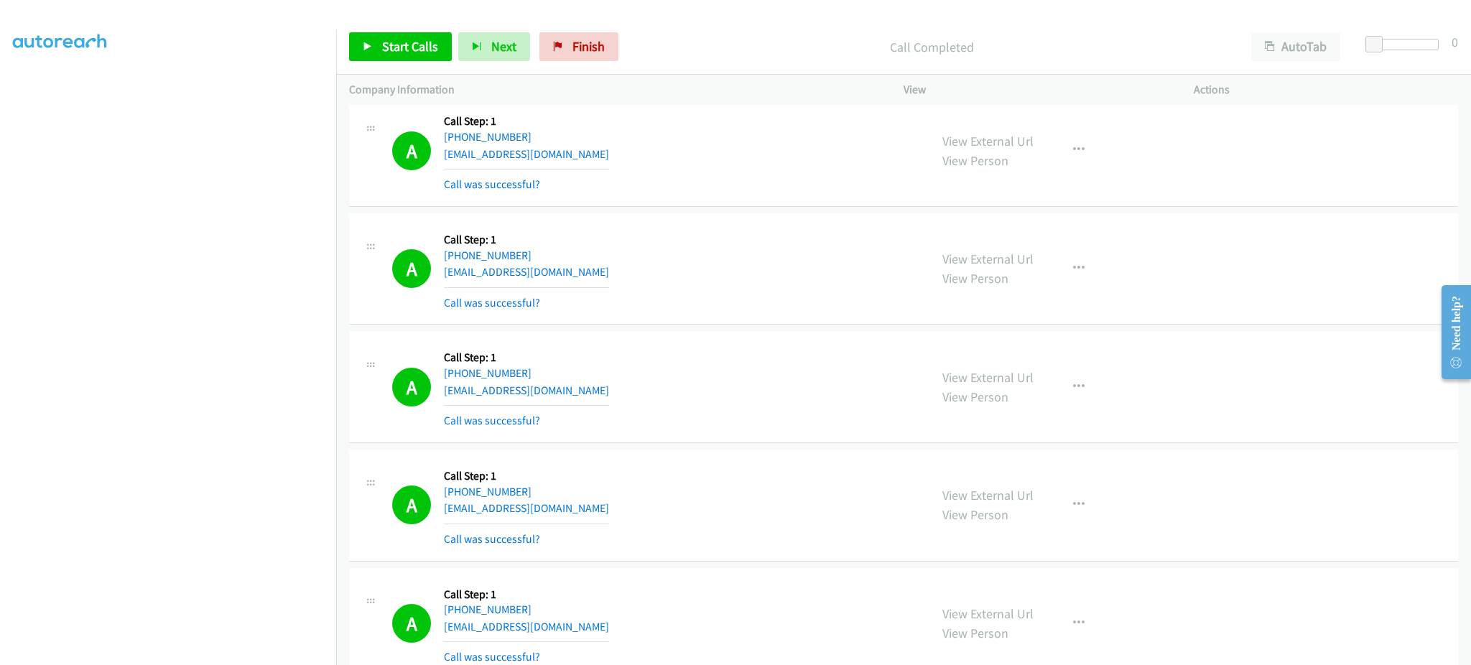
scroll to position [1436, 0]
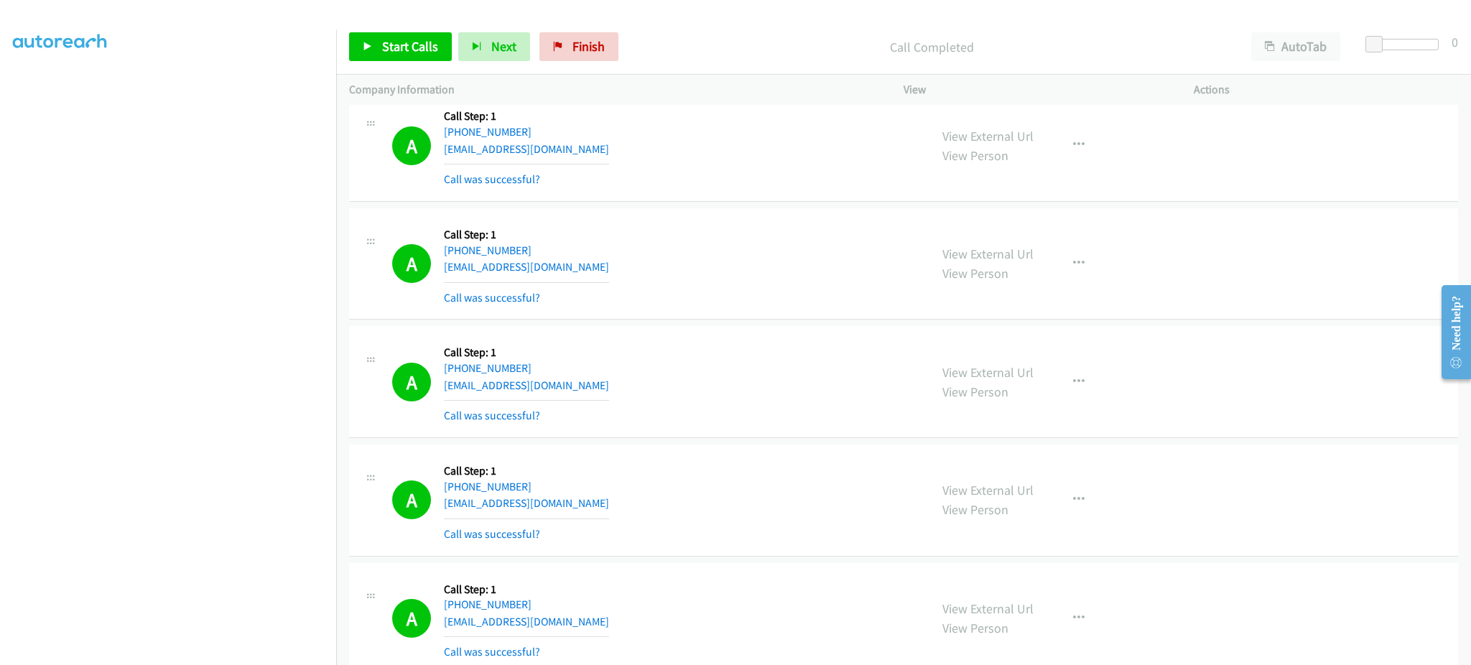
click at [629, 161] on div "A Callback Scheduled Call Step: 1 America/Los_Angeles +1 657-266-8018 damareaev…" at bounding box center [654, 145] width 524 height 85
click at [622, 153] on div "A Callback Scheduled Call Step: 1 America/Los_Angeles +1 657-266-8018 damareaev…" at bounding box center [654, 145] width 524 height 85
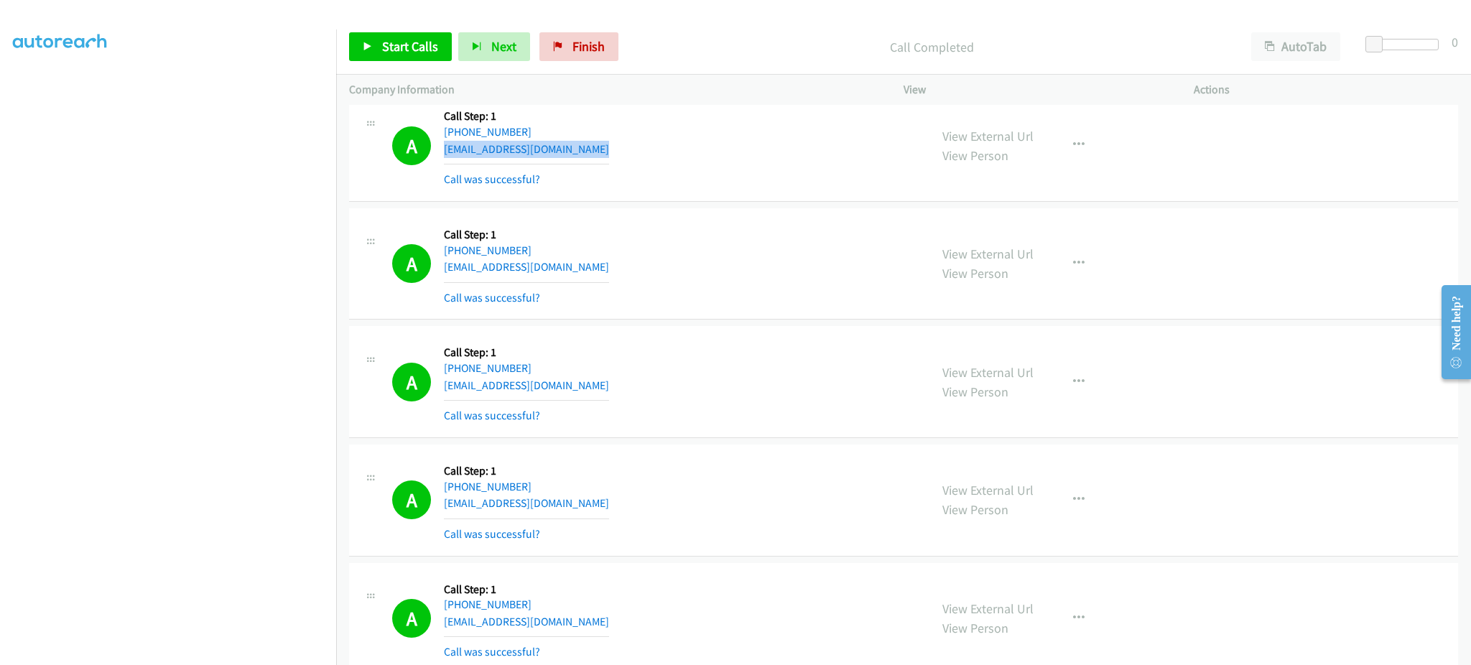
click at [622, 153] on div "A Callback Scheduled Call Step: 1 America/Los_Angeles +1 657-266-8018 damareaev…" at bounding box center [654, 145] width 524 height 85
click at [606, 271] on div "A Callback Scheduled Call Step: 1 America/Chicago +1 214-287-7686 rlincon784@gm…" at bounding box center [654, 263] width 524 height 85
drag, startPoint x: 615, startPoint y: 401, endPoint x: 621, endPoint y: 390, distance: 12.6
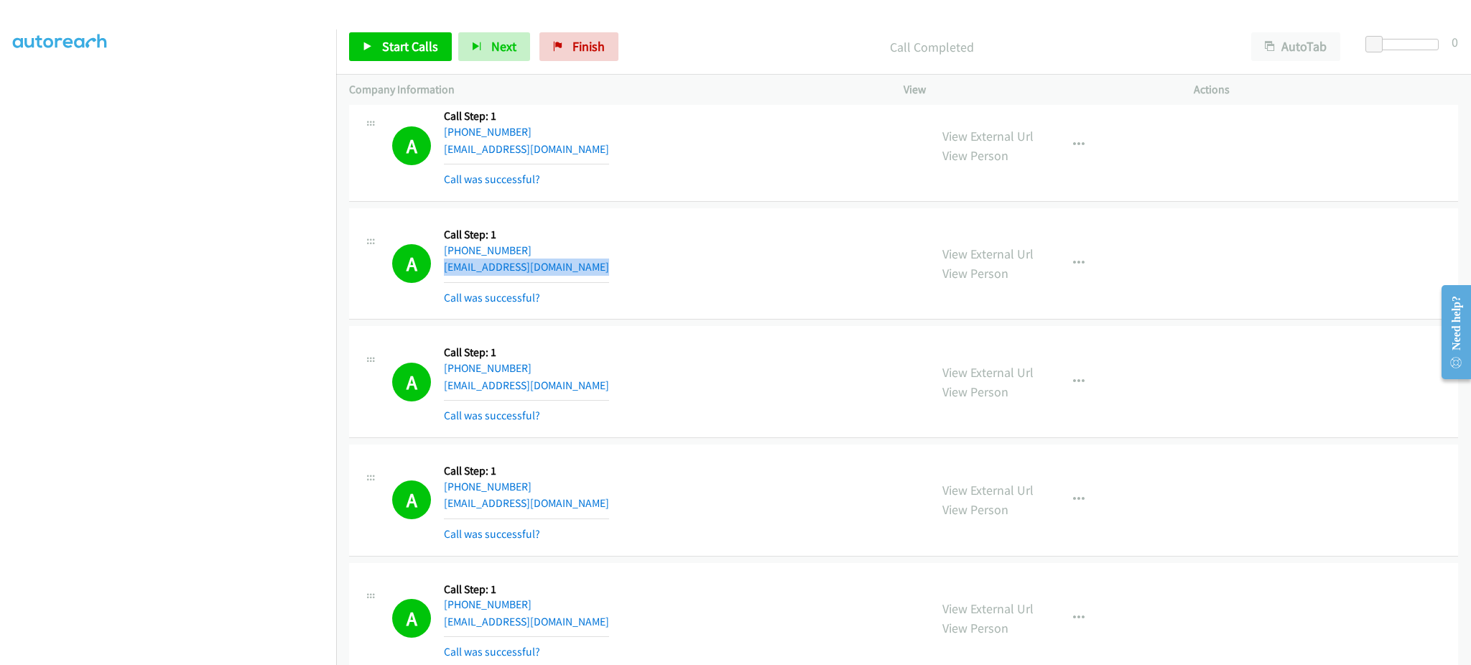
click at [615, 401] on div "A Callback Scheduled Call Step: 1 America/Los_Angeles +1 415-407-8085 michellev…" at bounding box center [654, 381] width 524 height 85
click at [621, 390] on div "A Callback Scheduled Call Step: 1 America/Los_Angeles +1 415-407-8085 michellev…" at bounding box center [654, 381] width 524 height 85
click at [621, 389] on div "A Callback Scheduled Call Step: 1 America/Los_Angeles +1 415-407-8085 michellev…" at bounding box center [654, 381] width 524 height 85
click at [624, 508] on div "A Callback Scheduled Call Step: 1 America/New_York +1 929-404-1847 ekeneugbor50…" at bounding box center [654, 499] width 524 height 85
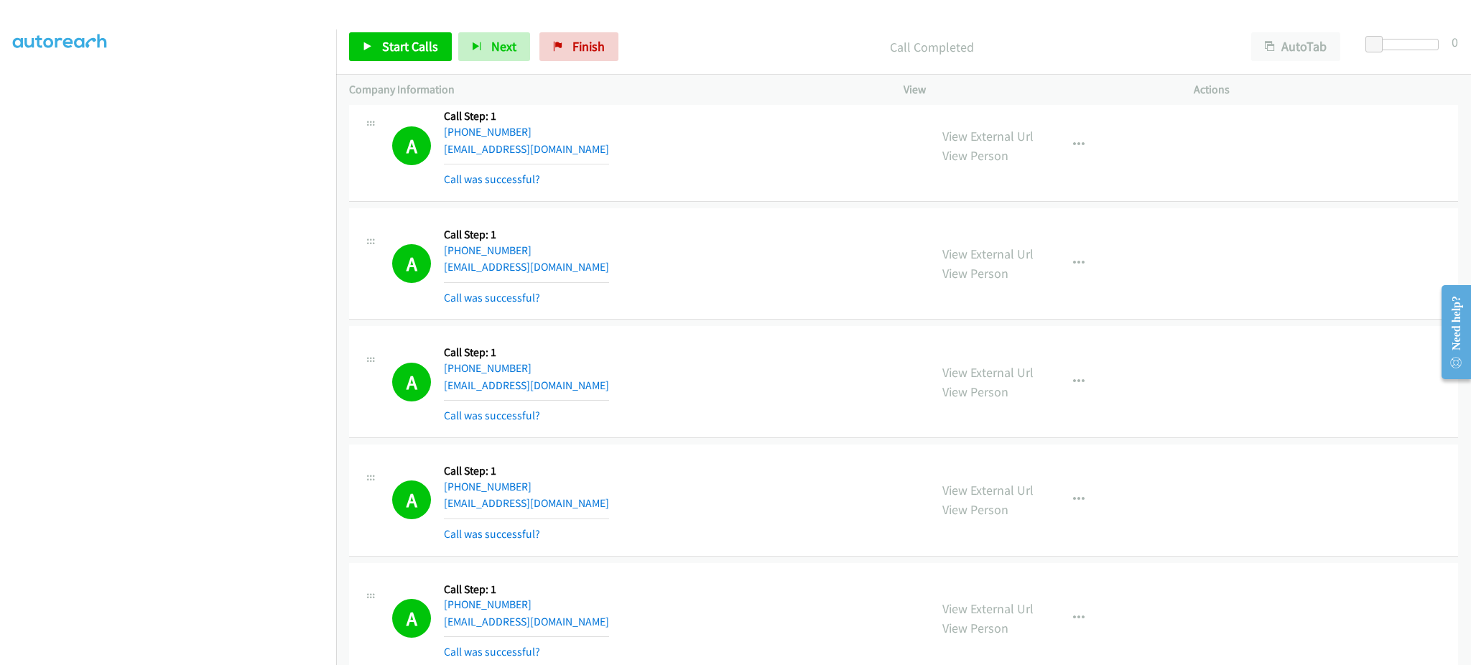
click at [624, 508] on div "A Callback Scheduled Call Step: 1 America/New_York +1 929-404-1847 ekeneugbor50…" at bounding box center [654, 499] width 524 height 85
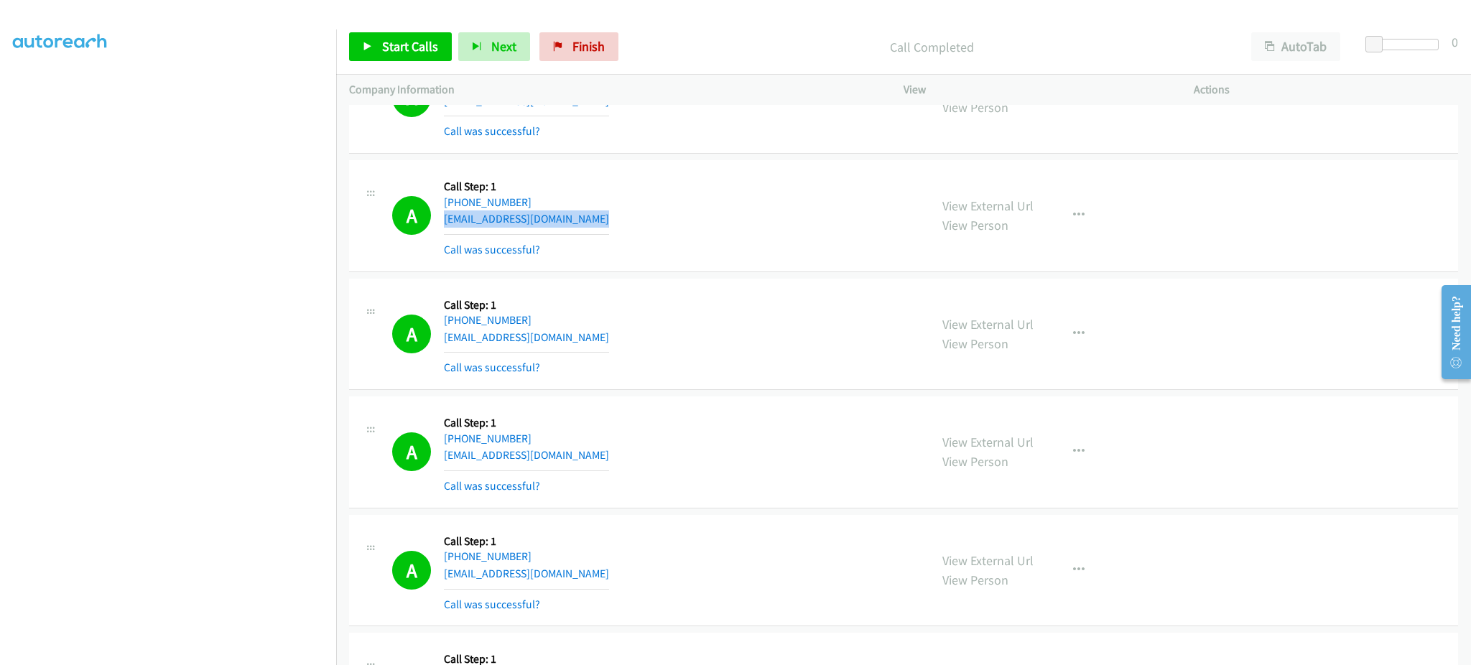
scroll to position [1723, 0]
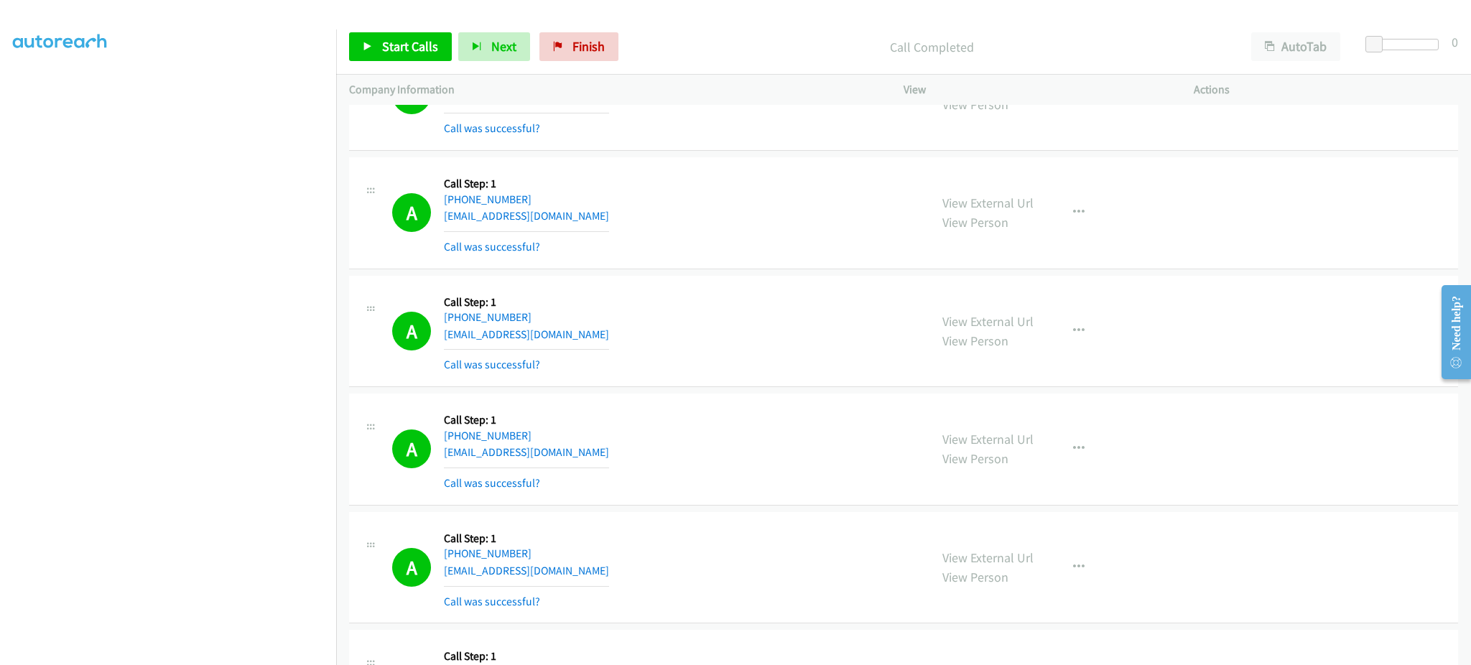
click at [610, 329] on div "A Callback Scheduled Call Step: 1 America/New_York +1 914-256-7255 info.120mph@…" at bounding box center [654, 331] width 524 height 85
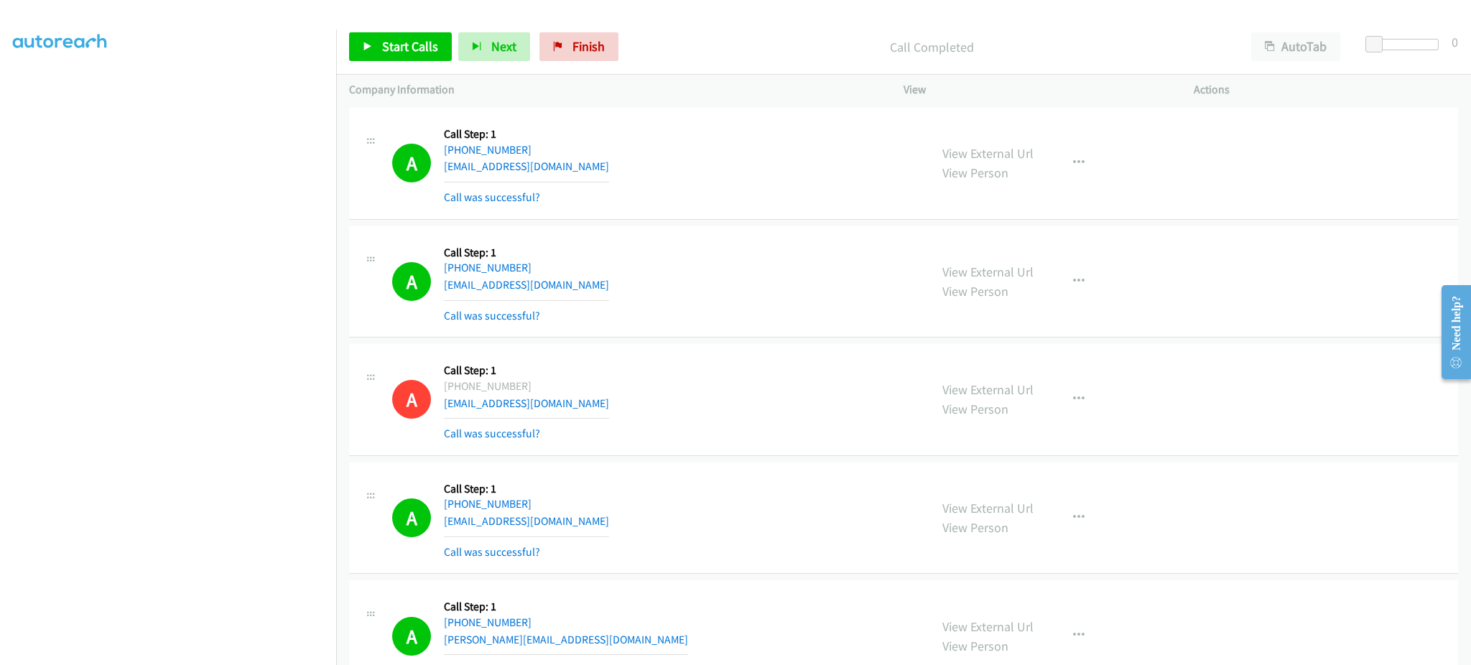
scroll to position [2011, 0]
click at [590, 166] on div "A Callback Scheduled Call Step: 1 America/Los_Angeles +1 916-804-9299 cmrusso19…" at bounding box center [654, 161] width 524 height 85
click at [606, 288] on div "A Callback Scheduled Call Step: 1 America/New_York +1 574-226-7689 jrienks@ulti…" at bounding box center [654, 280] width 524 height 85
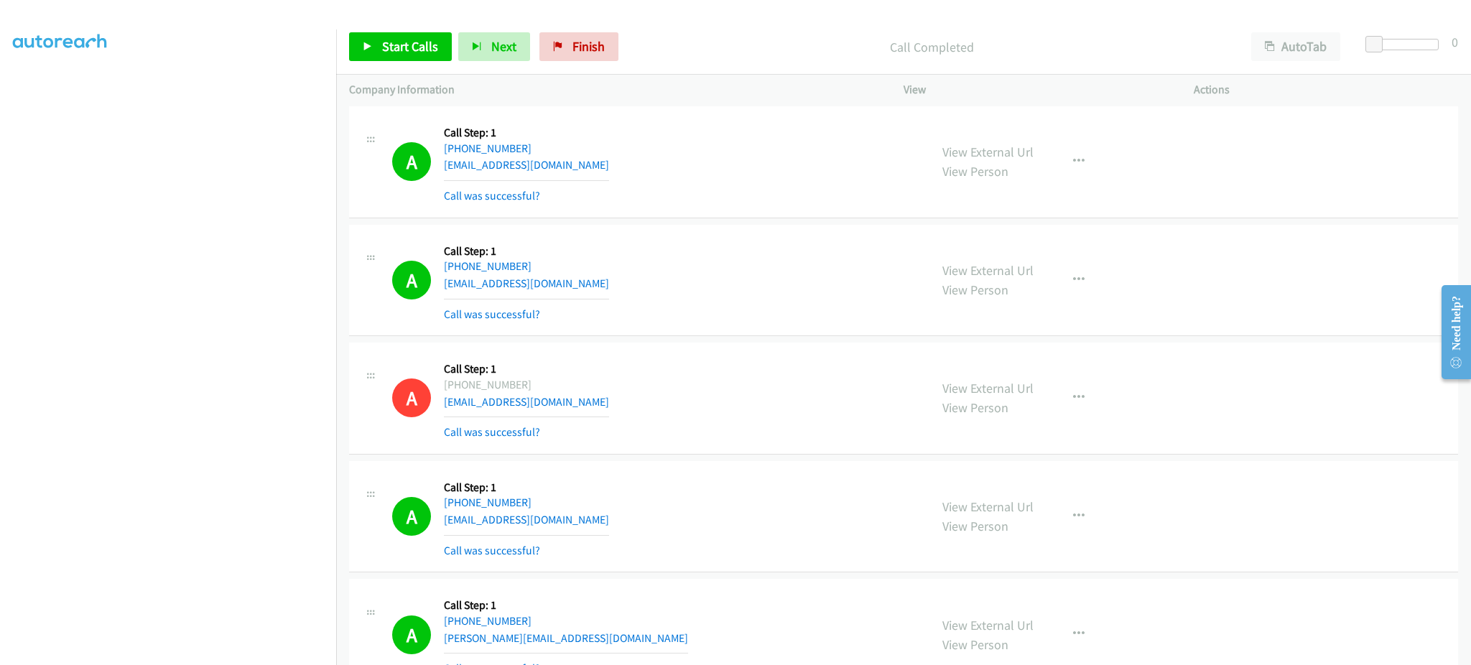
click at [606, 288] on div "A Callback Scheduled Call Step: 1 America/New_York +1 574-226-7689 jrienks@ulti…" at bounding box center [654, 280] width 524 height 85
click at [611, 289] on div "A Callback Scheduled Call Step: 1 America/New_York +1 574-226-7689 jrienks@ulti…" at bounding box center [654, 280] width 524 height 85
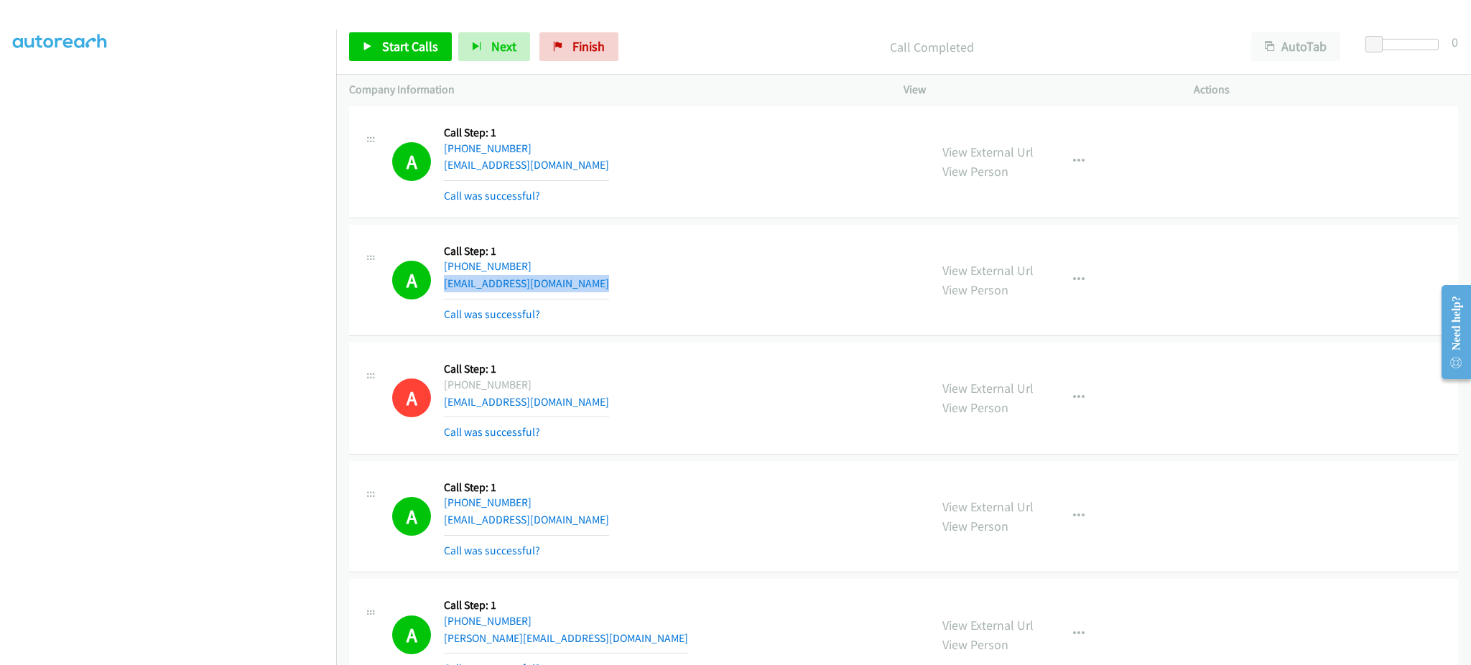
scroll to position [2298, 0]
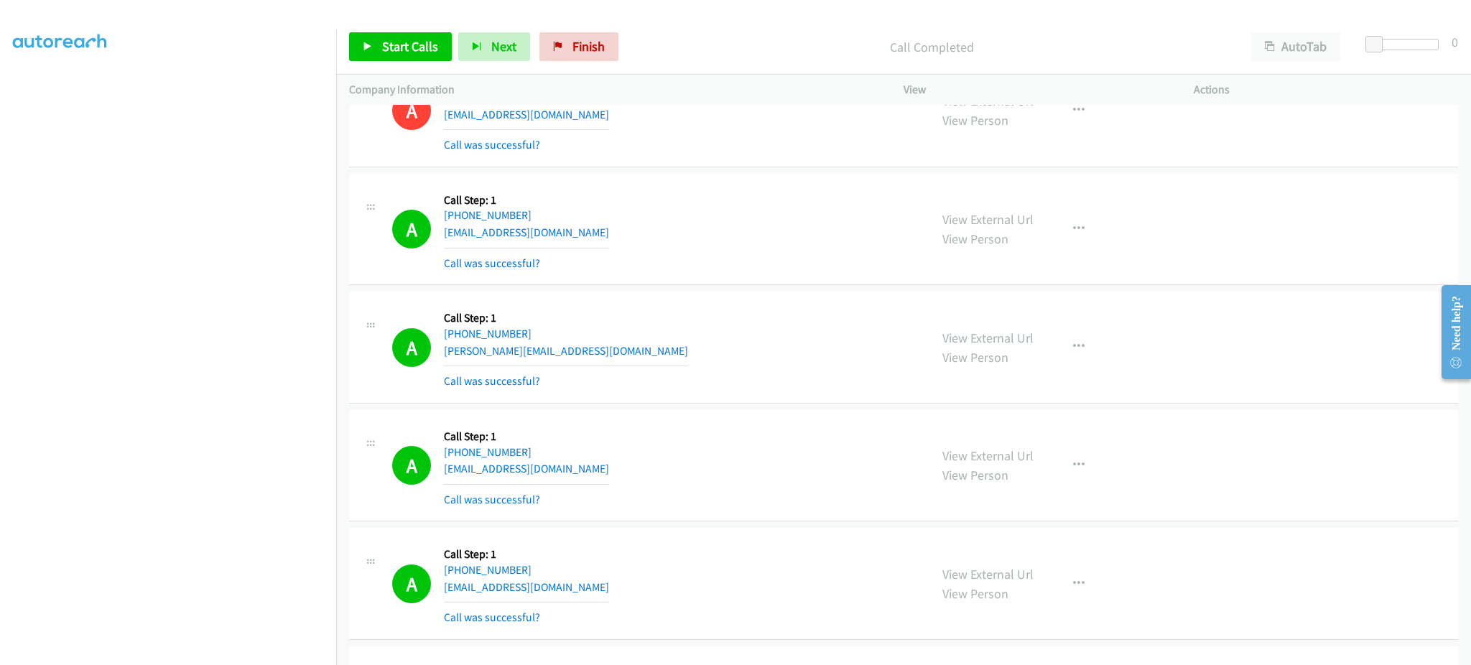
click at [583, 226] on div "A Callback Scheduled Call Step: 1 America/New_York +1 757-241-1958 b.messer4@gm…" at bounding box center [654, 229] width 524 height 85
click at [582, 236] on div "A Callback Scheduled Call Step: 1 America/New_York +1 757-241-1958 b.messer4@gm…" at bounding box center [654, 229] width 524 height 85
click at [644, 359] on div "A Callback Scheduled Call Step: 1 America/Chicago +1 337-849-6233 hannah.katira…" at bounding box center [654, 346] width 524 height 85
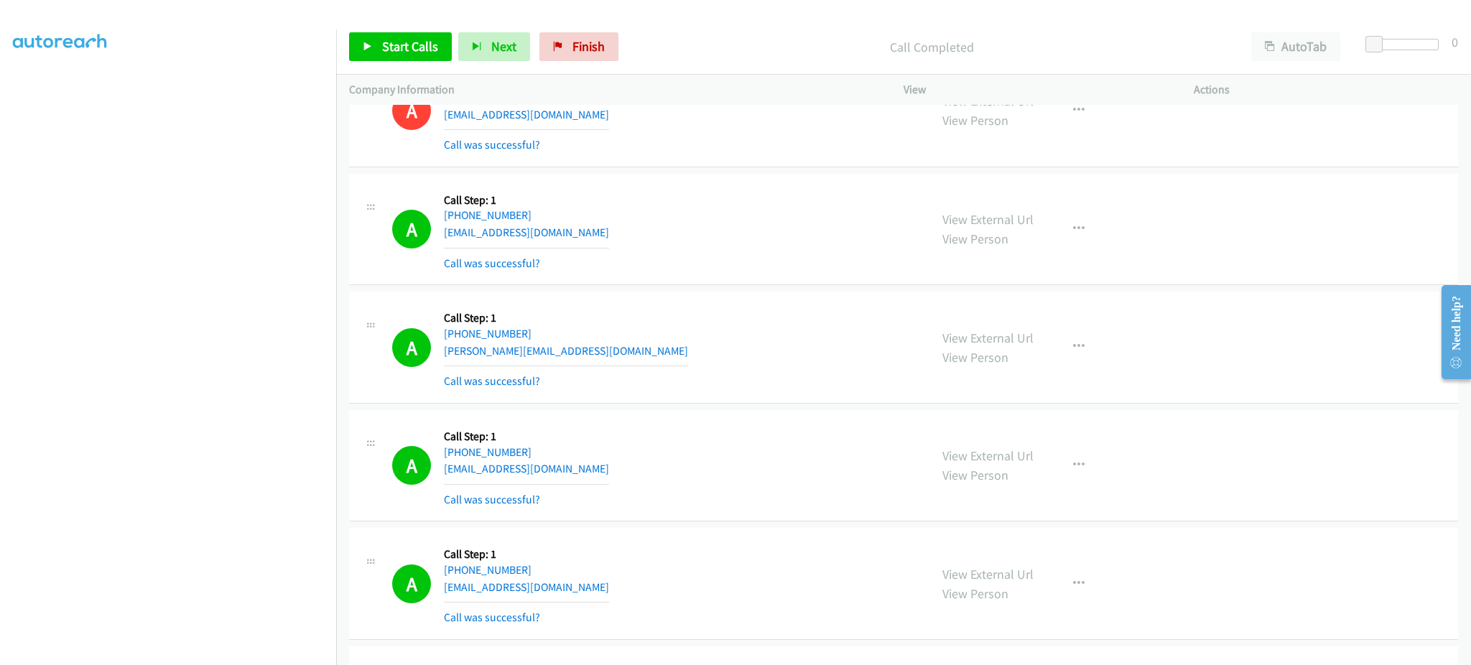
click at [644, 359] on div "A Callback Scheduled Call Step: 1 America/Chicago +1 337-849-6233 hannah.katira…" at bounding box center [654, 346] width 524 height 85
click at [643, 359] on div "A Callback Scheduled Call Step: 1 America/Chicago +1 337-849-6233 hannah.katira…" at bounding box center [654, 346] width 524 height 85
click at [658, 465] on div "A Callback Scheduled Call Step: 1 America/New_York +1 413-358-2592 chrisharring…" at bounding box center [654, 465] width 524 height 85
click at [658, 466] on div "A Callback Scheduled Call Step: 1 America/New_York +1 413-358-2592 chrisharring…" at bounding box center [654, 465] width 524 height 85
click at [657, 468] on div "A Callback Scheduled Call Step: 1 America/New_York +1 413-358-2592 chrisharring…" at bounding box center [654, 465] width 524 height 85
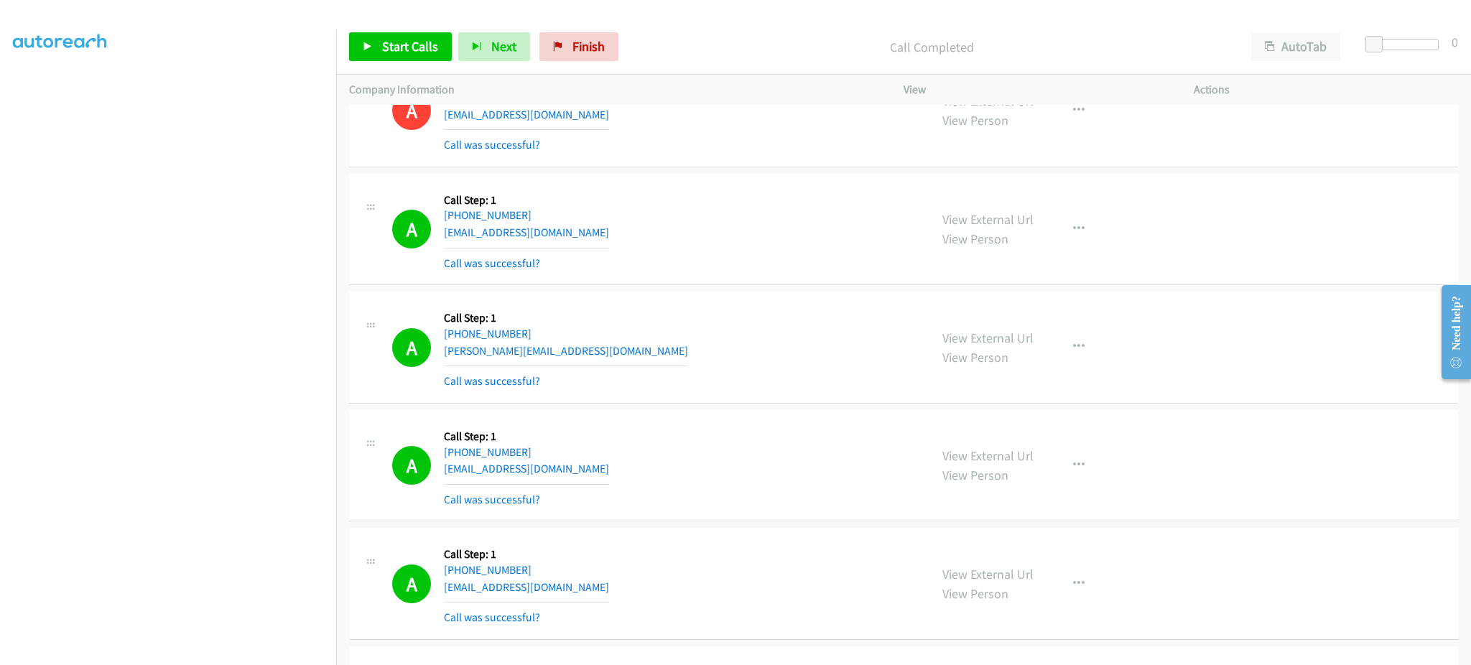
click at [625, 467] on div "A Callback Scheduled Call Step: 1 America/New_York +1 413-358-2592 chrisharring…" at bounding box center [654, 465] width 524 height 85
click at [625, 469] on div "A Callback Scheduled Call Step: 1 America/New_York +1 413-358-2592 chrisharring…" at bounding box center [654, 465] width 524 height 85
click at [414, 44] on span "Start Calls" at bounding box center [410, 46] width 56 height 17
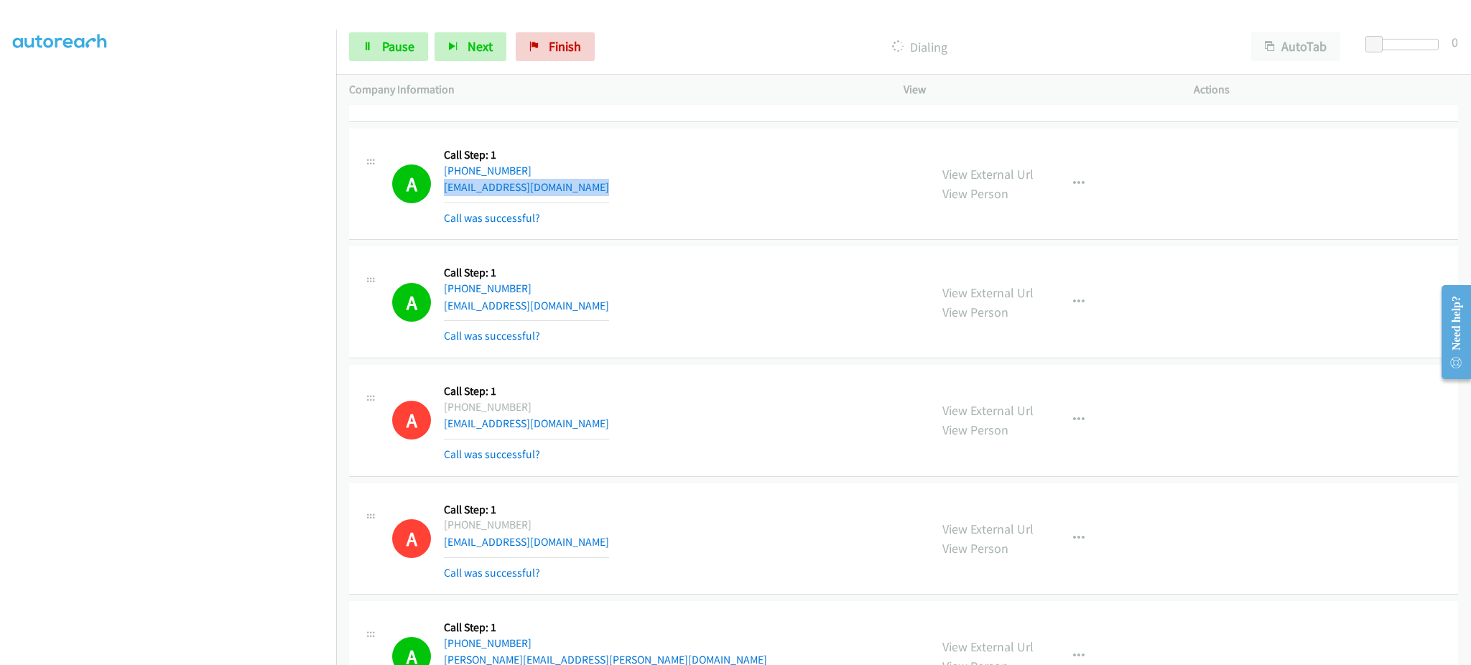
scroll to position [2585, 0]
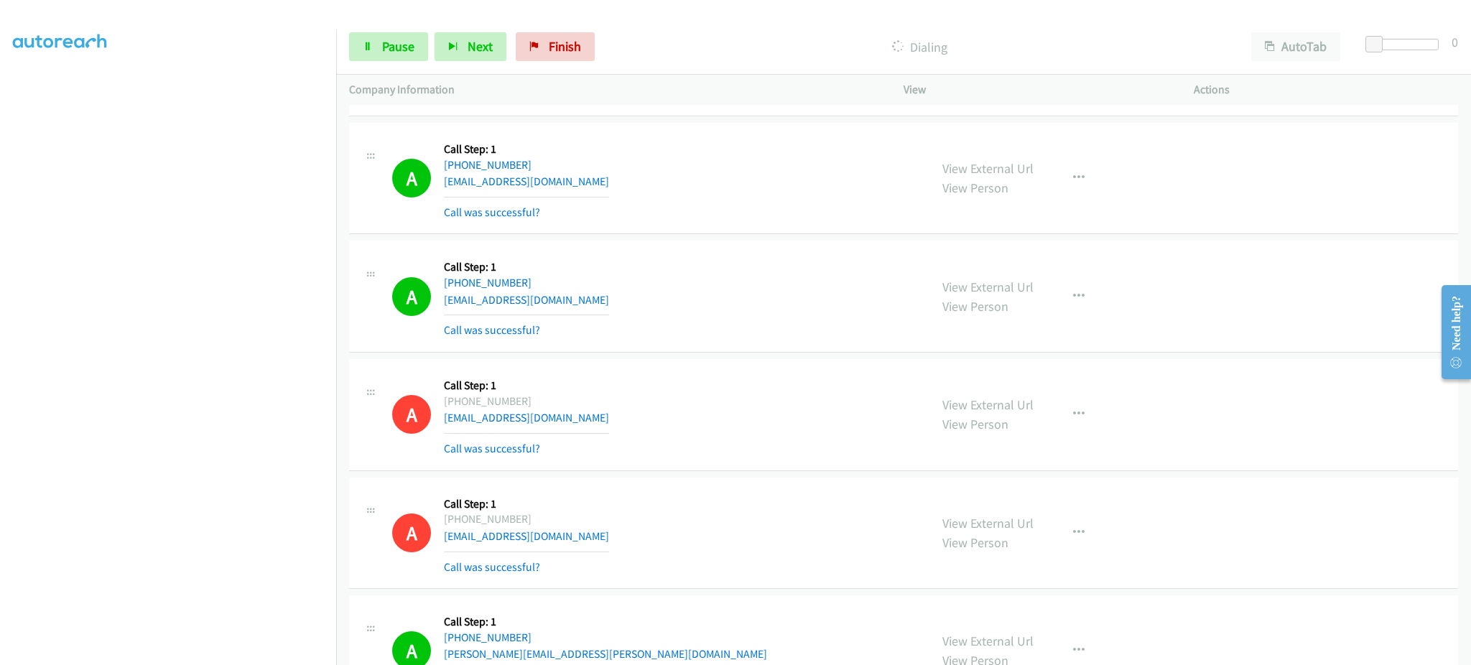
click at [634, 303] on div "A Callback Scheduled Call Step: 1 America/New_York +1 561-333-1199 juliemontesa…" at bounding box center [654, 295] width 524 height 85
click at [615, 299] on div "A Callback Scheduled Call Step: 1 America/New_York +1 561-333-1199 juliemontesa…" at bounding box center [654, 295] width 524 height 85
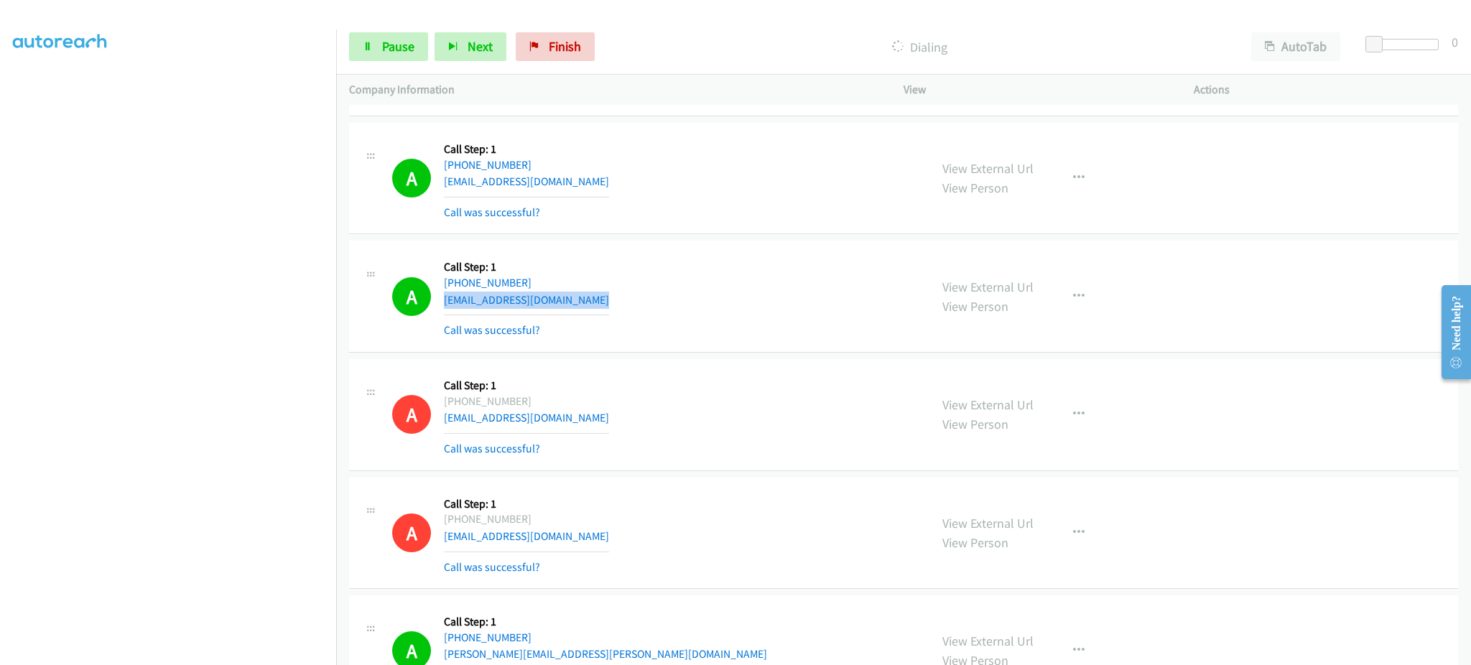
click at [614, 299] on div "A Callback Scheduled Call Step: 1 America/New_York +1 561-333-1199 juliemontesa…" at bounding box center [654, 295] width 524 height 85
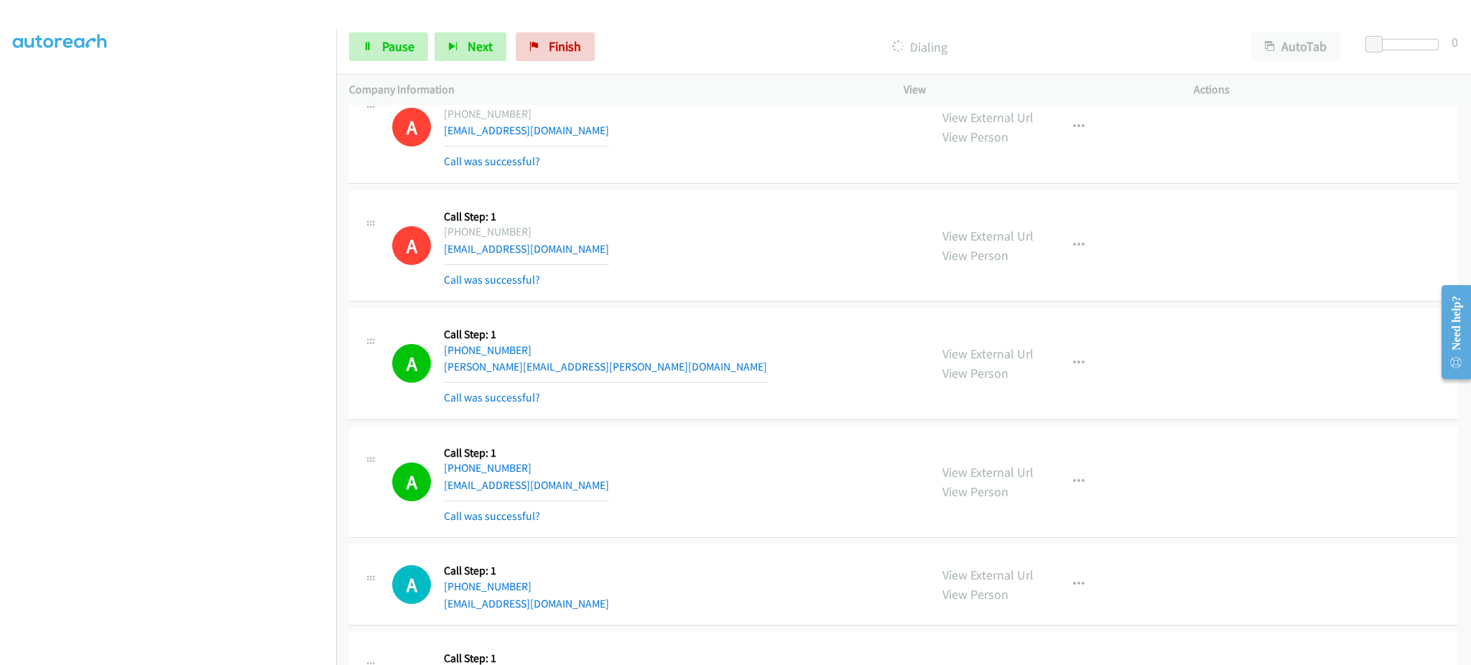
click at [662, 368] on div "A Callback Scheduled Call Step: 1 America/New_York +1 404-229-1387 dillon.bayne…" at bounding box center [654, 363] width 524 height 85
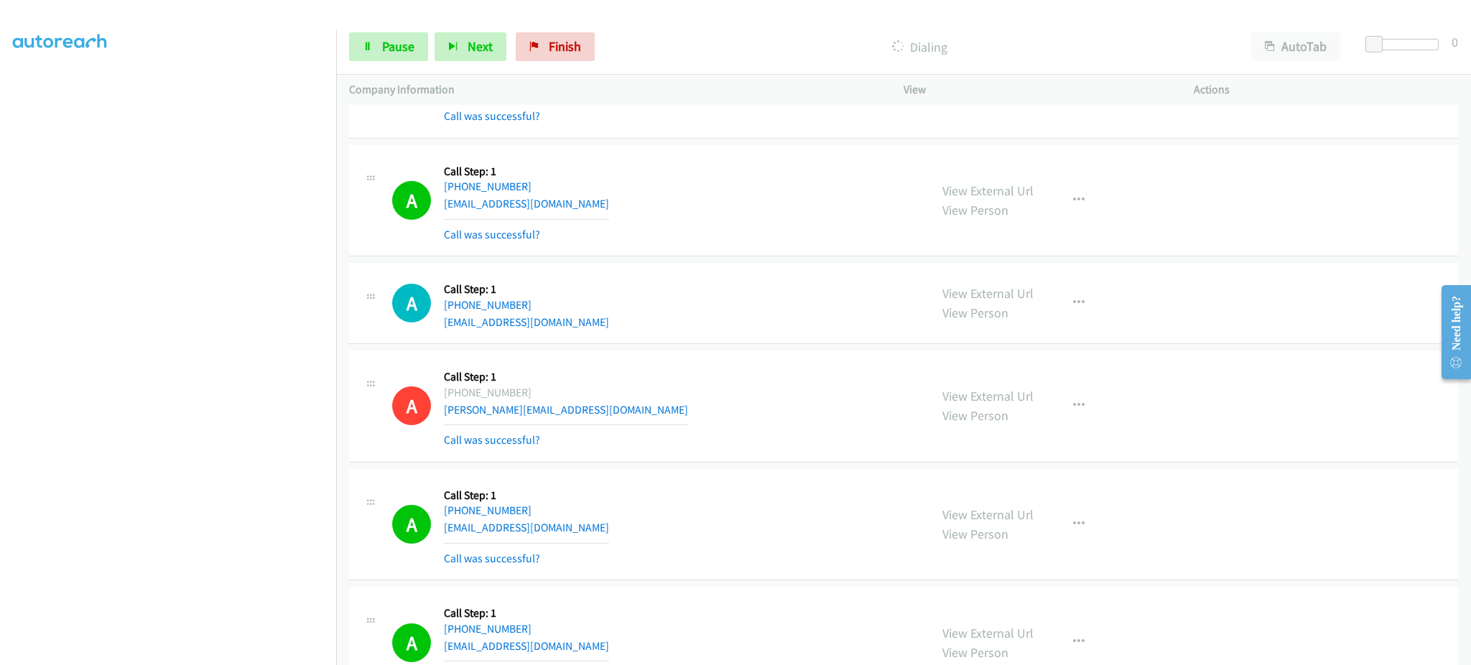
scroll to position [3160, 0]
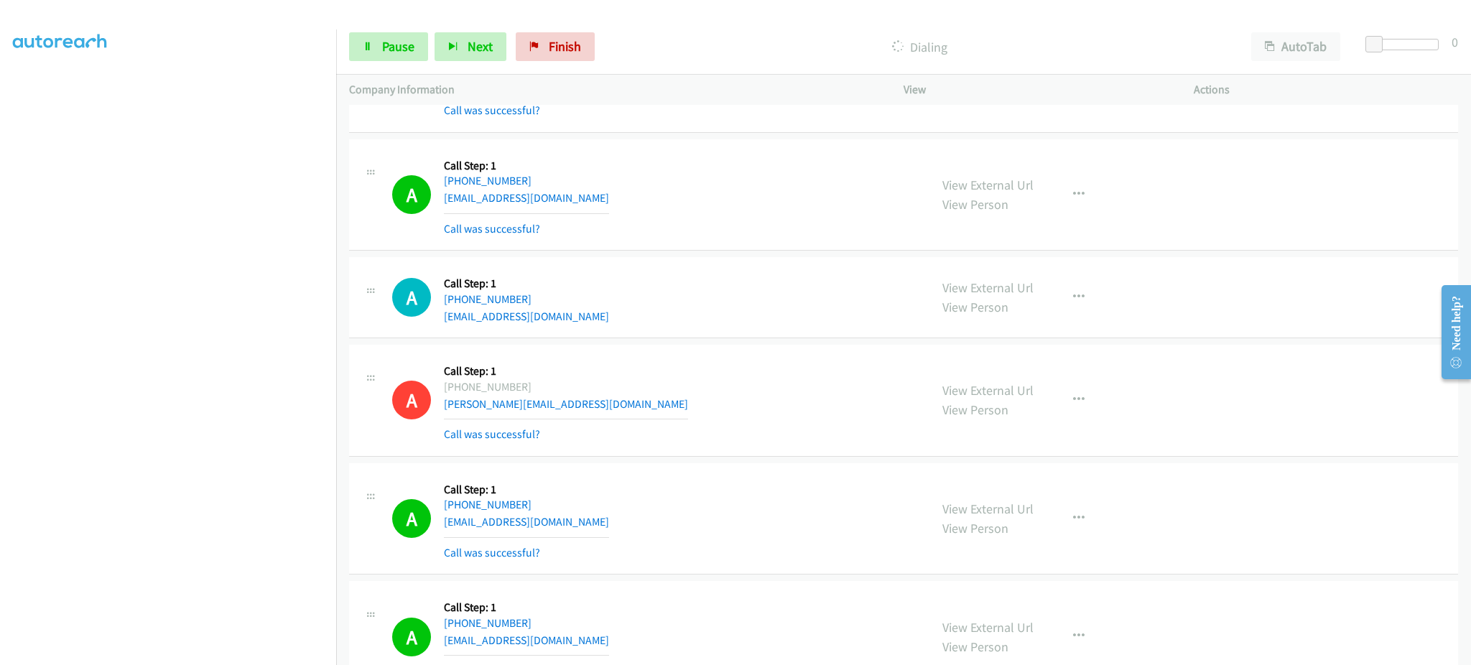
click at [613, 202] on div "A Callback Scheduled Call Step: 1 America/Chicago +1 414-943-9418 xoutalor@hotm…" at bounding box center [654, 194] width 524 height 85
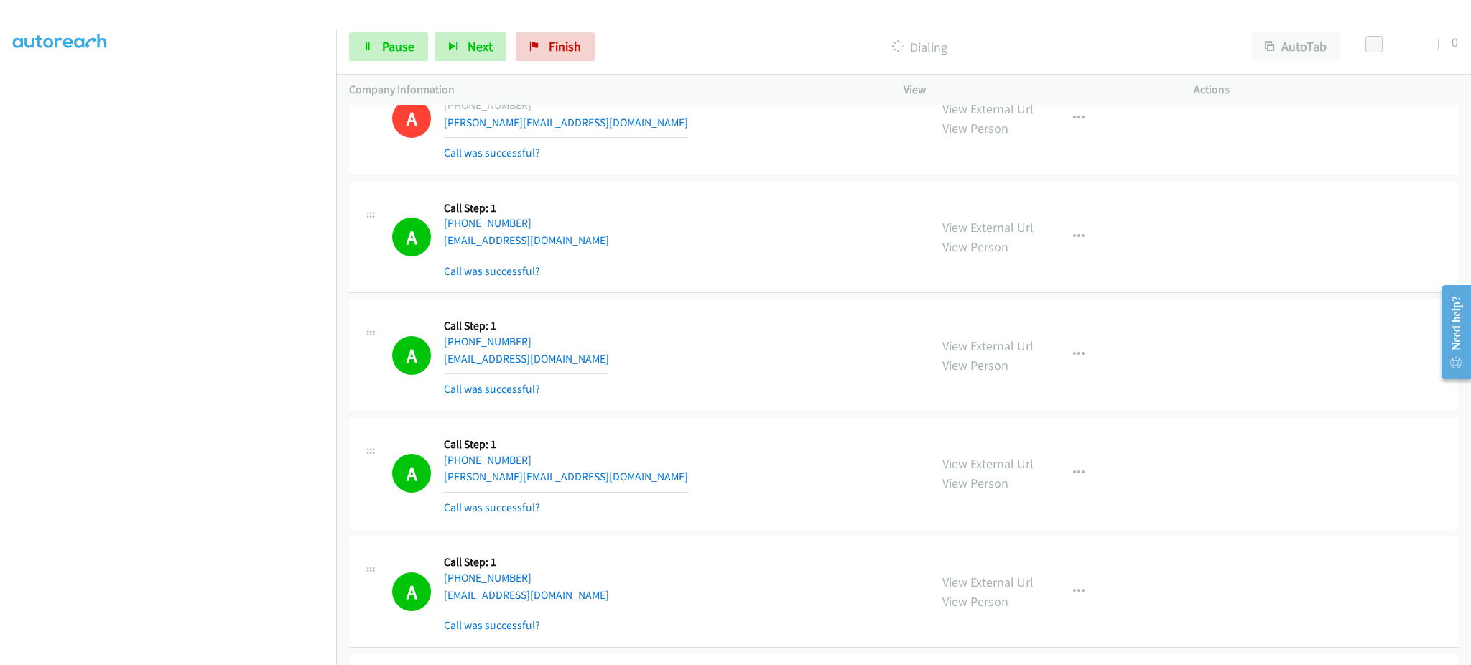
scroll to position [3447, 0]
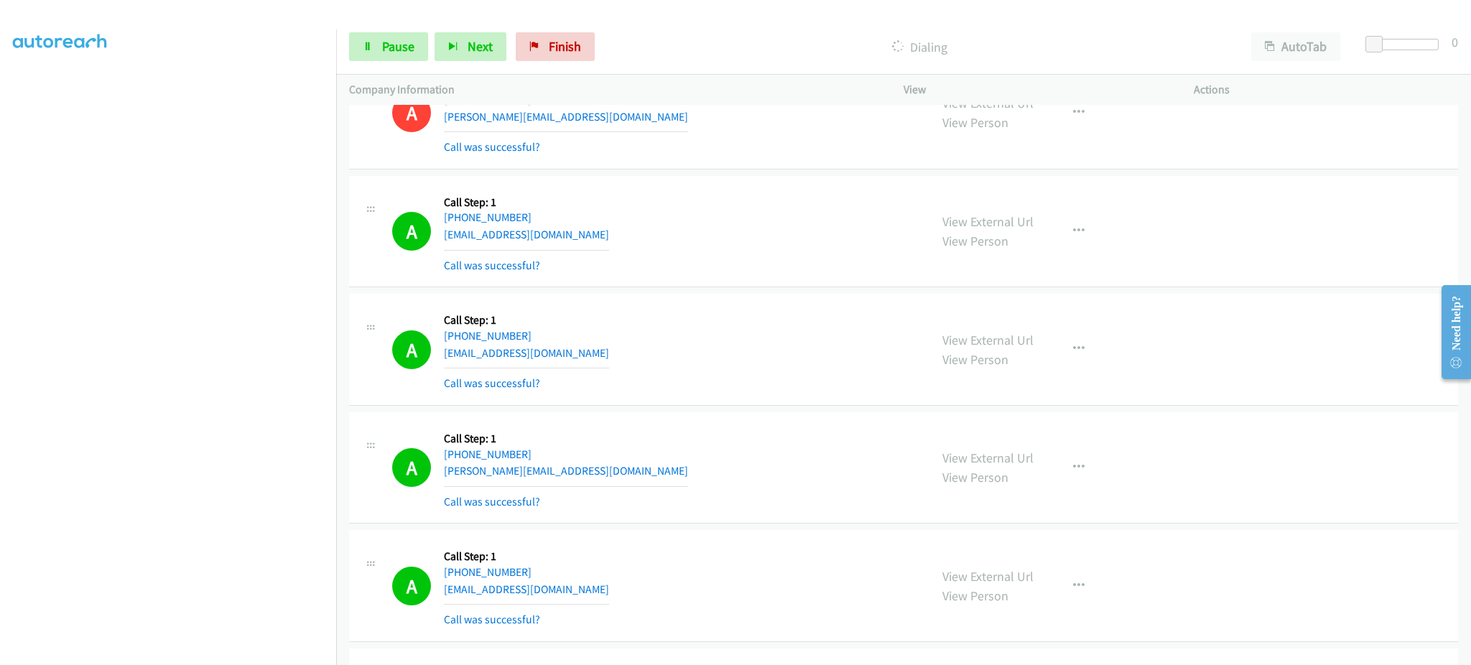
click at [616, 230] on div "A Callback Scheduled Call Step: 1 America/New_York +1 234-719-9225 castrodoming…" at bounding box center [654, 231] width 524 height 85
click at [610, 359] on div "A Callback Scheduled Call Step: 1 America/New_York +1 267-250-8832 amibarrie89@…" at bounding box center [654, 349] width 524 height 85
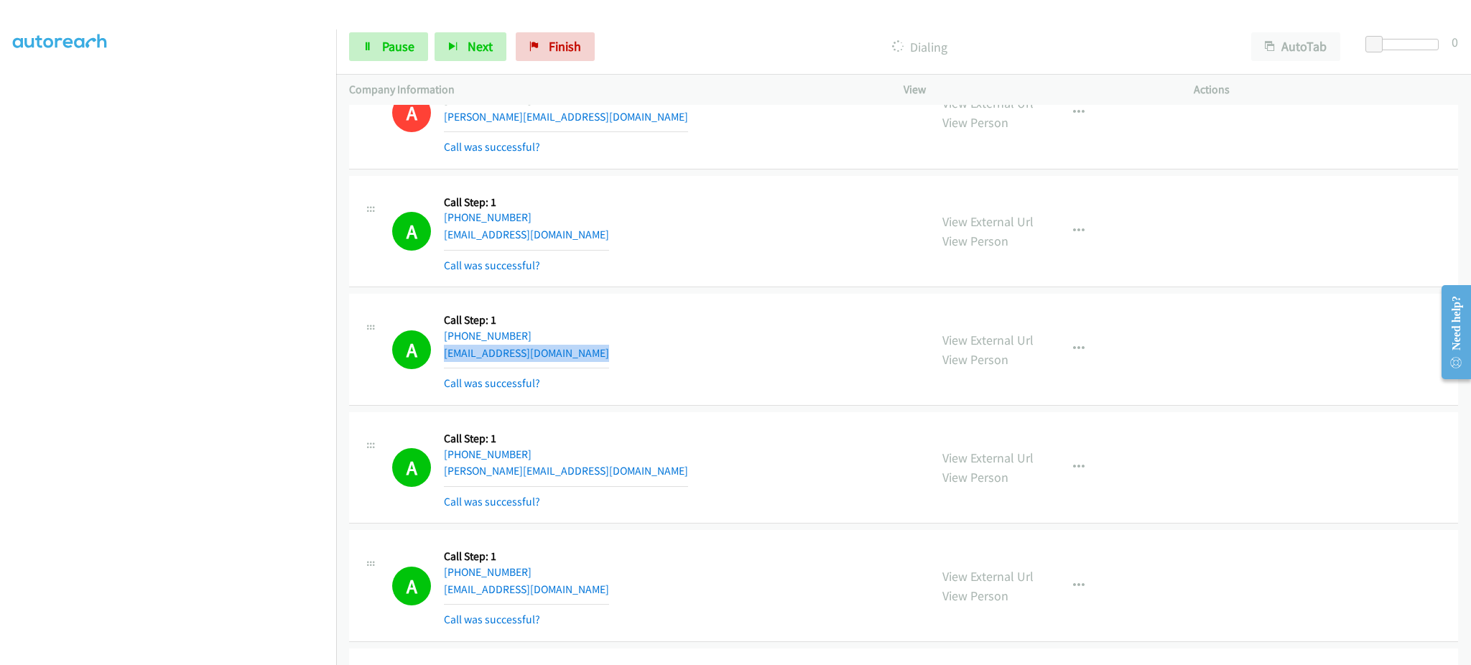
click at [610, 359] on div "A Callback Scheduled Call Step: 1 America/New_York +1 267-250-8832 amibarrie89@…" at bounding box center [654, 349] width 524 height 85
click at [640, 472] on div "A Callback Scheduled Call Step: 1 America/Chicago +1 737-202-8206 samuel.rosale…" at bounding box center [654, 467] width 524 height 85
click at [640, 471] on div "A Callback Scheduled Call Step: 1 America/Chicago +1 737-202-8206 samuel.rosale…" at bounding box center [654, 467] width 524 height 85
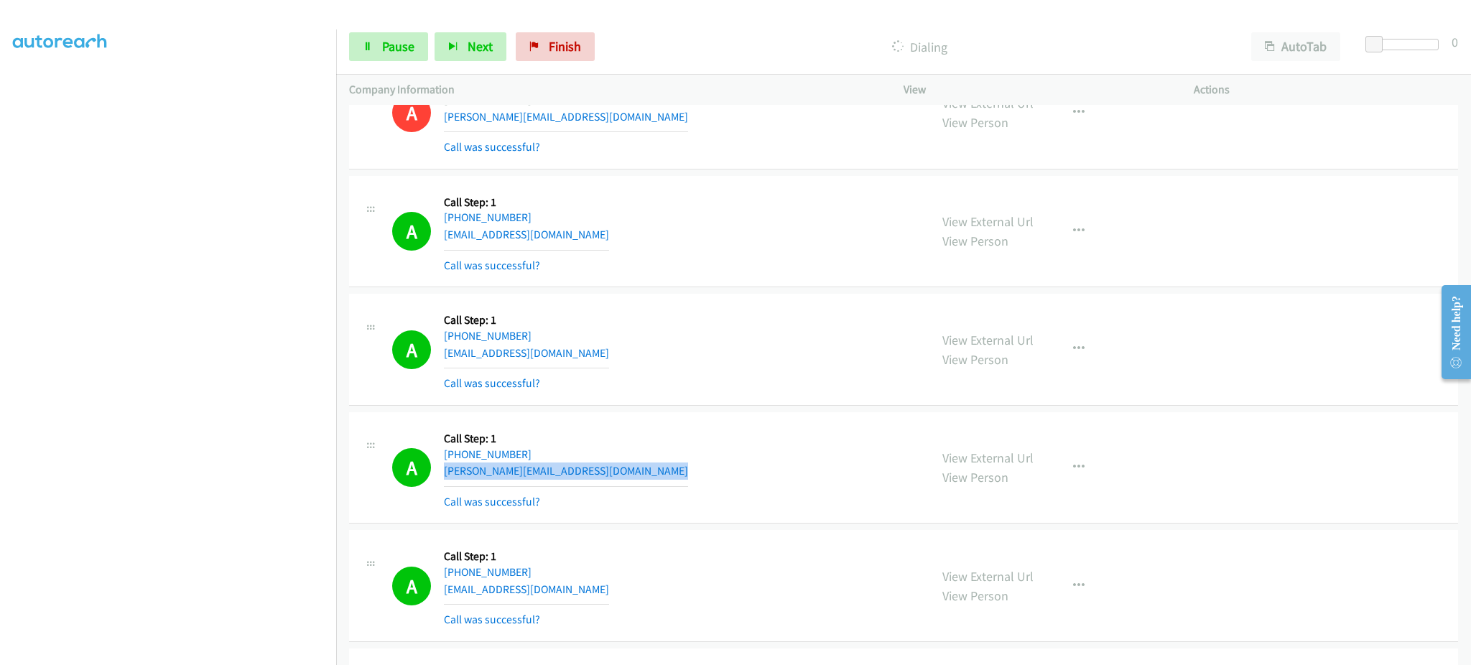
click at [640, 471] on div "A Callback Scheduled Call Step: 1 America/Chicago +1 737-202-8206 samuel.rosale…" at bounding box center [654, 467] width 524 height 85
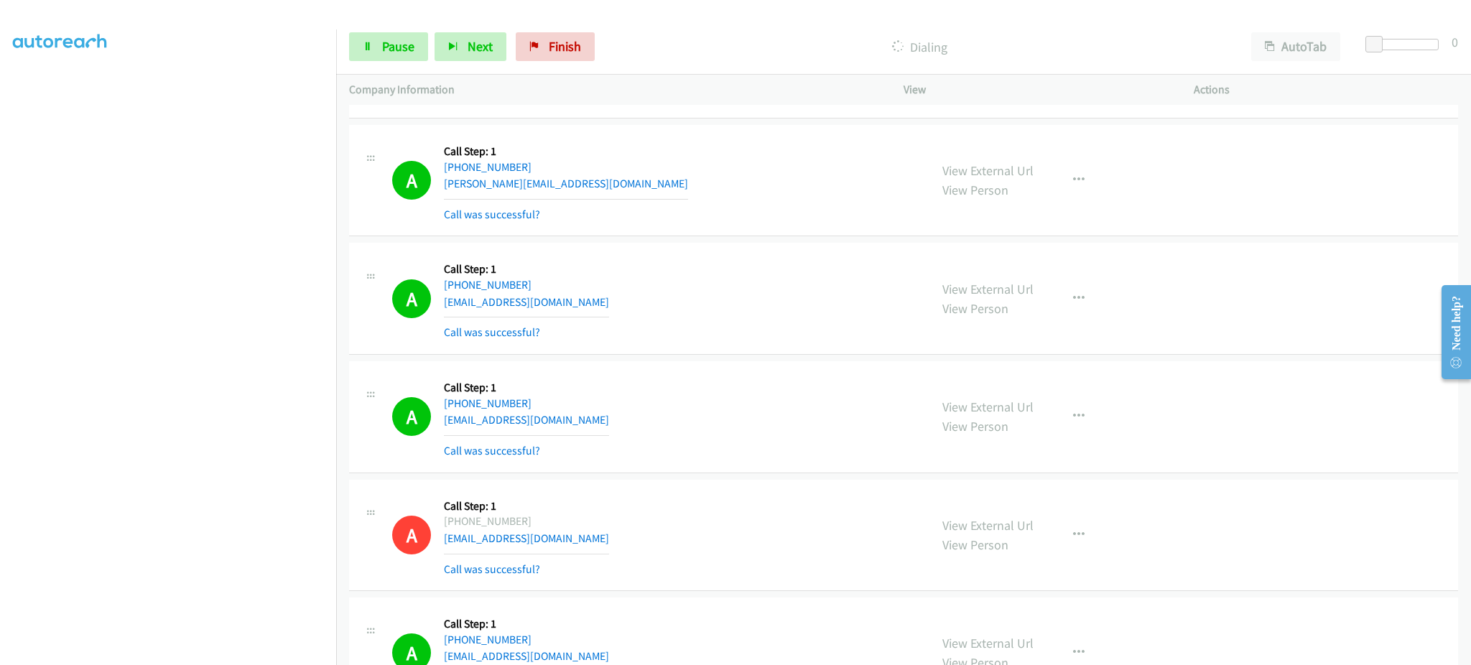
click at [591, 307] on div "A Callback Scheduled Call Step: 1 America/Chicago +1 605-360-2701 ddick2701@liv…" at bounding box center [654, 298] width 524 height 85
click at [591, 308] on div "A Callback Scheduled Call Step: 1 America/Chicago +1 605-360-2701 ddick2701@liv…" at bounding box center [654, 298] width 524 height 85
click at [643, 418] on div "A Callback Scheduled Call Step: 1 America/Denver +1 970-308-8602 bhim.shrestha8…" at bounding box center [654, 416] width 524 height 85
click at [642, 418] on div "A Callback Scheduled Call Step: 1 America/Denver +1 970-308-8602 bhim.shrestha8…" at bounding box center [654, 416] width 524 height 85
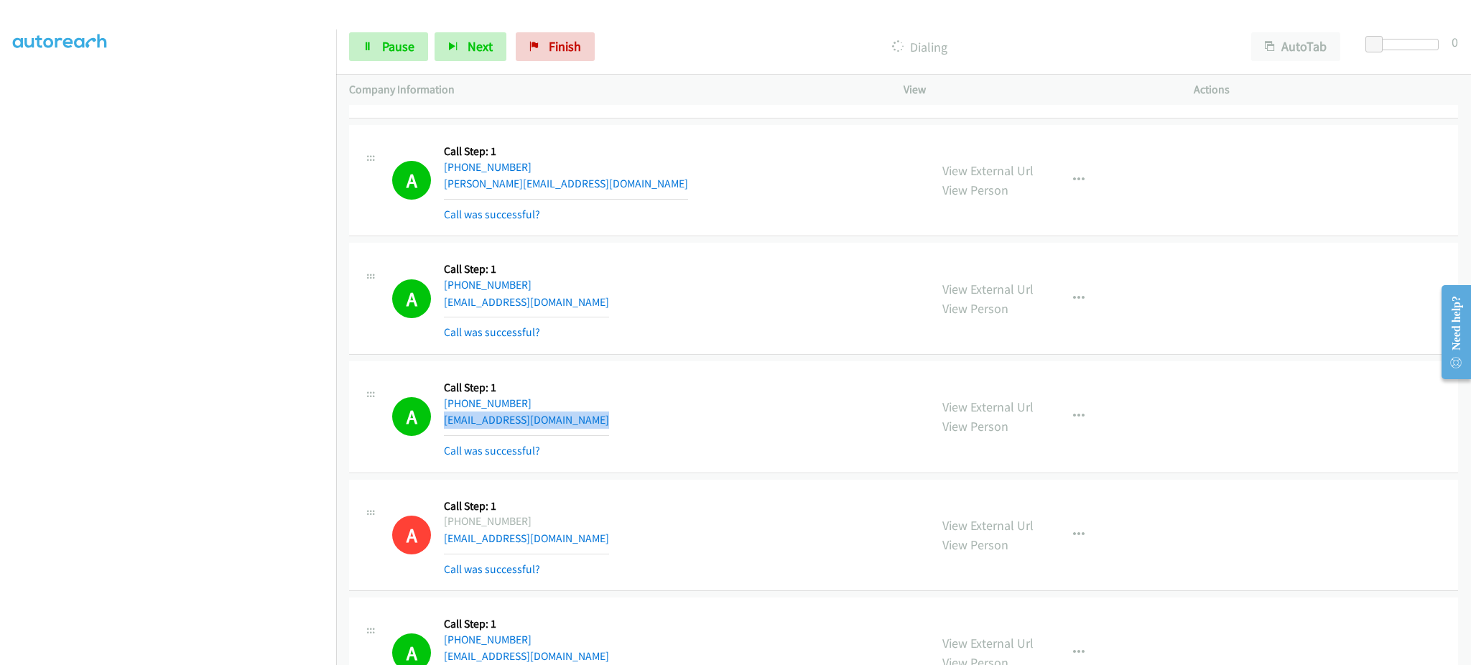
click at [642, 418] on div "A Callback Scheduled Call Step: 1 America/Denver +1 970-308-8602 bhim.shrestha8…" at bounding box center [654, 416] width 524 height 85
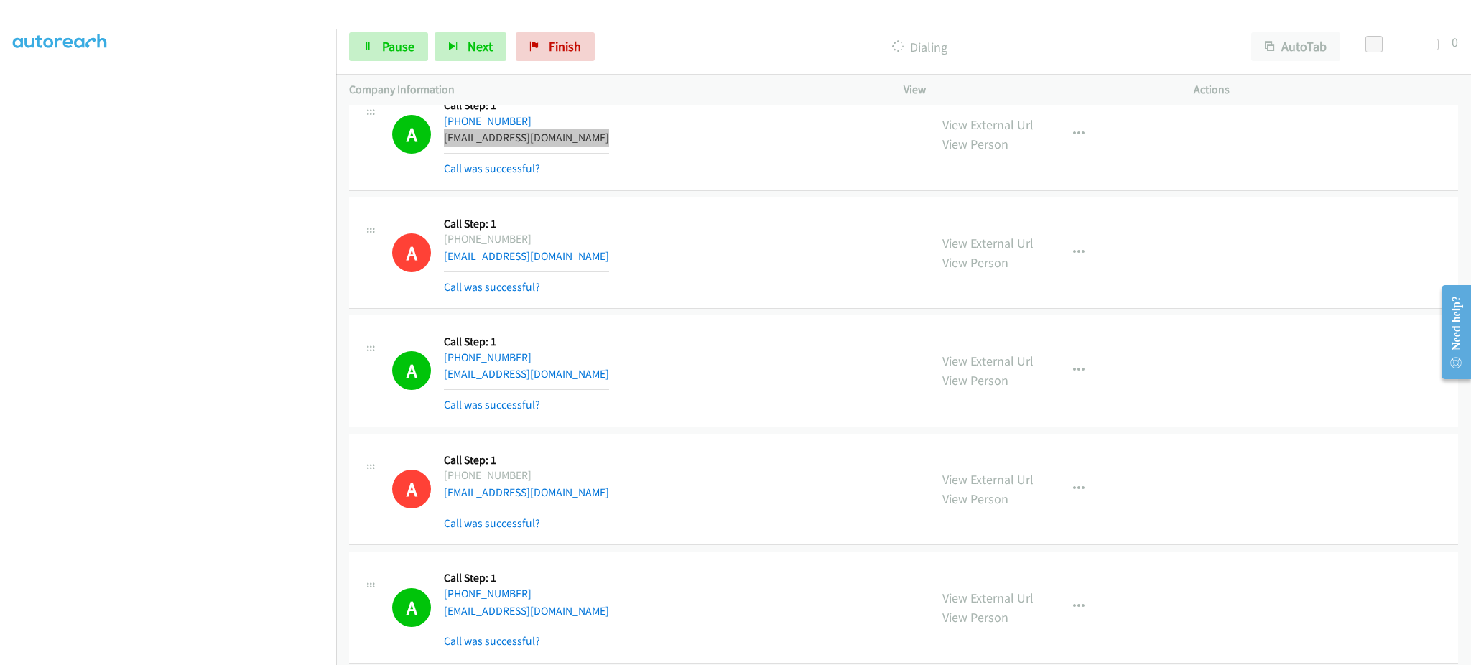
scroll to position [4021, 0]
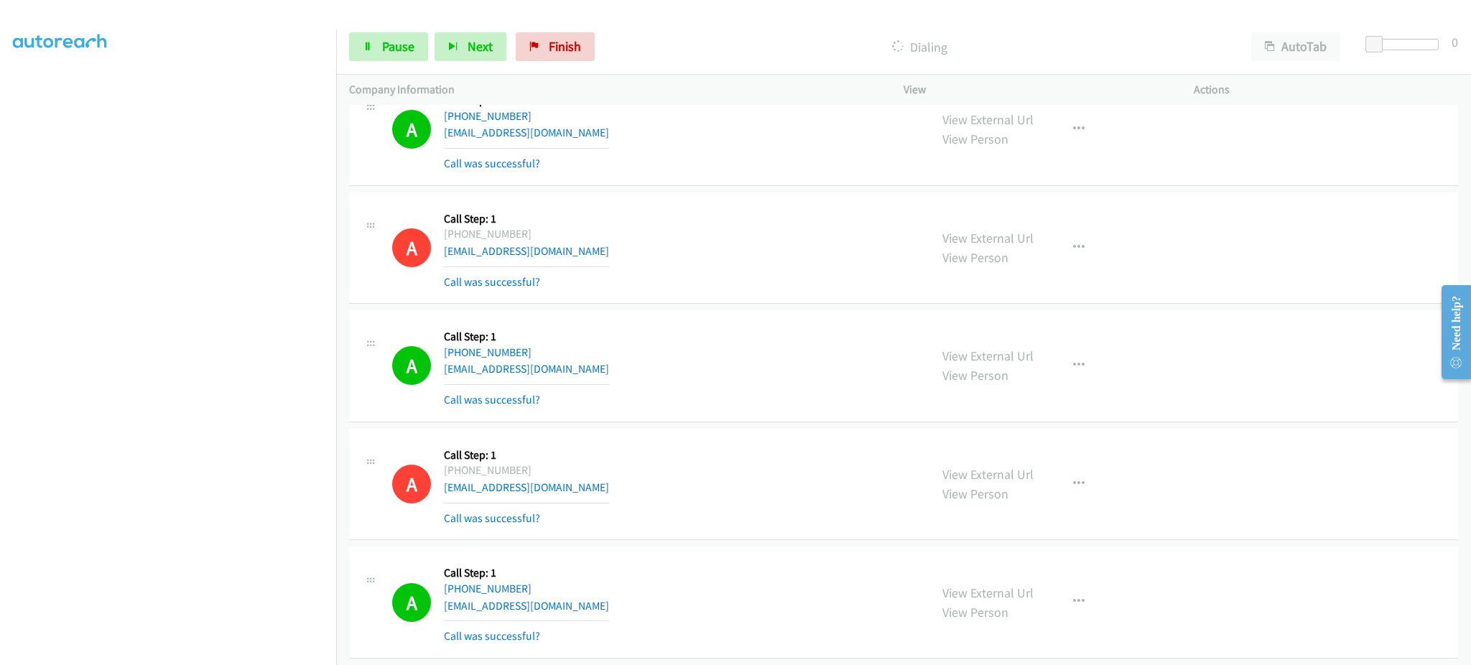
click at [616, 376] on div "A Callback Scheduled Call Step: 1 America/Chicago +1 318-418-2673 leroyminter28…" at bounding box center [654, 365] width 524 height 85
click at [615, 375] on div "A Callback Scheduled Call Step: 1 America/Chicago +1 318-418-2673 leroyminter28…" at bounding box center [654, 365] width 524 height 85
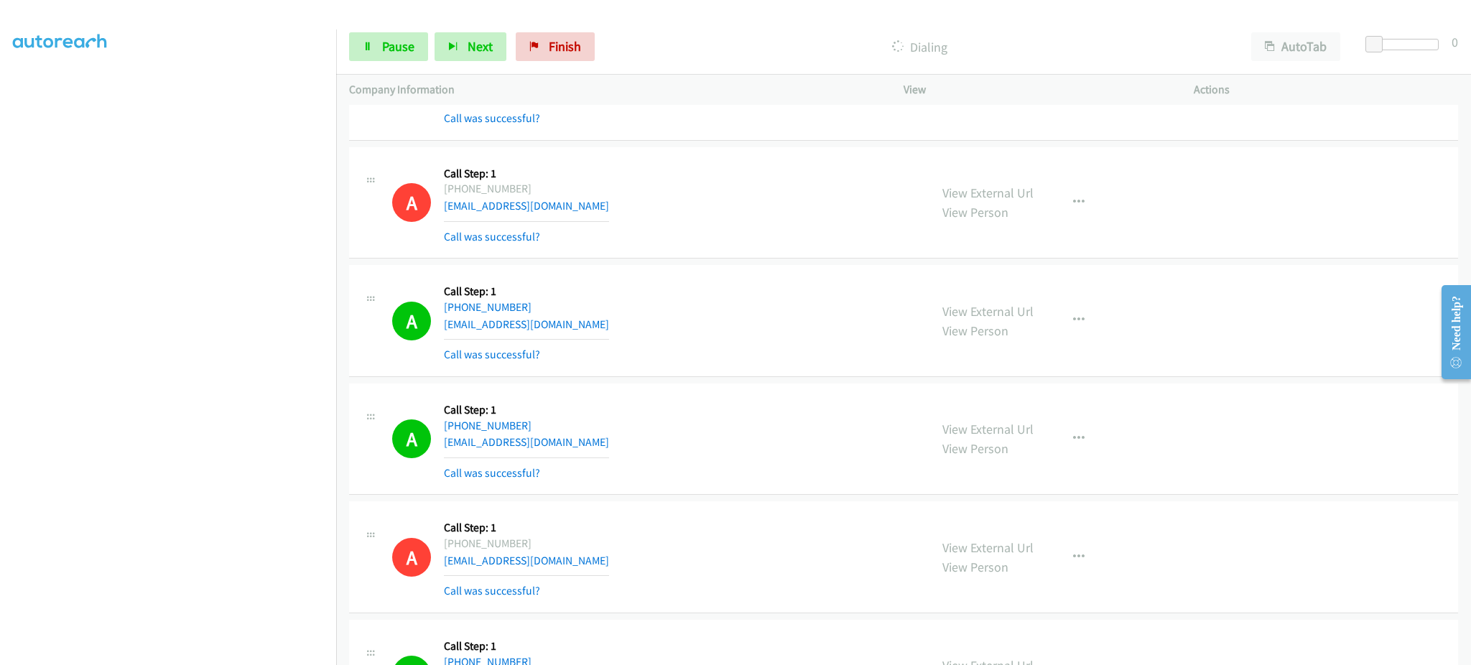
scroll to position [4309, 0]
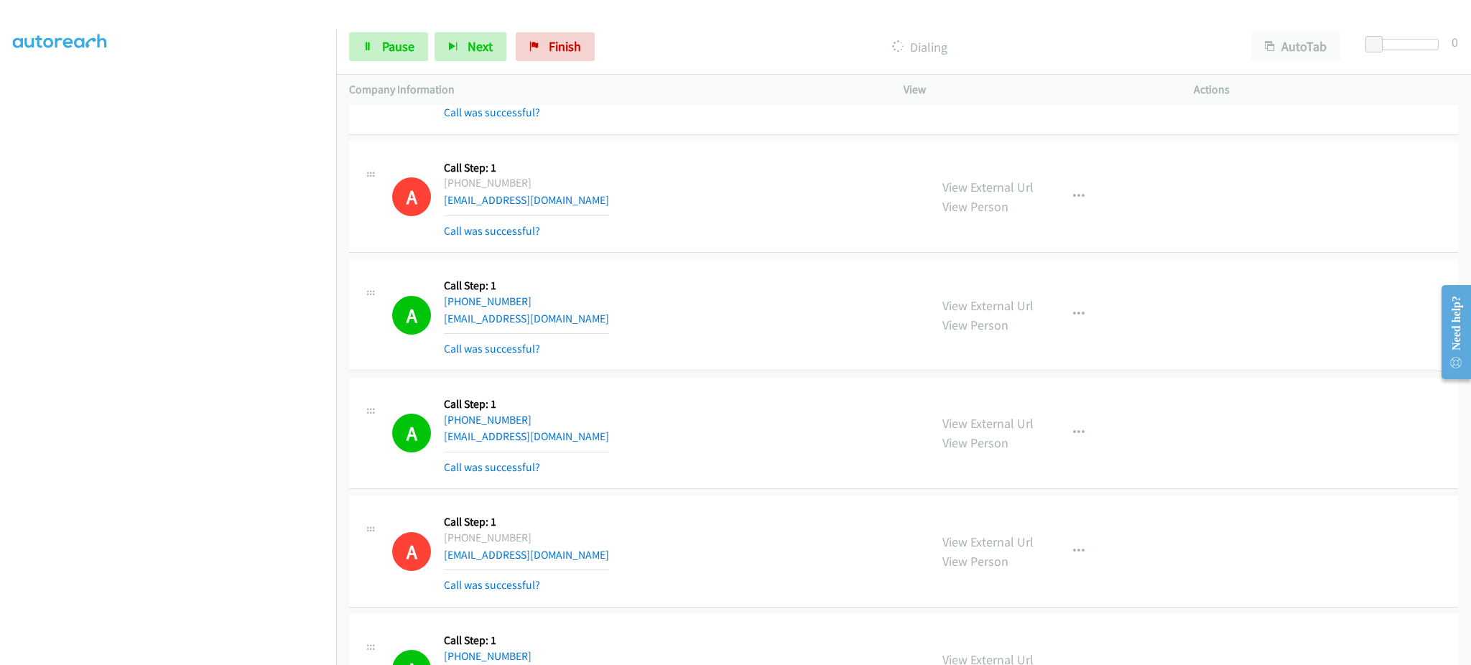
click at [586, 326] on div "A Callback Scheduled Call Step: 1 America/New_York +1 978-758-6400 cli100601@gm…" at bounding box center [654, 314] width 524 height 85
drag, startPoint x: 586, startPoint y: 326, endPoint x: 602, endPoint y: 304, distance: 26.7
click at [586, 325] on div "A Callback Scheduled Call Step: 1 America/New_York +1 978-758-6400 cli100601@gm…" at bounding box center [654, 314] width 524 height 85
click at [644, 436] on div "A Callback Scheduled Call Step: 1 America/Los_Angeles +1 702-645-3470 heatheral…" at bounding box center [654, 433] width 524 height 85
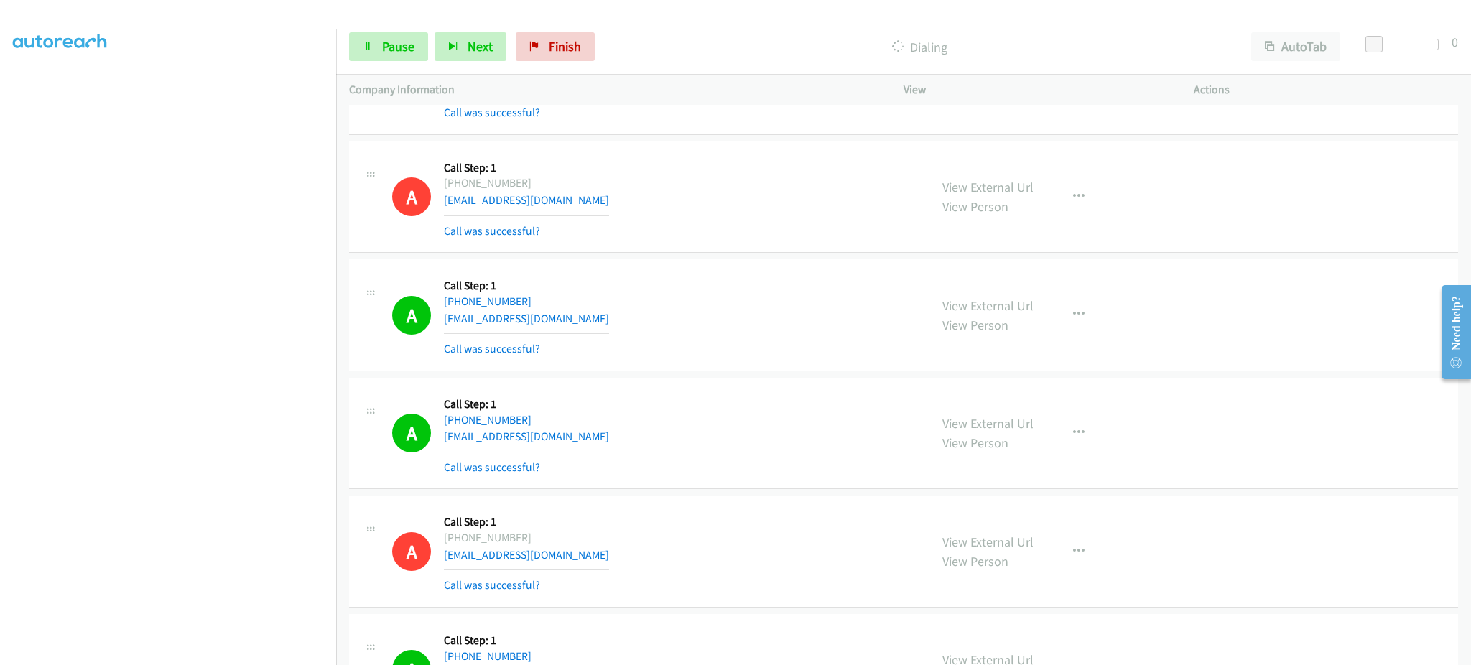
click at [643, 436] on div "A Callback Scheduled Call Step: 1 America/Los_Angeles +1 702-645-3470 heatheral…" at bounding box center [654, 433] width 524 height 85
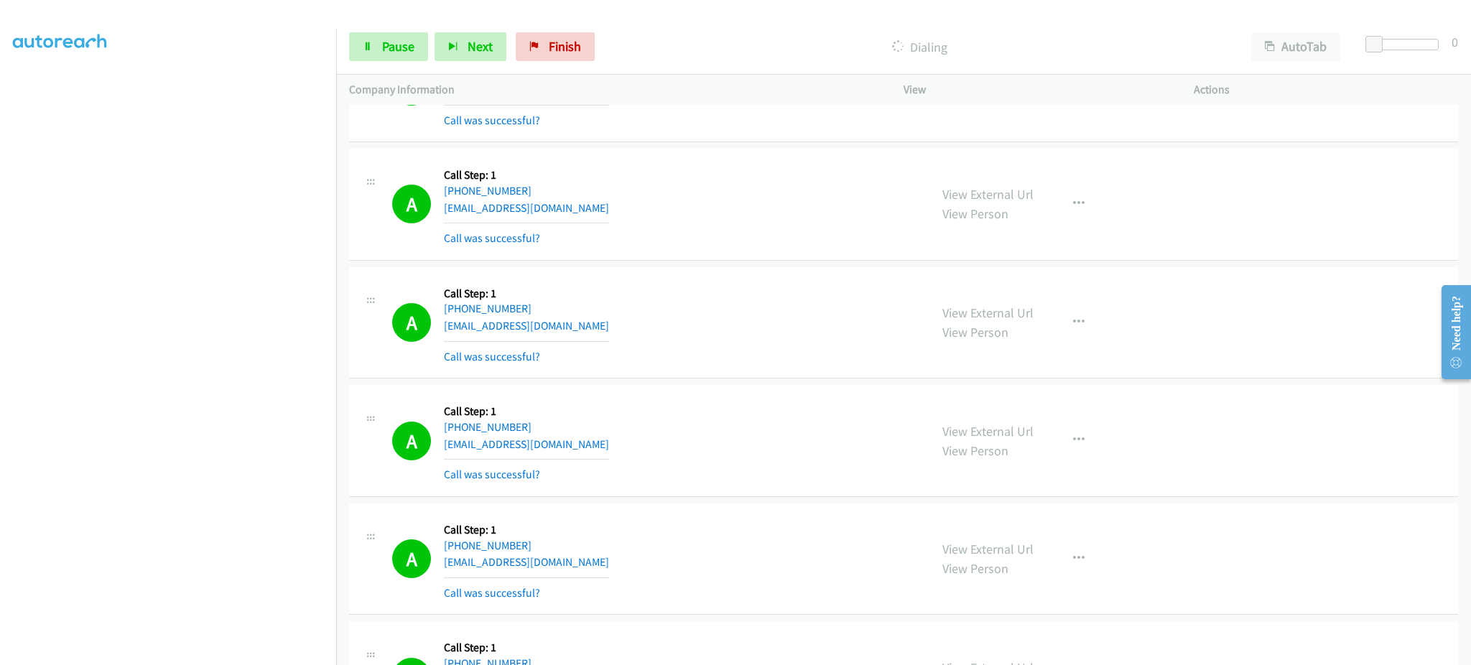
scroll to position [5170, 0]
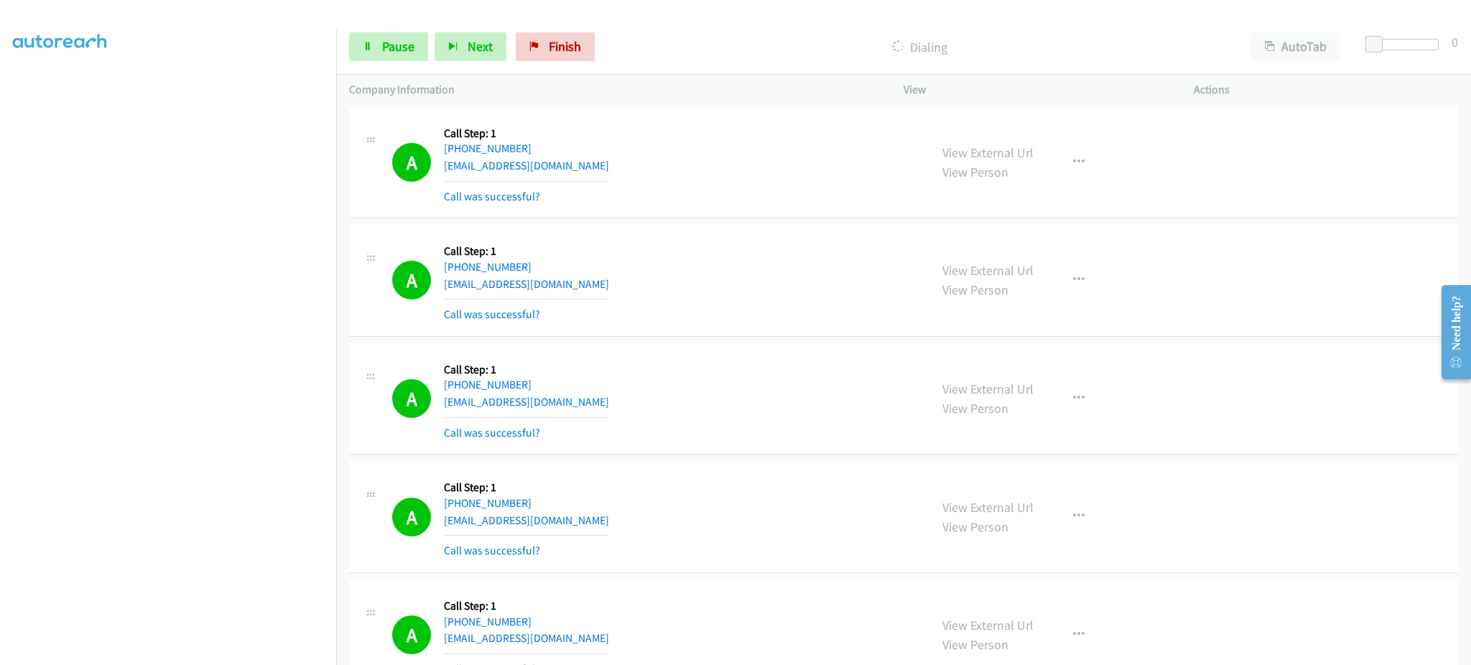
click at [572, 411] on div "A Callback Scheduled Call Step: 1 America/Los_Angeles +1 206-390-4535 abiller18…" at bounding box center [654, 398] width 524 height 85
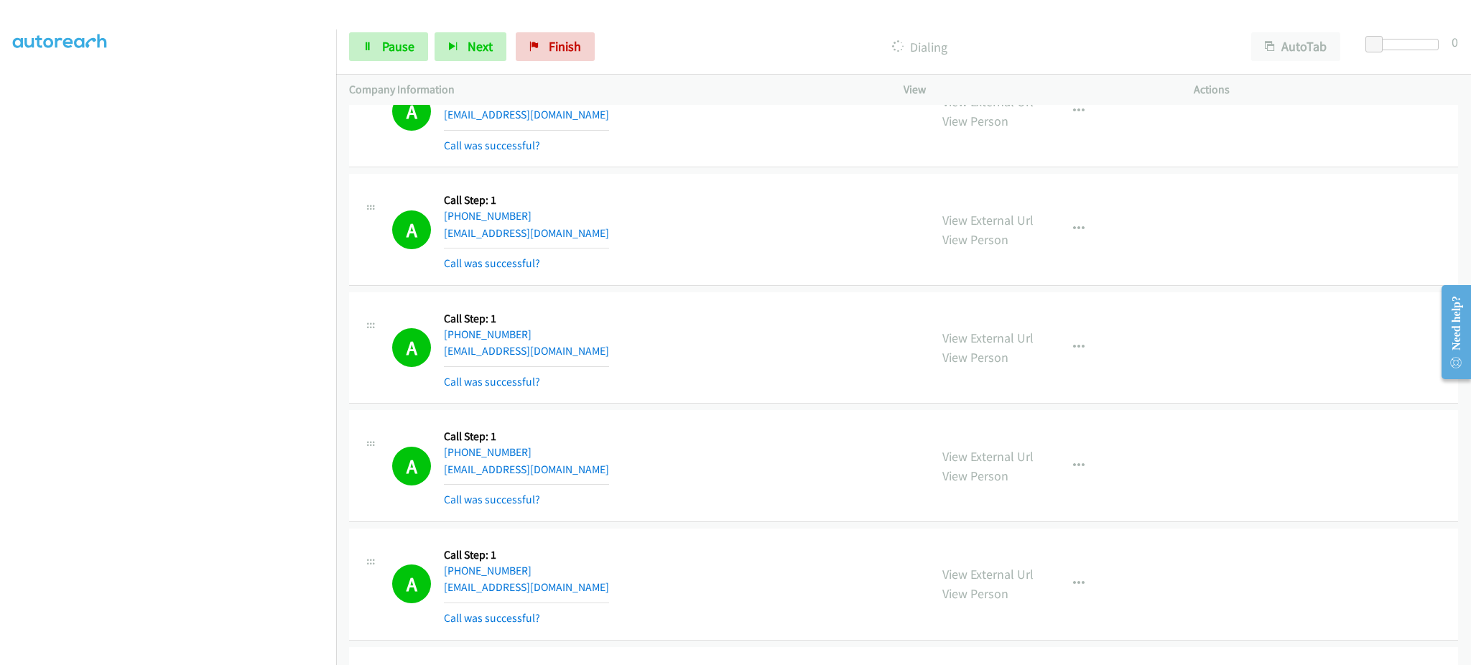
click at [582, 250] on div "A Callback Scheduled Call Step: 1 America/New_York +1 937-694-4092 betla9@aol.c…" at bounding box center [654, 229] width 524 height 85
click at [567, 233] on div "A Callback Scheduled Call Step: 1 America/New_York +1 937-694-4092 betla9@aol.c…" at bounding box center [654, 229] width 524 height 85
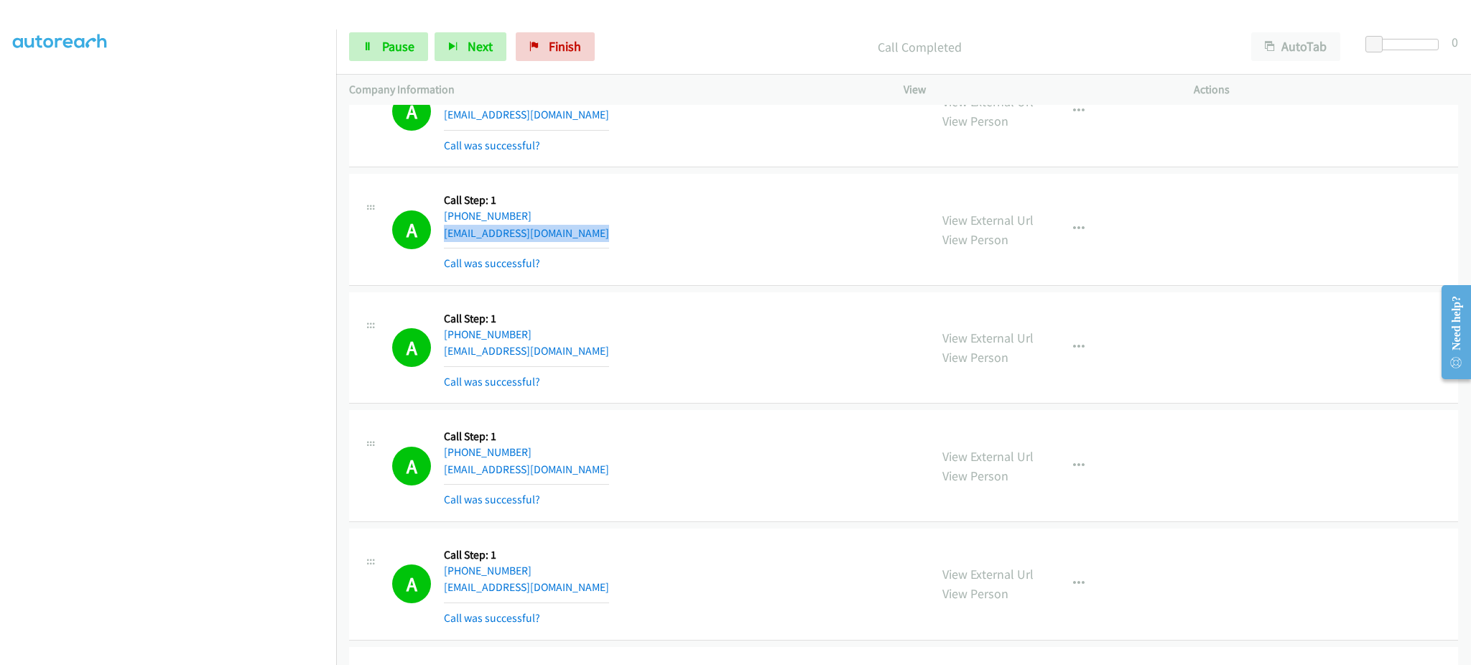
click at [632, 475] on div "A Callback Scheduled Call Step: 1 America/New_York +1 419-951-3236 jaymiepayne7…" at bounding box center [654, 465] width 524 height 85
click at [404, 54] on span "Pause" at bounding box center [398, 46] width 32 height 17
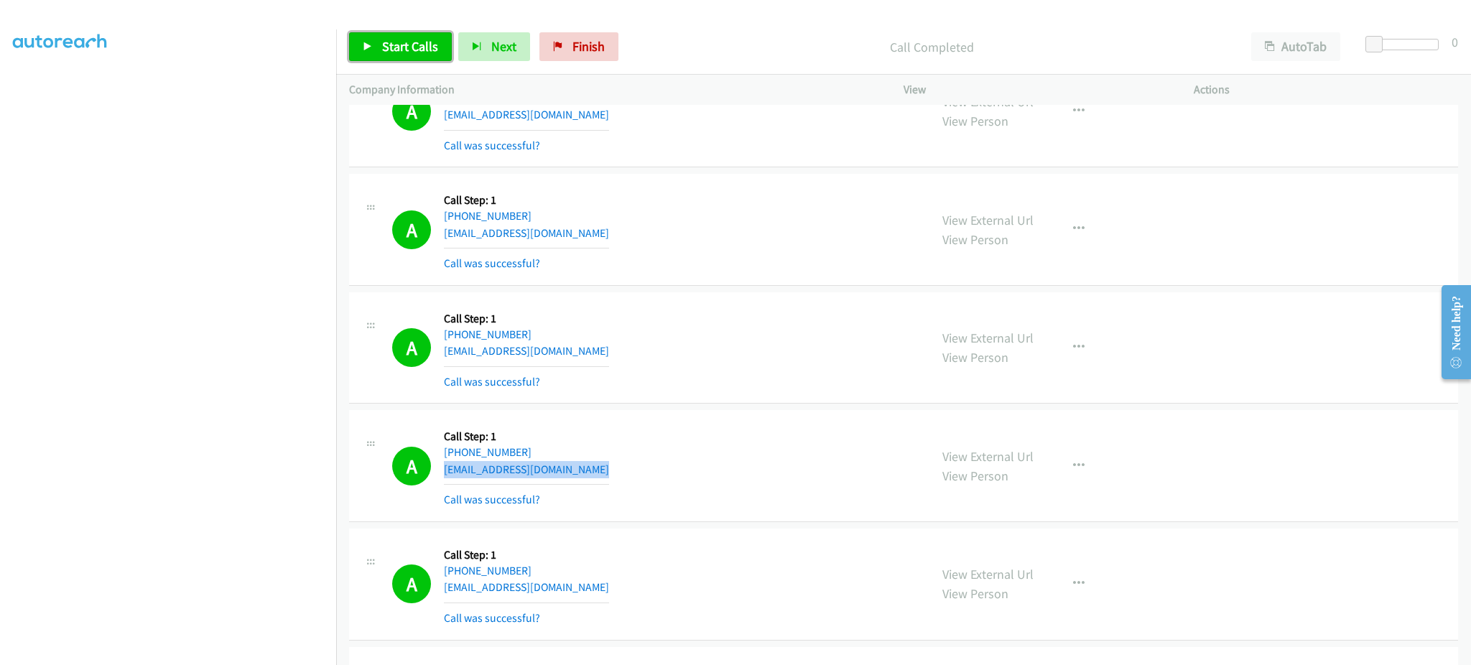
click at [414, 55] on link "Start Calls" at bounding box center [400, 46] width 103 height 29
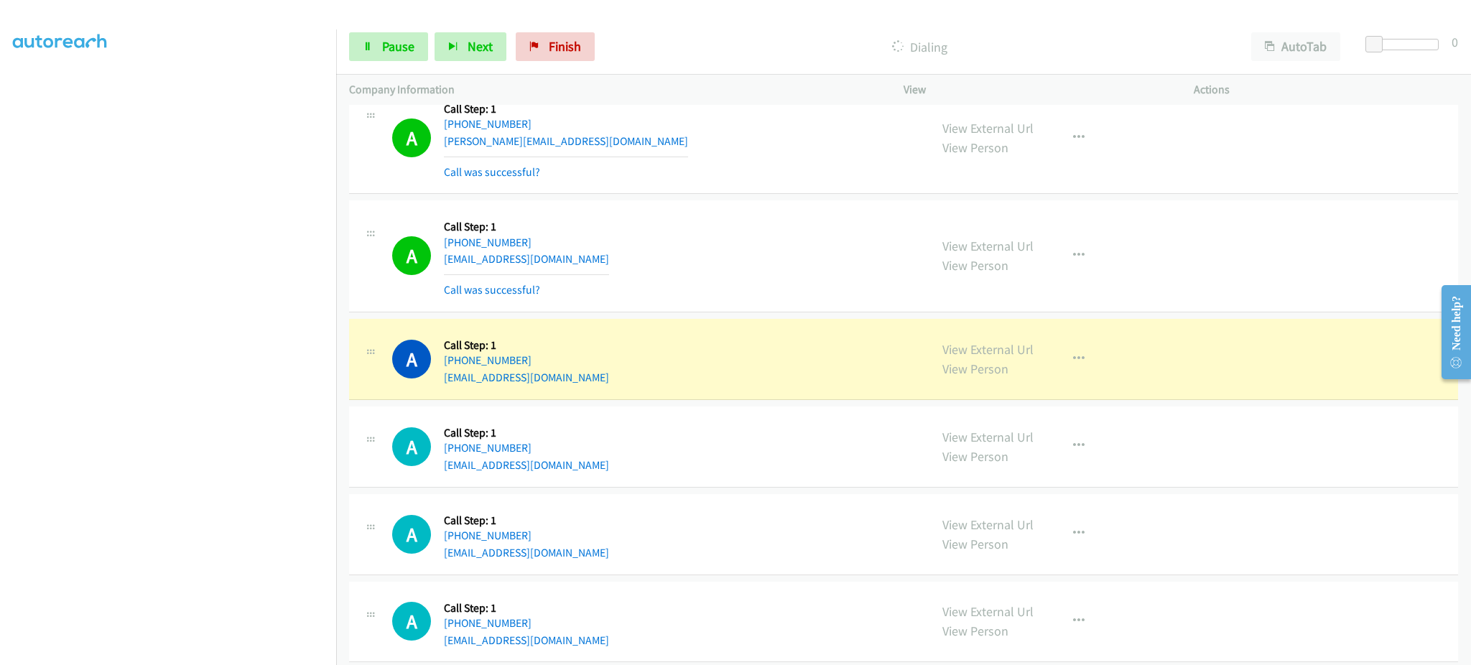
scroll to position [8330, 0]
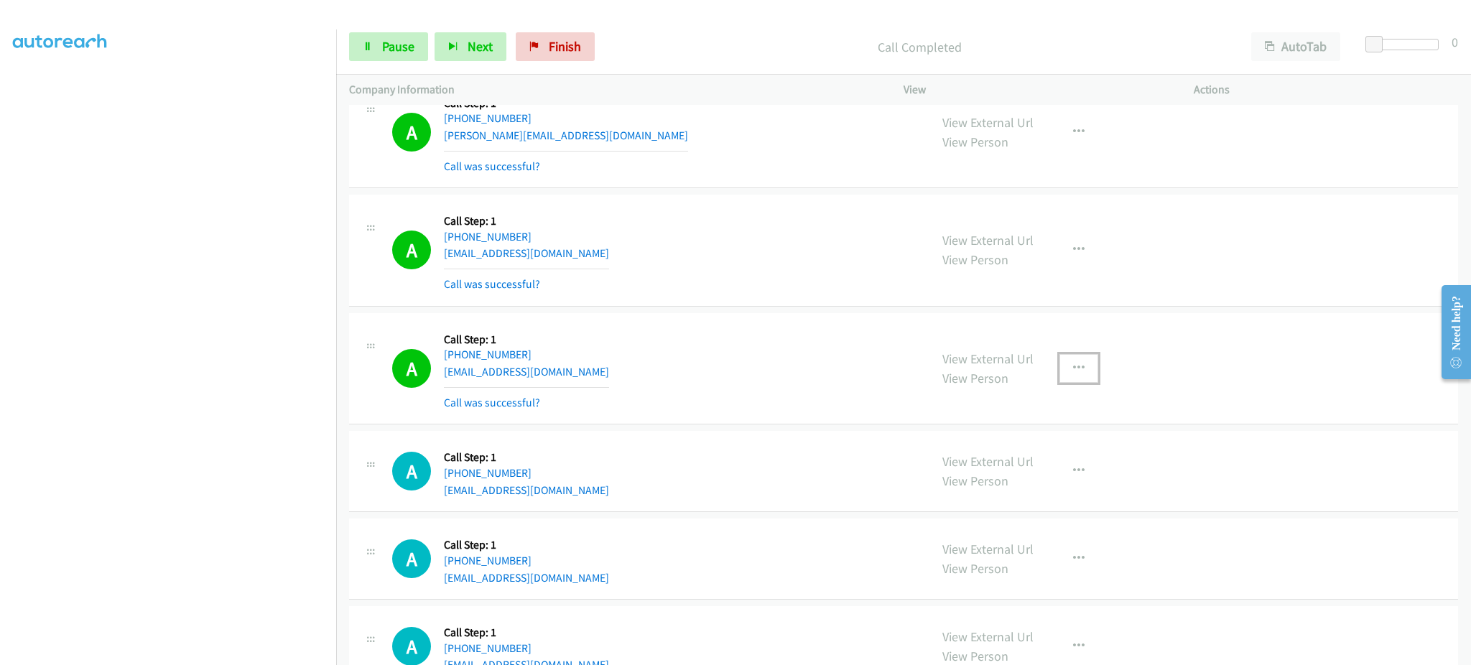
click at [1061, 368] on button "button" at bounding box center [1078, 368] width 39 height 29
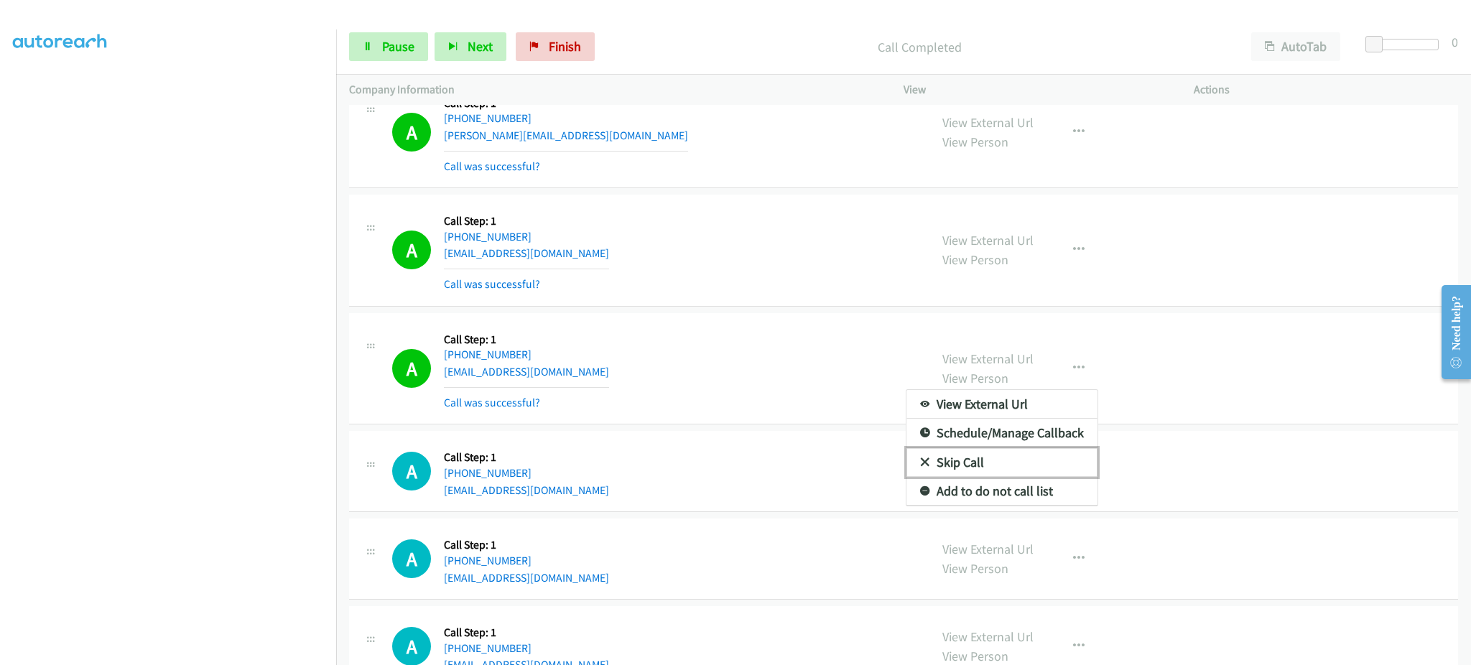
click at [1008, 476] on link "Skip Call" at bounding box center [1001, 462] width 191 height 29
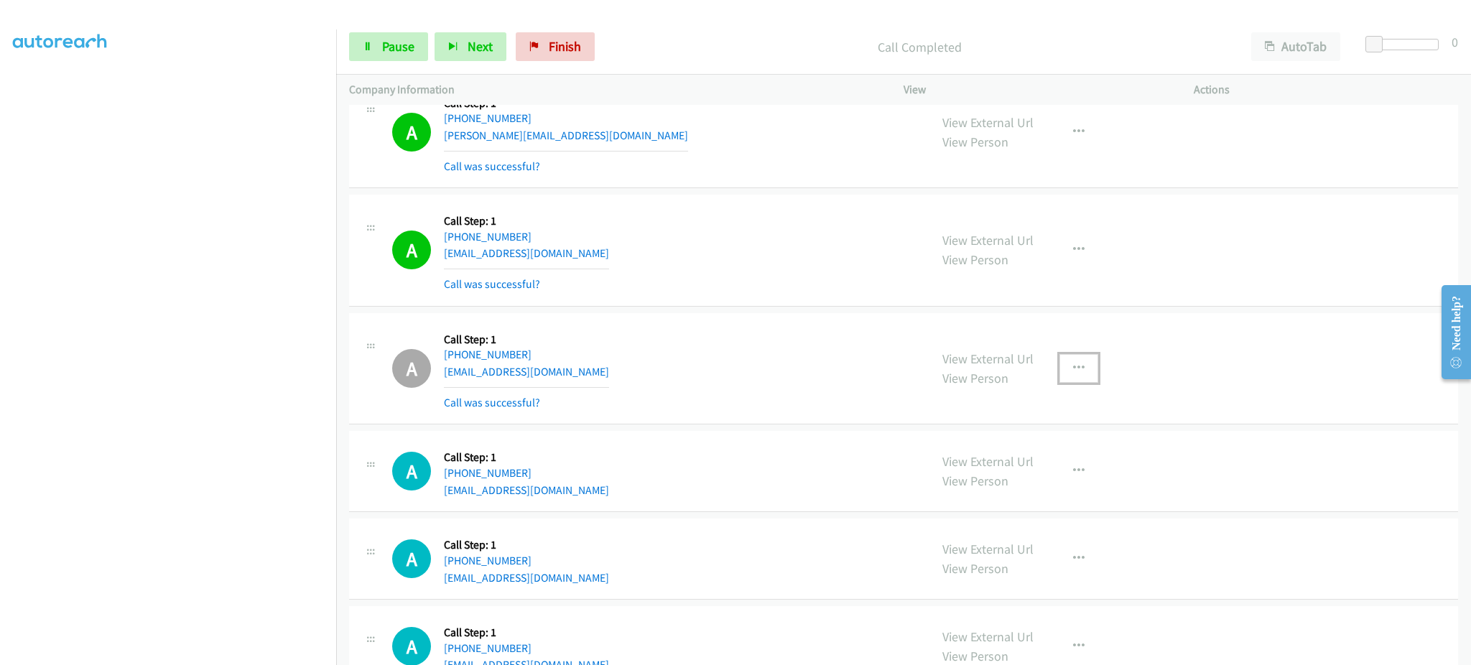
click at [1089, 368] on button "button" at bounding box center [1078, 368] width 39 height 29
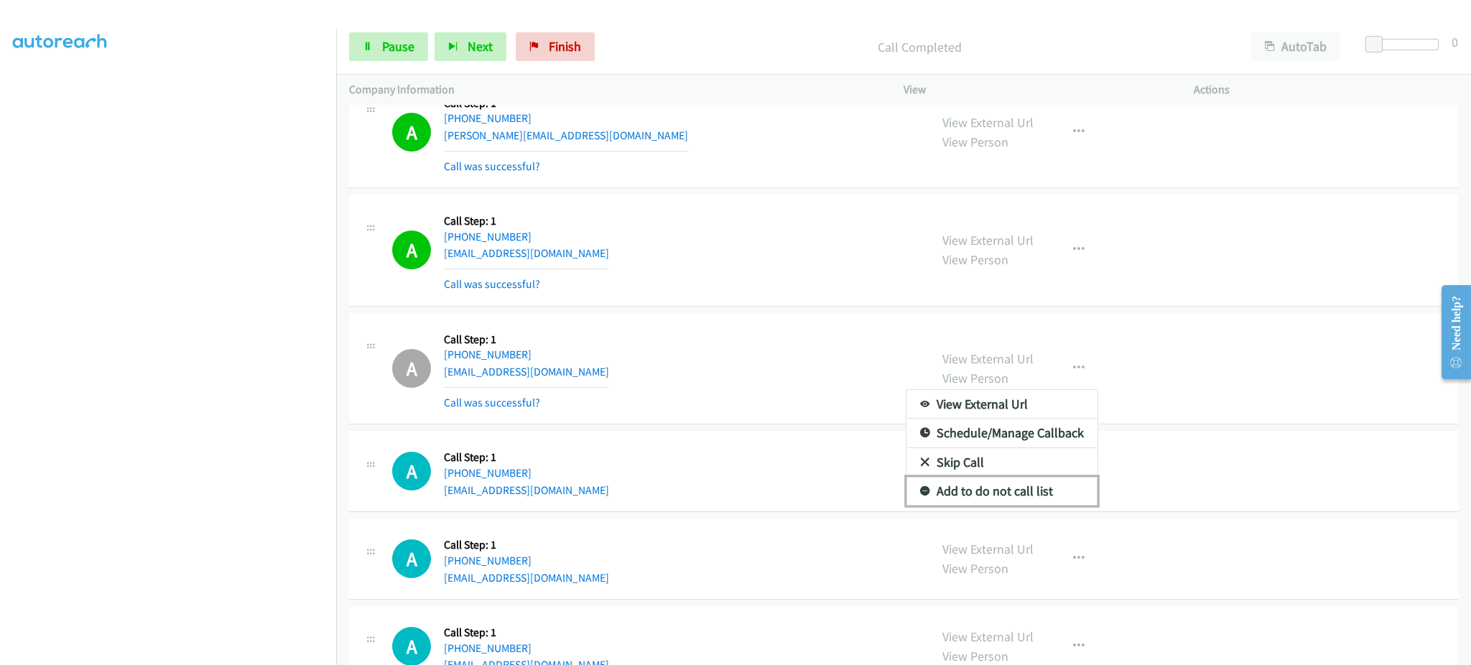
click at [1018, 490] on link "Add to do not call list" at bounding box center [1001, 491] width 191 height 29
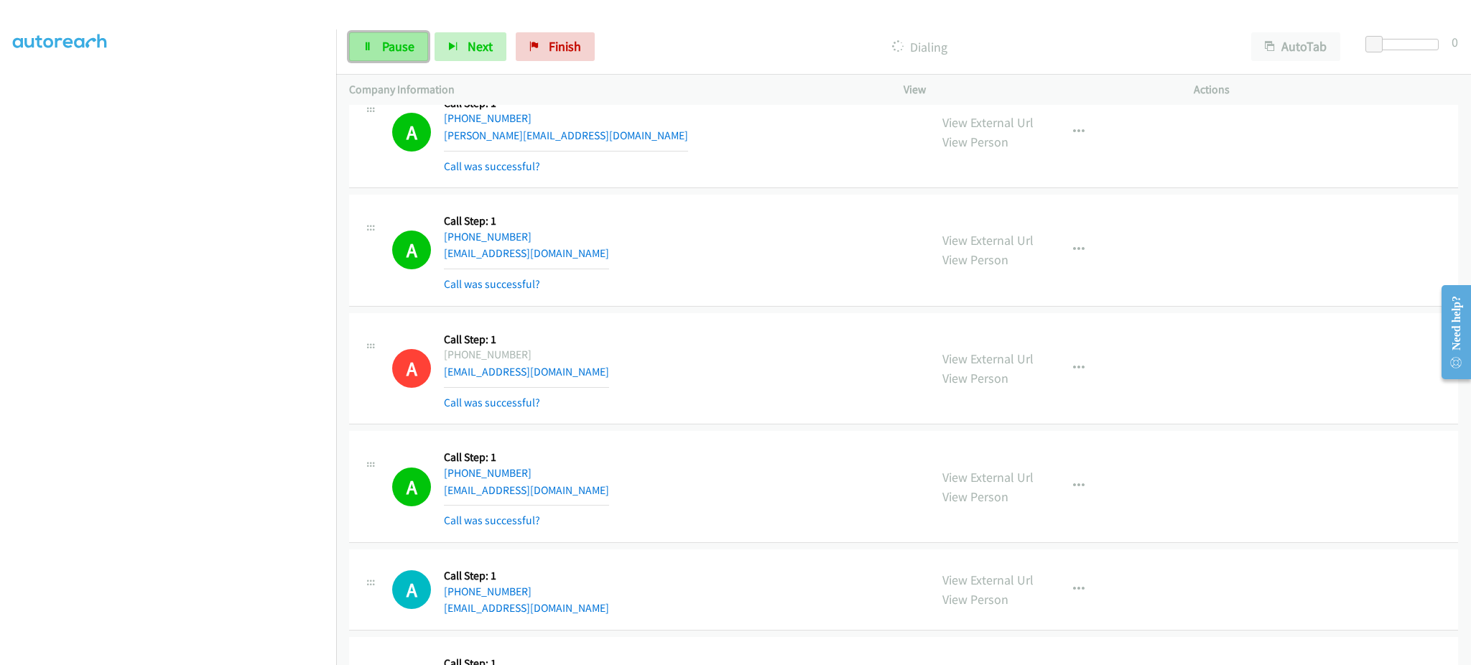
click at [381, 33] on link "Pause" at bounding box center [388, 46] width 79 height 29
click at [398, 59] on link "Start Calls" at bounding box center [400, 46] width 103 height 29
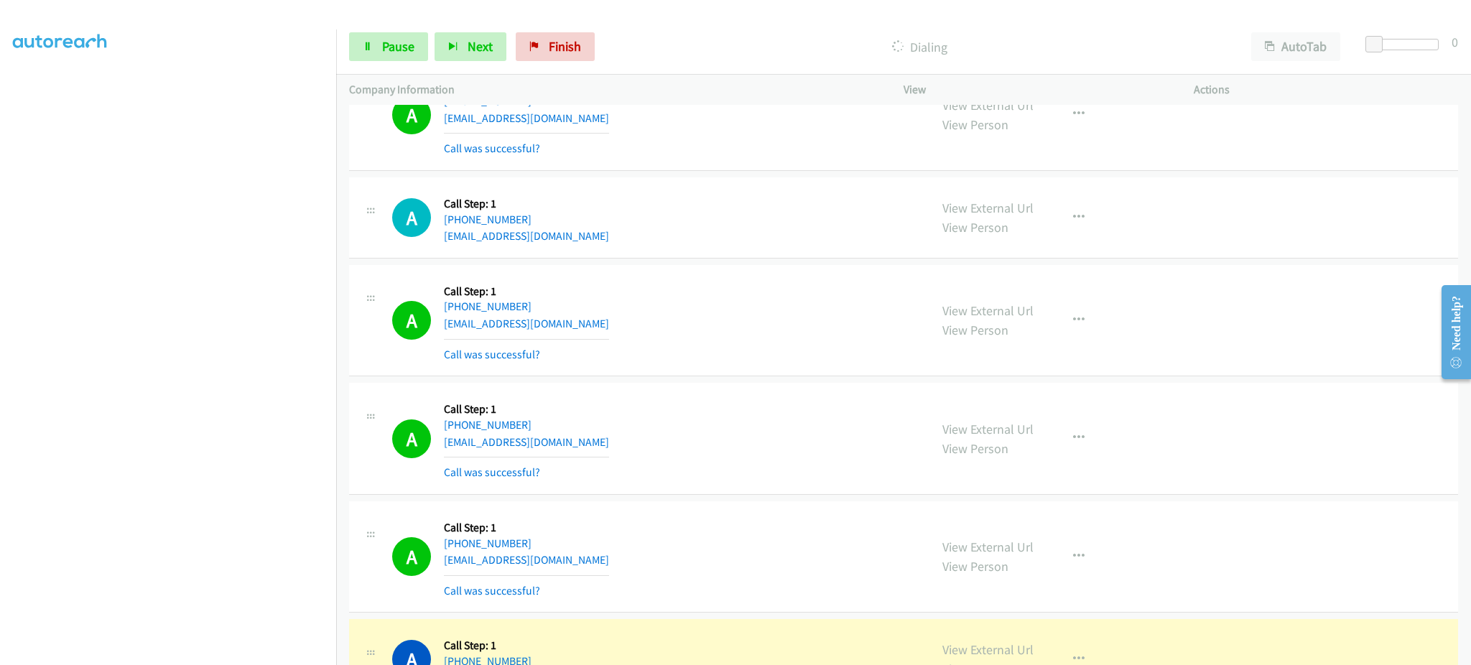
scroll to position [8905, 0]
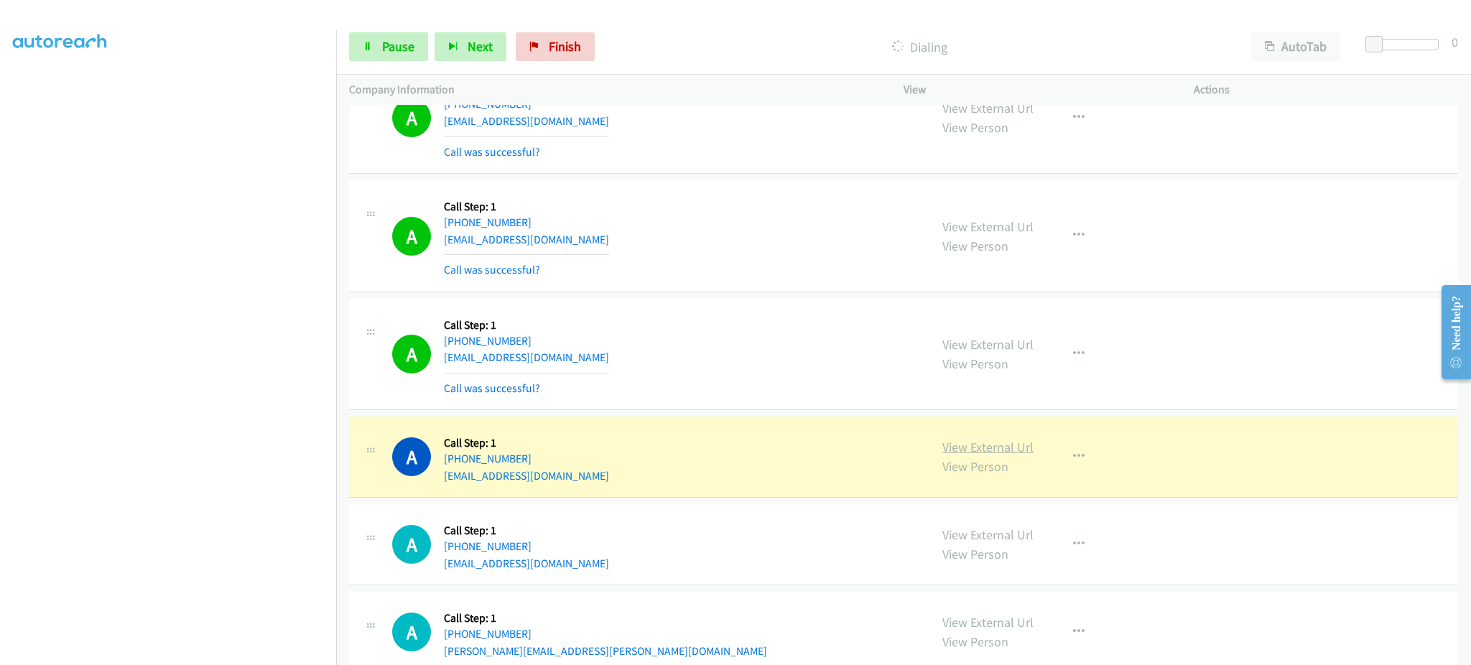
click at [1012, 455] on link "View External Url" at bounding box center [987, 447] width 91 height 17
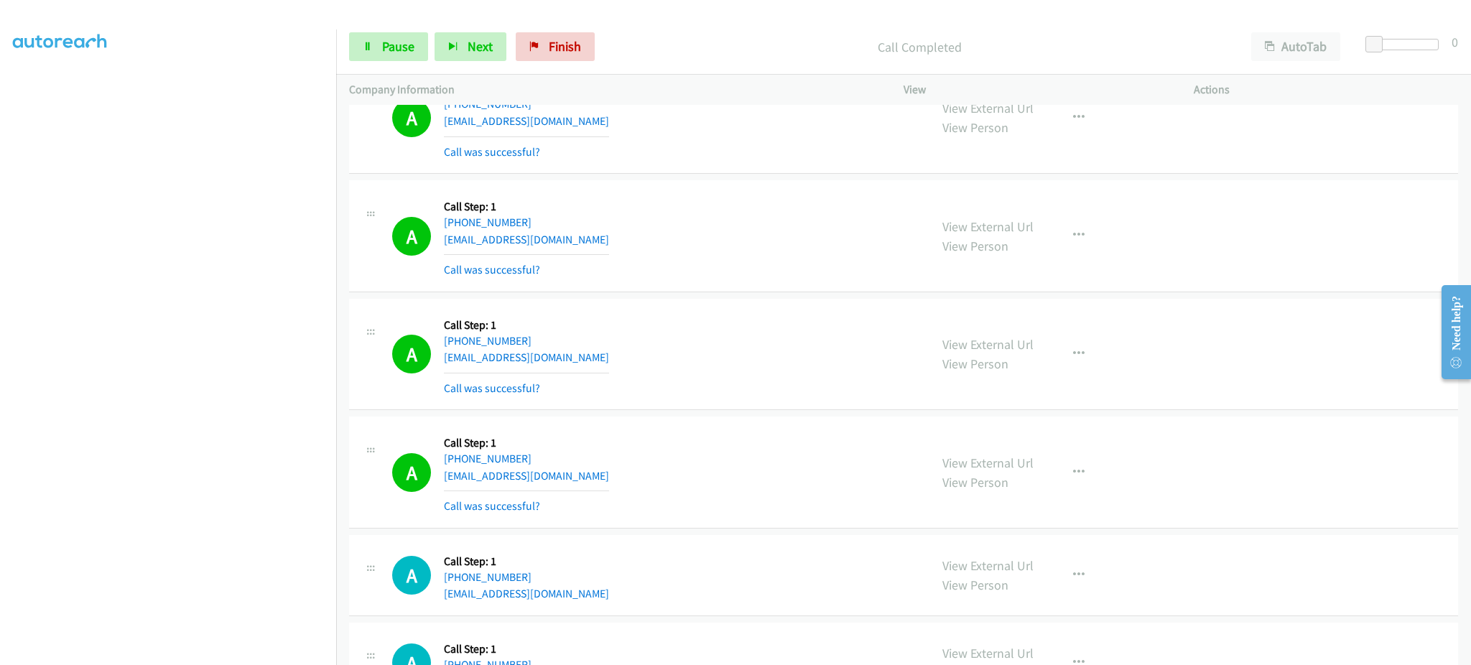
click at [1086, 495] on div "View External Url View Person View External Url Email Schedule/Manage Callback …" at bounding box center [1080, 471] width 303 height 85
click at [1066, 487] on button "button" at bounding box center [1078, 472] width 39 height 29
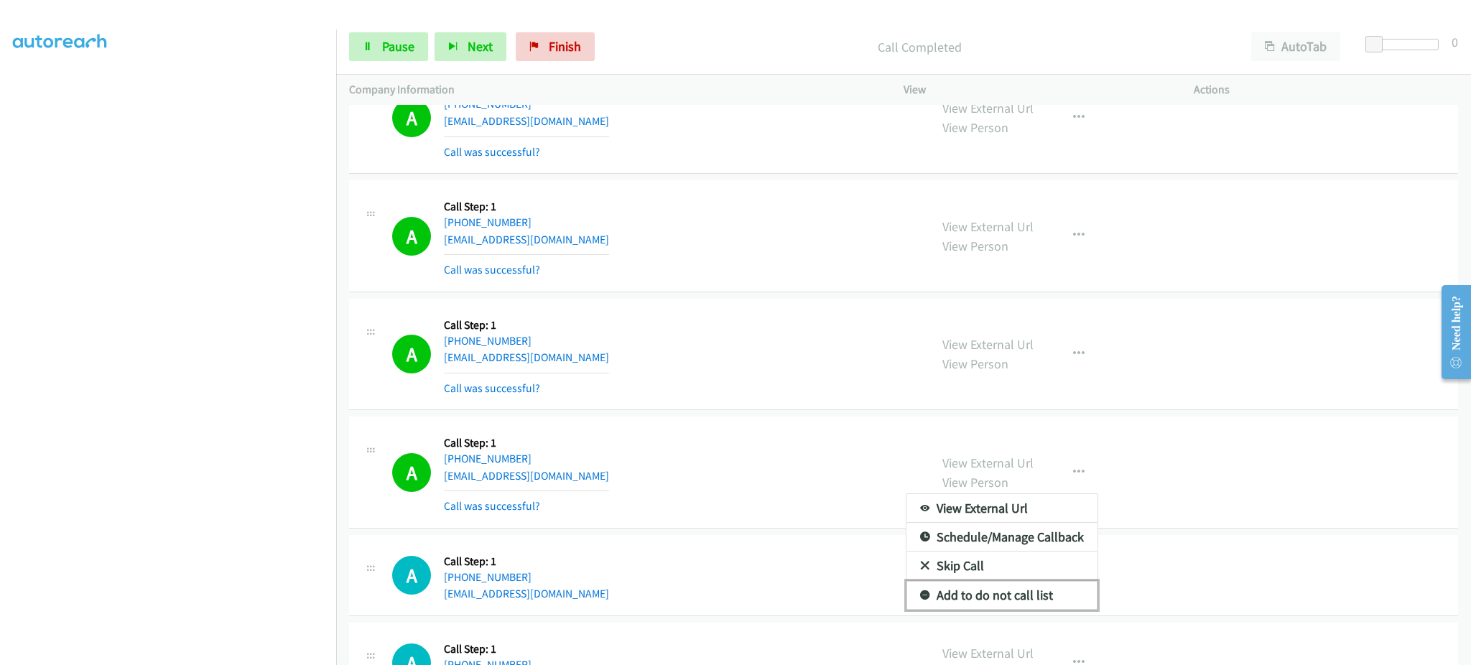
click at [1038, 605] on link "Add to do not call list" at bounding box center [1001, 595] width 191 height 29
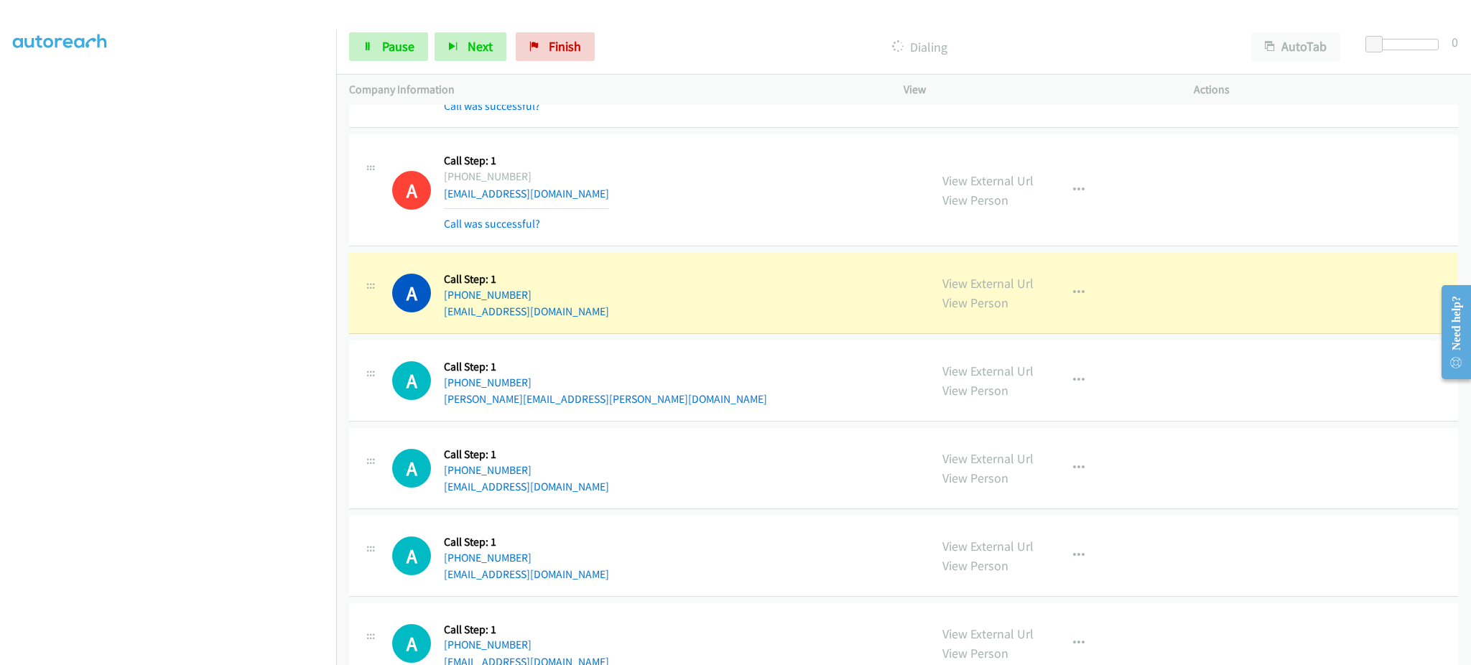
scroll to position [9192, 0]
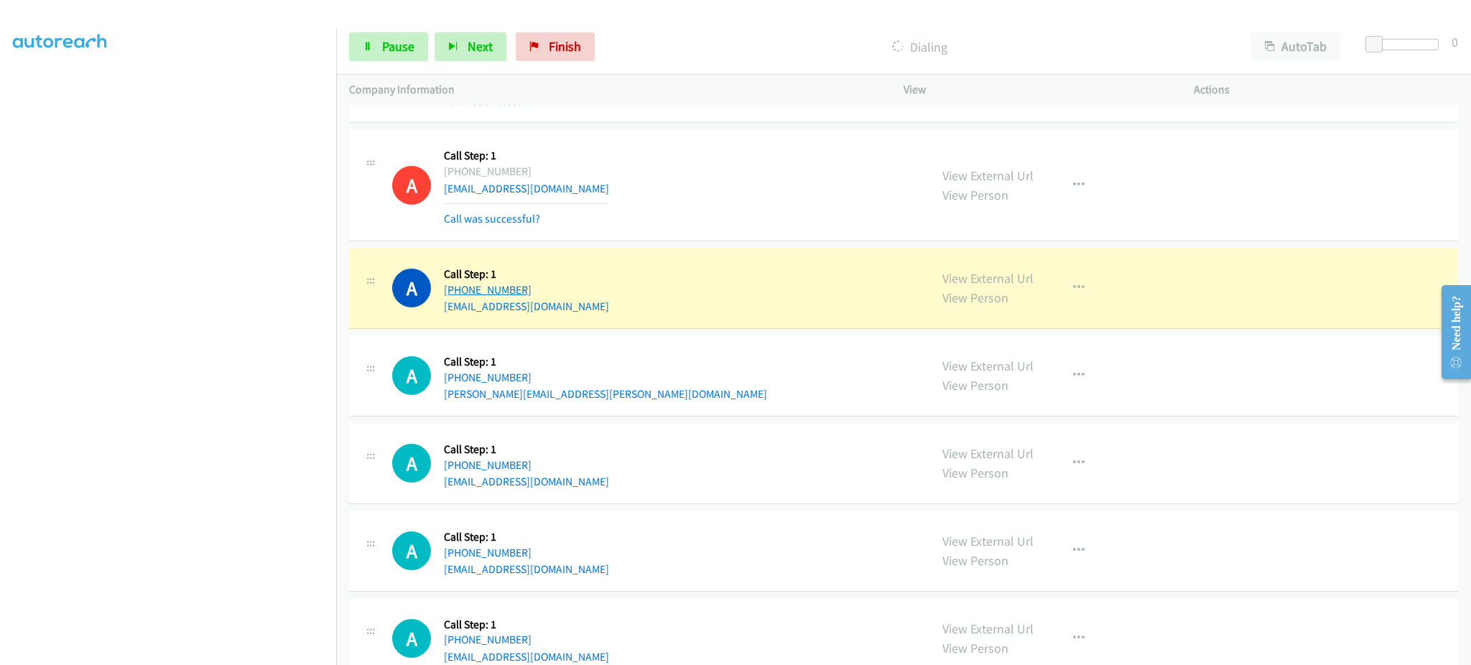
drag, startPoint x: 570, startPoint y: 292, endPoint x: 453, endPoint y: 297, distance: 117.2
click at [453, 297] on div "A Callback Scheduled Call Step: 1 America/Chicago +1 217-712-0342 jsitton123456…" at bounding box center [654, 288] width 524 height 55
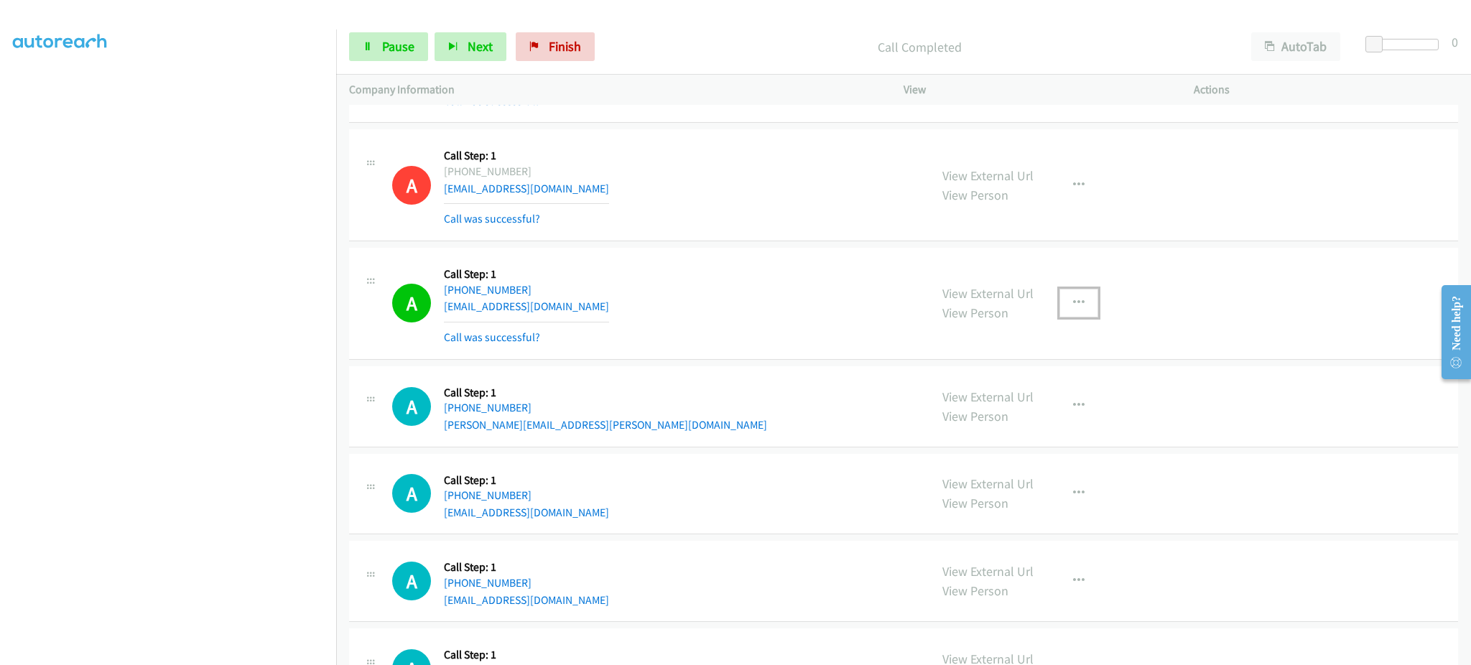
click at [1060, 308] on button "button" at bounding box center [1078, 303] width 39 height 29
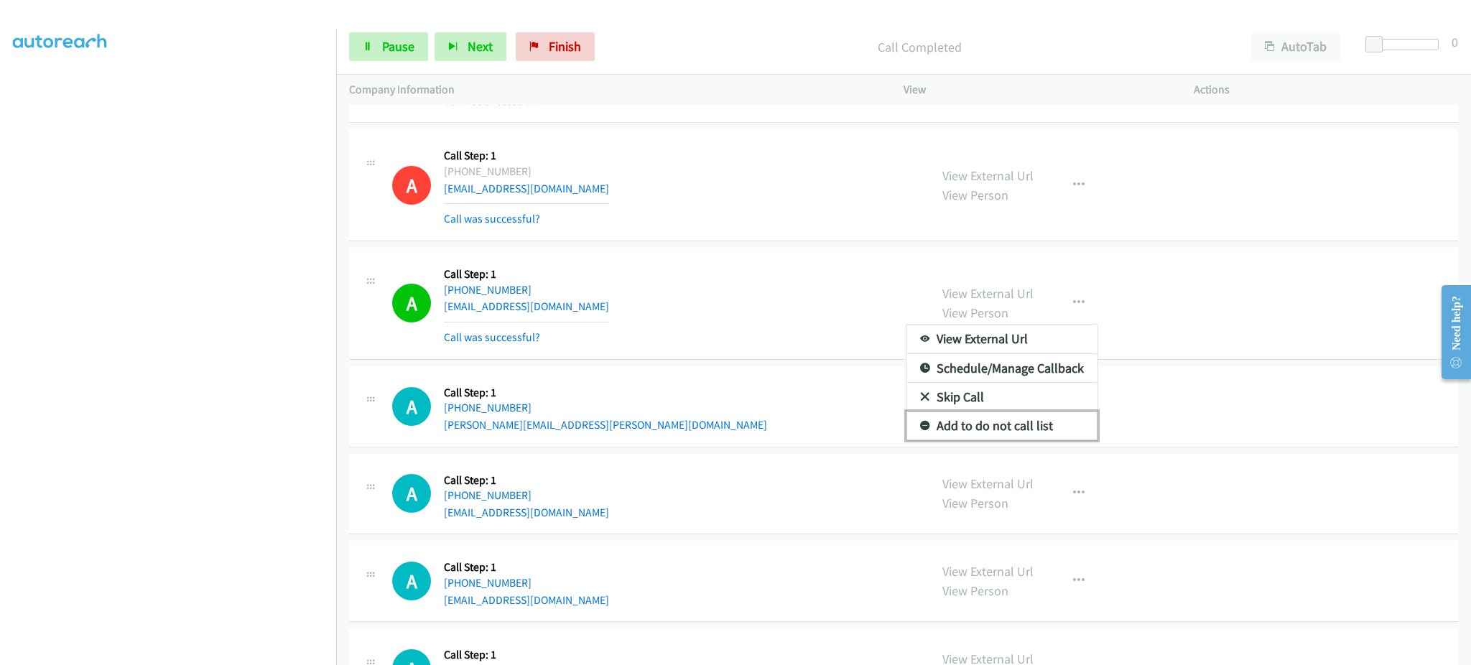
drag, startPoint x: 1038, startPoint y: 425, endPoint x: 684, endPoint y: 399, distance: 354.3
click at [1037, 426] on link "Add to do not call list" at bounding box center [1001, 425] width 191 height 29
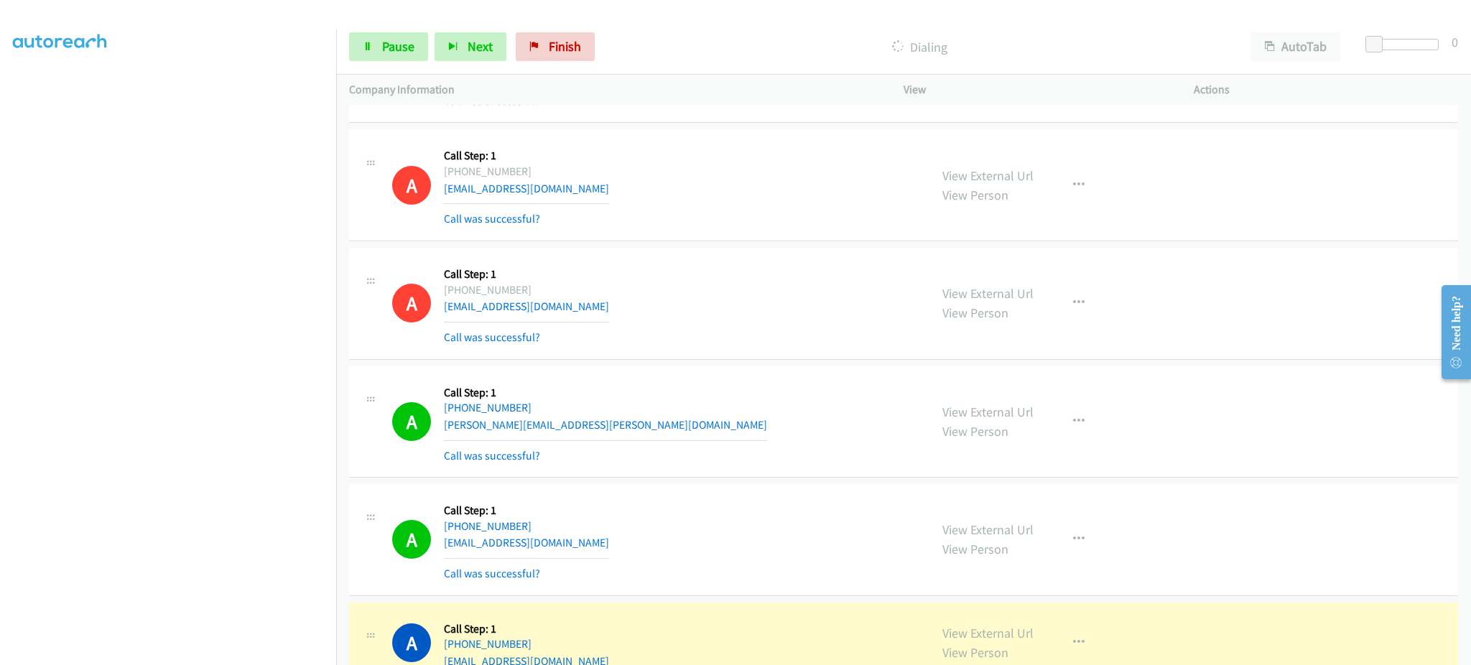
click at [394, 62] on div "Start Calls Pause Next Finish Dialing AutoTab AutoTab 0" at bounding box center [903, 46] width 1135 height 55
click at [399, 58] on link "Pause" at bounding box center [388, 46] width 79 height 29
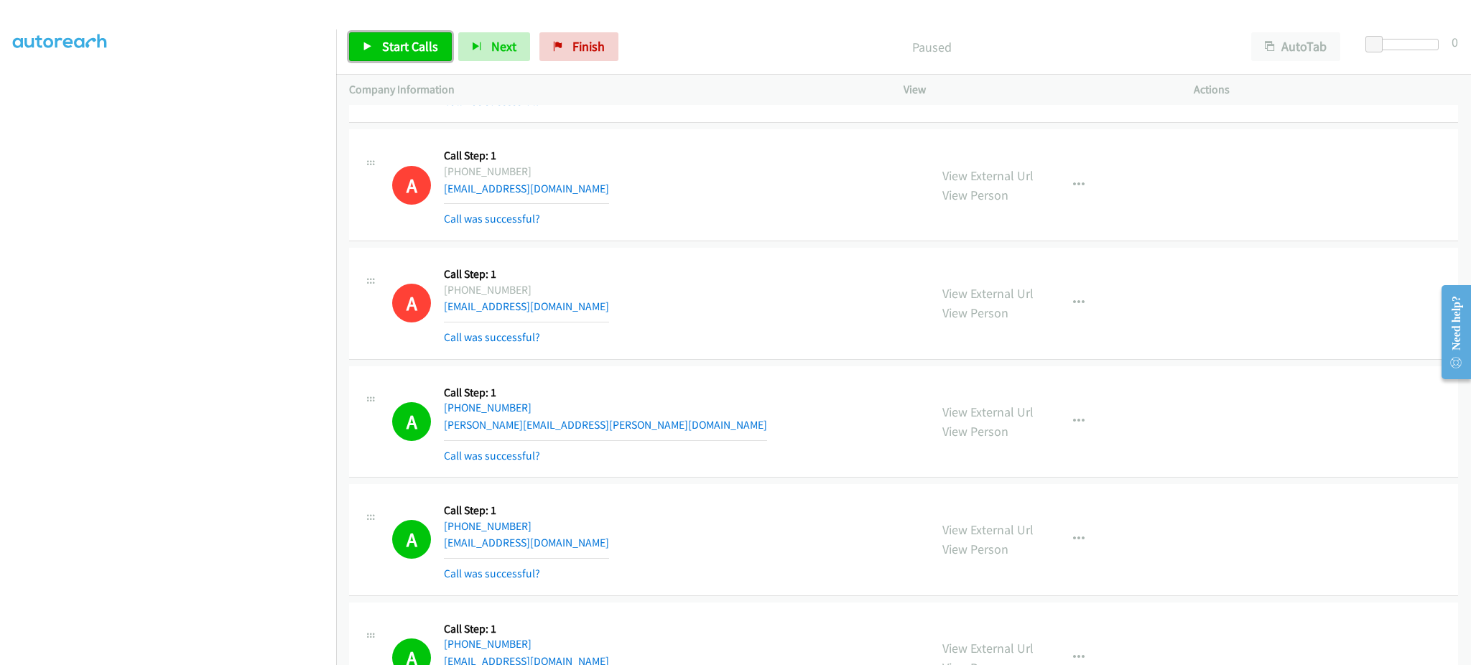
click at [396, 38] on span "Start Calls" at bounding box center [410, 46] width 56 height 17
click at [402, 51] on span "Pause" at bounding box center [398, 46] width 32 height 17
